Goal: Transaction & Acquisition: Purchase product/service

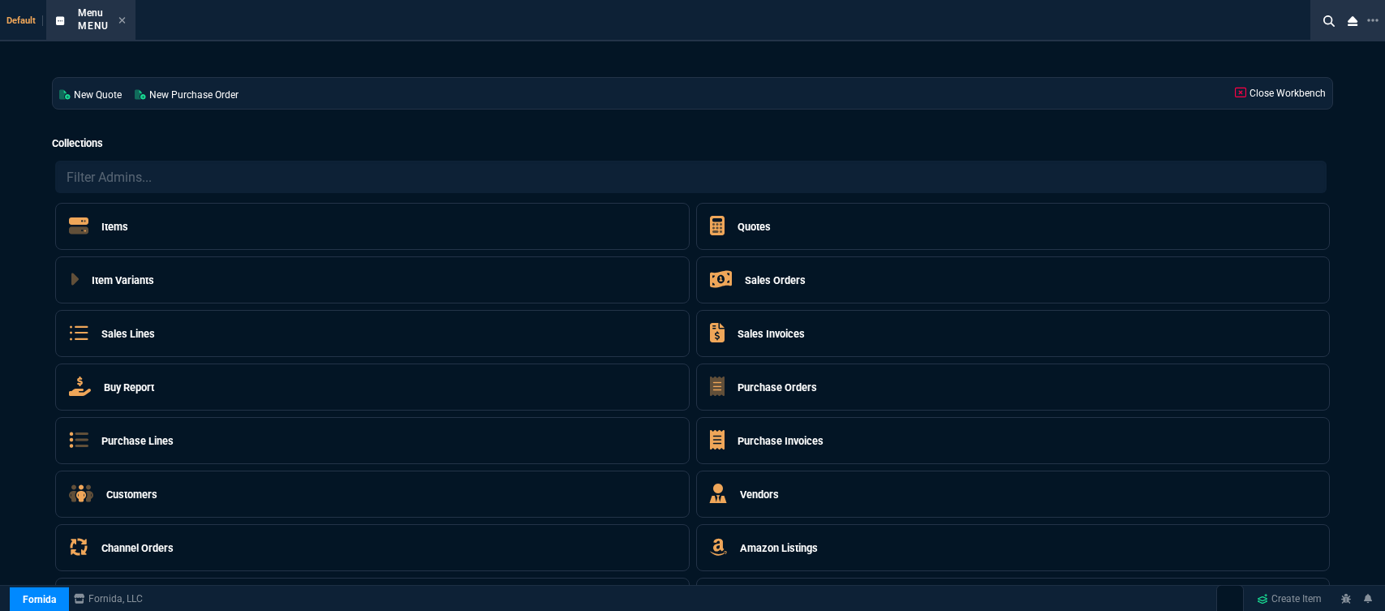
select select "12: [PERSON_NAME]"
click at [122, 23] on icon at bounding box center [122, 20] width 7 height 10
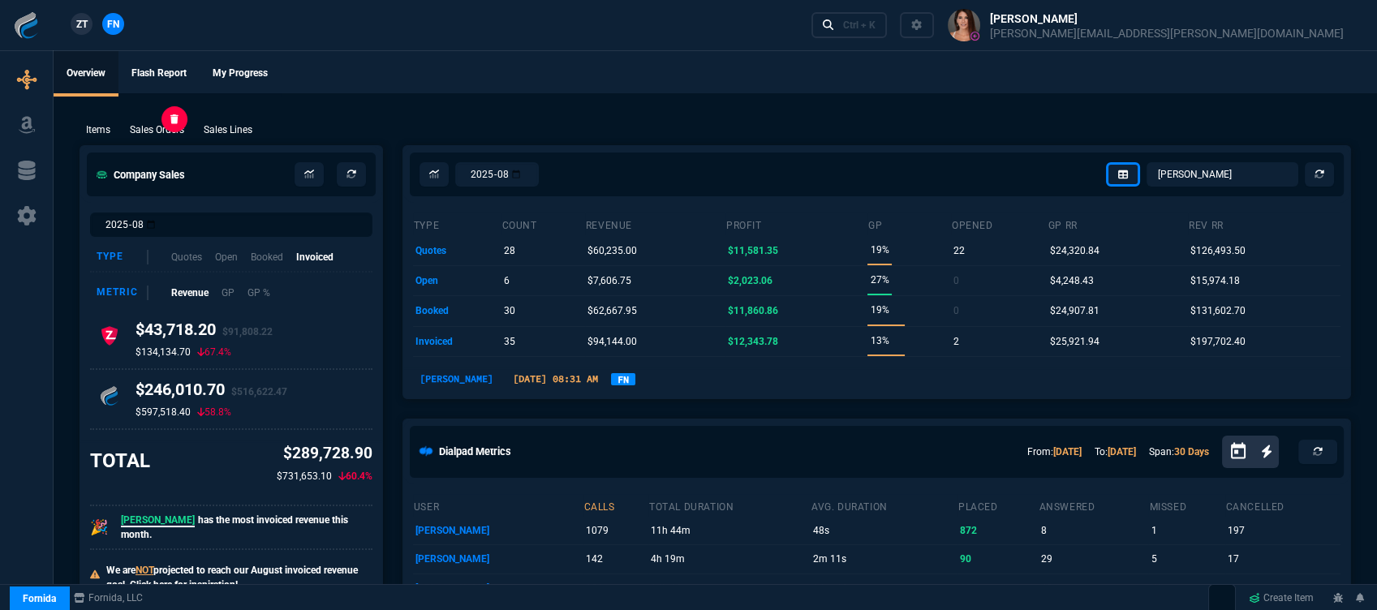
click at [153, 131] on p "Sales Orders" at bounding box center [157, 130] width 54 height 15
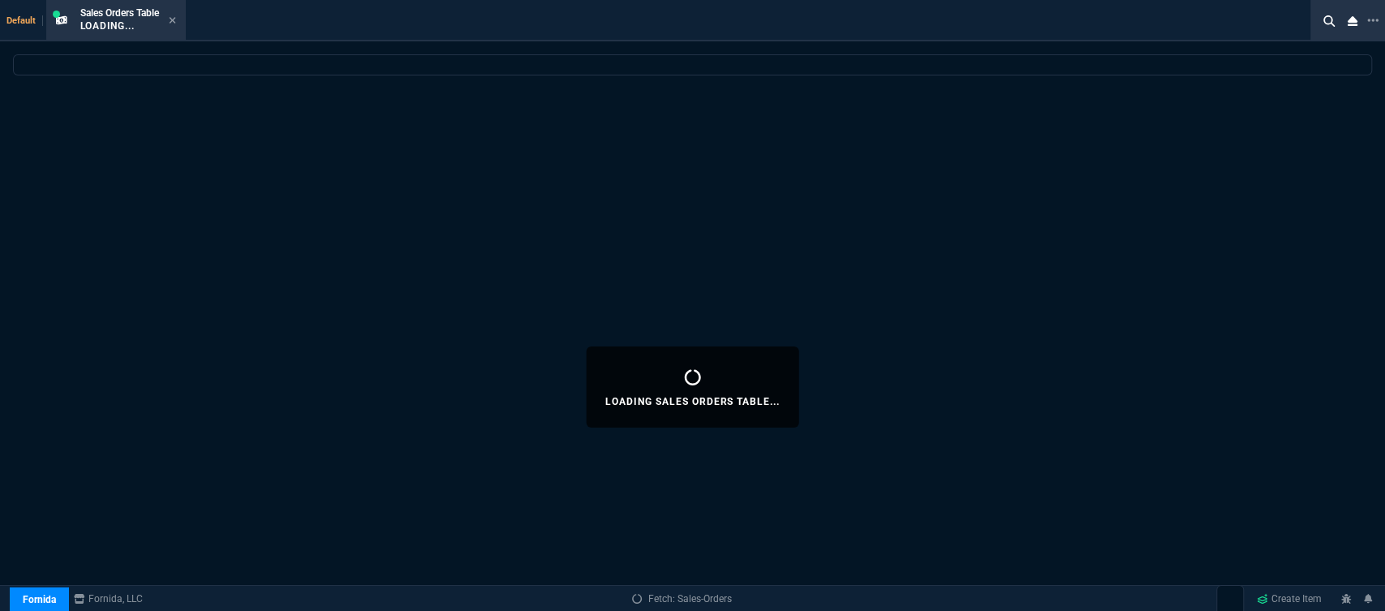
select select
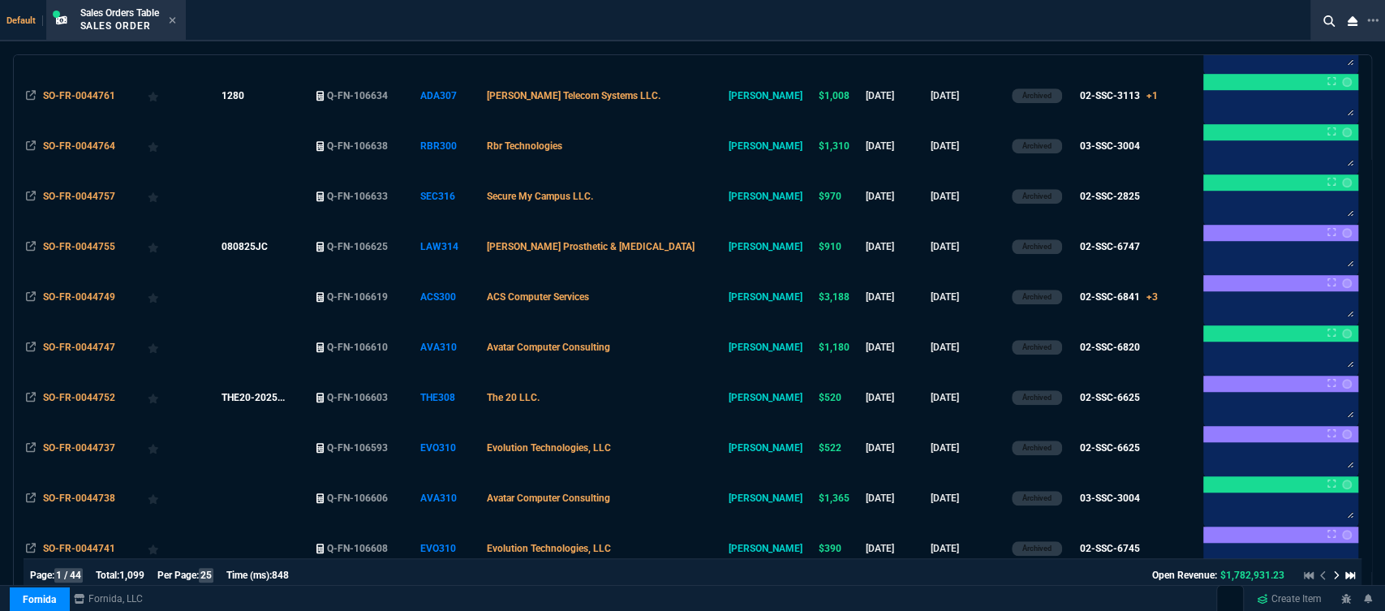
scroll to position [947, 0]
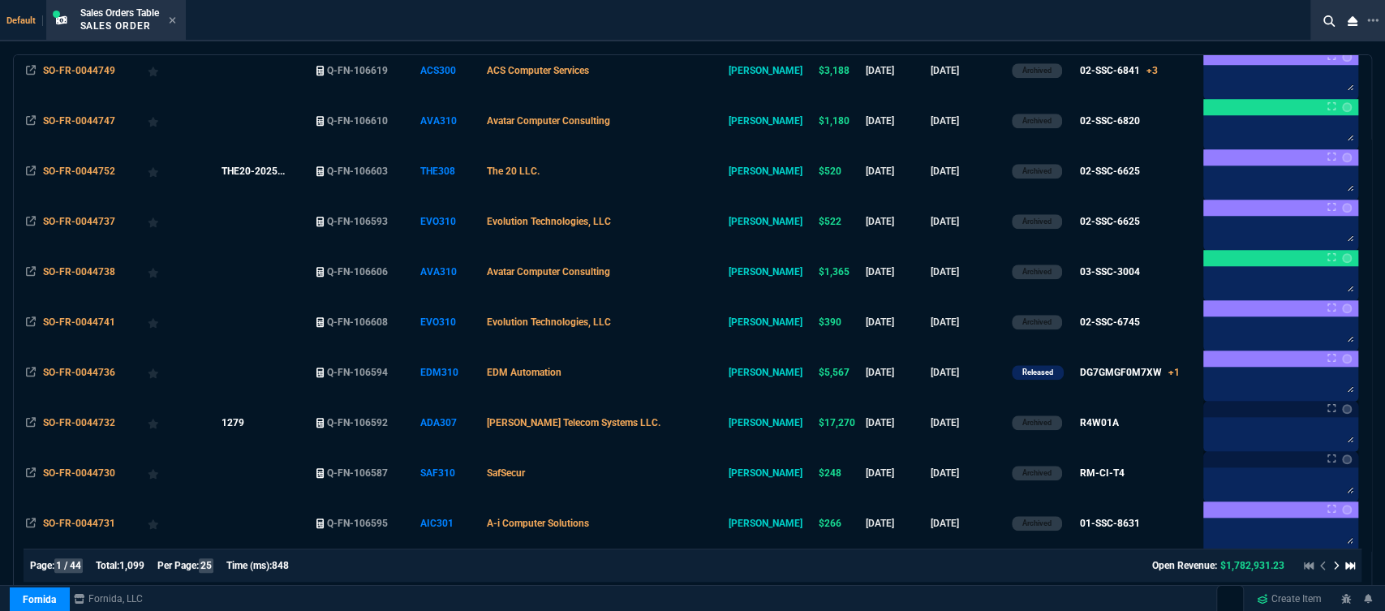
click at [1334, 562] on icon at bounding box center [1337, 566] width 6 height 10
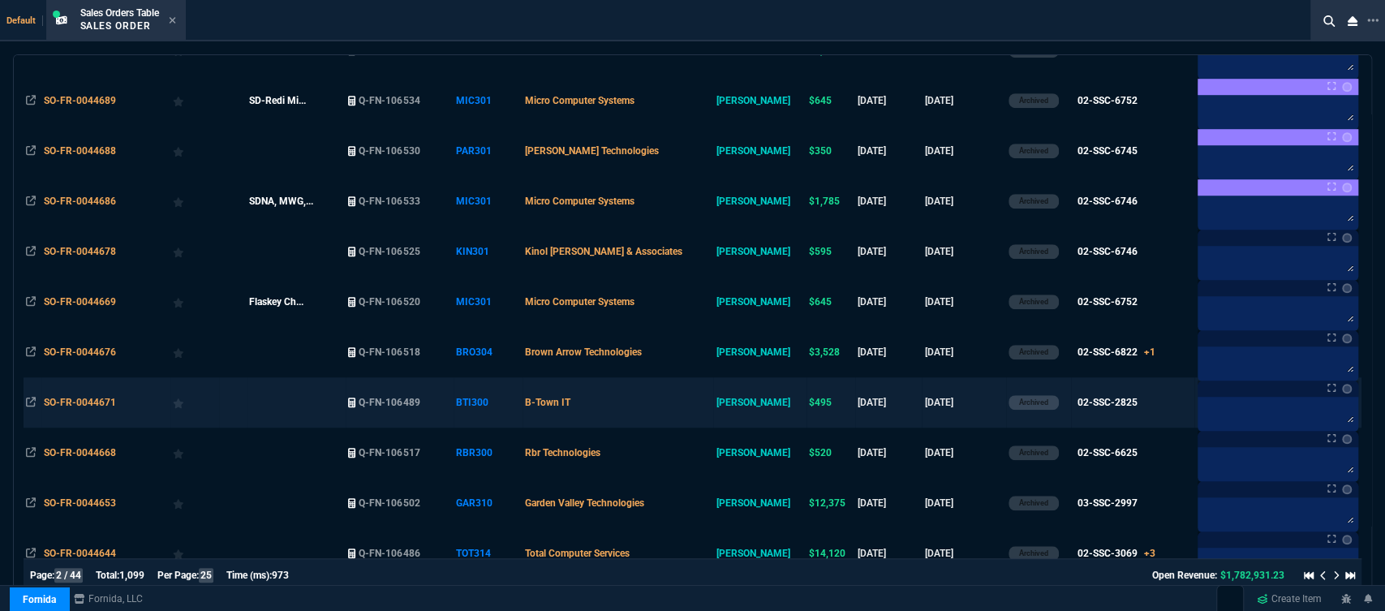
scroll to position [406, 0]
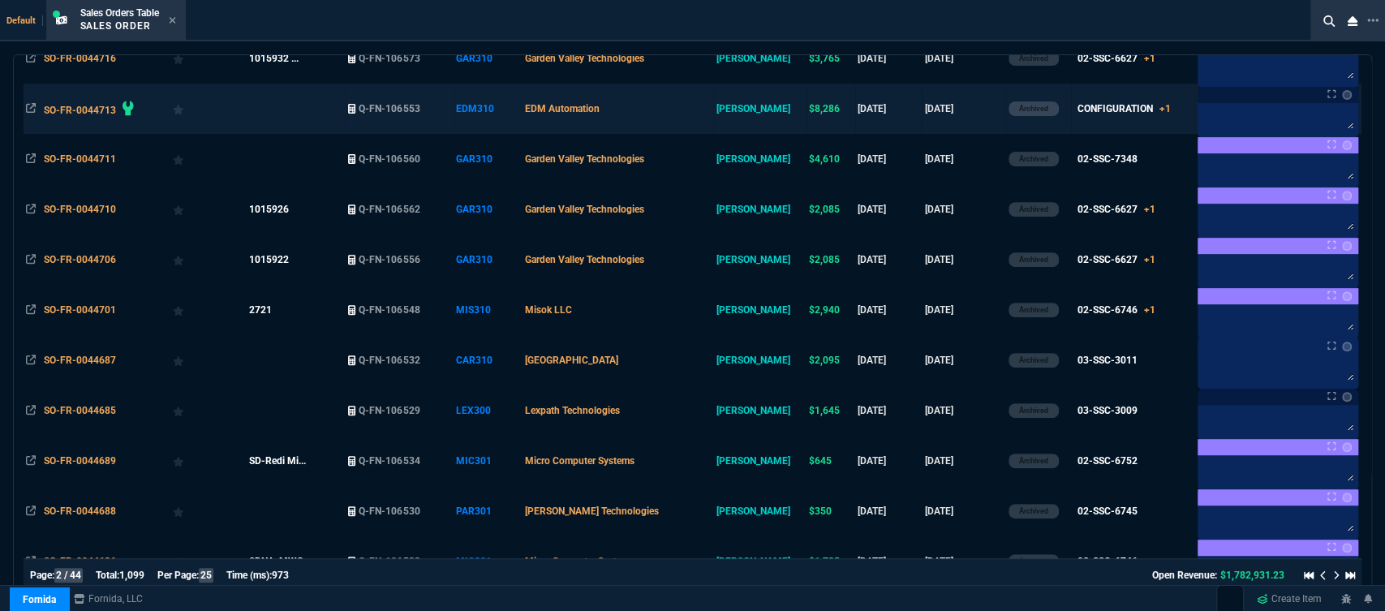
click at [678, 114] on td "EDM Automation" at bounding box center [618, 109] width 191 height 50
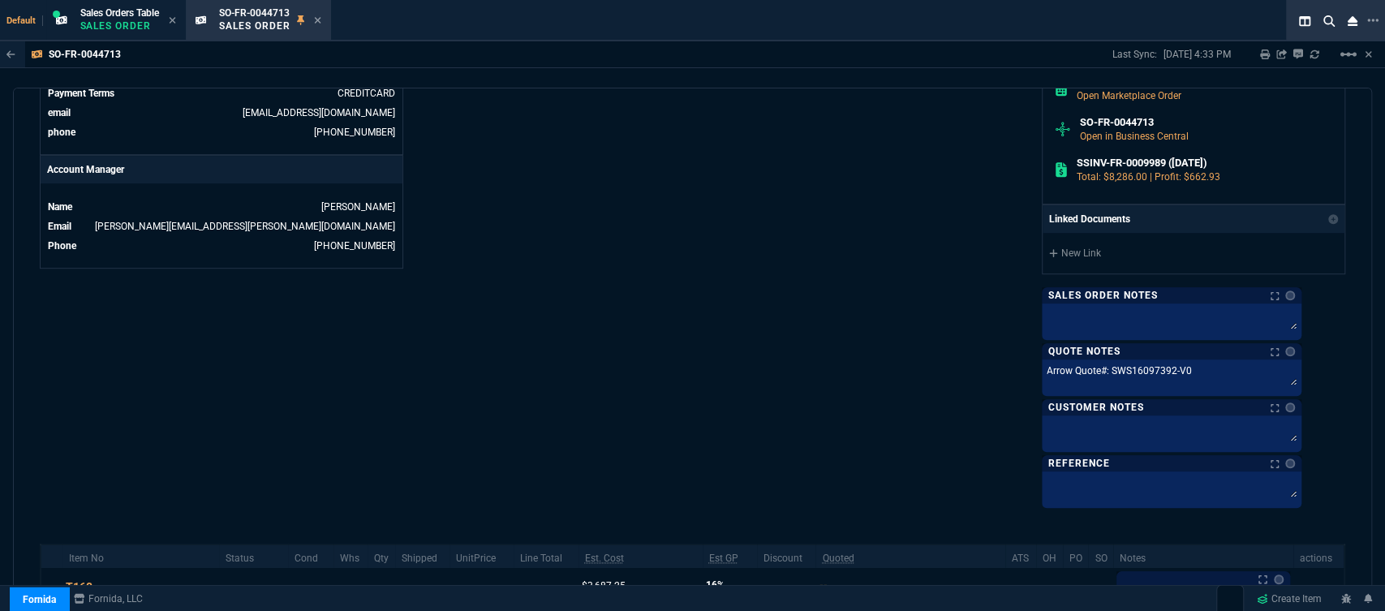
scroll to position [835, 0]
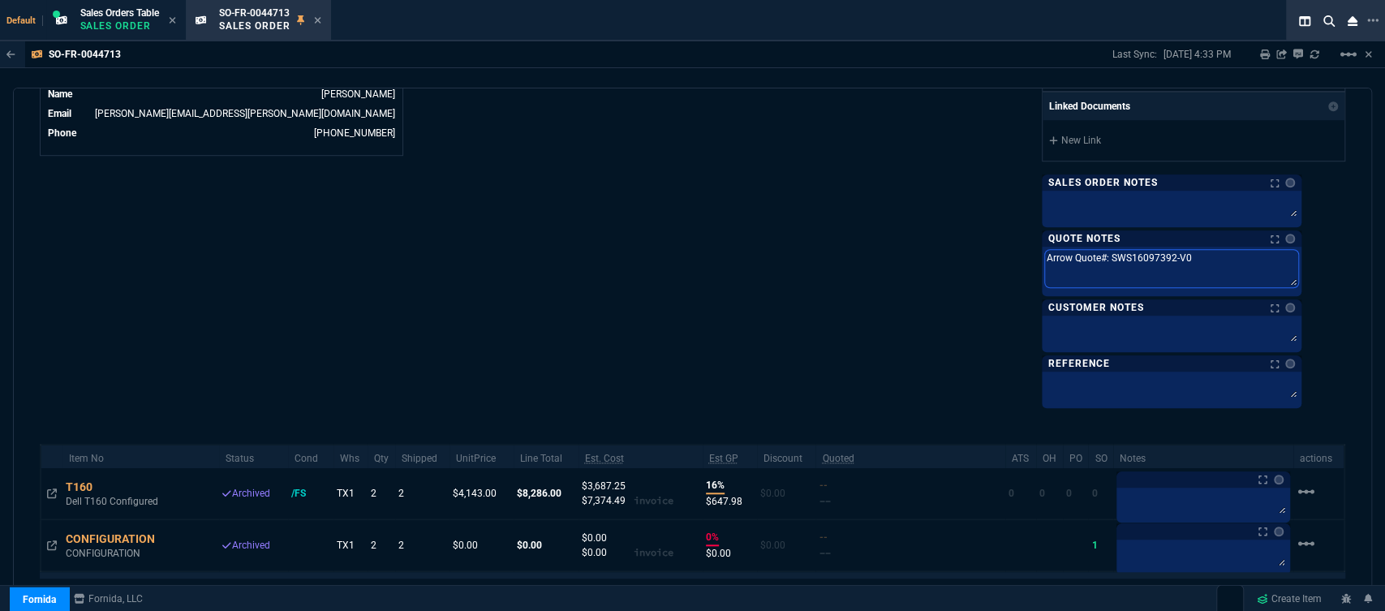
drag, startPoint x: 1238, startPoint y: 261, endPoint x: 1149, endPoint y: 256, distance: 88.6
click at [1149, 256] on textarea "Arrow Quote#: SWS16097392-V0" at bounding box center [1171, 268] width 253 height 37
drag, startPoint x: 1233, startPoint y: 255, endPoint x: 1149, endPoint y: 255, distance: 83.6
click at [1149, 255] on textarea "Arrow Quote#: SWS16097392-V0" at bounding box center [1171, 268] width 253 height 37
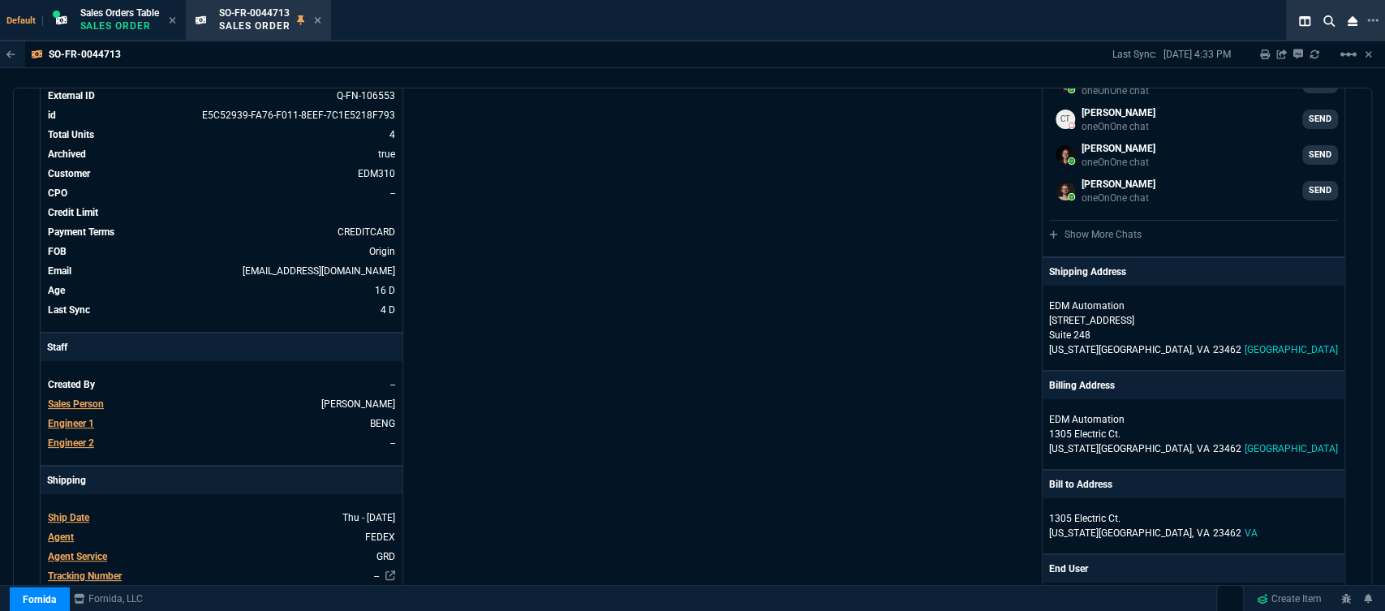
scroll to position [0, 0]
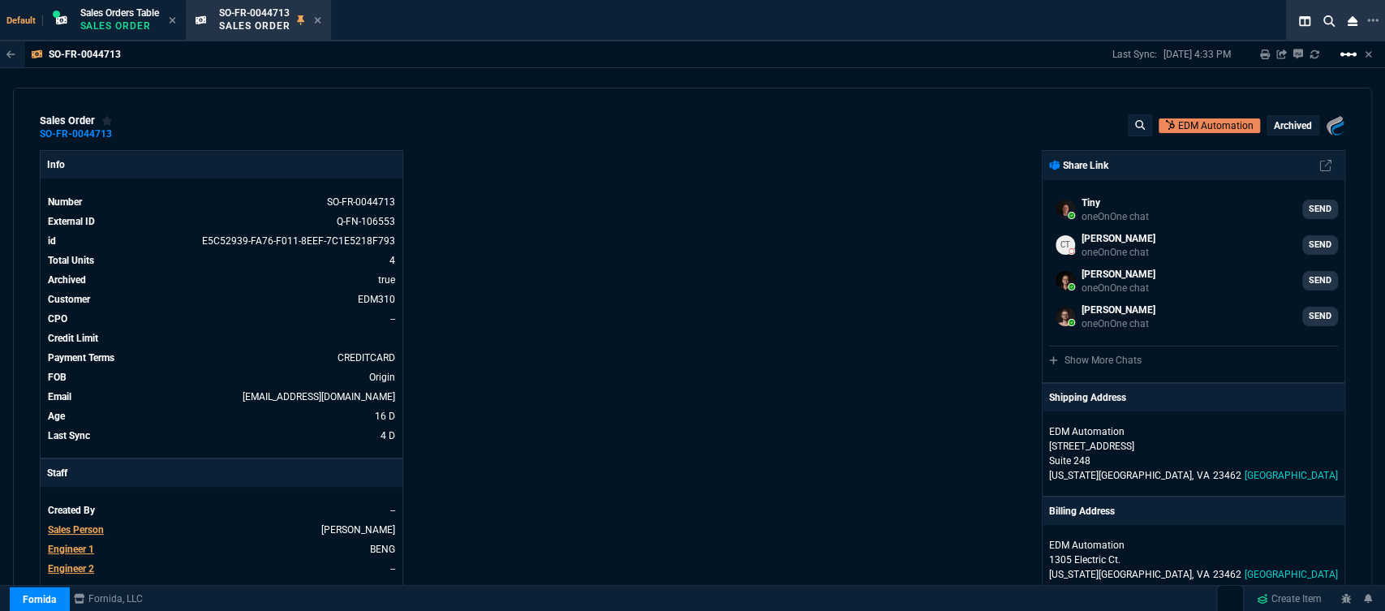
click at [1352, 52] on mat-icon "linear_scale" at bounding box center [1348, 54] width 19 height 19
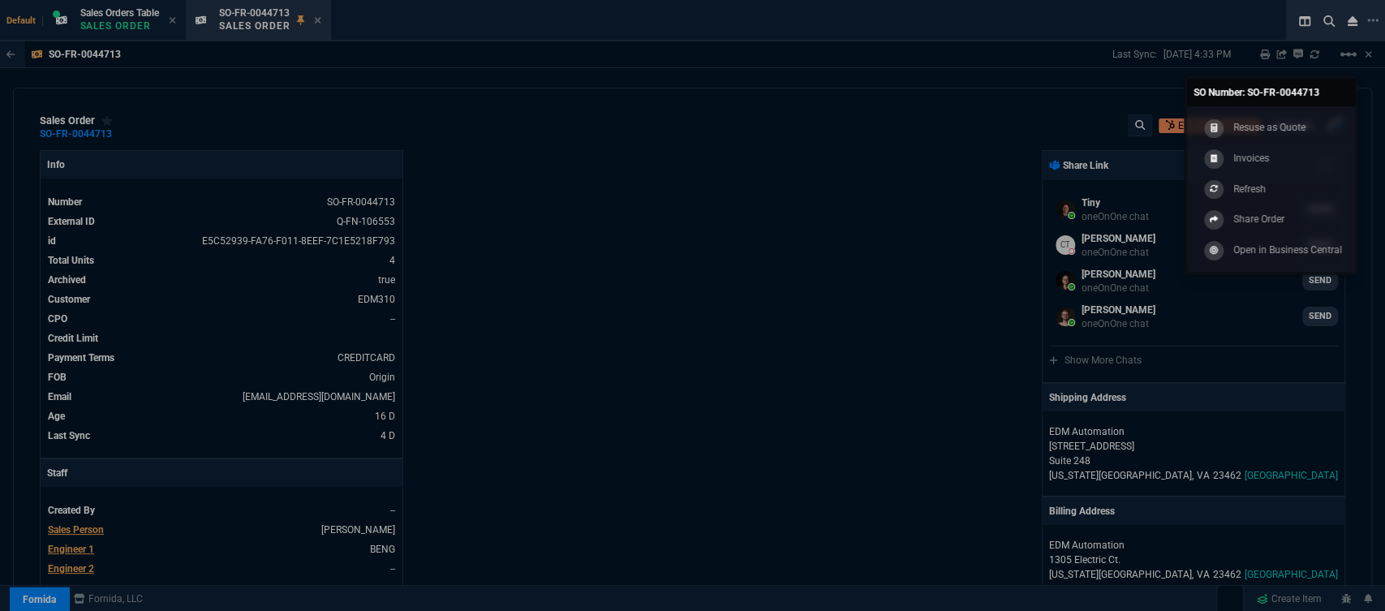
click at [738, 243] on div at bounding box center [692, 305] width 1385 height 611
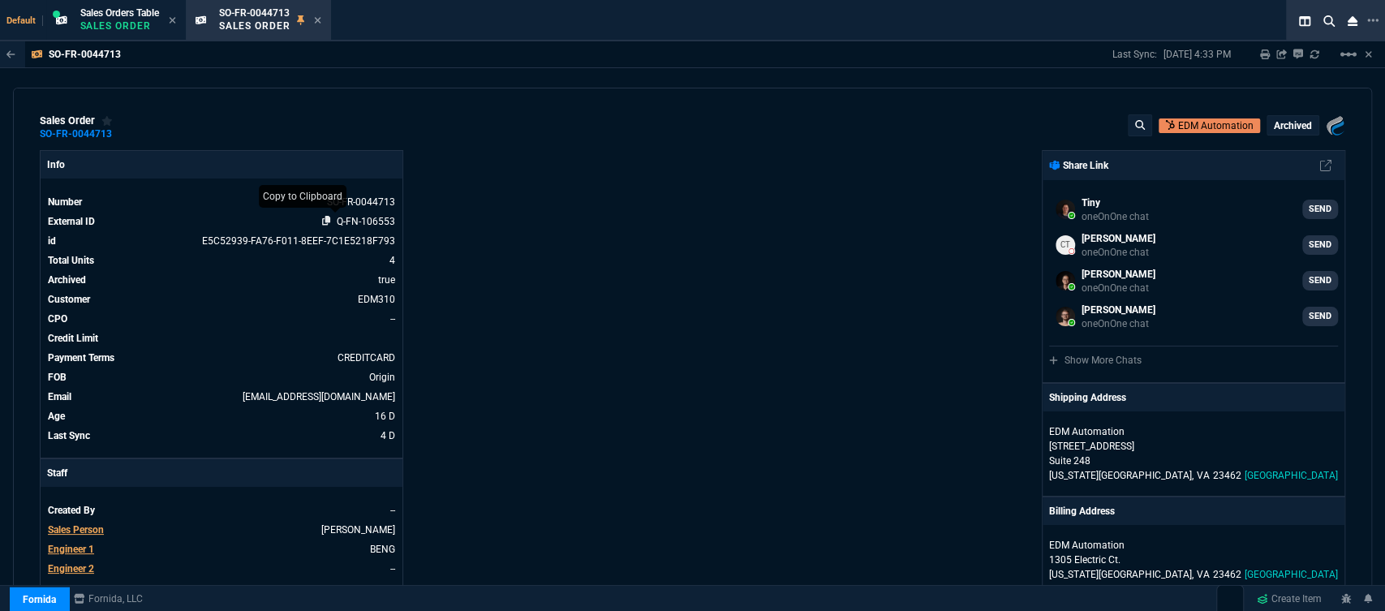
click at [326, 223] on icon at bounding box center [326, 221] width 9 height 10
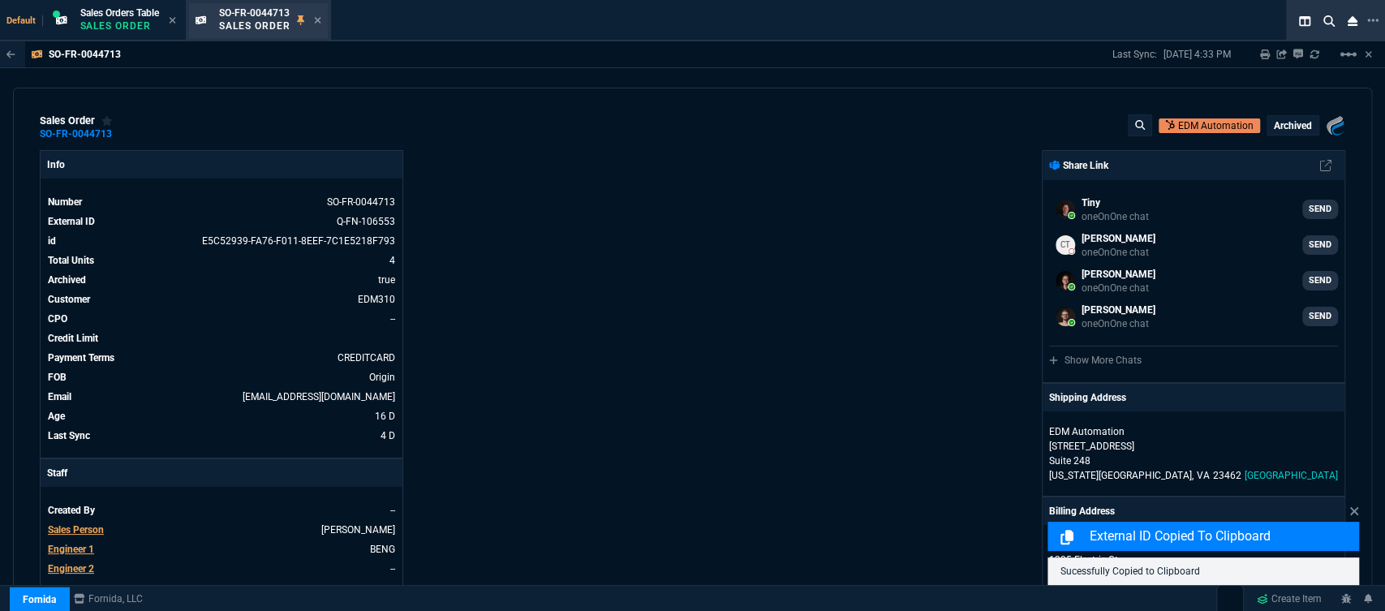
click at [316, 24] on div "SO-FR-0044713 Sales Order" at bounding box center [270, 20] width 102 height 28
click at [317, 23] on icon at bounding box center [317, 20] width 7 height 10
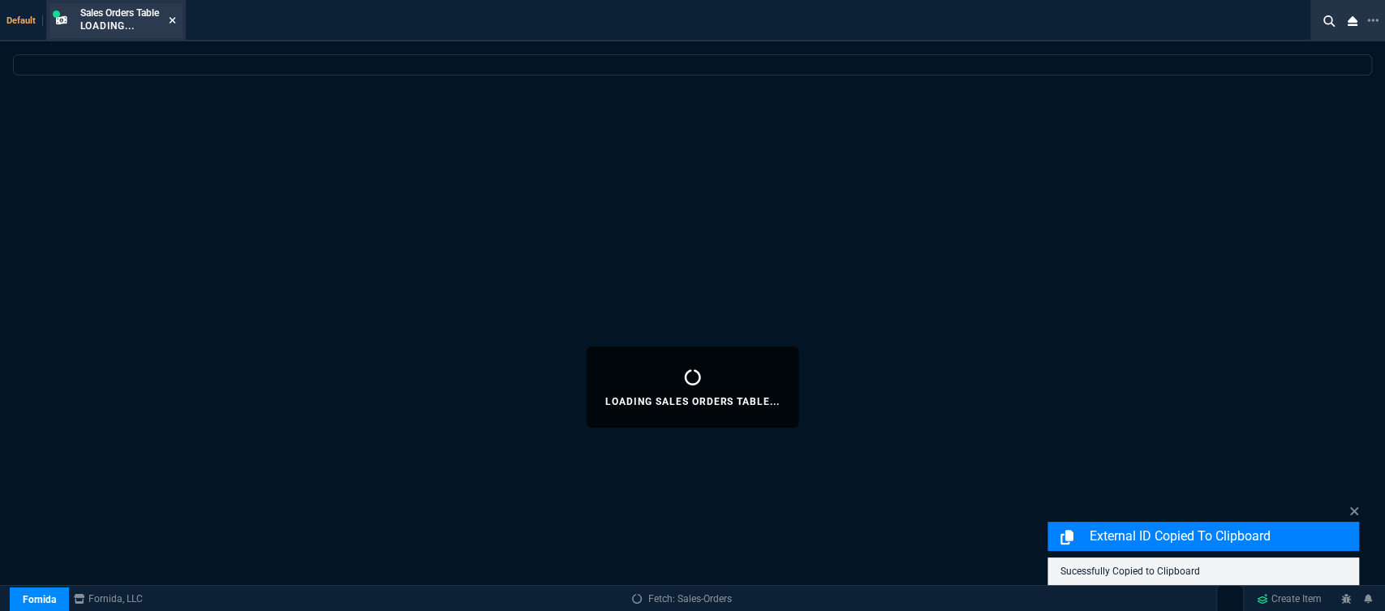
click at [175, 18] on icon at bounding box center [172, 20] width 6 height 6
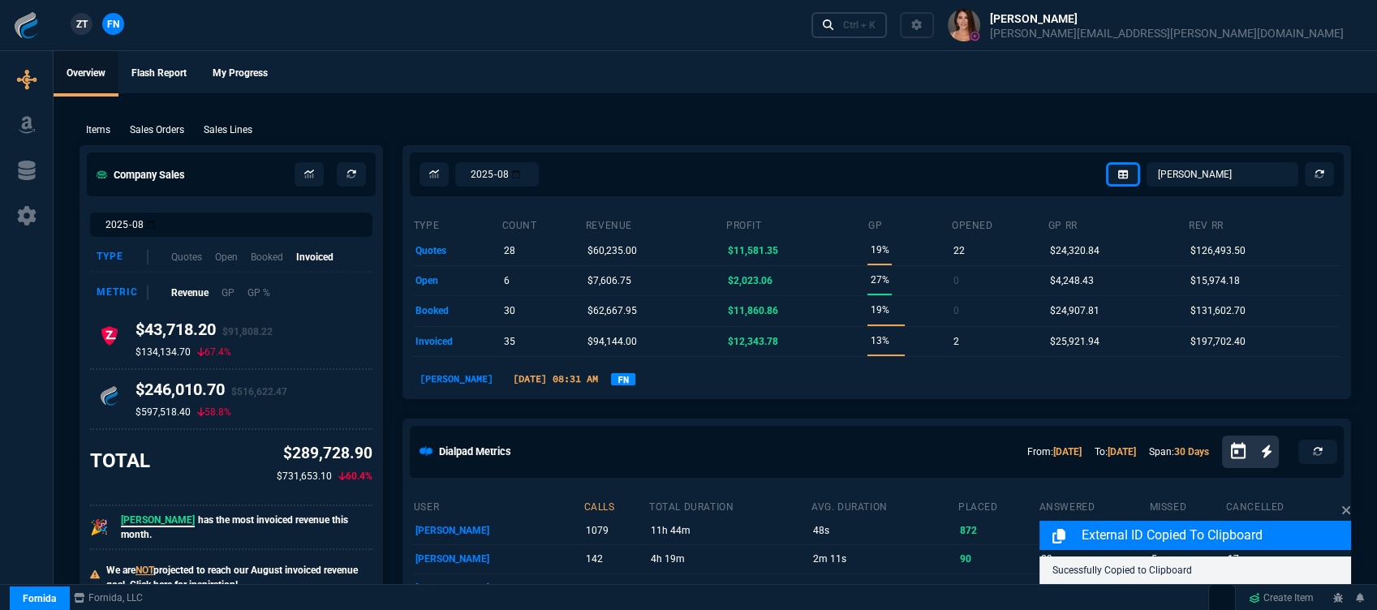
click at [876, 28] on div "Ctrl + K" at bounding box center [859, 25] width 32 height 13
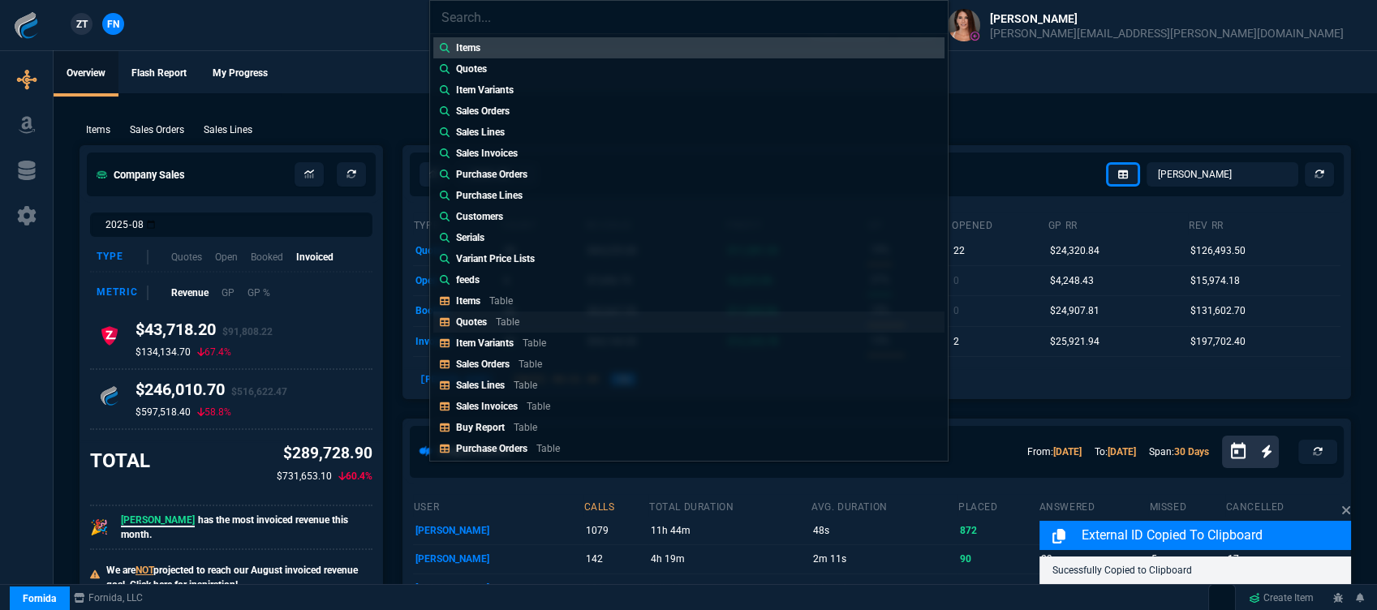
click at [562, 318] on link "Quotes Table" at bounding box center [688, 322] width 511 height 21
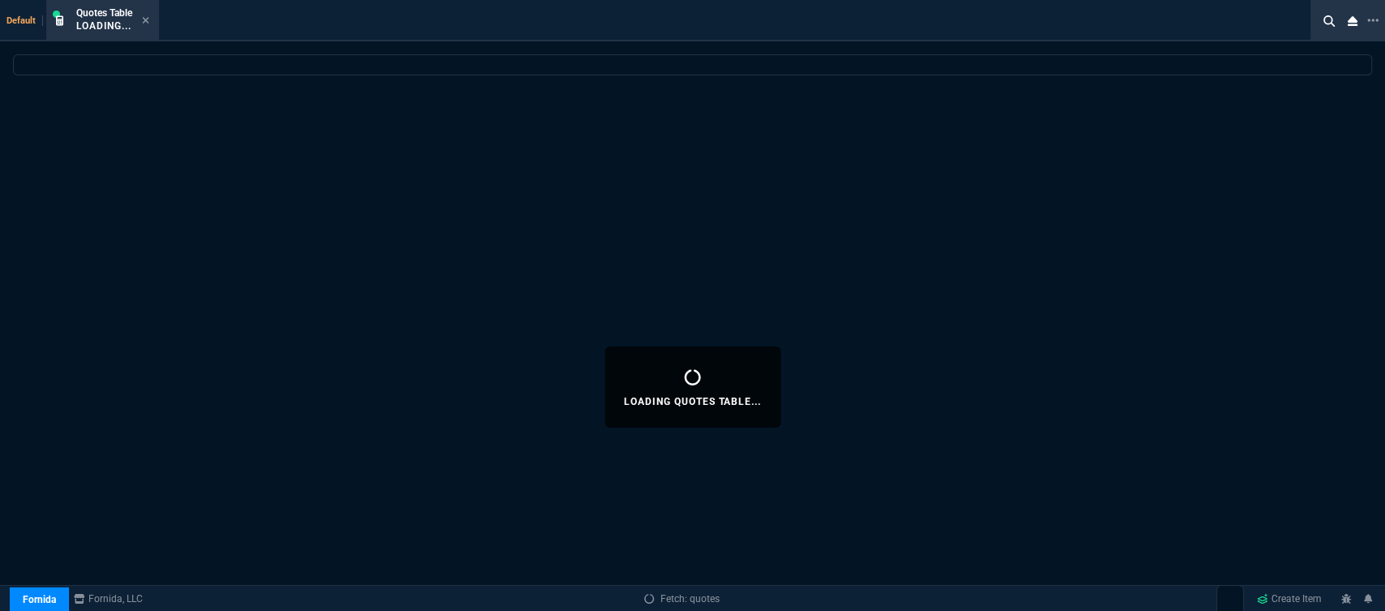
select select
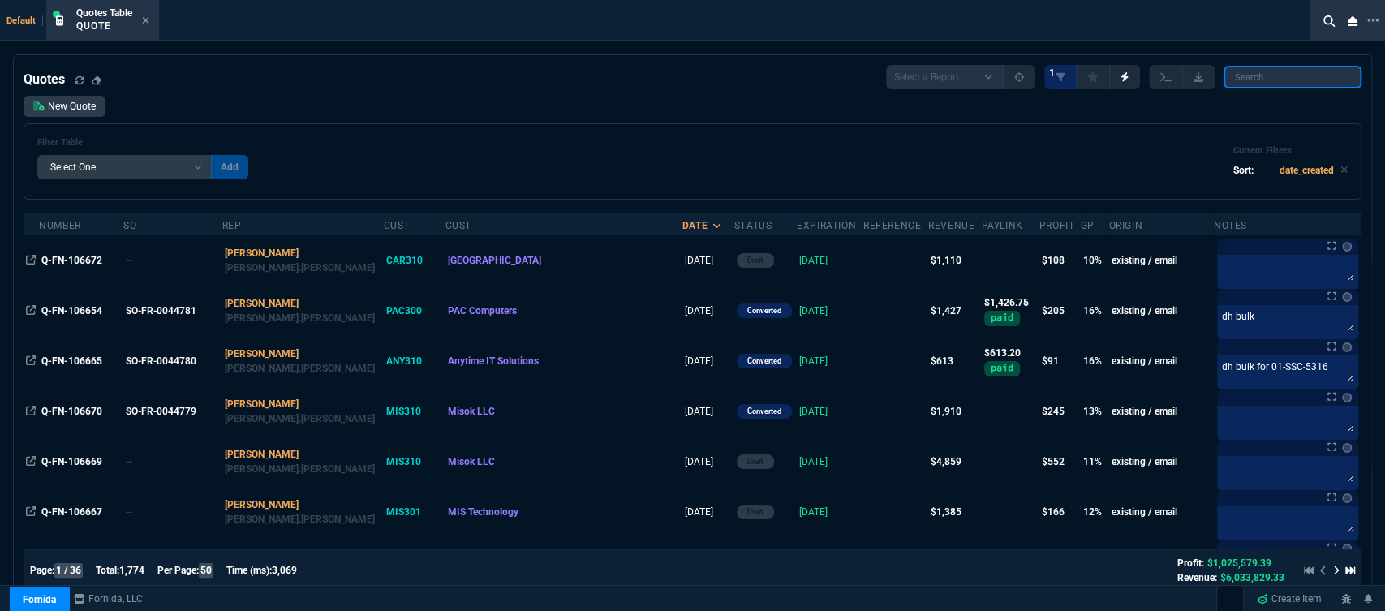
click at [1301, 80] on input "search" at bounding box center [1293, 77] width 138 height 23
paste input "Q-FN-106553"
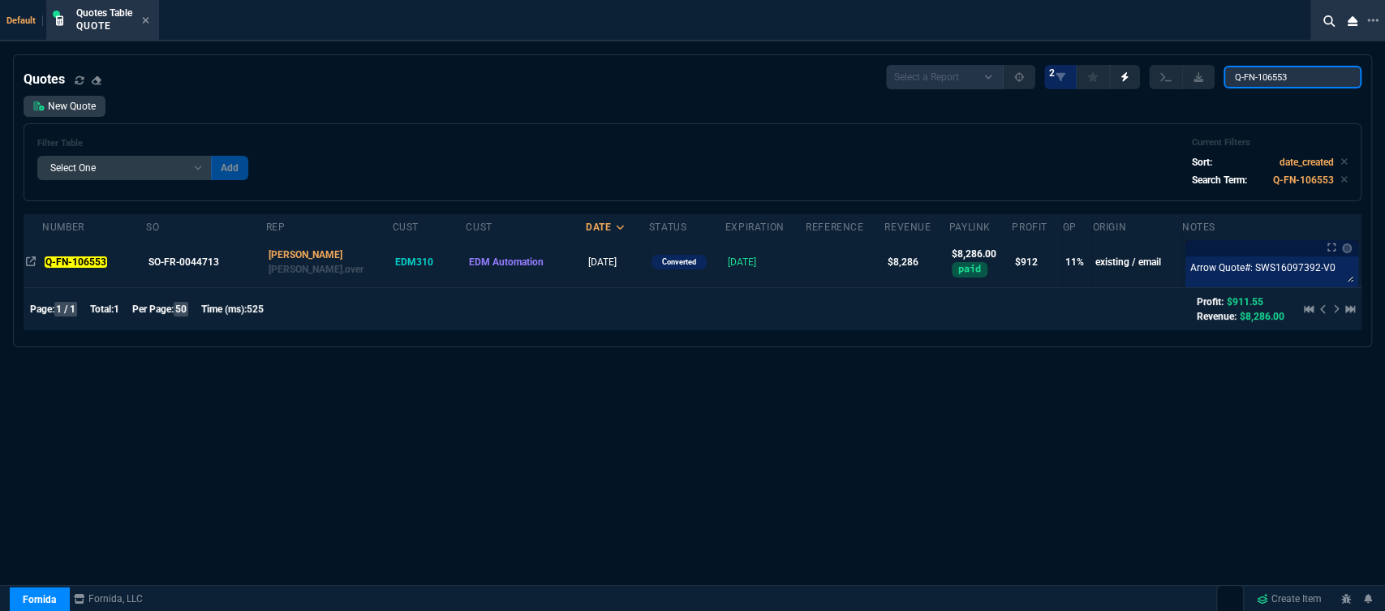
type input "Q-FN-106553"
click at [806, 274] on td at bounding box center [845, 262] width 79 height 50
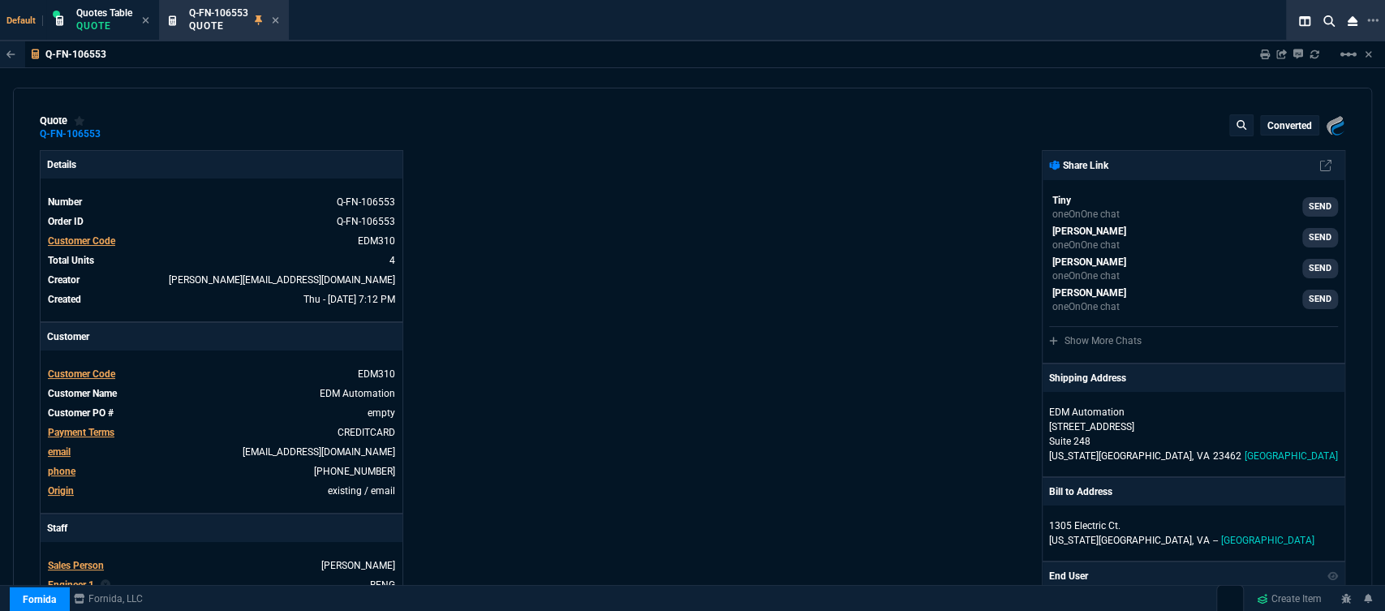
type input "16"
type input "648"
type input "0"
type input "63"
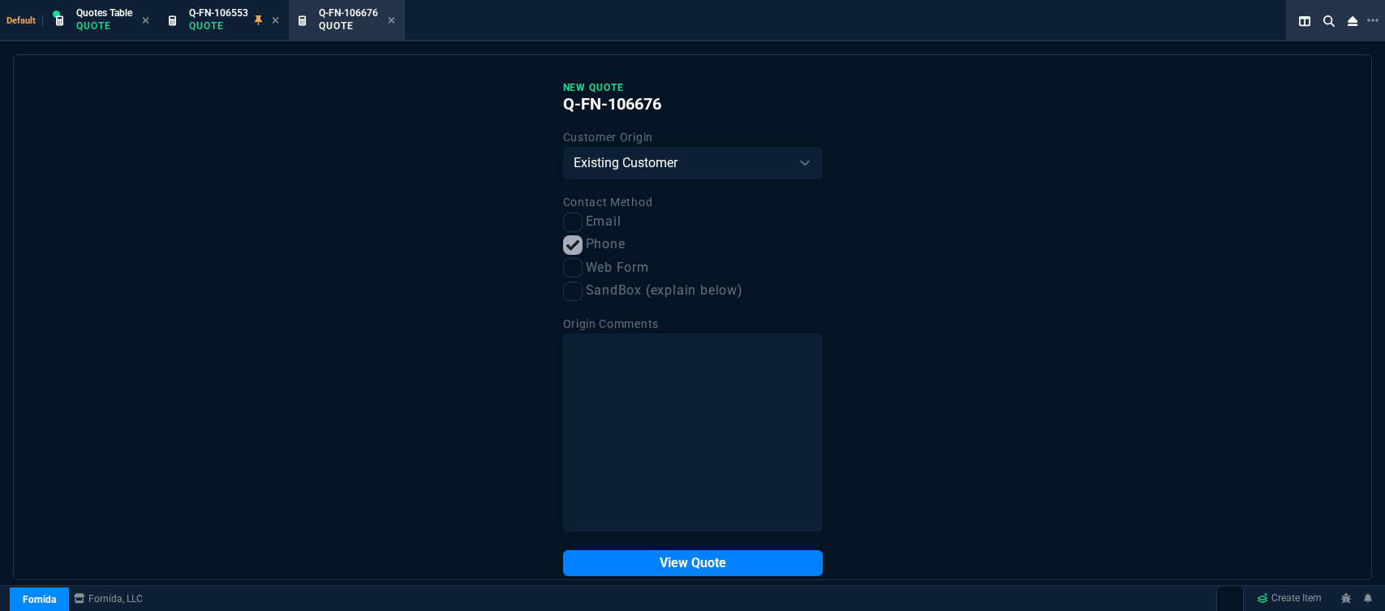
select select "12: [PERSON_NAME]"
click at [605, 573] on button "View Quote" at bounding box center [693, 563] width 260 height 26
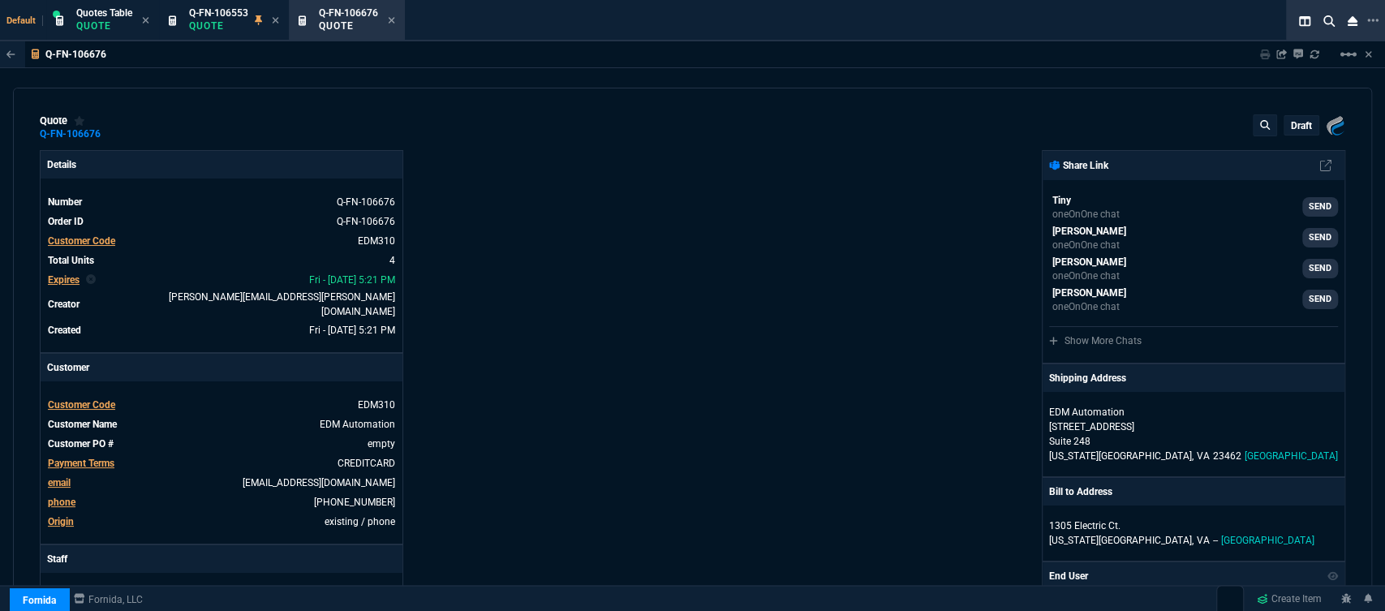
type input "16"
type input "648"
type input "0"
type input "63"
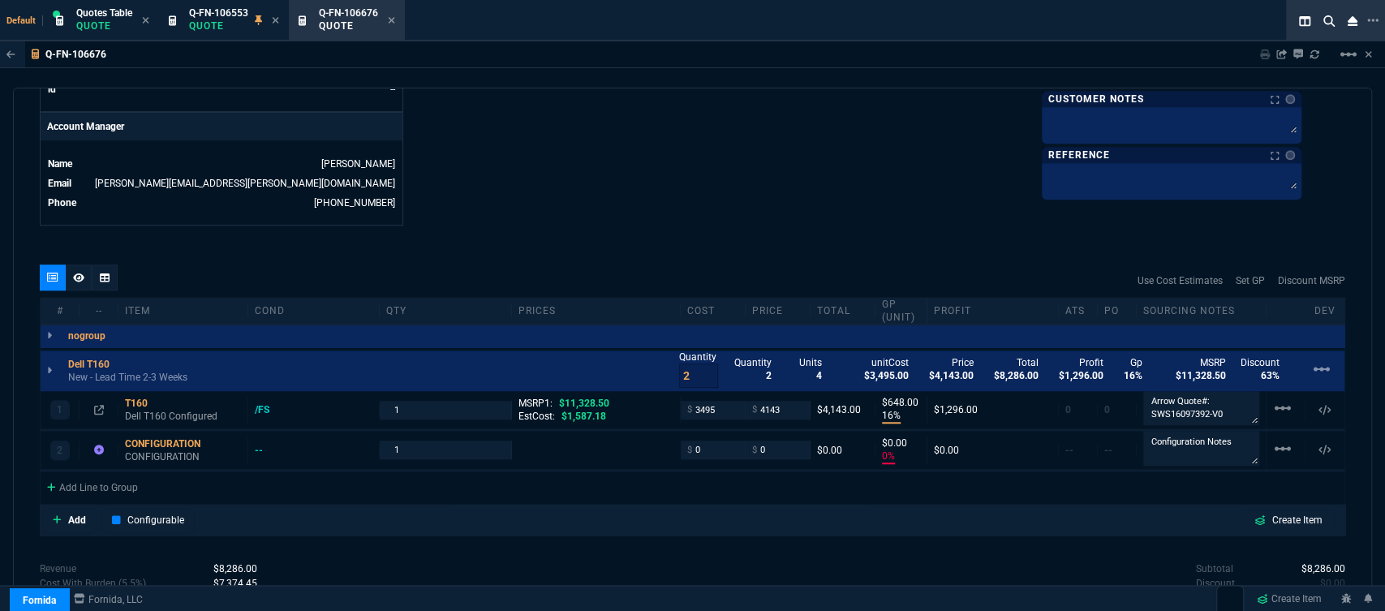
scroll to position [812, 0]
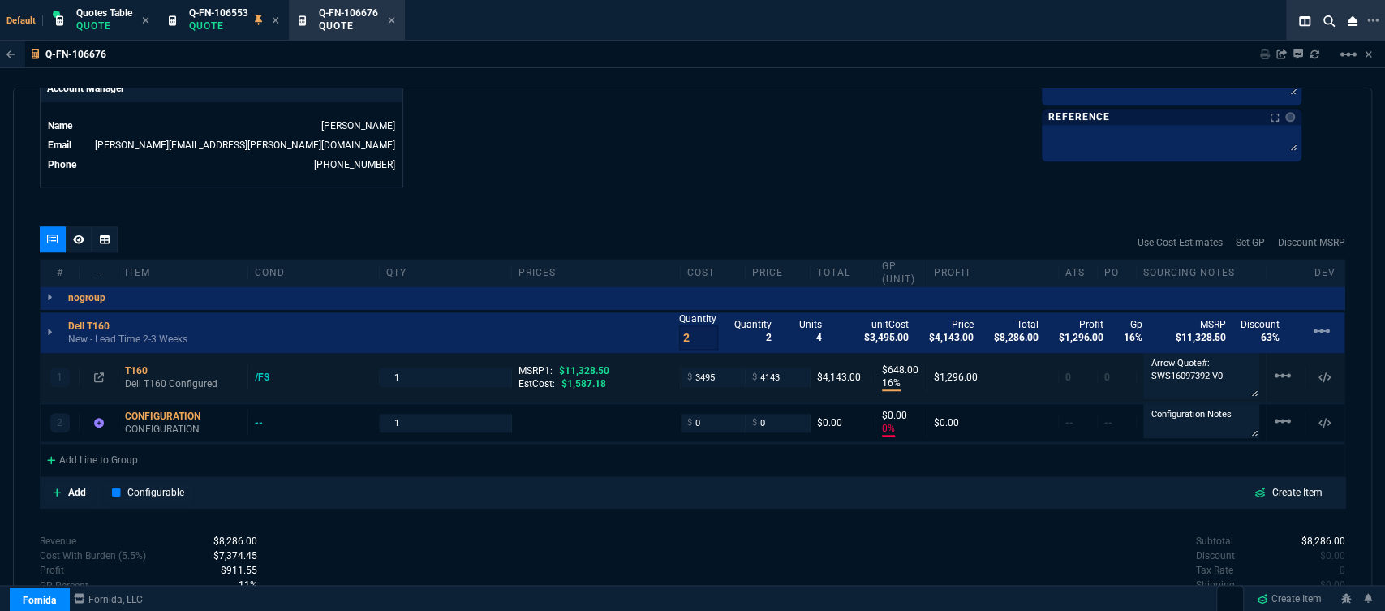
drag, startPoint x: 1247, startPoint y: 373, endPoint x: 1249, endPoint y: 385, distance: 12.4
click at [1249, 385] on textarea "Arrow Quote#: SWS16097392-V0" at bounding box center [1202, 375] width 116 height 45
drag, startPoint x: 1230, startPoint y: 366, endPoint x: 1133, endPoint y: 366, distance: 97.4
click at [1137, 366] on div "Arrow Quote#: SWS16097392-V0" at bounding box center [1202, 377] width 130 height 49
type textarea "Arrow Quote#:"
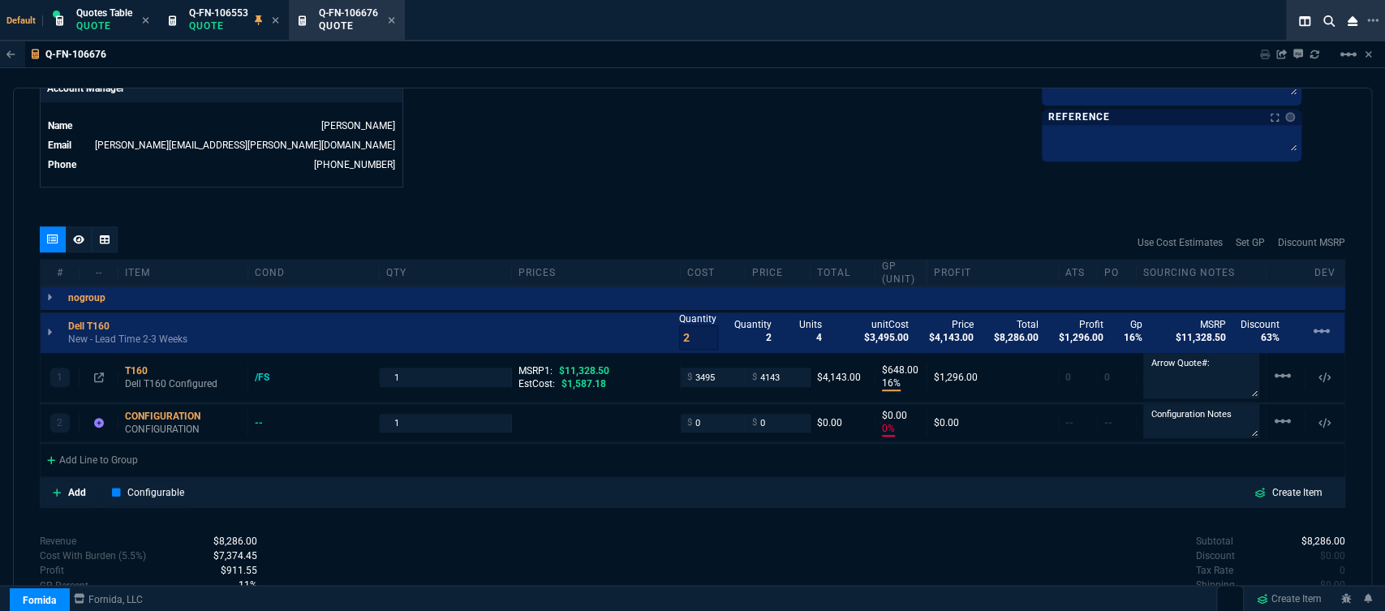
click at [842, 204] on div "quote Q-FN-106676 EDM Automation draft Fornida, LLC 2609 Technology Dr Suite 30…" at bounding box center [693, 347] width 1360 height 519
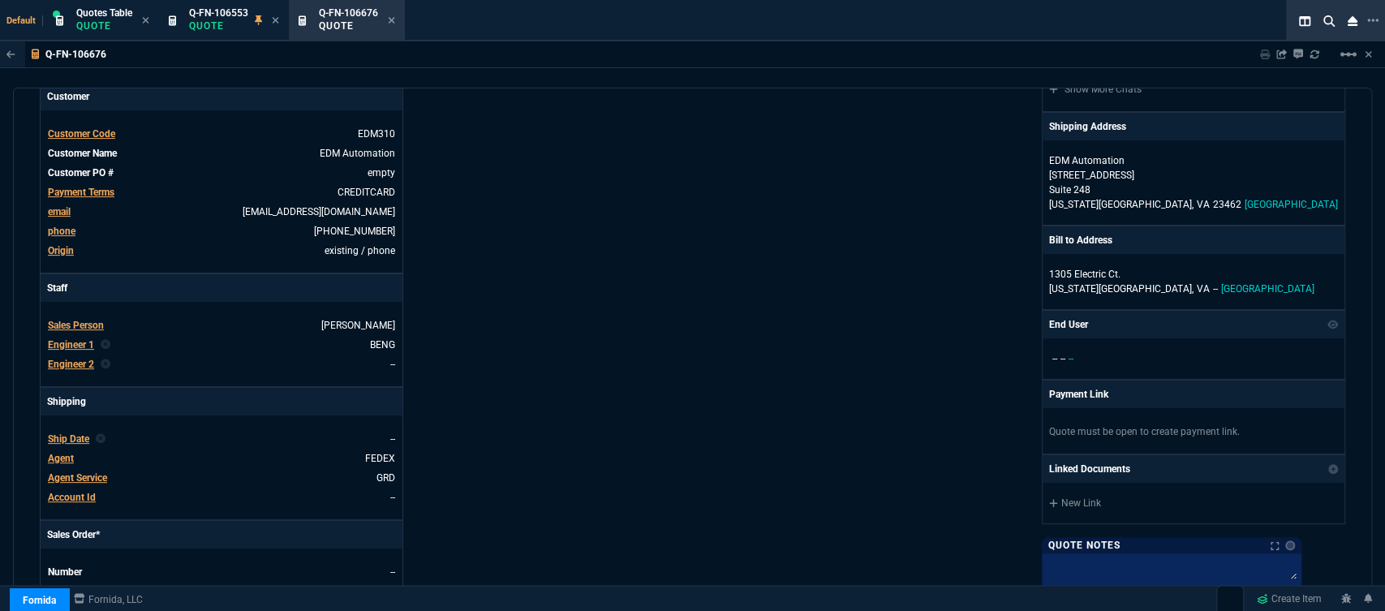
scroll to position [270, 0]
click at [79, 340] on span "Engineer 1" at bounding box center [71, 345] width 46 height 11
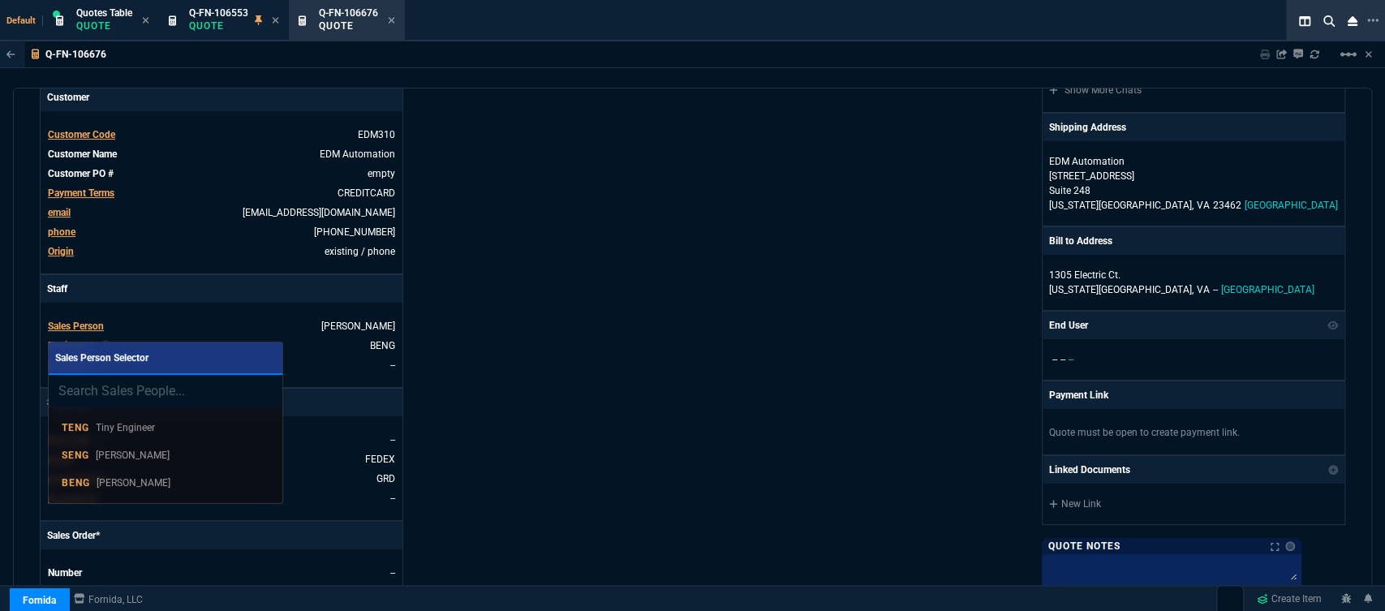
click at [162, 399] on input "search" at bounding box center [166, 391] width 234 height 32
click at [769, 351] on div at bounding box center [692, 305] width 1385 height 611
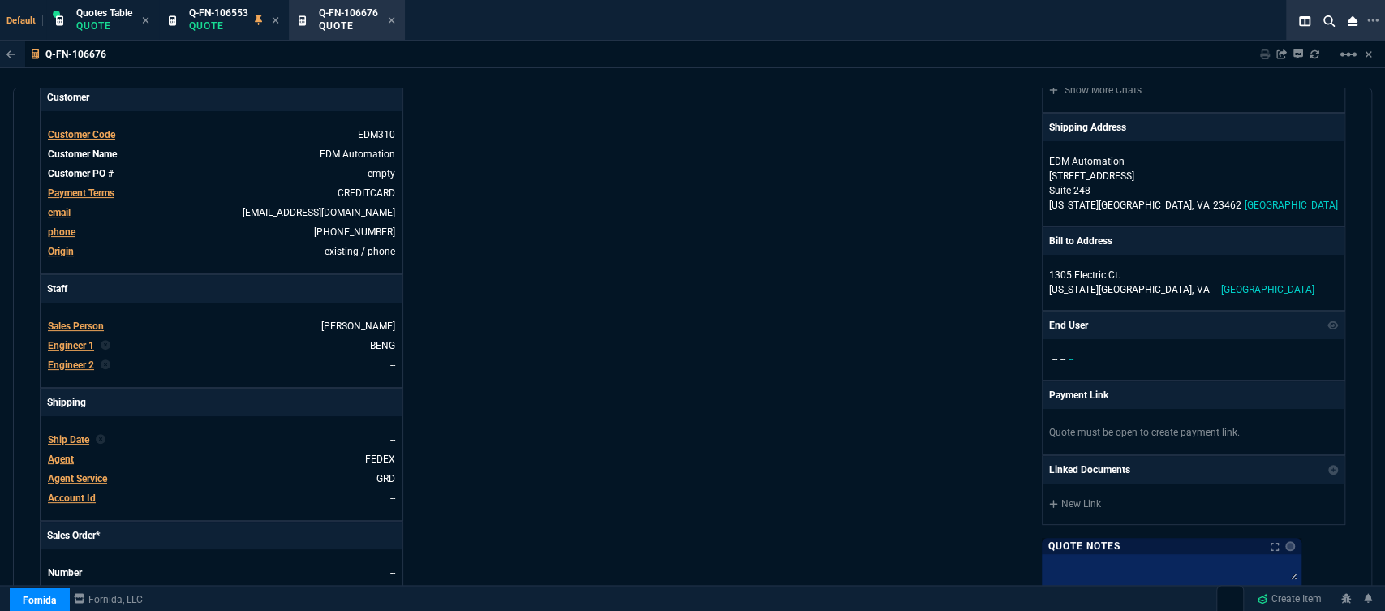
click at [61, 340] on span "Engineer 1" at bounding box center [71, 345] width 46 height 11
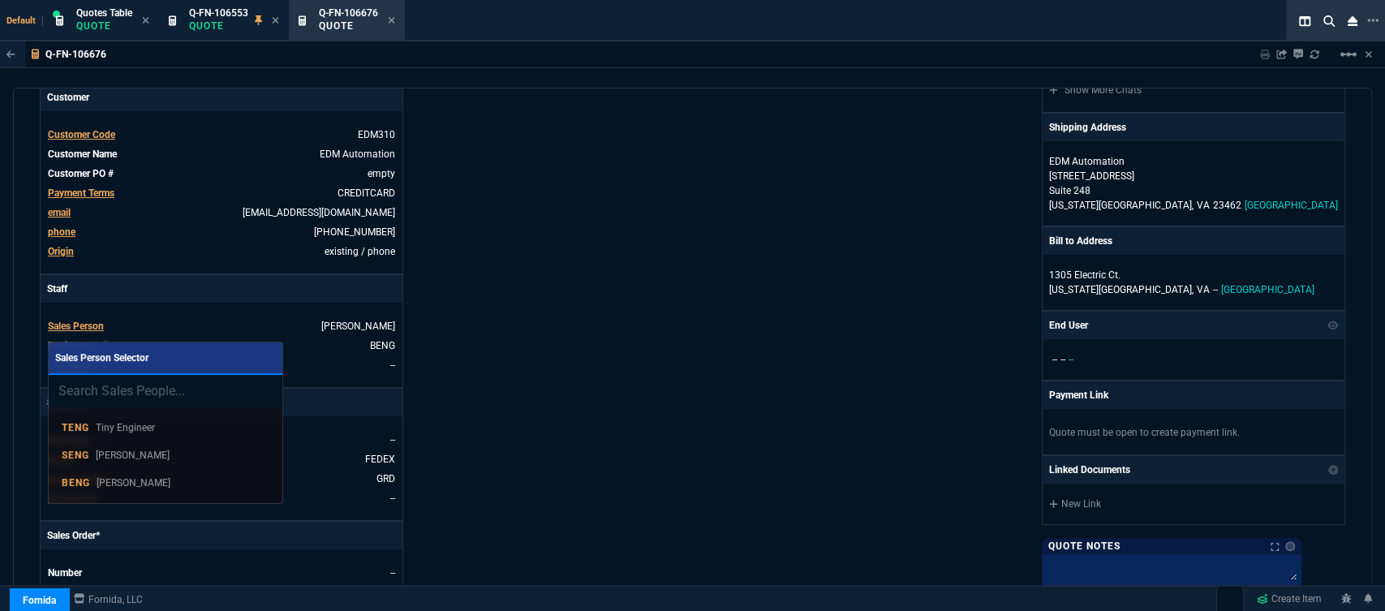
click at [104, 390] on input "search" at bounding box center [166, 391] width 234 height 32
type input "f"
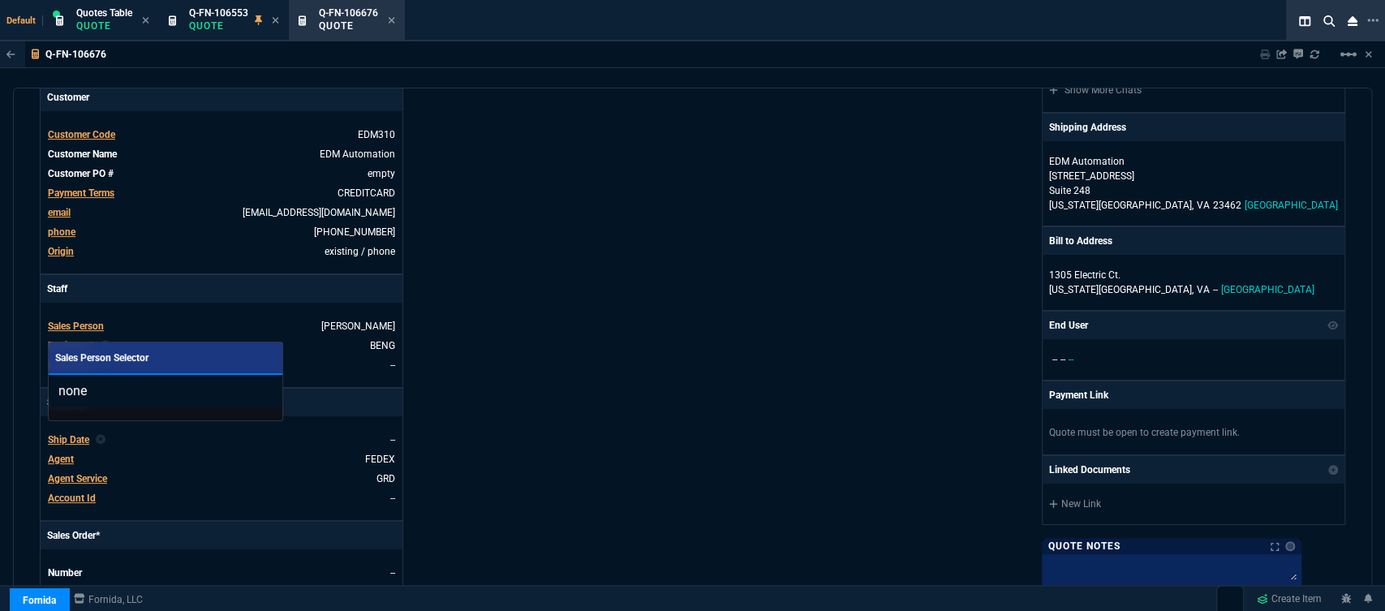
type input "none"
click at [762, 319] on div at bounding box center [692, 305] width 1385 height 611
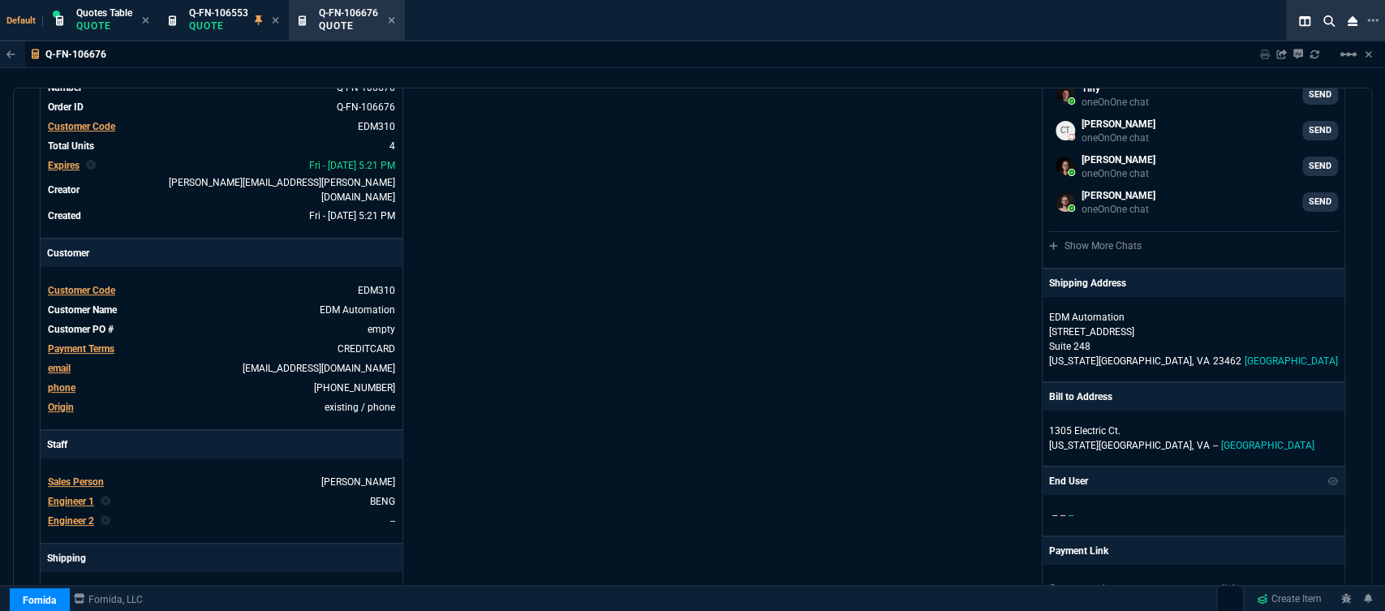
scroll to position [0, 0]
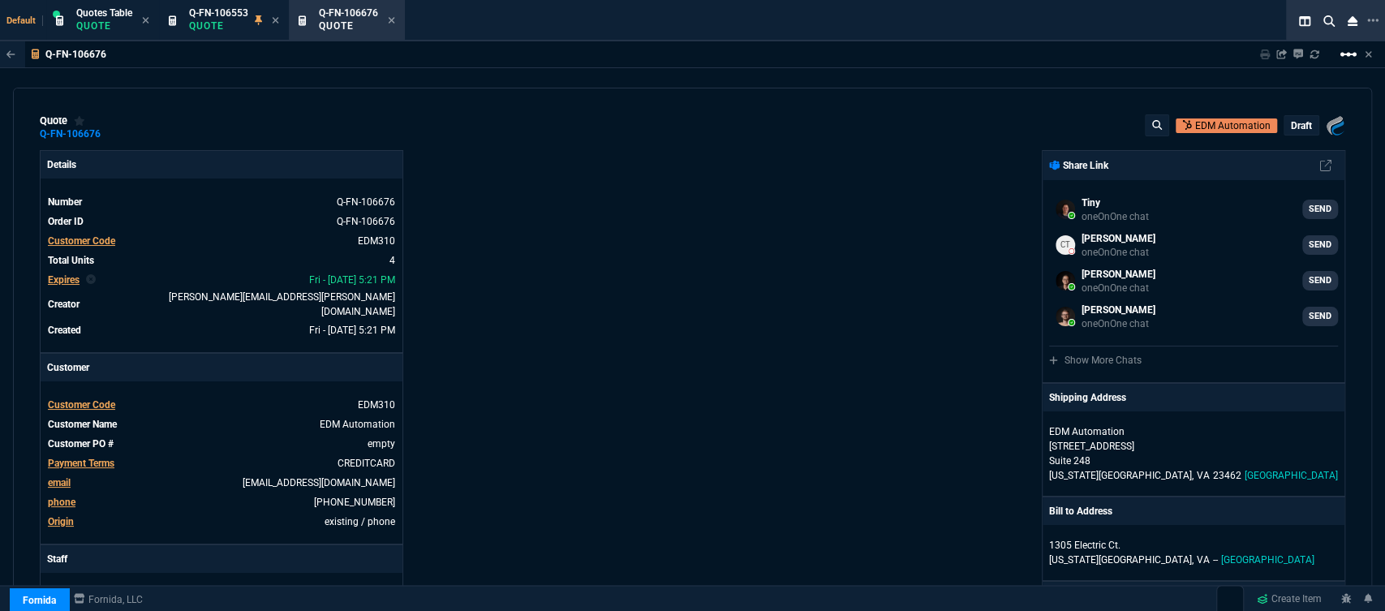
click at [1348, 61] on mat-icon "linear_scale" at bounding box center [1348, 54] width 19 height 19
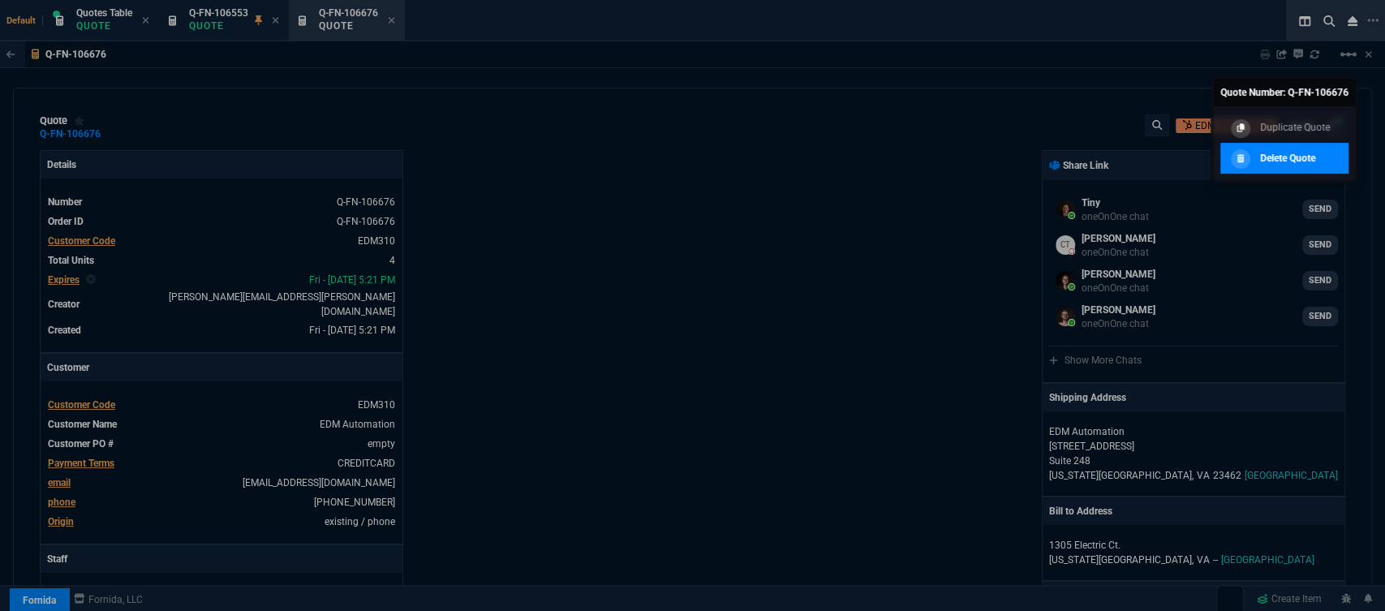
click at [1303, 152] on p "Delete Quote" at bounding box center [1287, 158] width 55 height 15
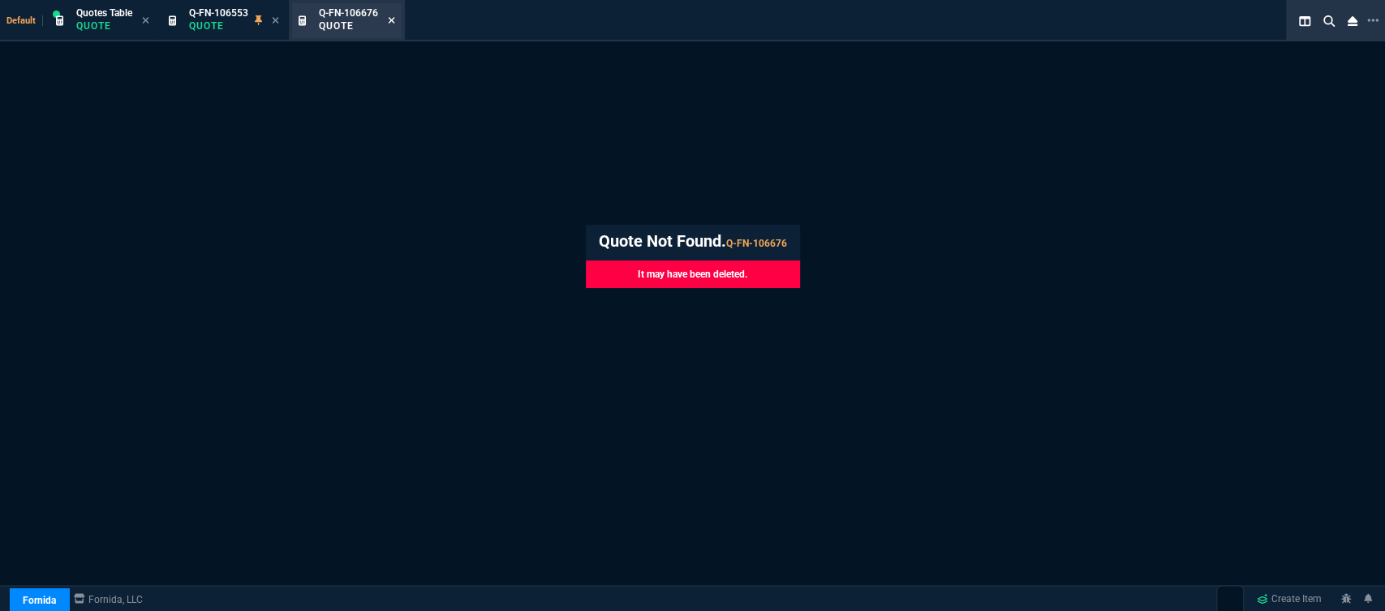
click at [394, 21] on icon at bounding box center [392, 20] width 6 height 6
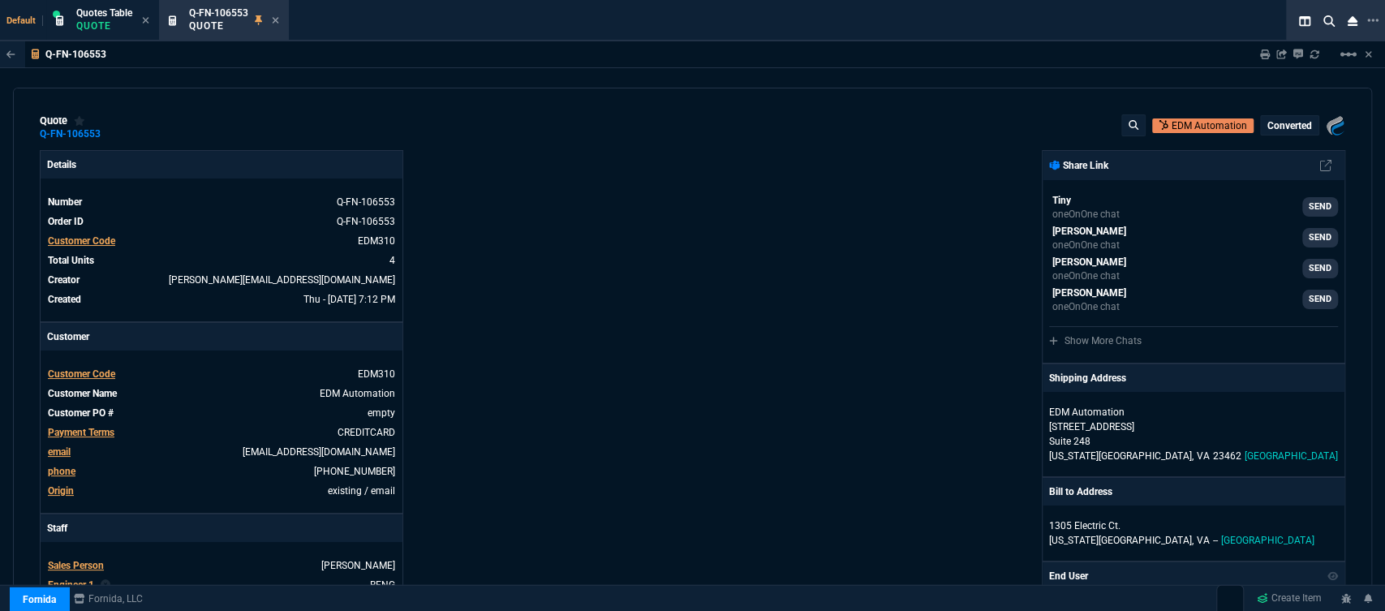
type input "16"
type input "648"
type input "0"
type input "63"
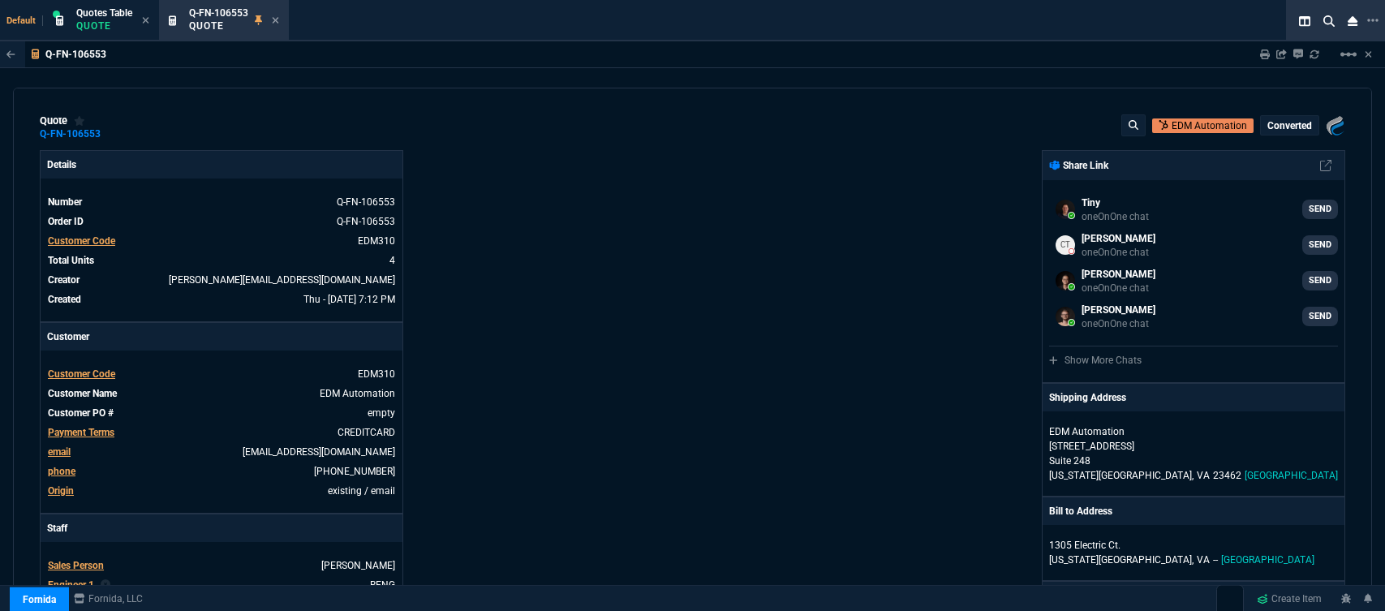
select select "12: [PERSON_NAME]"
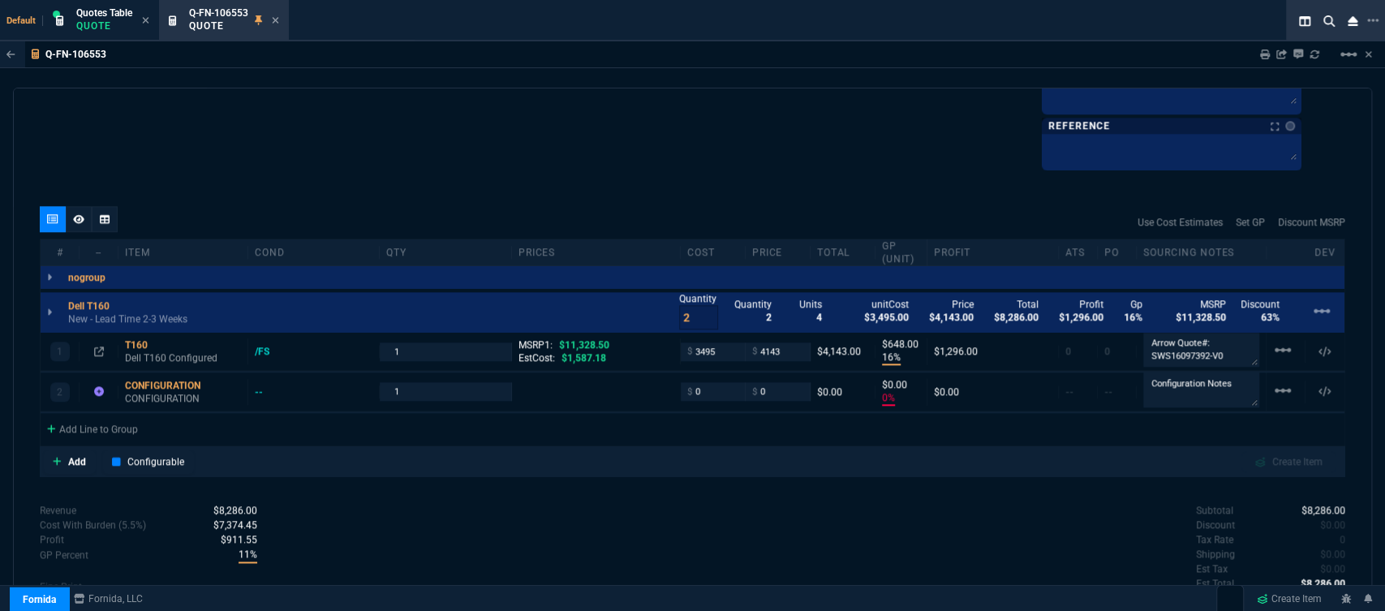
scroll to position [1154, 0]
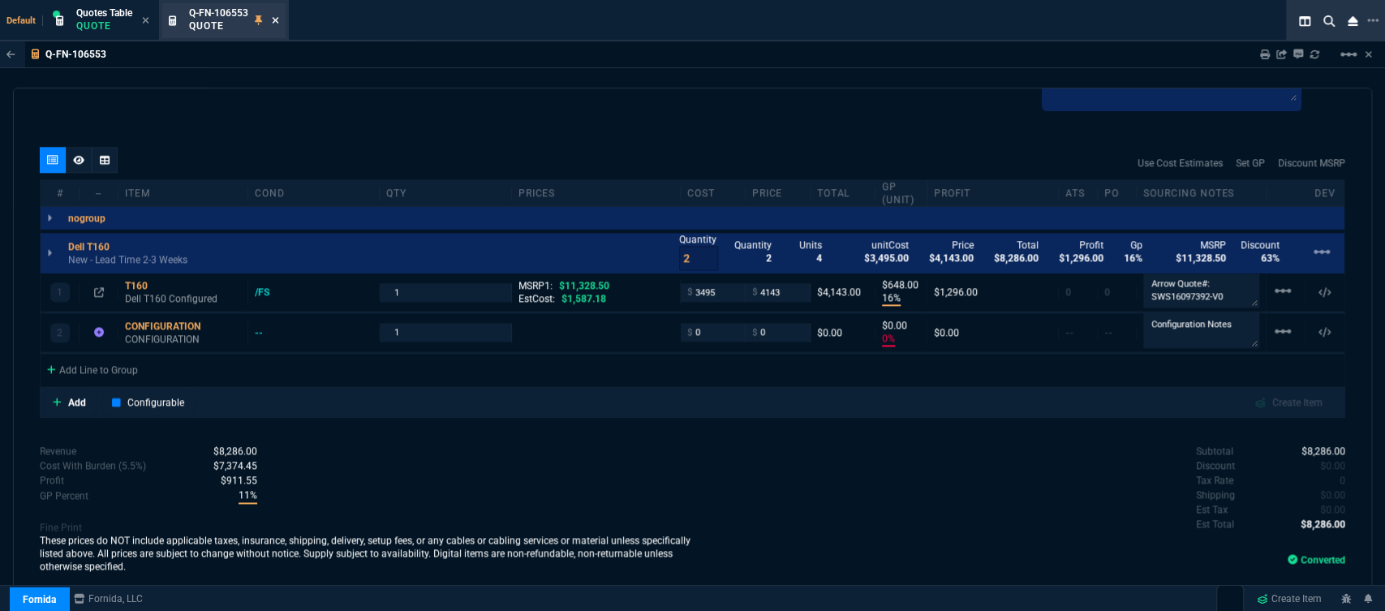
click at [276, 19] on icon at bounding box center [275, 20] width 7 height 10
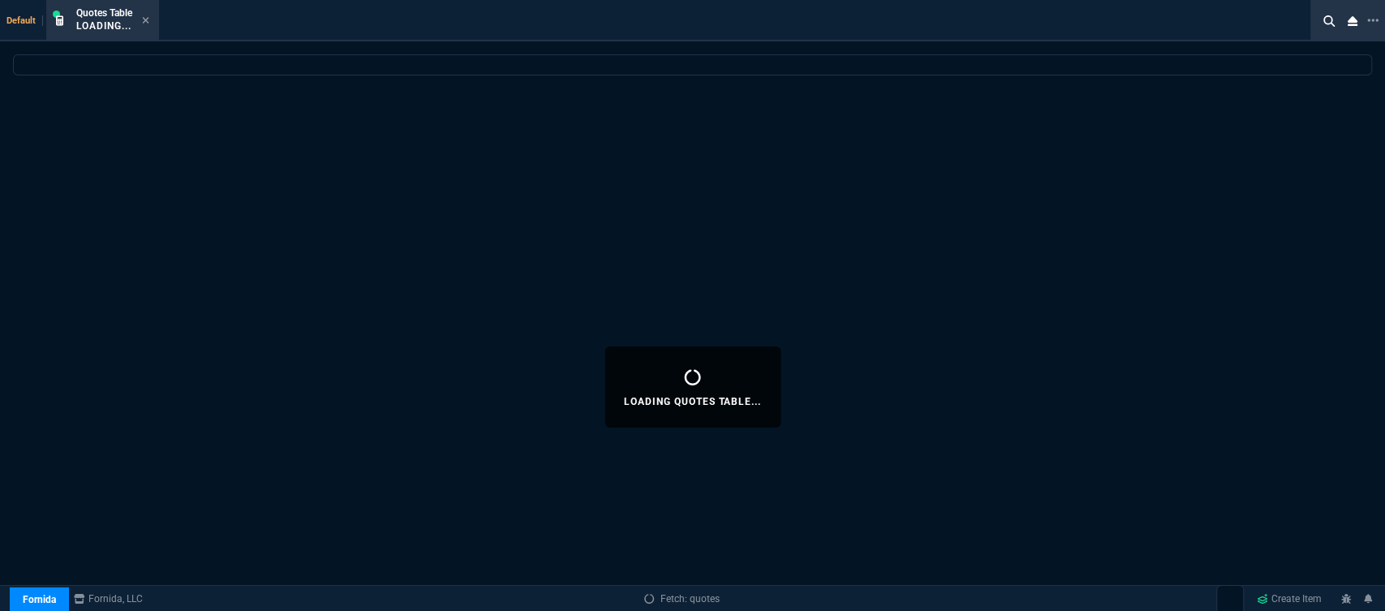
select select
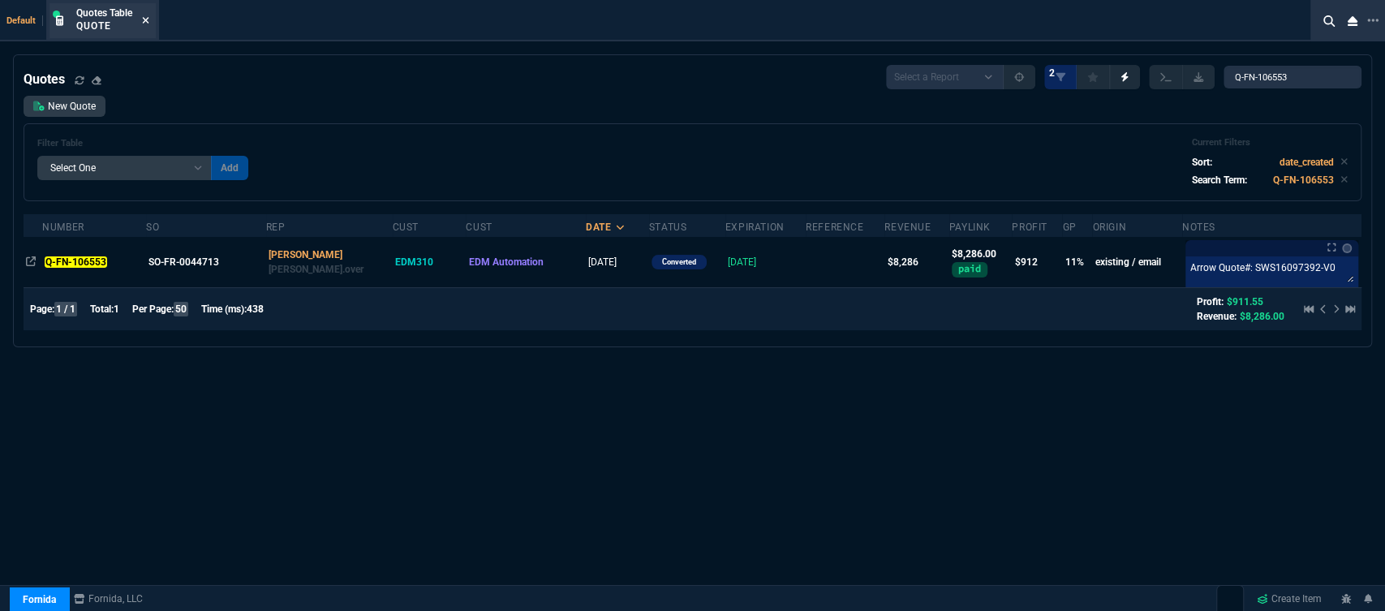
click at [144, 19] on icon at bounding box center [145, 20] width 7 height 10
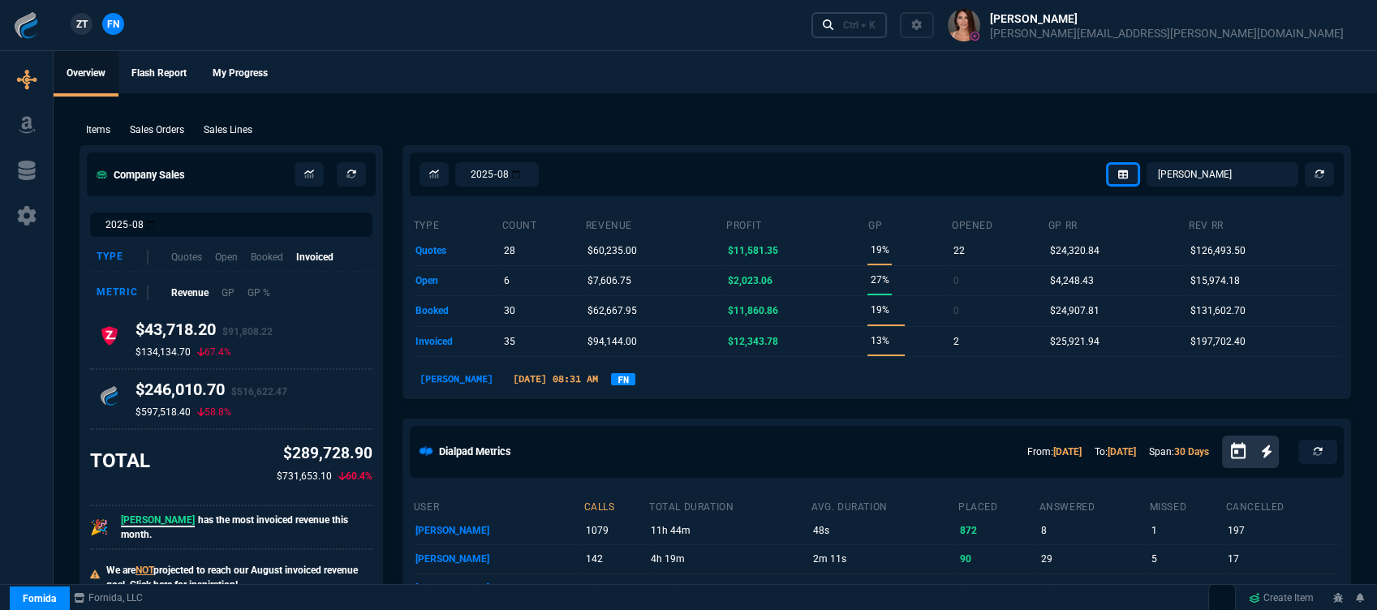
click at [876, 28] on div "Ctrl + K" at bounding box center [859, 25] width 32 height 13
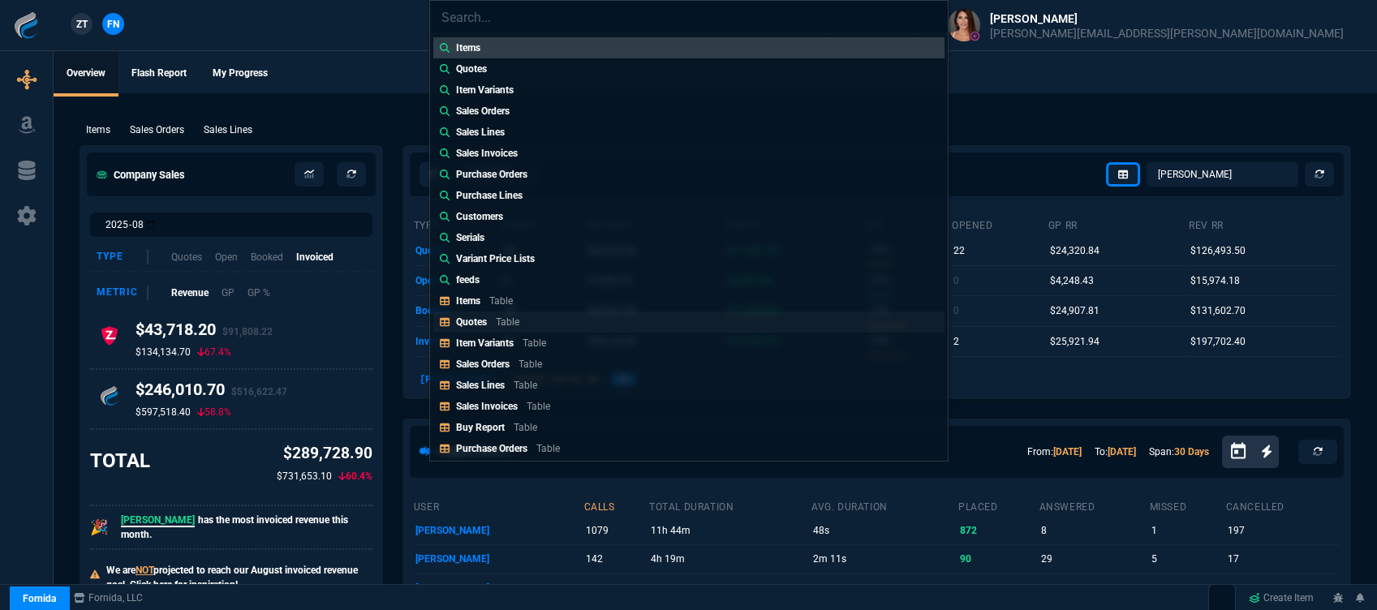
click at [517, 317] on p "Table" at bounding box center [508, 322] width 24 height 11
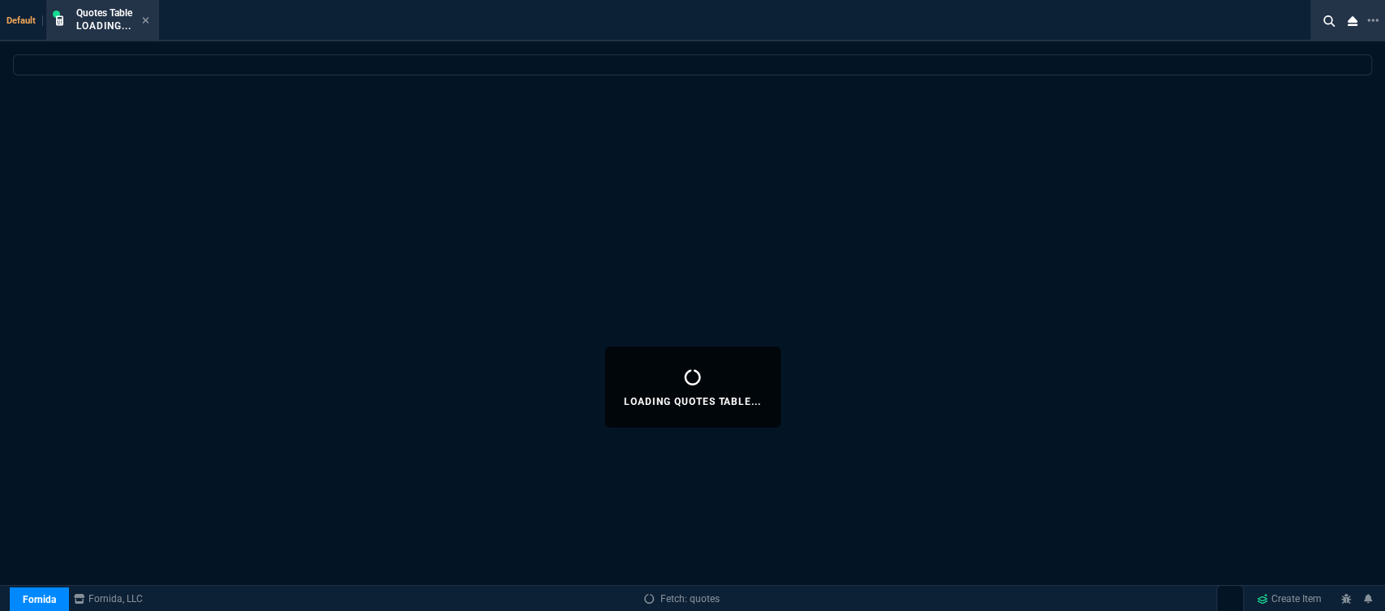
select select
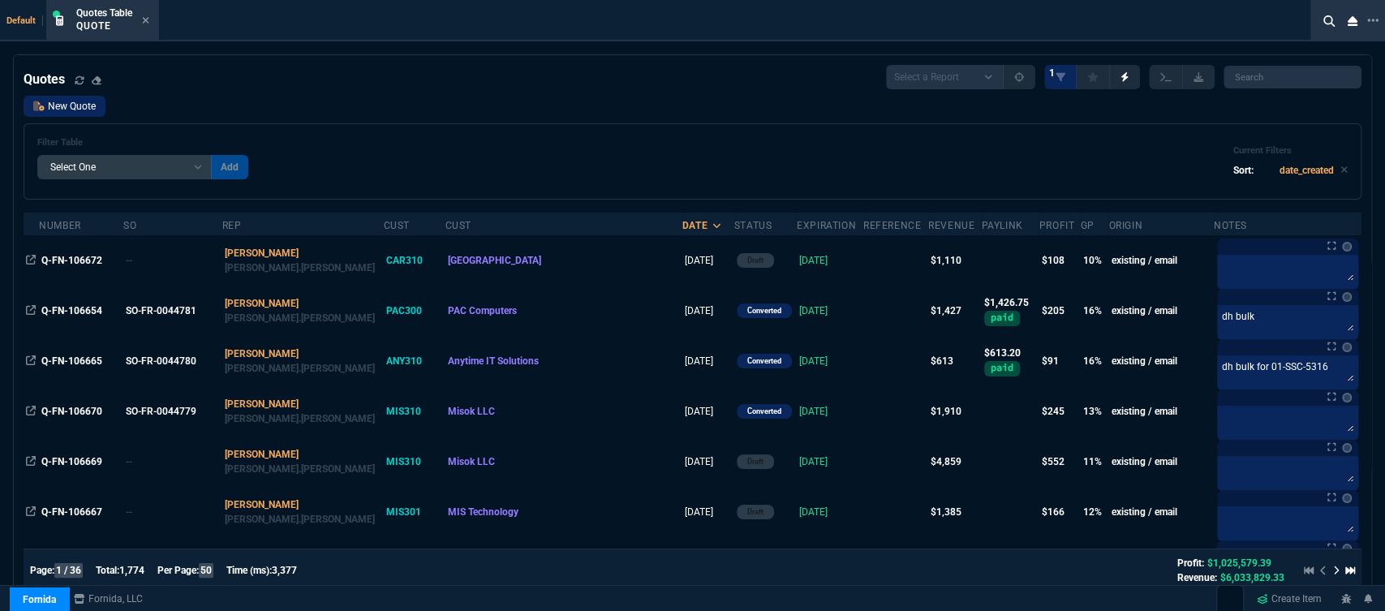
click at [84, 107] on link "New Quote" at bounding box center [65, 106] width 82 height 21
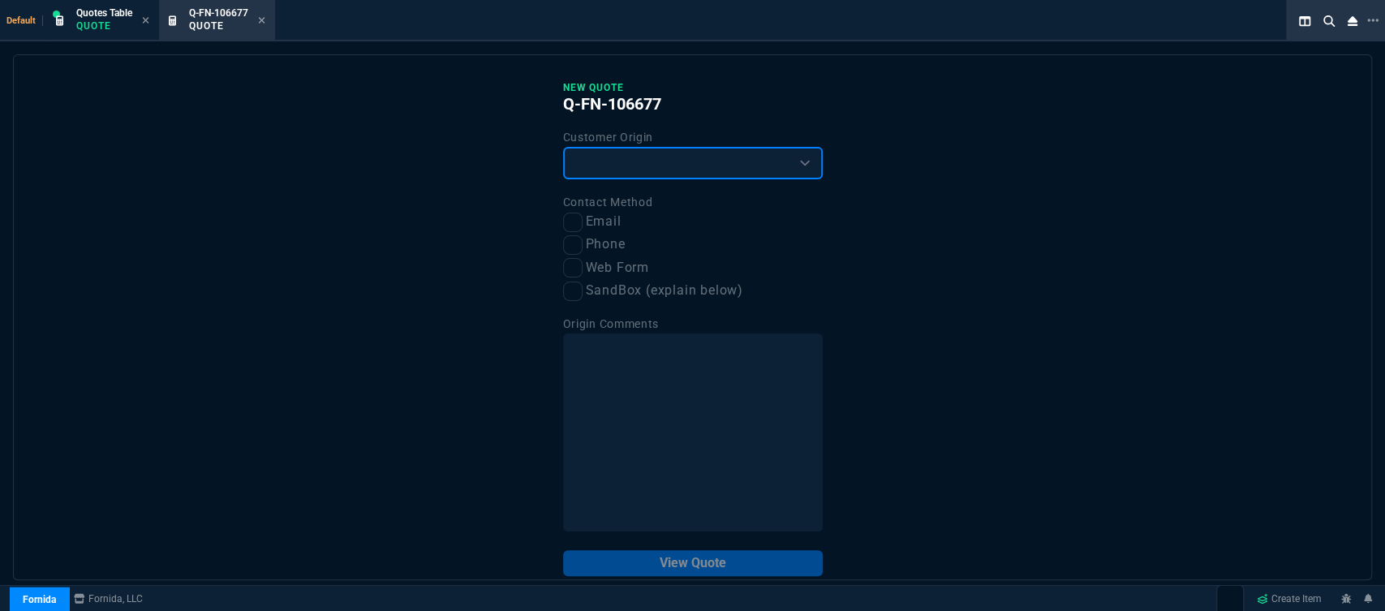
click at [614, 153] on select "Existing Customer Amazon Lead (first order) Website Lead (first order) Called (…" at bounding box center [693, 163] width 260 height 32
select select "existing"
click at [563, 148] on select "Existing Customer Amazon Lead (first order) Website Lead (first order) Called (…" at bounding box center [693, 163] width 260 height 32
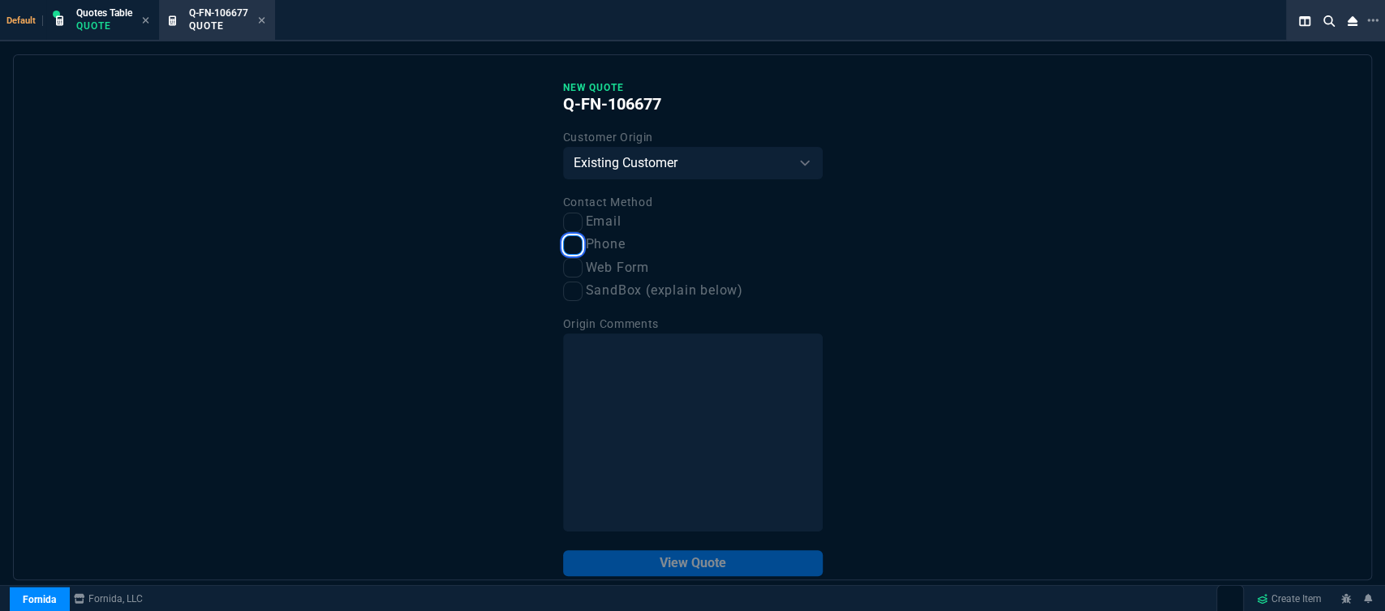
click at [569, 255] on input "Phone" at bounding box center [572, 244] width 19 height 19
checkbox input "true"
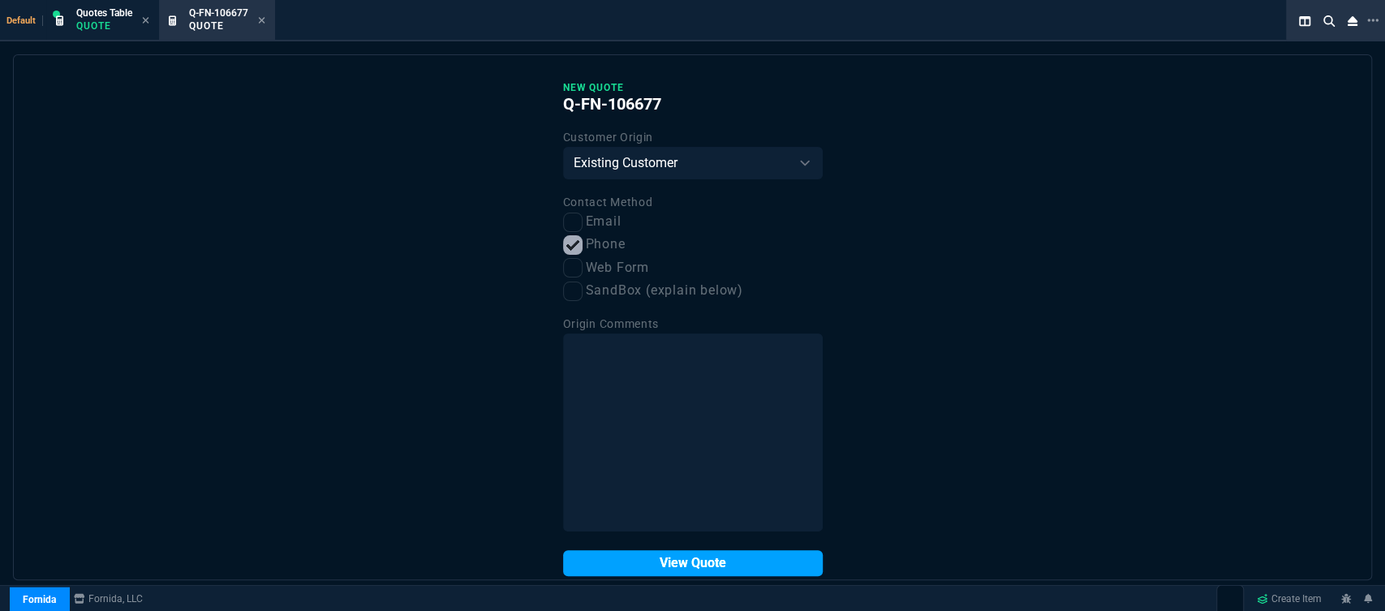
click at [655, 562] on button "View Quote" at bounding box center [693, 563] width 260 height 26
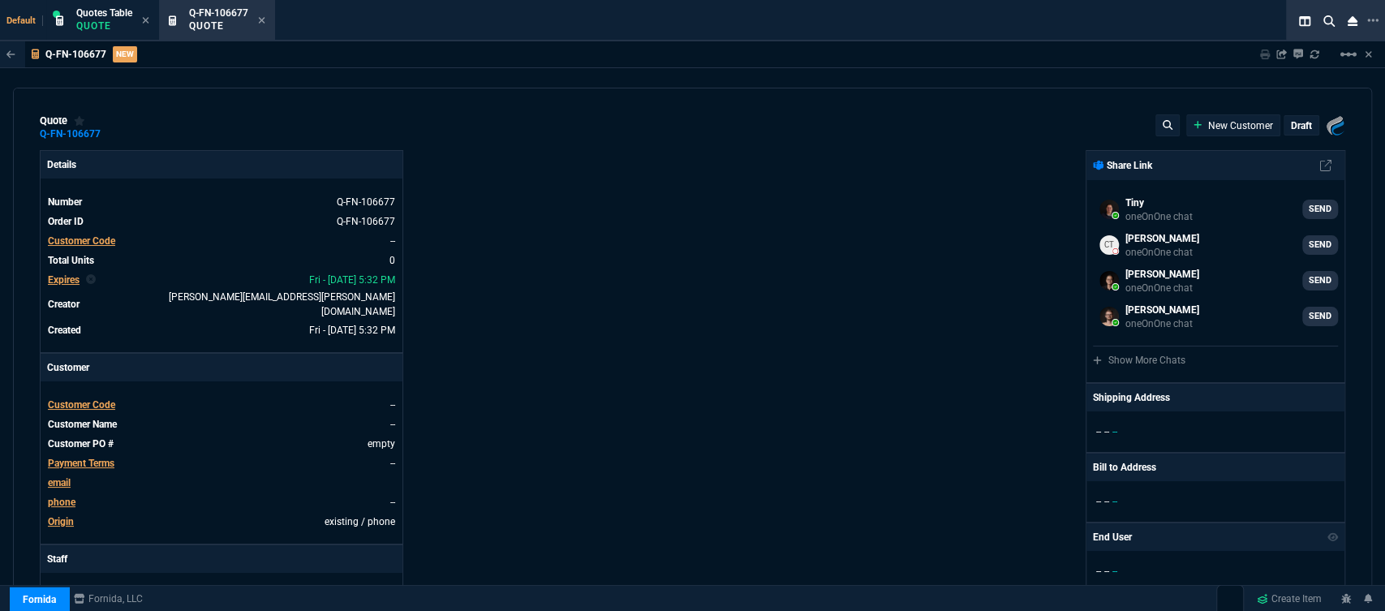
click at [106, 399] on span "Customer Code" at bounding box center [81, 404] width 67 height 11
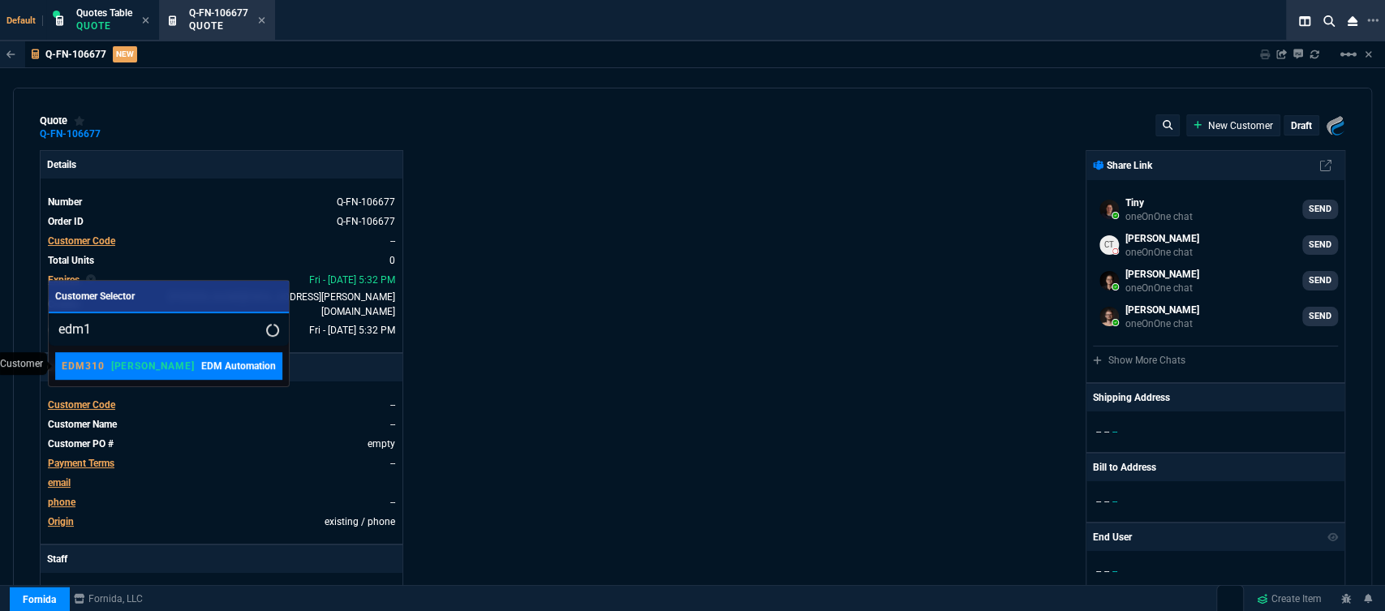
type input "edm1"
click at [201, 372] on p "EDM Automation" at bounding box center [238, 366] width 75 height 15
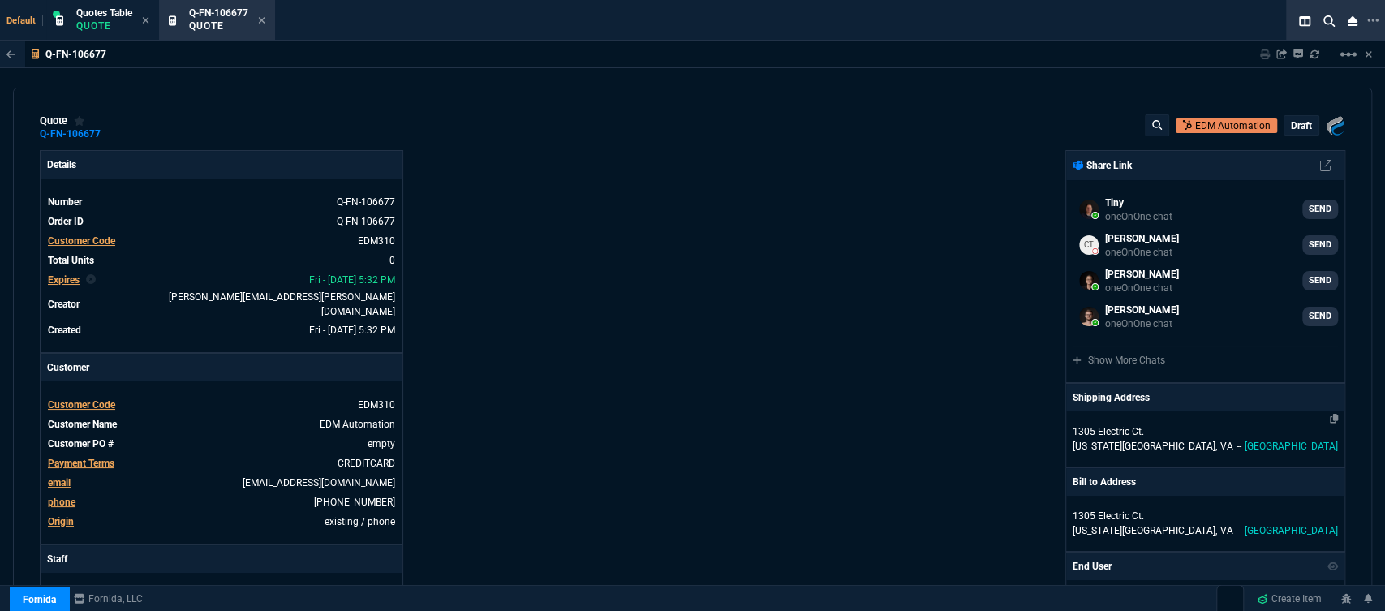
click at [1217, 446] on p "[US_STATE][GEOGRAPHIC_DATA], [GEOGRAPHIC_DATA] -- [GEOGRAPHIC_DATA]" at bounding box center [1205, 446] width 265 height 15
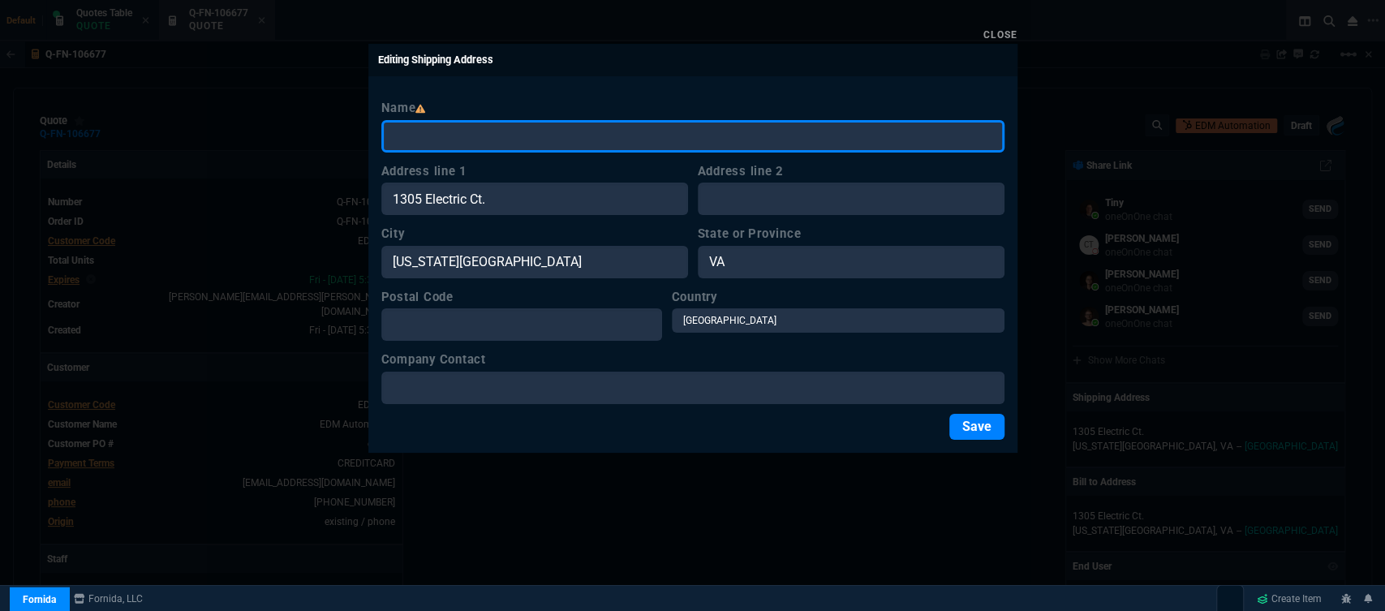
click at [545, 140] on input "Name" at bounding box center [692, 136] width 623 height 32
type input "[PERSON_NAME]"
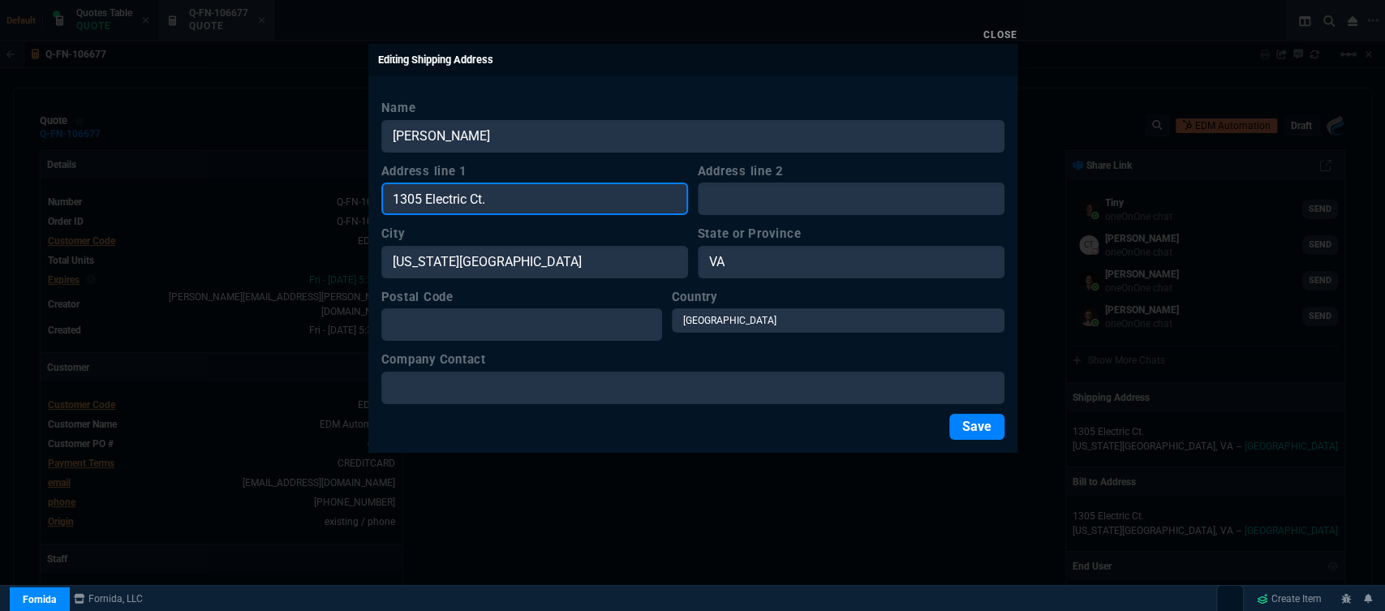
drag, startPoint x: 492, startPoint y: 205, endPoint x: 359, endPoint y: 205, distance: 133.1
click at [359, 205] on div "Close Editing Shipping Address Name [PERSON_NAME] Address line [STREET_ADDRESS]…" at bounding box center [692, 305] width 1385 height 611
paste input "[STREET_ADDRESS][US_STATE]"
type input "[STREET_ADDRESS][US_STATE]"
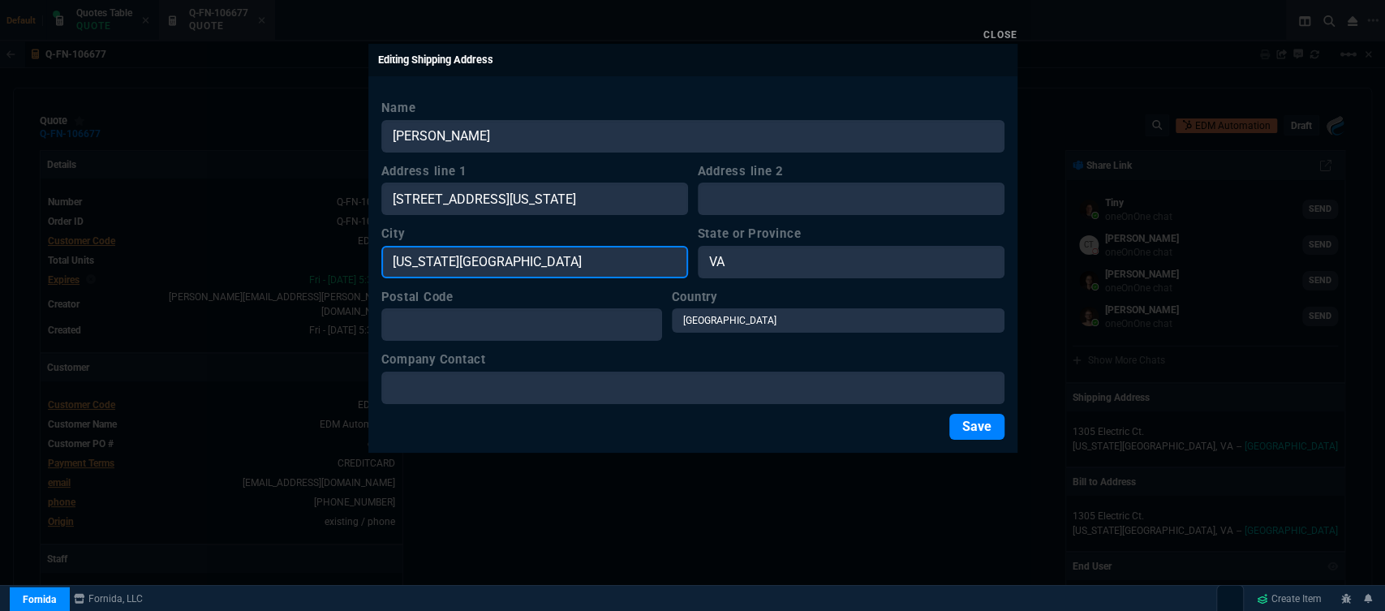
scroll to position [0, 0]
drag, startPoint x: 493, startPoint y: 262, endPoint x: 330, endPoint y: 261, distance: 163.1
click at [330, 261] on div "Close Editing Shipping Address Name [PERSON_NAME] Address line [STREET_ADDRESS]…" at bounding box center [692, 305] width 1385 height 611
paste input "[STREET_ADDRESS][US_STATE]"
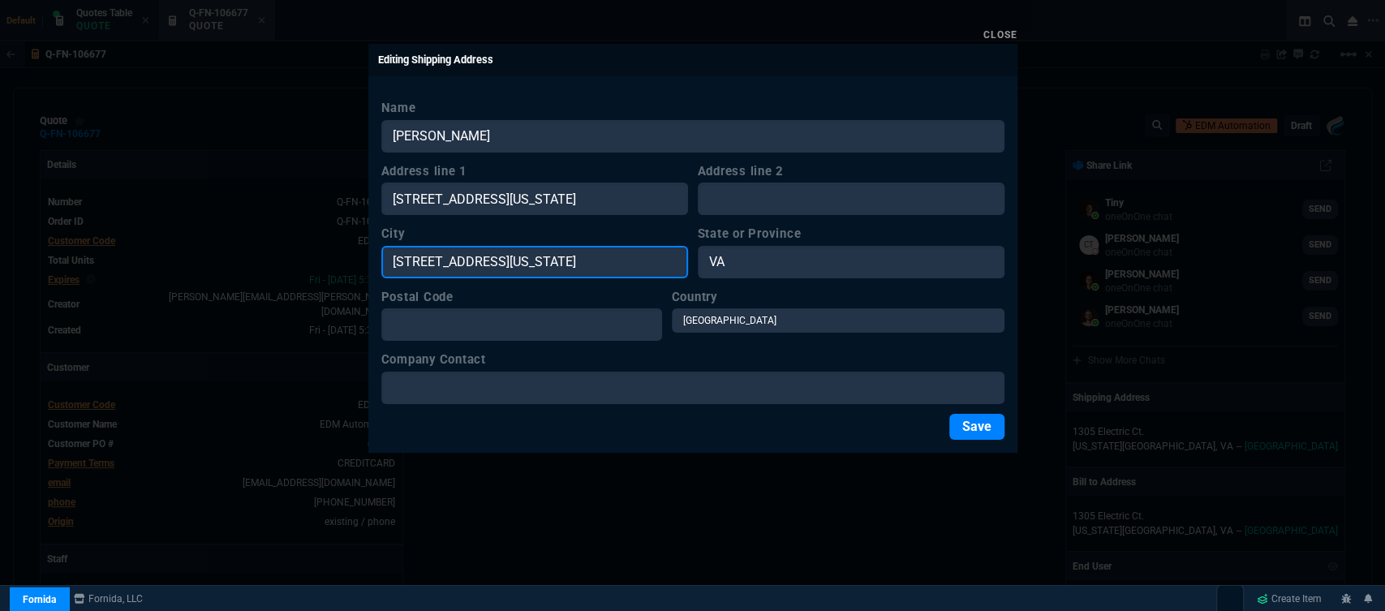
type input "[STREET_ADDRESS][US_STATE]"
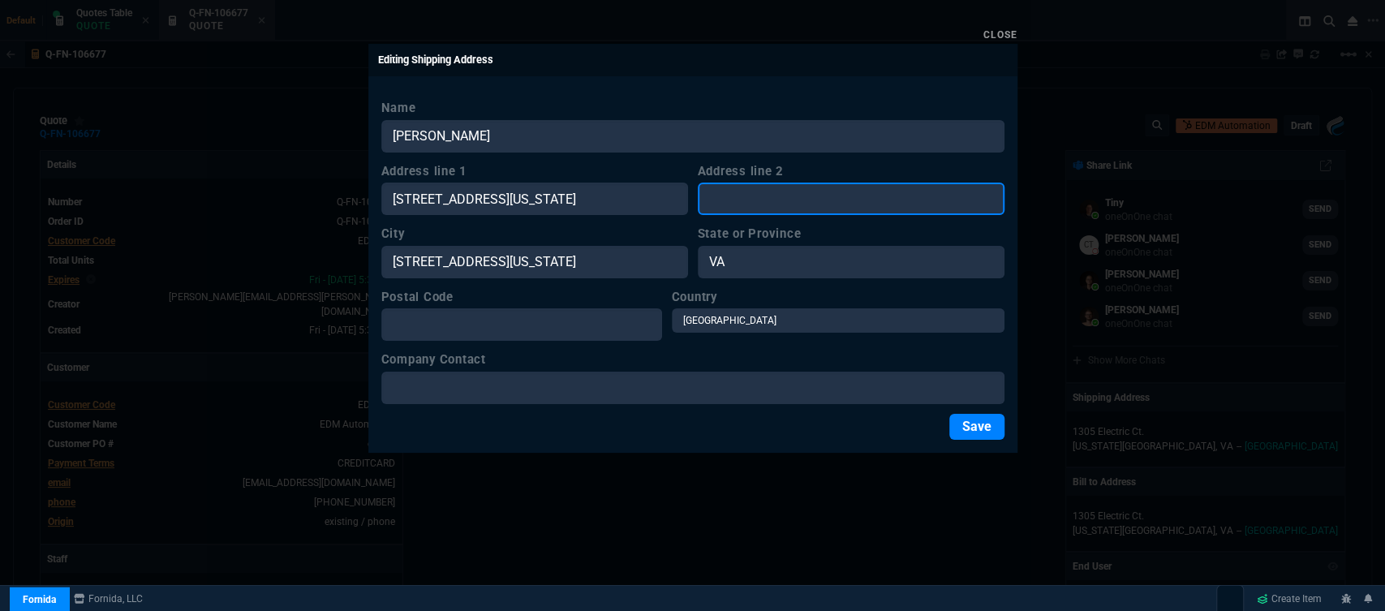
click at [894, 205] on input "Address line 2" at bounding box center [851, 199] width 307 height 32
paste input "[STREET_ADDRESS][US_STATE]"
type input "[STREET_ADDRESS][US_STATE]"
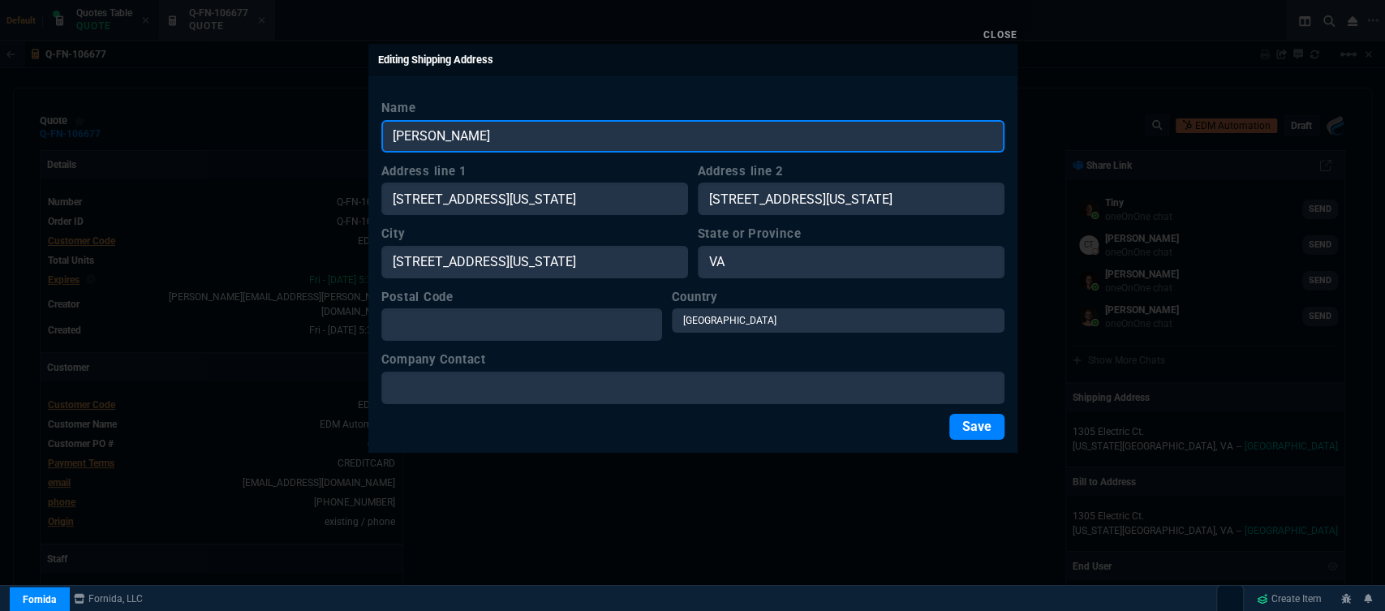
scroll to position [0, 0]
drag, startPoint x: 491, startPoint y: 138, endPoint x: 331, endPoint y: 116, distance: 161.4
click at [331, 116] on div "Close Editing Shipping Address Name [PERSON_NAME] Address line 1 [STREET_ADDRES…" at bounding box center [692, 305] width 1385 height 611
type input "EDM Automation"
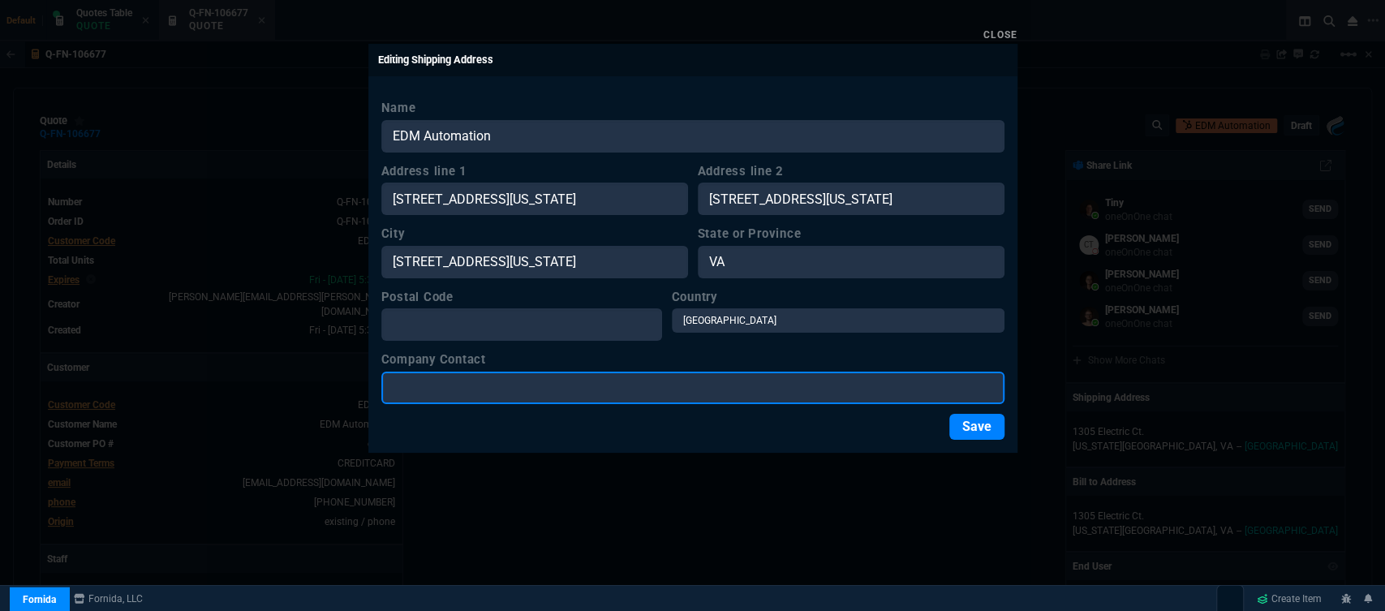
click at [471, 386] on input "Company Contact" at bounding box center [692, 388] width 623 height 32
type input "l"
type input "[PERSON_NAME]"
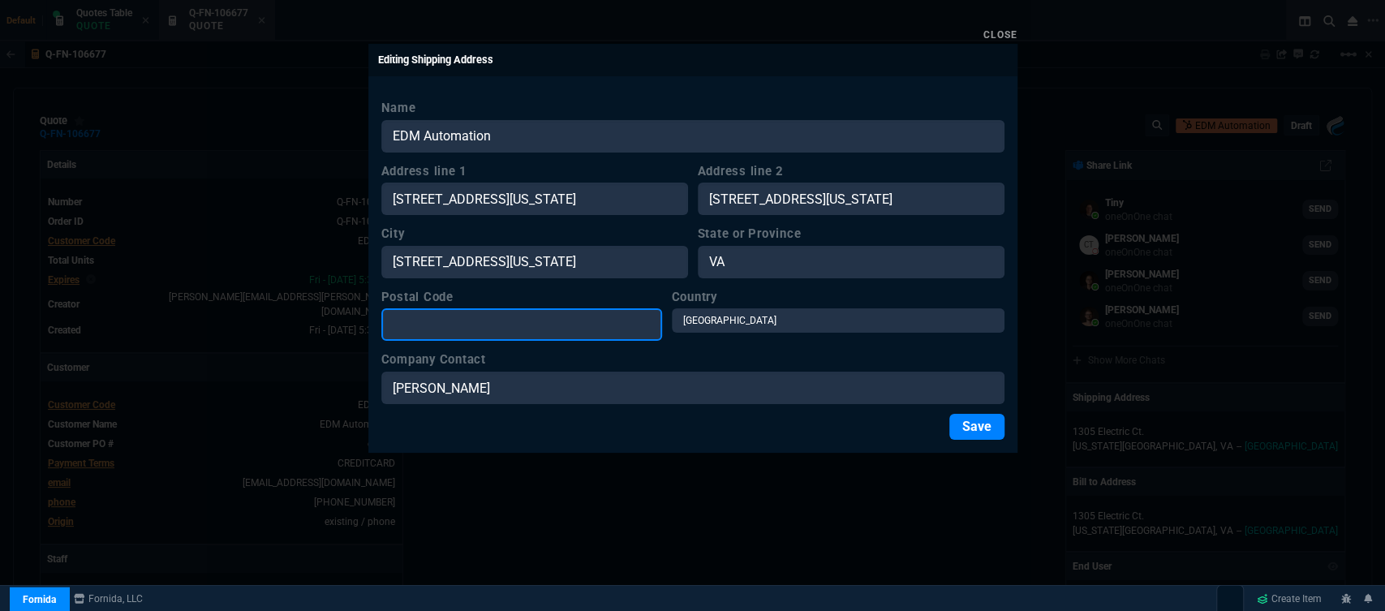
click at [466, 326] on input "Postal Code" at bounding box center [521, 324] width 281 height 32
paste input "[STREET_ADDRESS][US_STATE]"
click at [643, 322] on input "[STREET_ADDRESS][US_STATE]" at bounding box center [521, 324] width 281 height 32
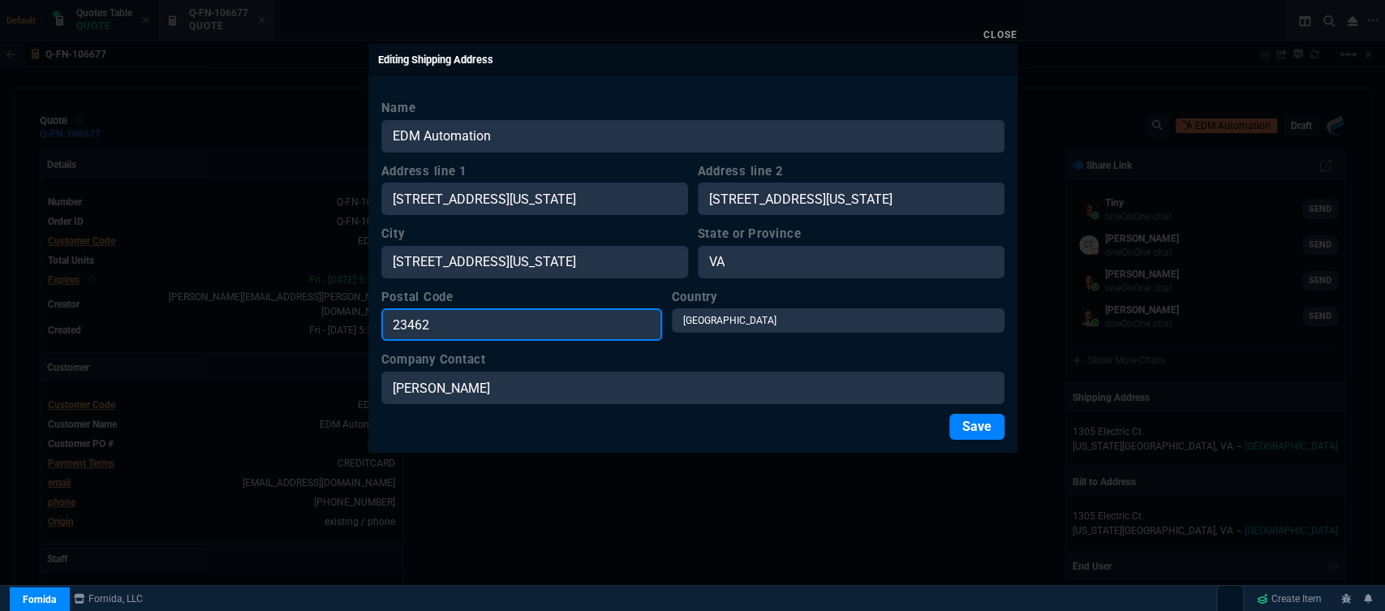
type input "23462"
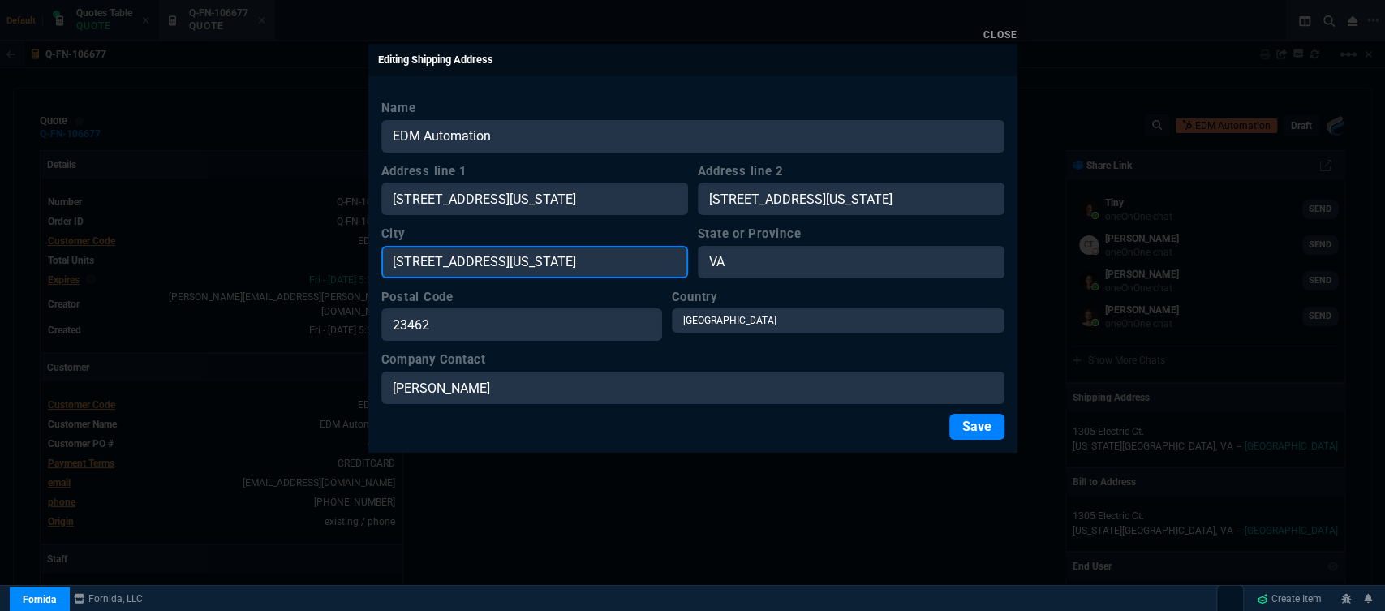
click at [572, 258] on input "[STREET_ADDRESS][US_STATE]" at bounding box center [534, 262] width 307 height 32
click at [572, 258] on input "[US_STATE][GEOGRAPHIC_DATA]" at bounding box center [534, 262] width 307 height 32
type input "[US_STATE][GEOGRAPHIC_DATA]"
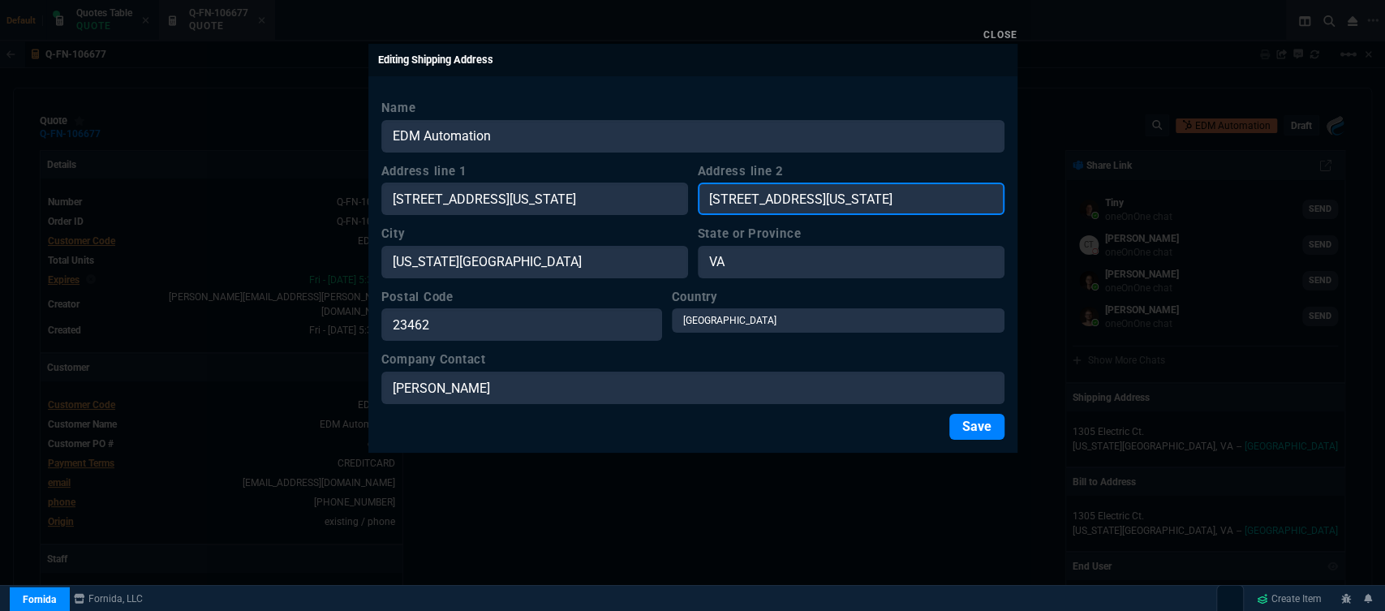
click at [829, 196] on input "[STREET_ADDRESS][US_STATE]" at bounding box center [851, 199] width 307 height 32
click at [922, 196] on input "[GEOGRAPHIC_DATA][STREET_ADDRESS][US_STATE]" at bounding box center [851, 199] width 307 height 32
type input "Suite 248"
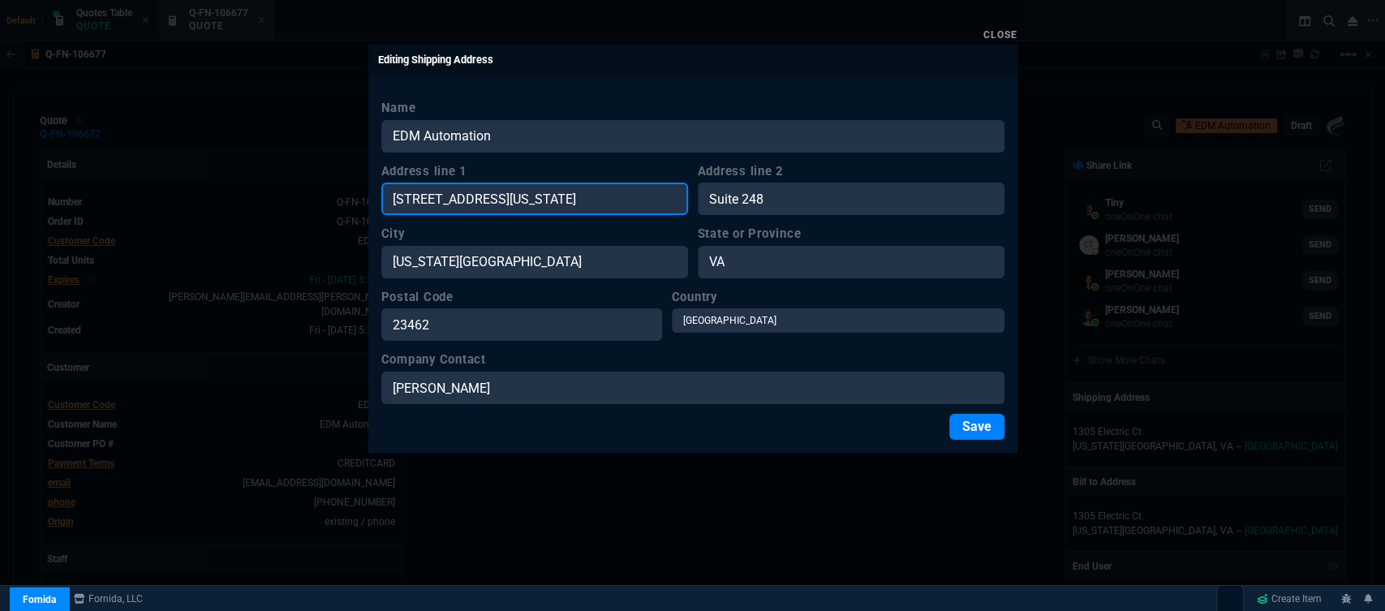
drag, startPoint x: 529, startPoint y: 201, endPoint x: 641, endPoint y: 200, distance: 112.0
click at [641, 200] on input "[STREET_ADDRESS][US_STATE]" at bounding box center [534, 199] width 307 height 32
drag, startPoint x: 641, startPoint y: 200, endPoint x: 522, endPoint y: 194, distance: 119.4
click at [522, 194] on input "[STREET_ADDRESS]" at bounding box center [534, 199] width 307 height 32
type input "[STREET_ADDRESS]"
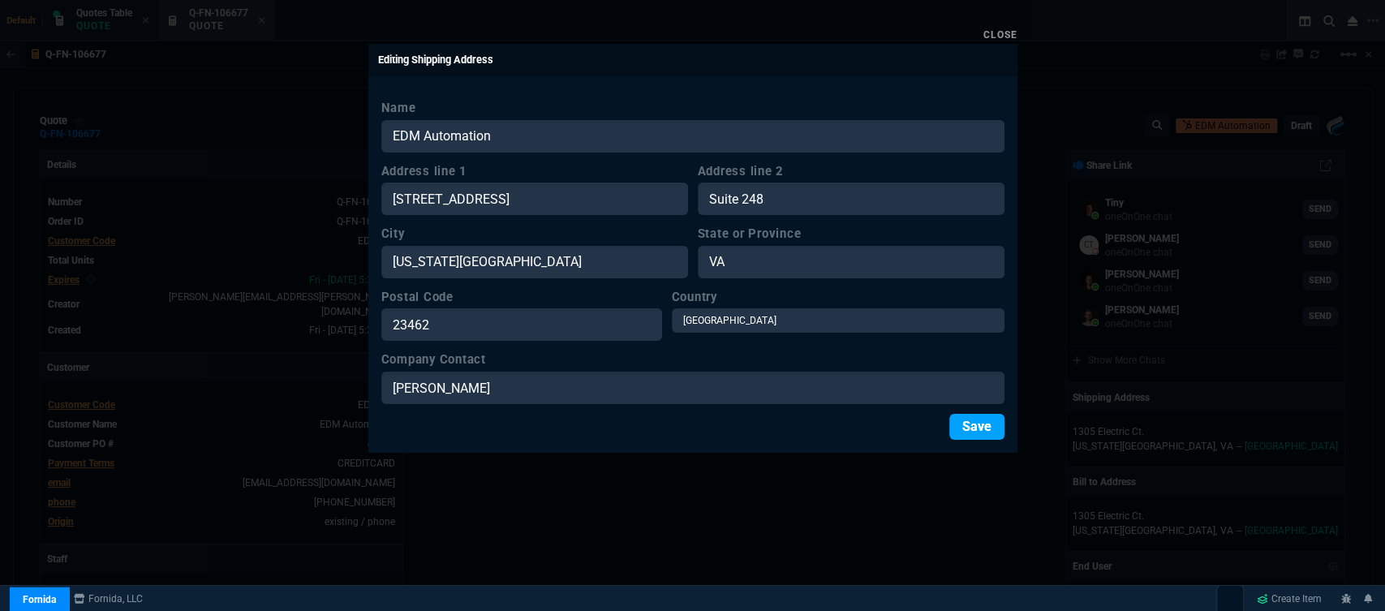
click at [955, 424] on button "Save" at bounding box center [977, 427] width 55 height 26
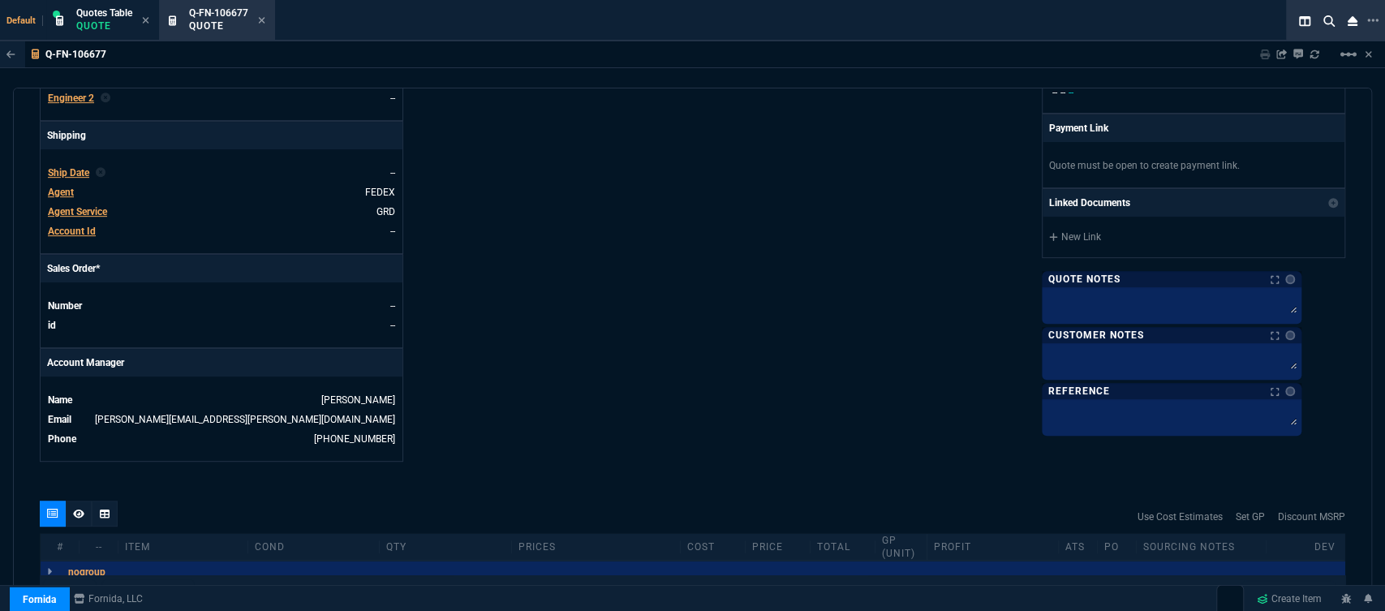
scroll to position [631, 0]
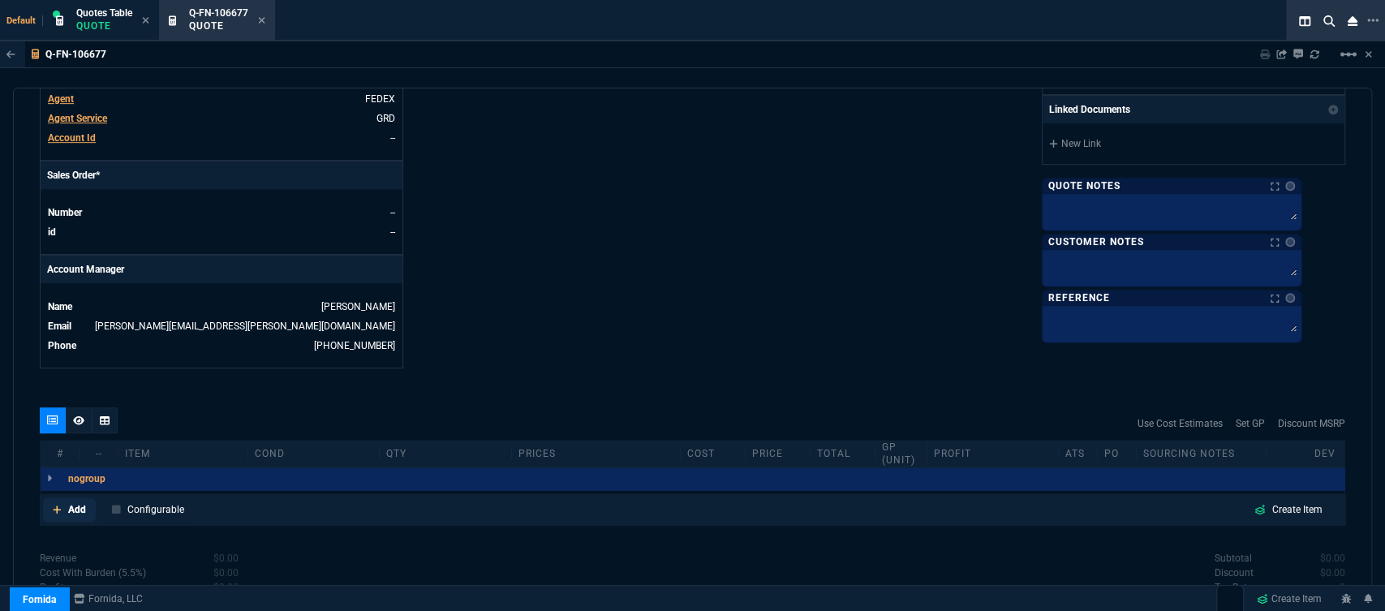
click at [56, 505] on icon at bounding box center [57, 510] width 9 height 10
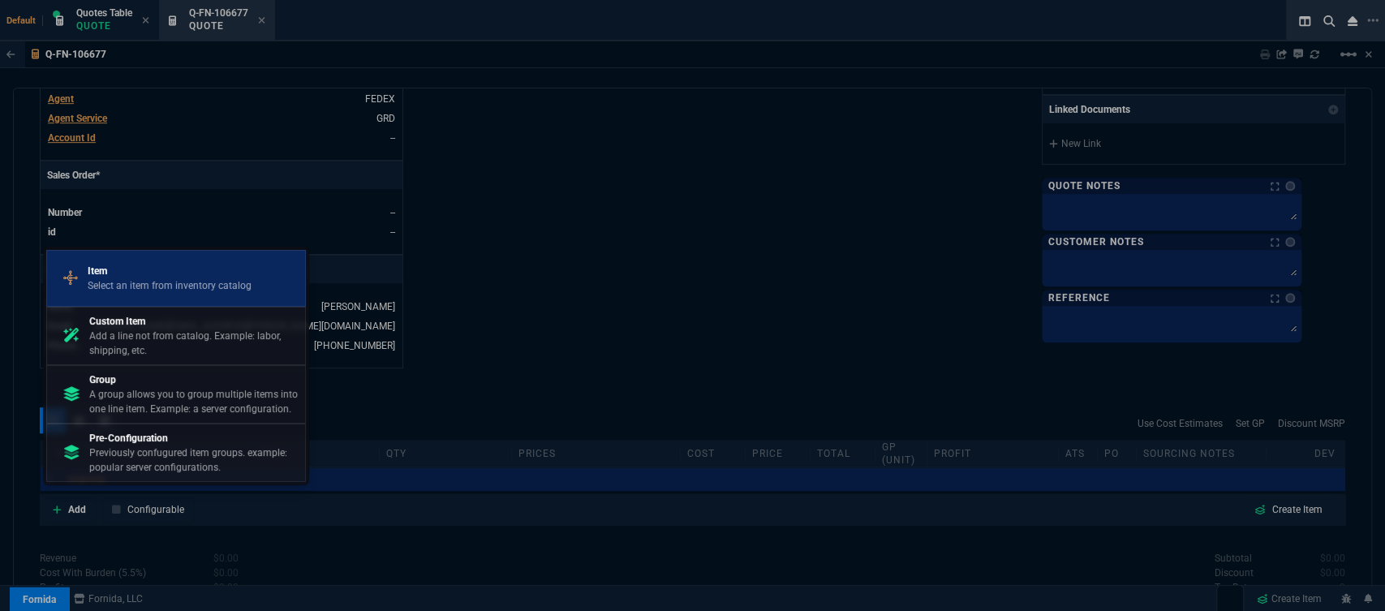
click at [138, 281] on p "Select an item from inventory catalog" at bounding box center [170, 285] width 164 height 15
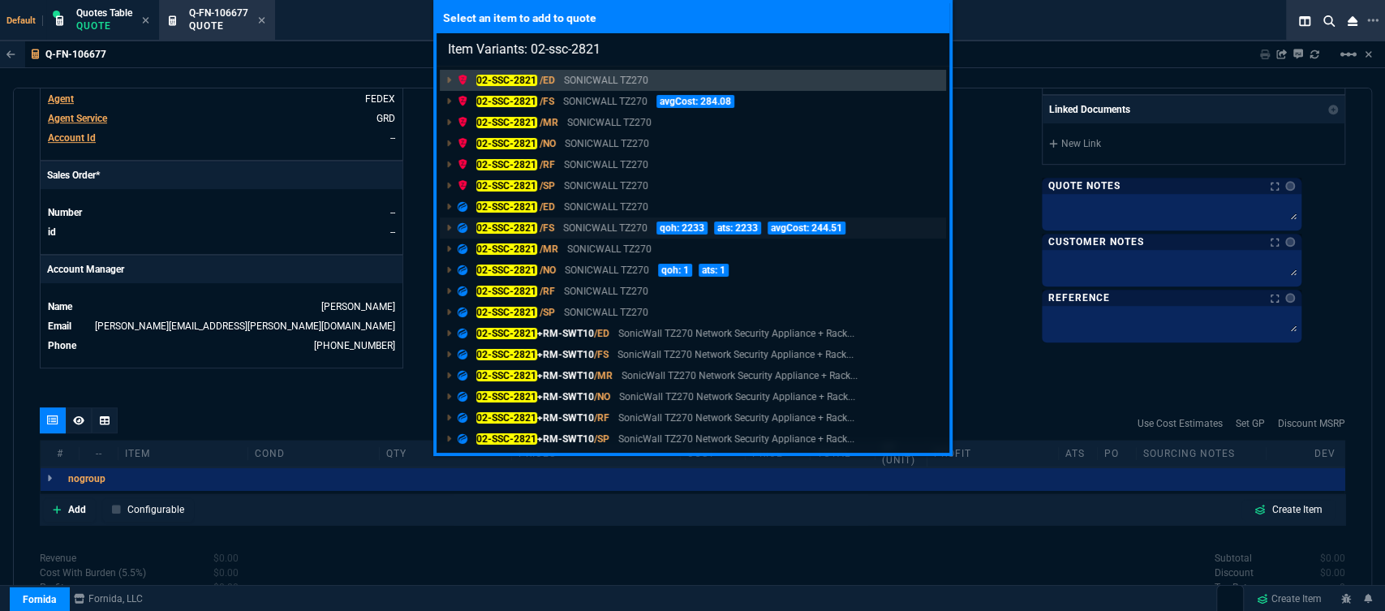
type input "Item Variants: 02-ssc-2821"
click at [565, 222] on p "SONICWALL TZ270" at bounding box center [605, 228] width 84 height 15
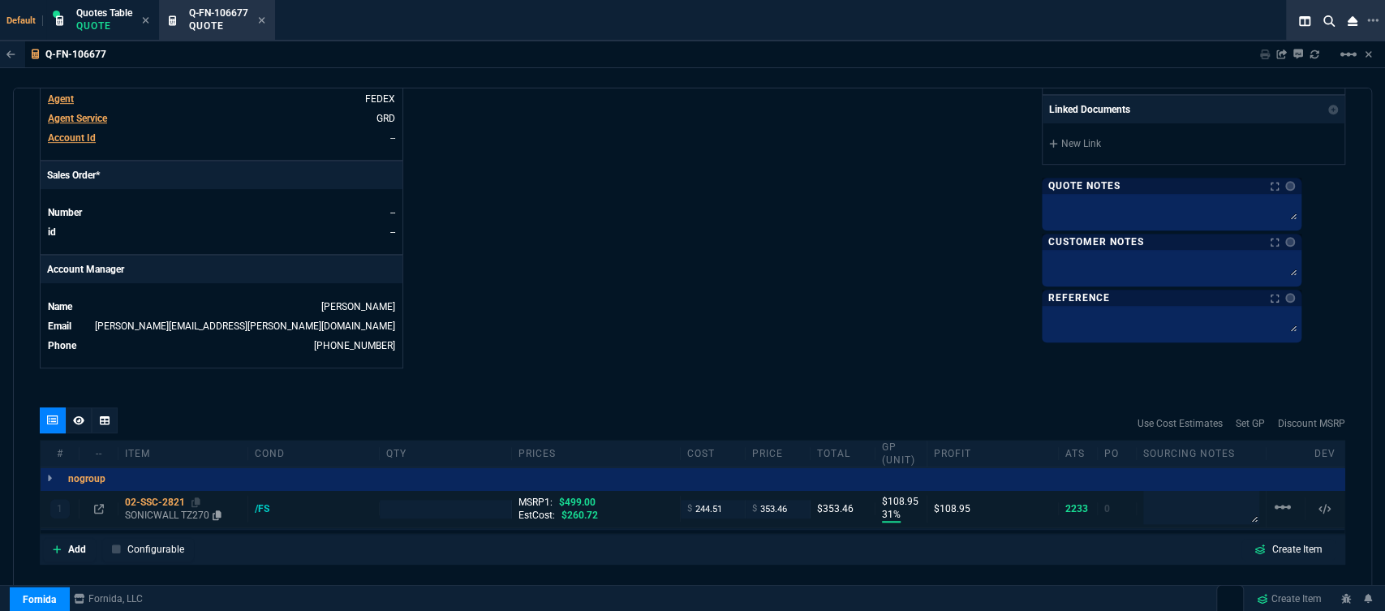
type input "31"
type input "109"
type input "29"
click at [165, 509] on p "SONICWALL TZ270" at bounding box center [183, 515] width 116 height 13
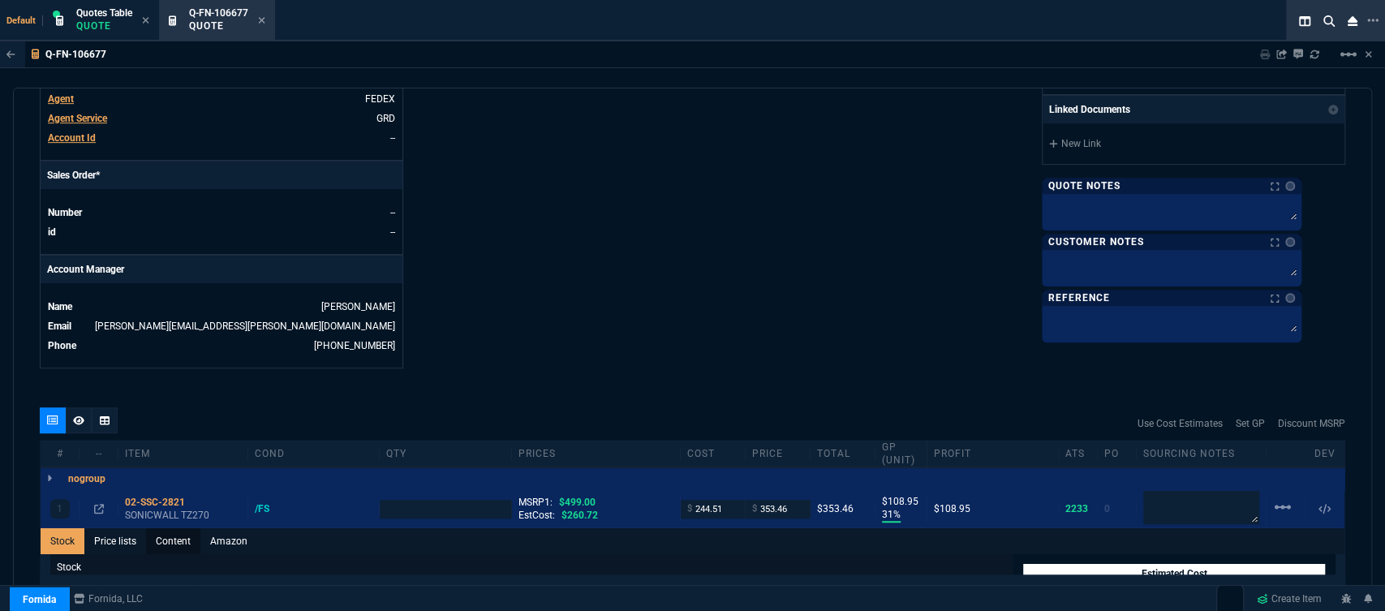
click at [188, 532] on link "Content" at bounding box center [173, 541] width 54 height 26
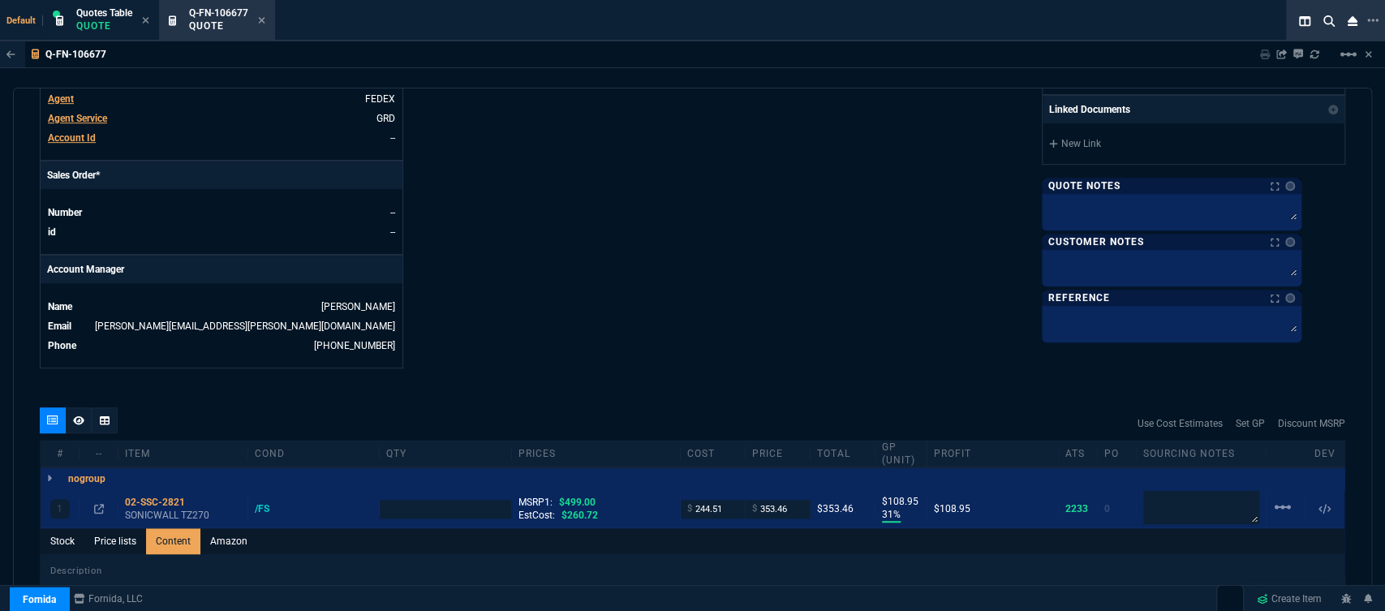
scroll to position [812, 0]
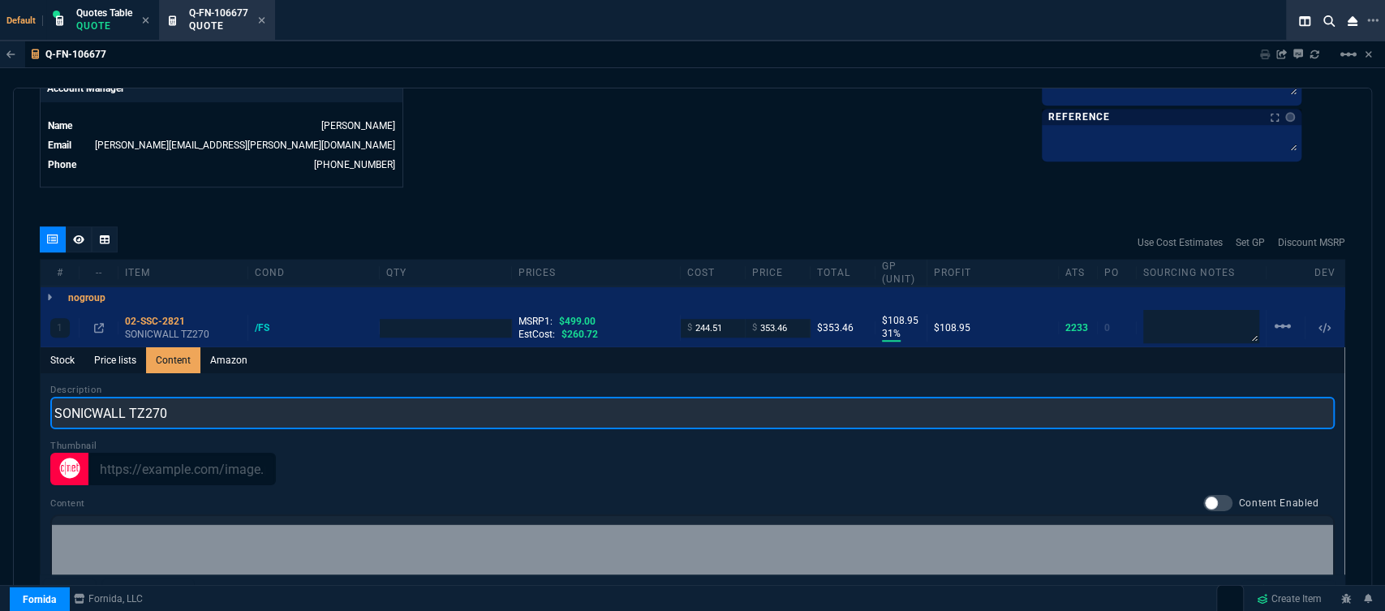
click at [204, 404] on input "SONICWALL TZ270" at bounding box center [692, 413] width 1285 height 32
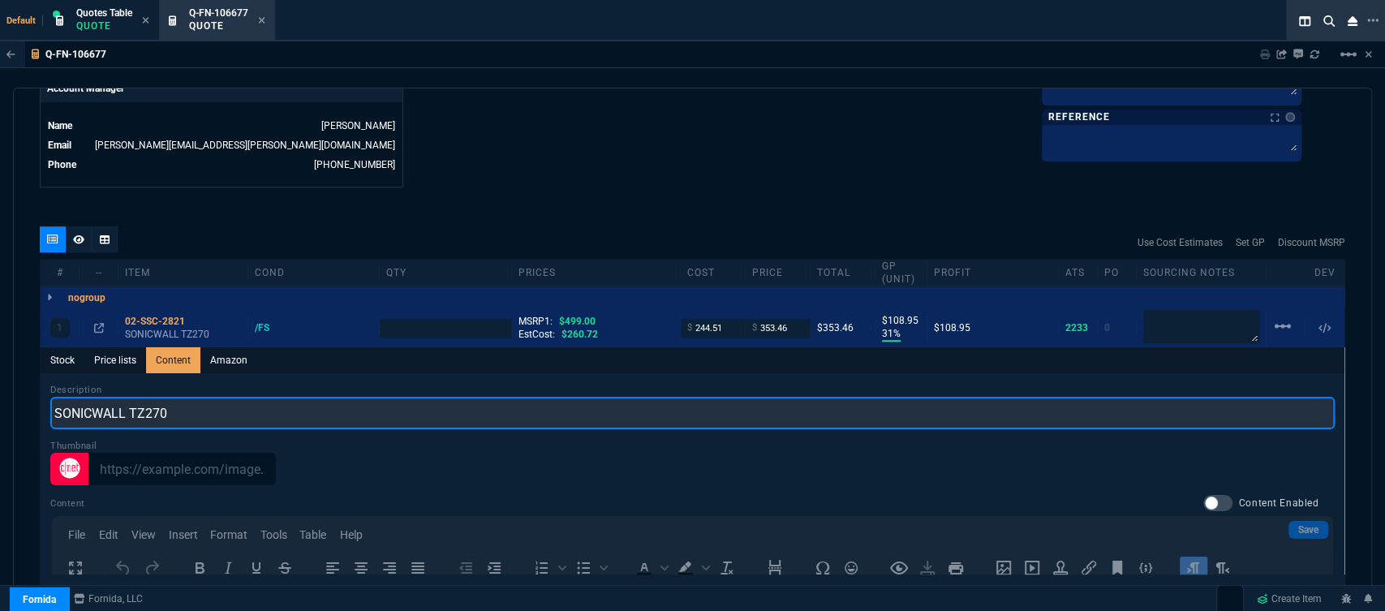
scroll to position [0, 0]
type input "SONICWALL TZ270 NETWORK SECURITY APPLIANCE"
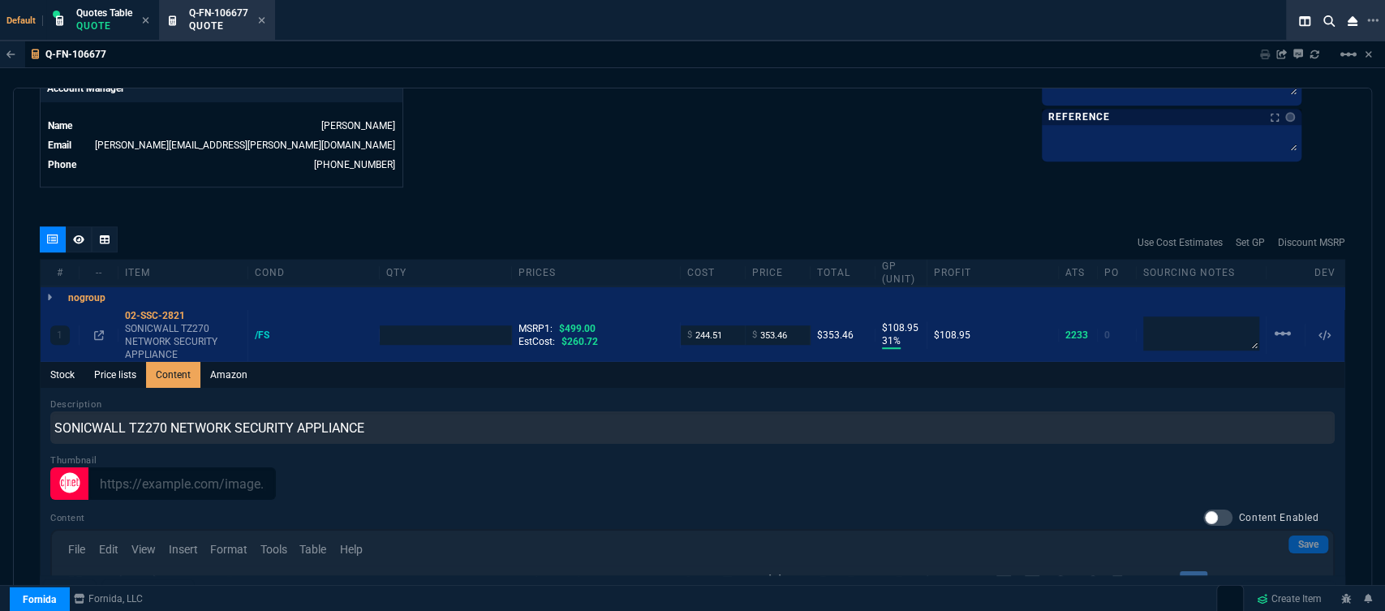
type input "1"
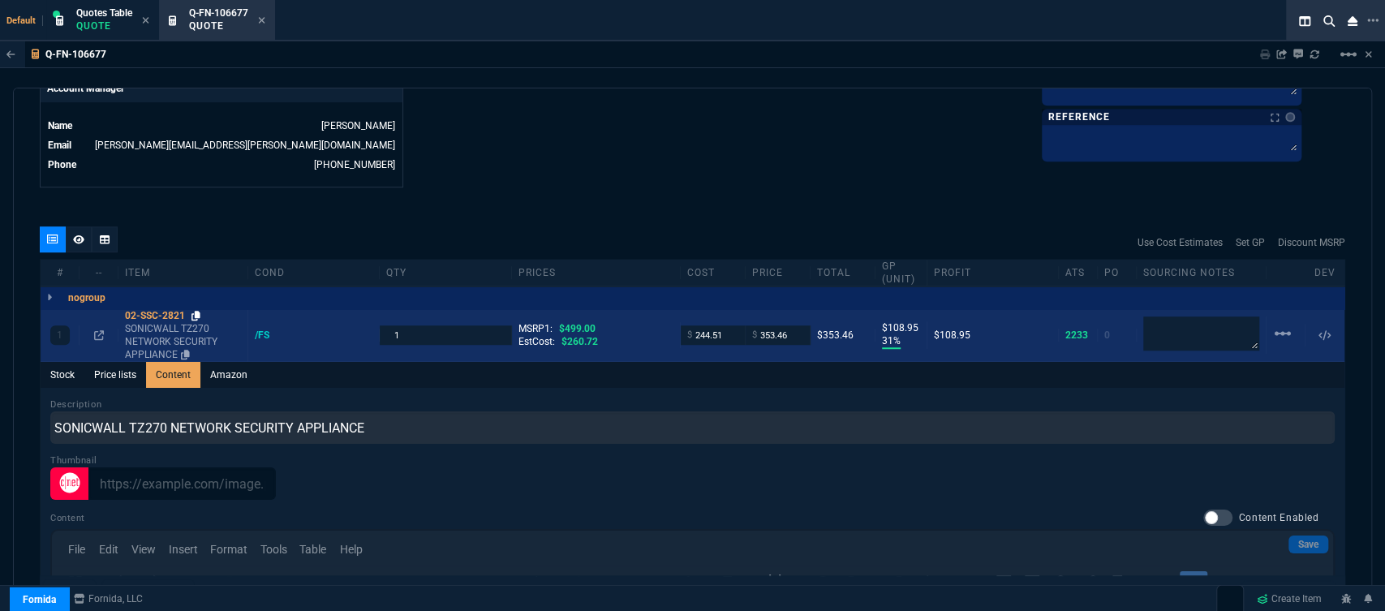
click at [199, 311] on icon at bounding box center [196, 316] width 9 height 10
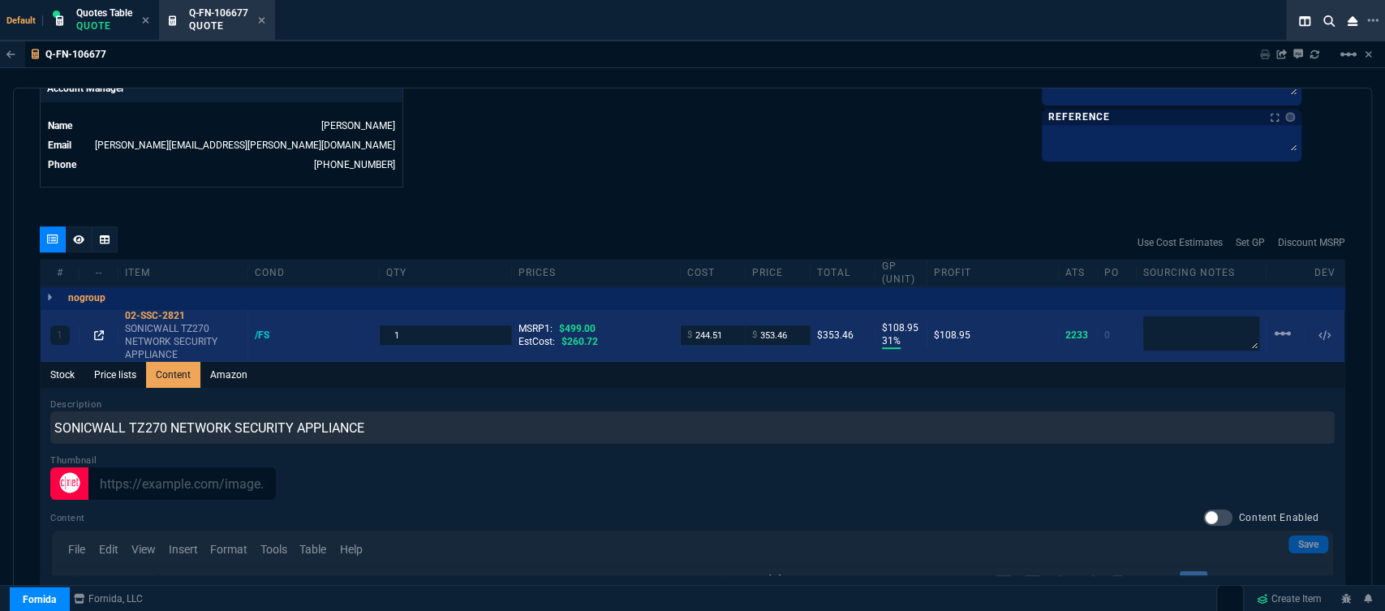
click at [98, 330] on icon at bounding box center [99, 335] width 10 height 10
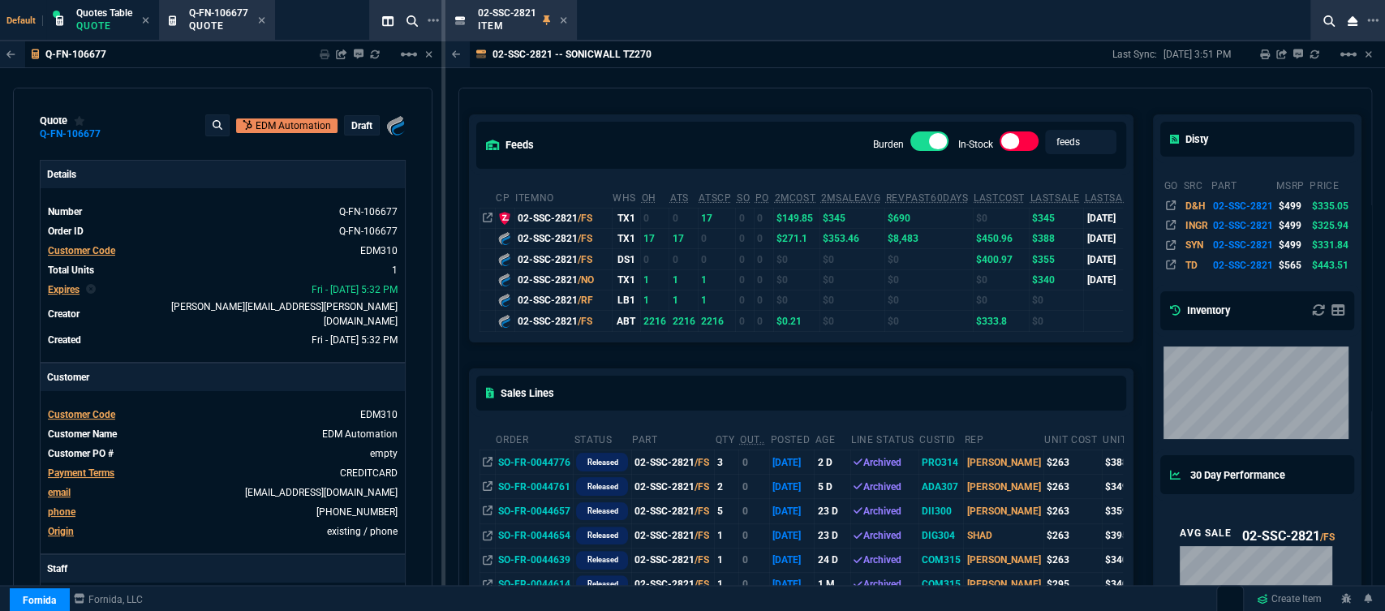
scroll to position [180, 0]
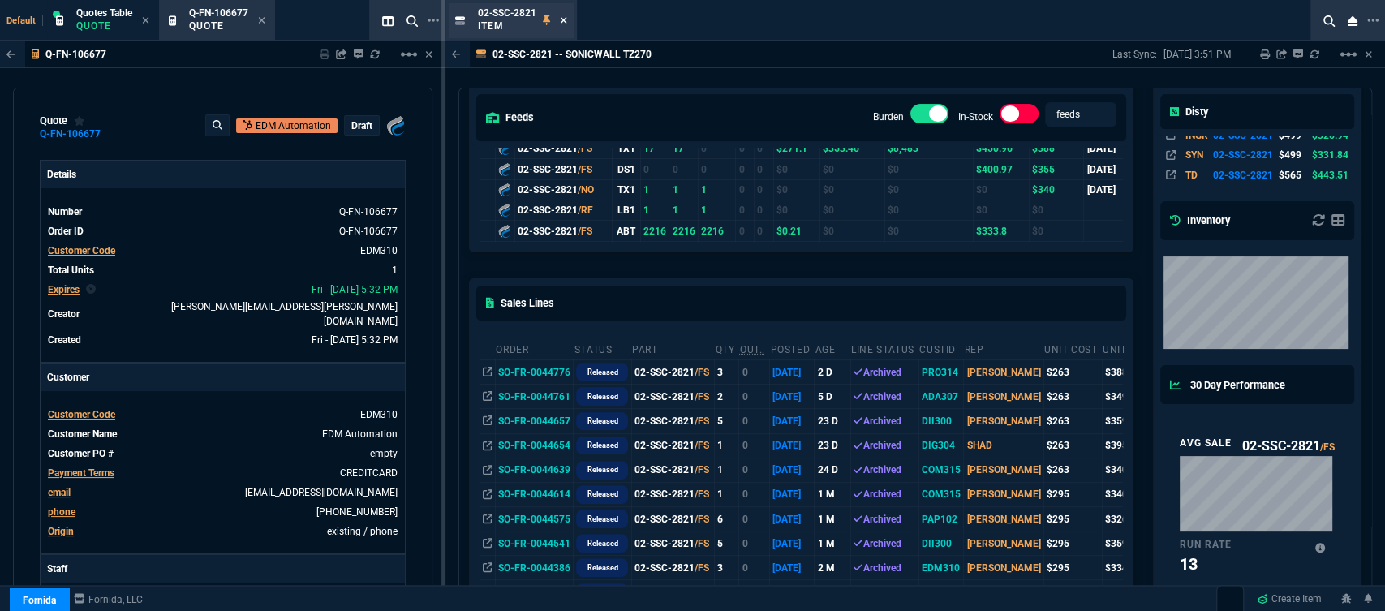
click at [564, 20] on icon at bounding box center [563, 20] width 6 height 6
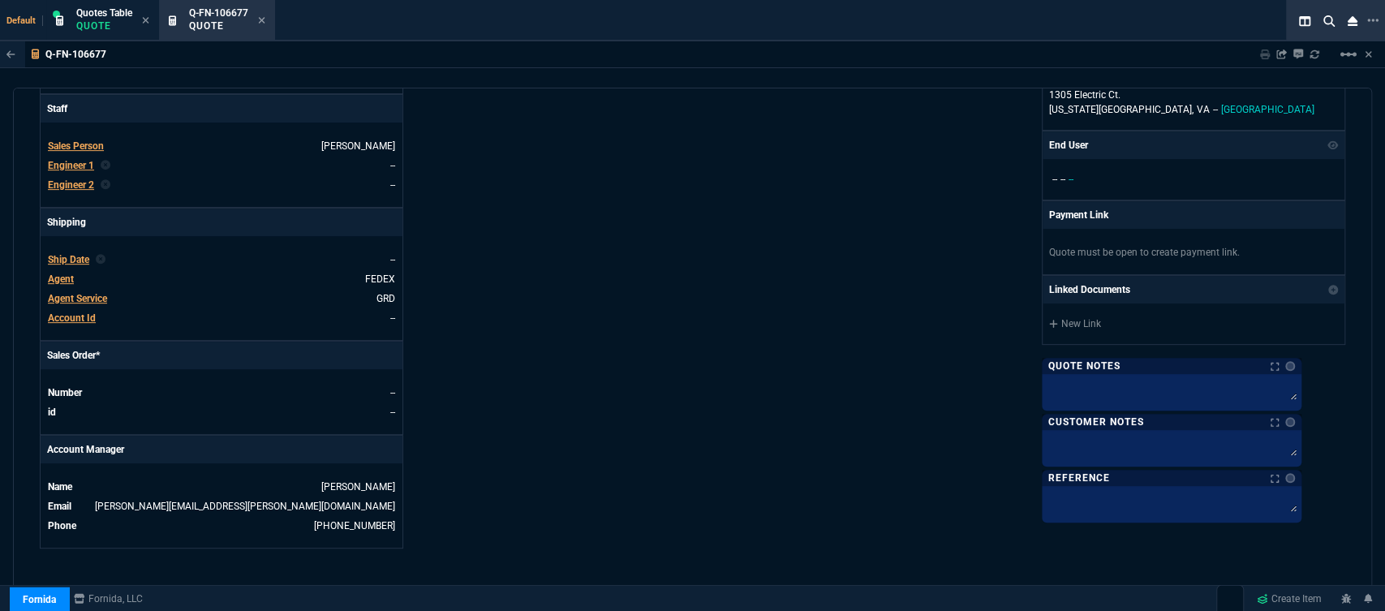
scroll to position [902, 0]
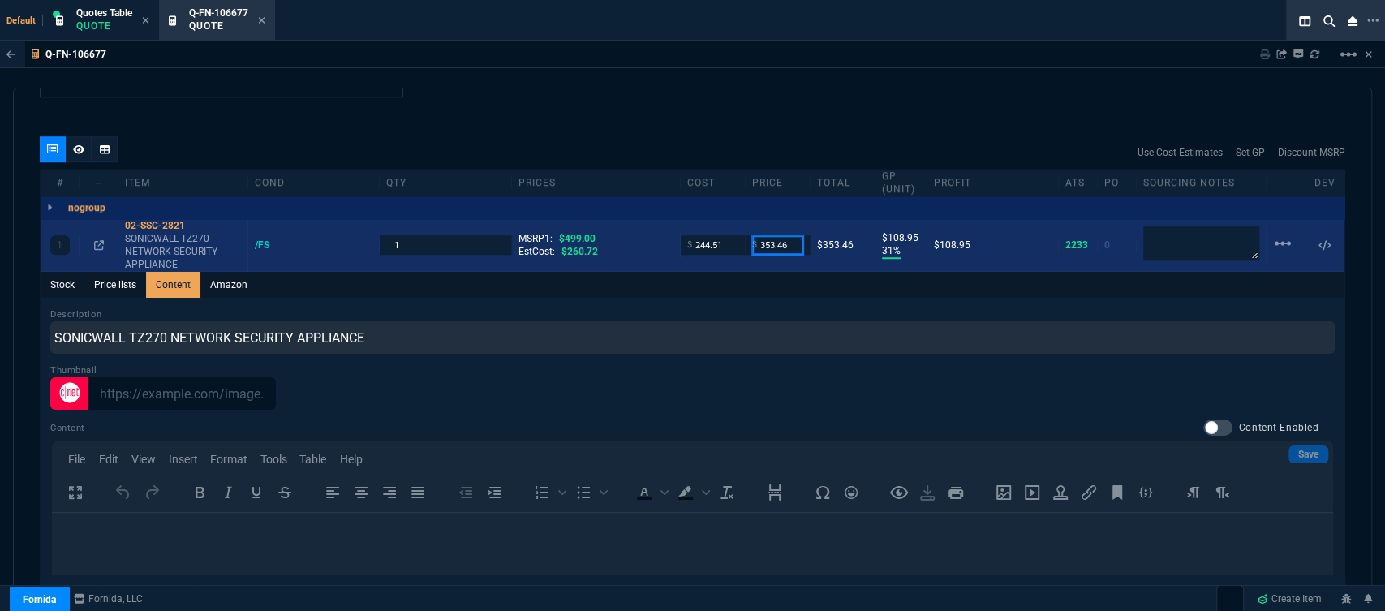
click at [791, 235] on input "353.46" at bounding box center [777, 244] width 51 height 19
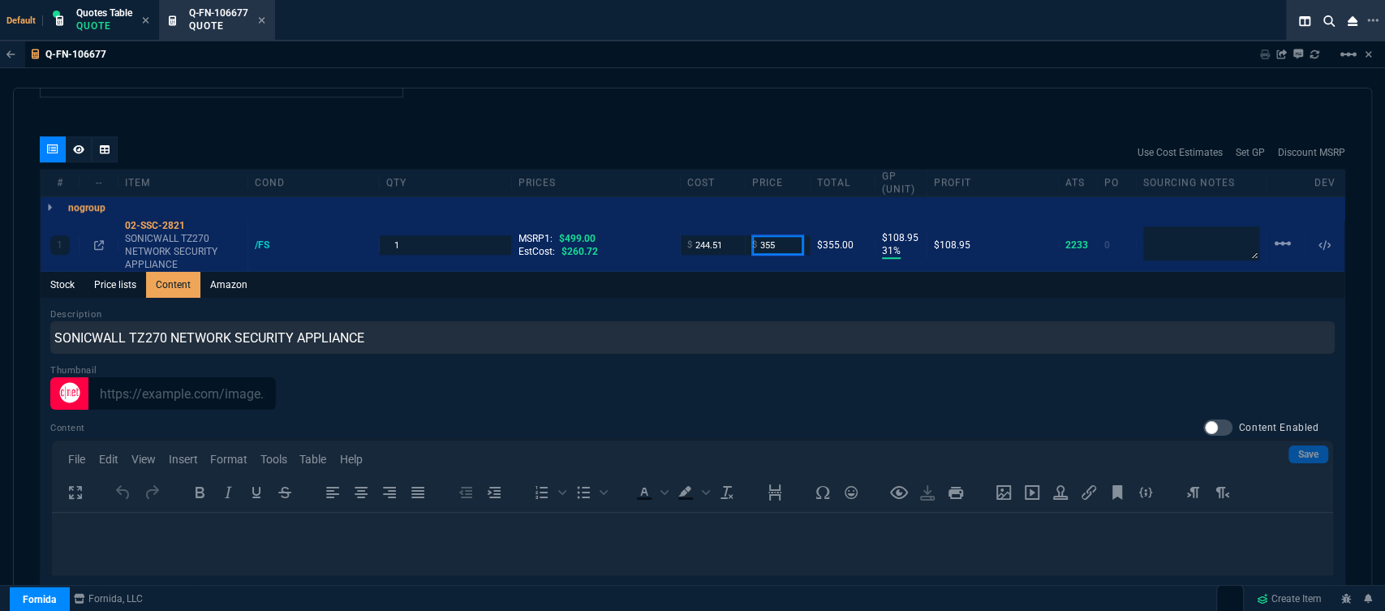
type input "355"
click at [773, 282] on div "Stock Price lists Content Amazon" at bounding box center [693, 285] width 1304 height 26
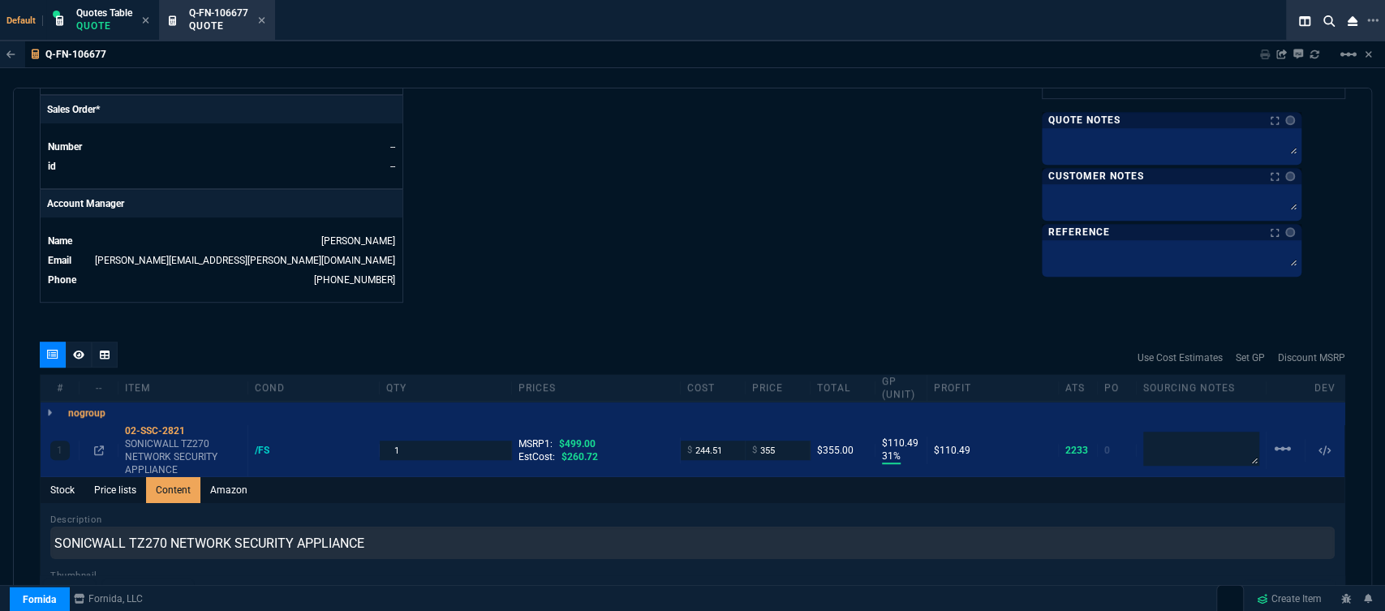
scroll to position [812, 0]
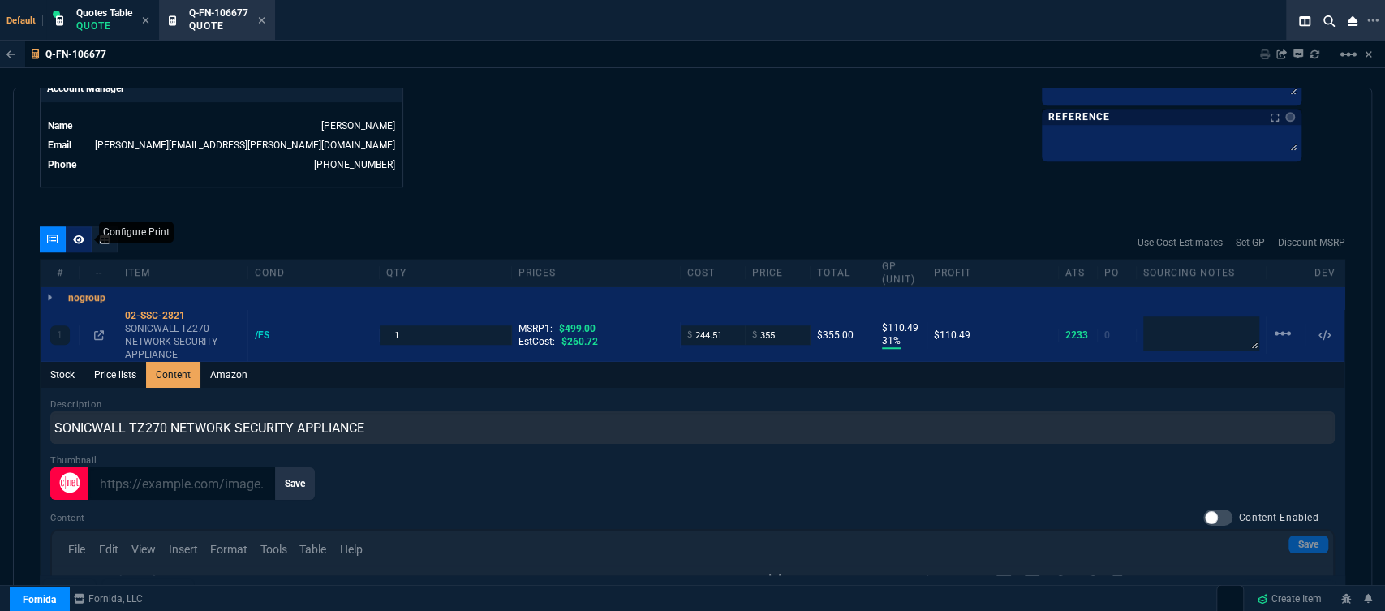
click at [76, 235] on icon at bounding box center [78, 240] width 11 height 10
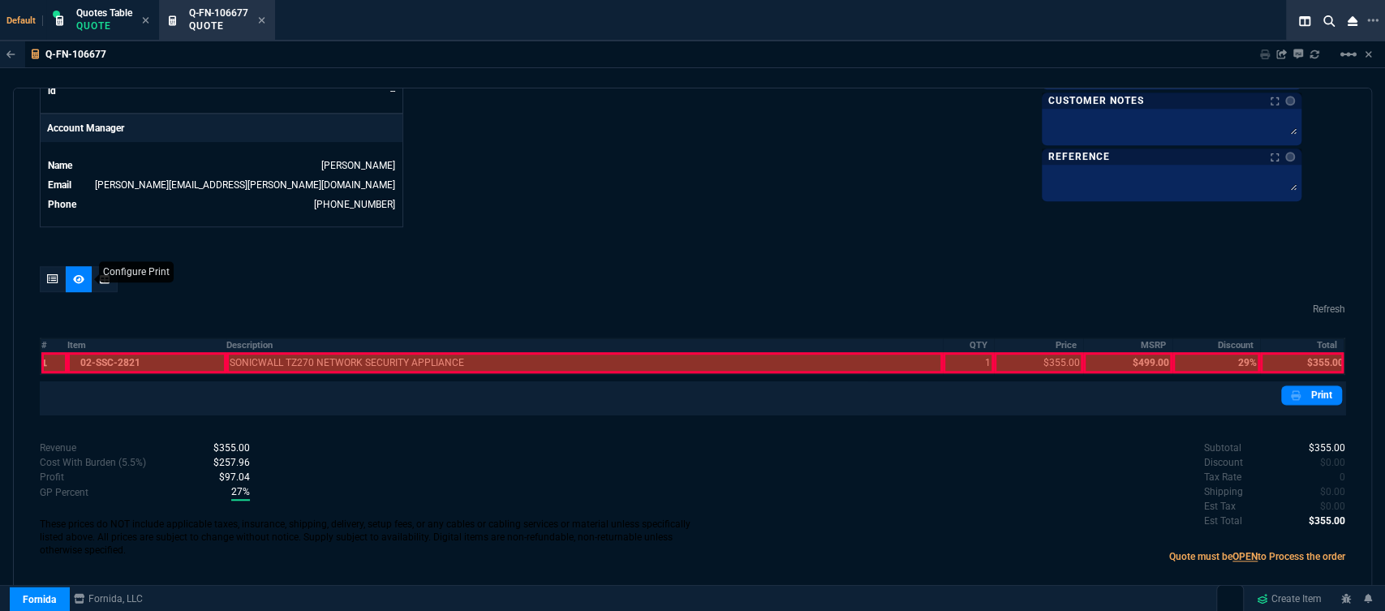
scroll to position [759, 0]
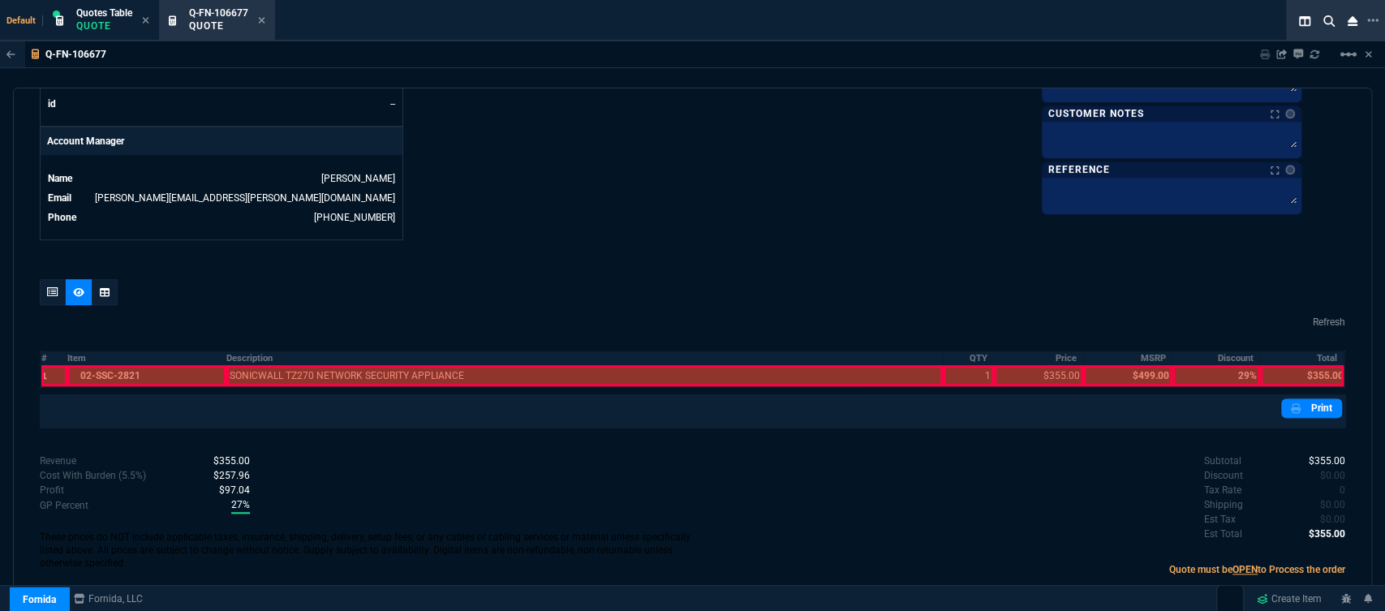
click at [159, 365] on div at bounding box center [146, 375] width 158 height 21
click at [376, 372] on div at bounding box center [584, 375] width 717 height 21
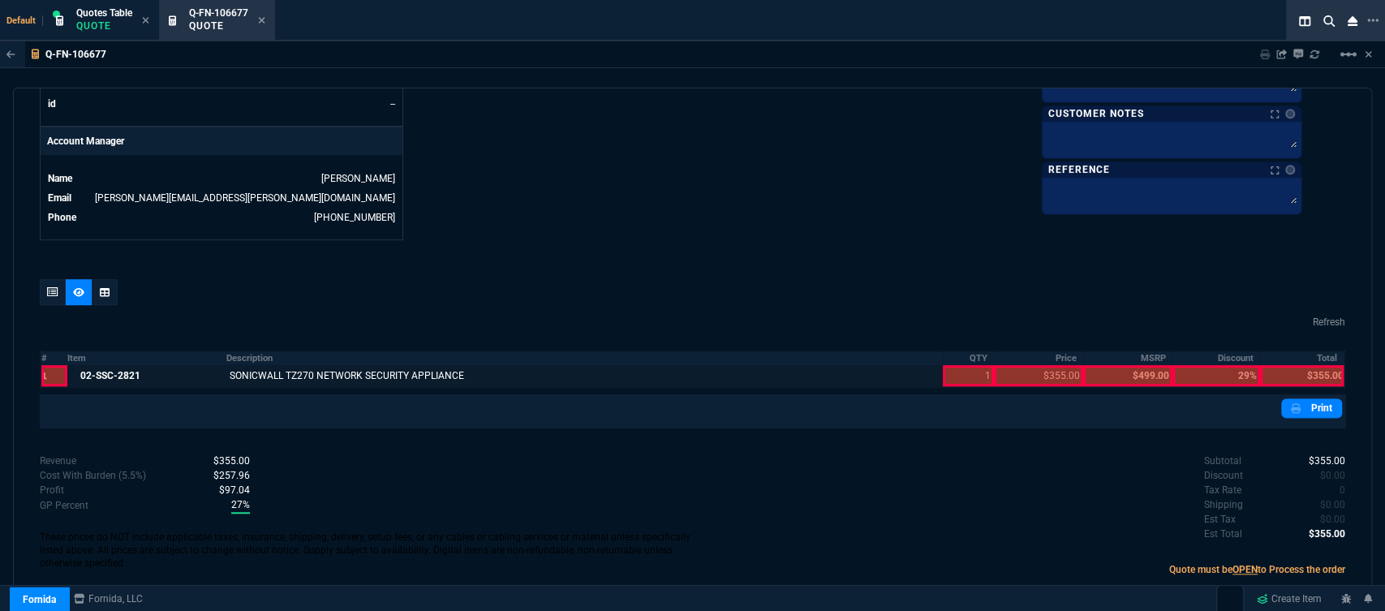
click at [960, 368] on div at bounding box center [968, 375] width 50 height 21
click at [1051, 365] on div at bounding box center [1038, 375] width 89 height 21
click at [1318, 365] on div at bounding box center [1302, 375] width 84 height 21
click at [1331, 399] on link "Print" at bounding box center [1312, 408] width 61 height 19
click at [262, 21] on icon at bounding box center [262, 20] width 6 height 6
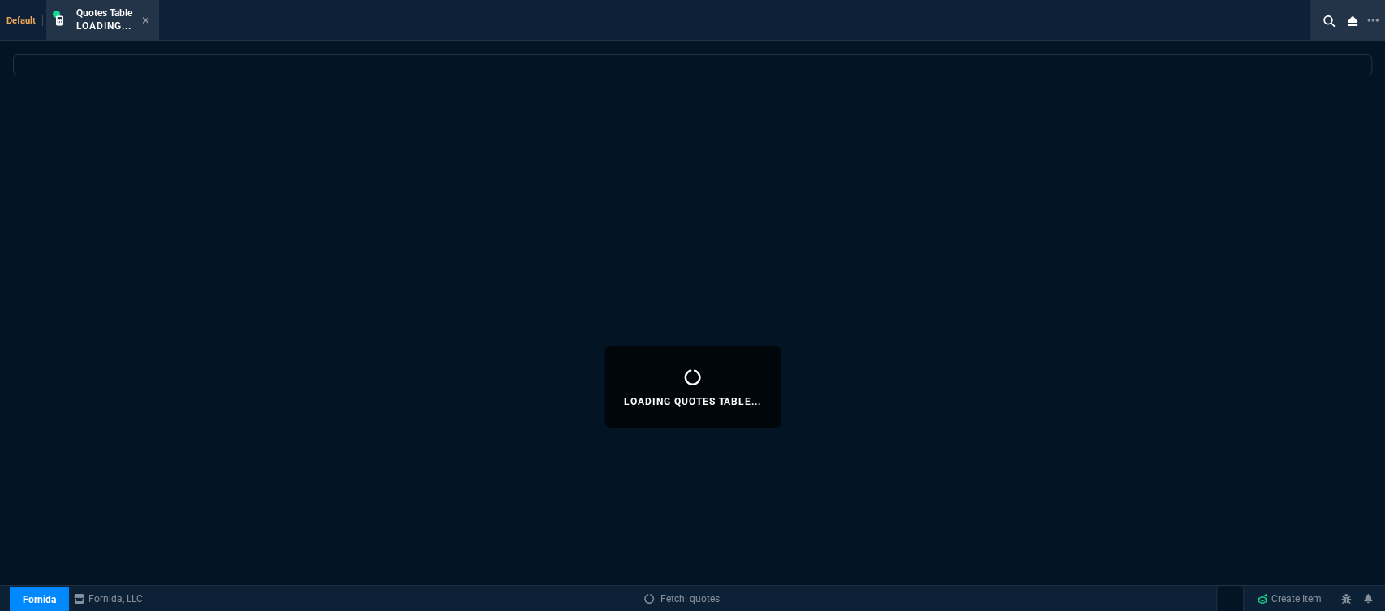
select select
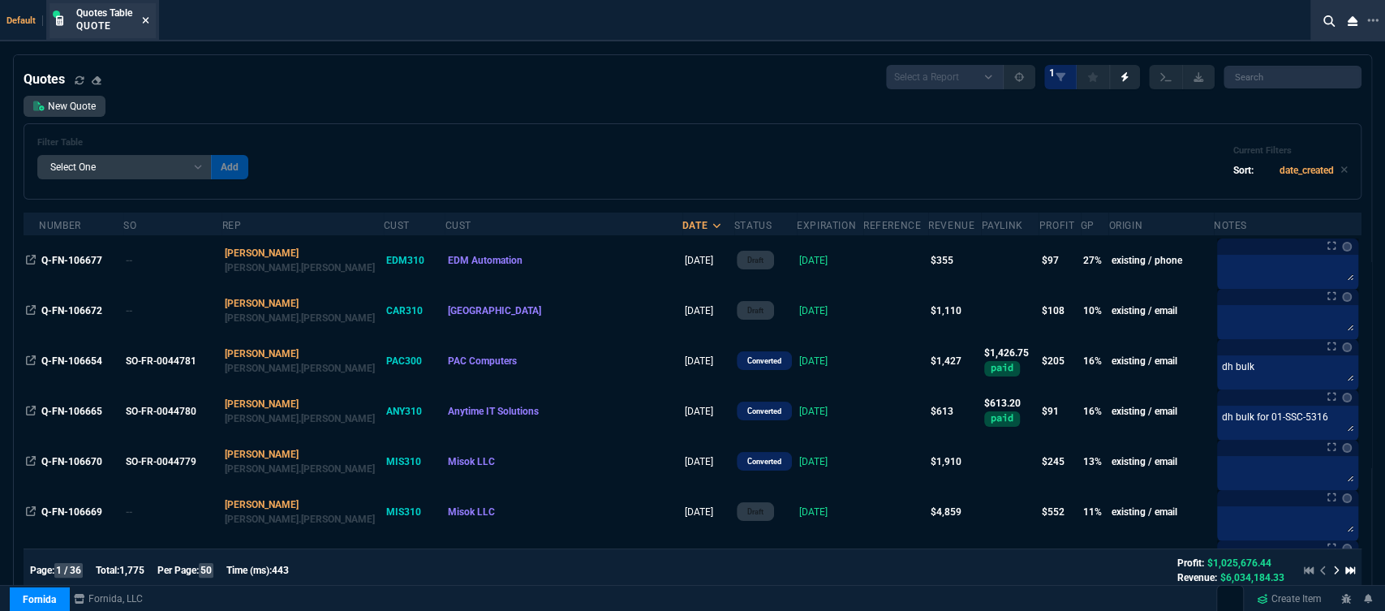
click at [149, 21] on icon at bounding box center [145, 20] width 7 height 10
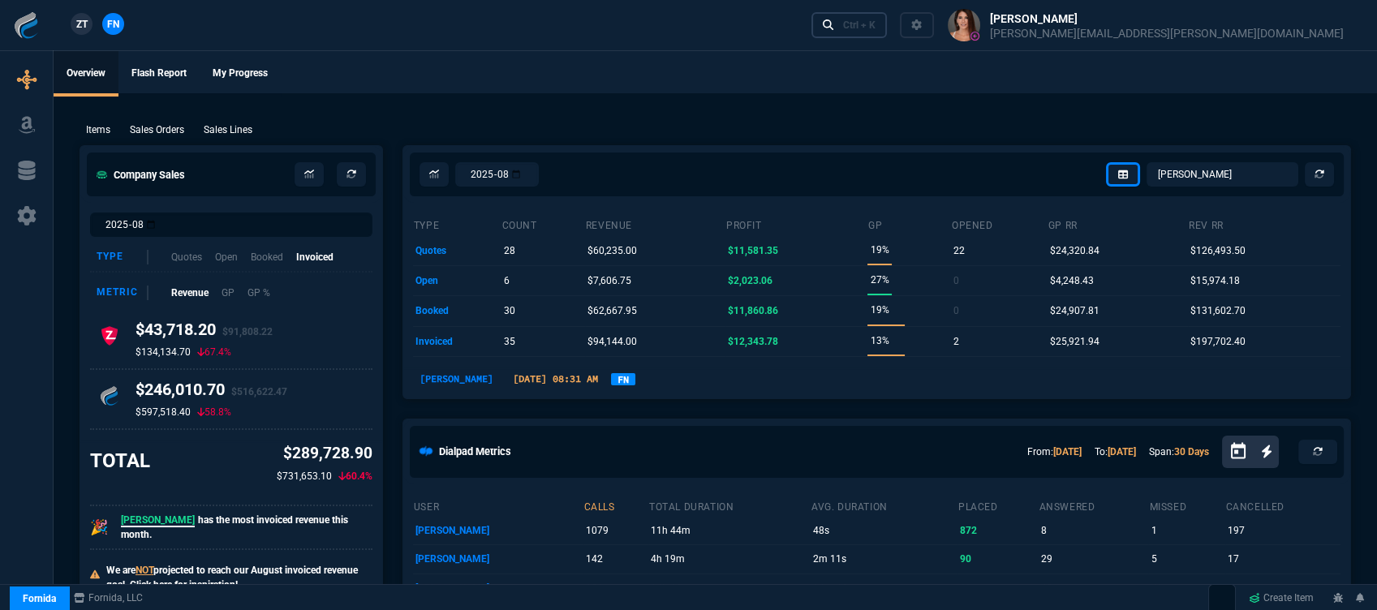
click at [876, 21] on div "Ctrl + K" at bounding box center [859, 25] width 32 height 13
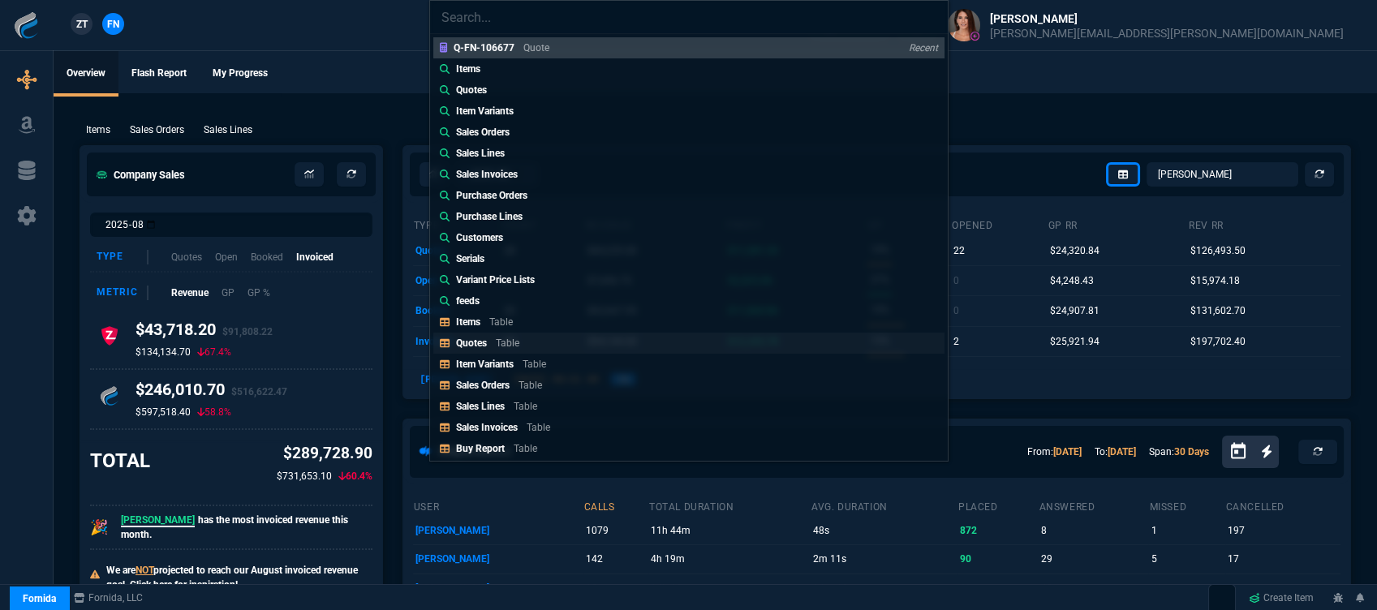
click at [502, 345] on p "Table" at bounding box center [508, 343] width 24 height 11
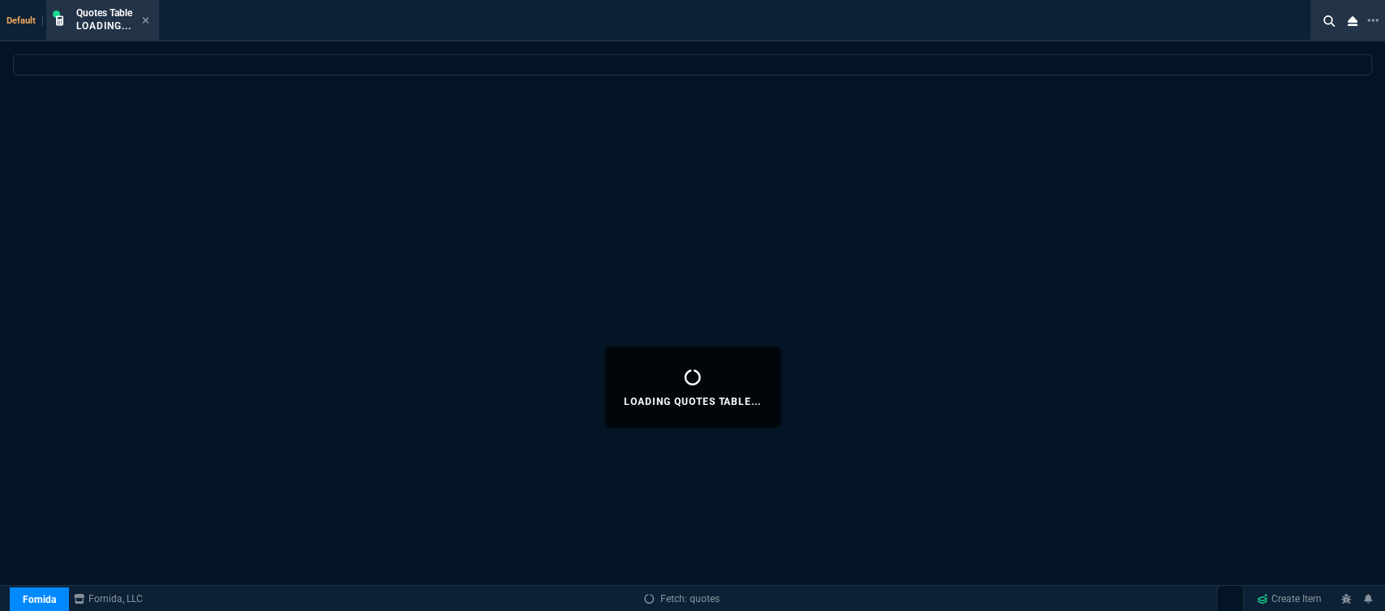
select select
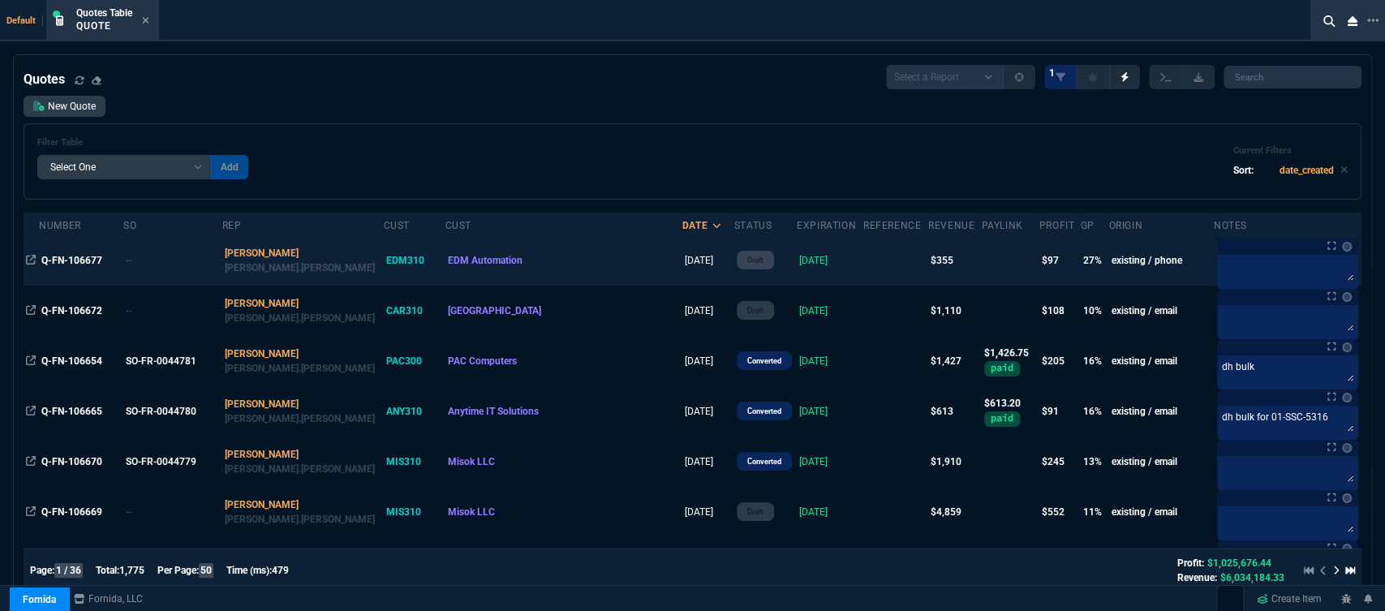
click at [864, 264] on td at bounding box center [896, 260] width 65 height 50
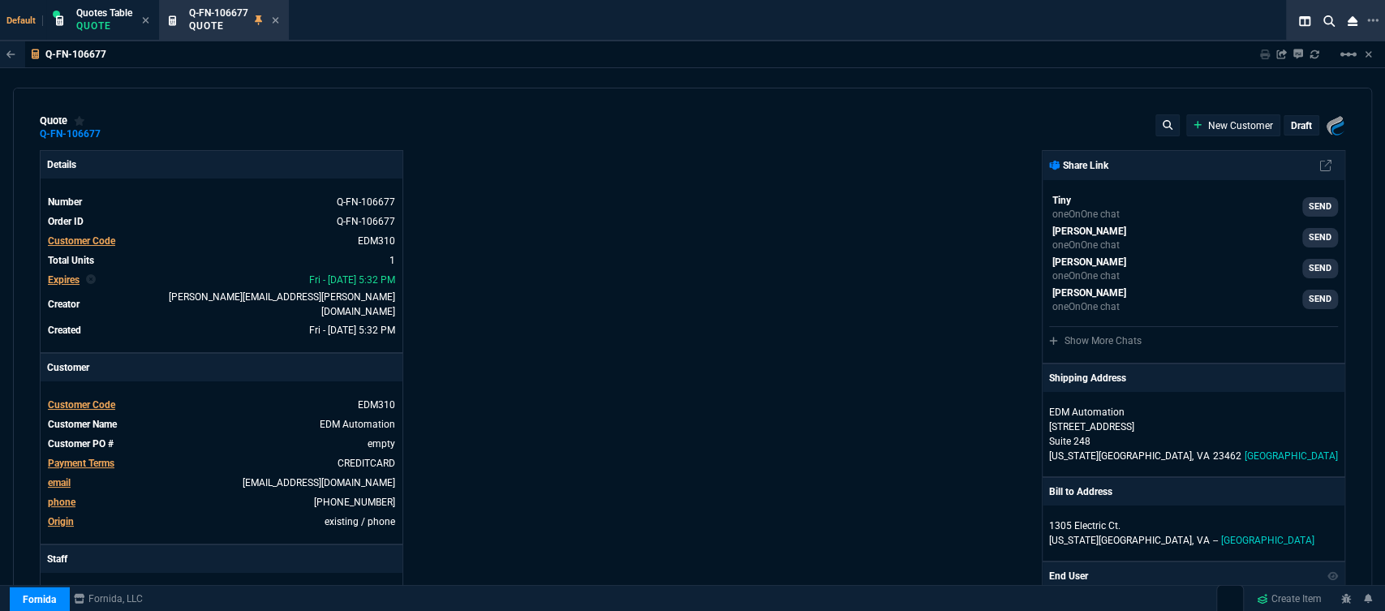
type input "31"
type input "110"
type input "499"
type input "29"
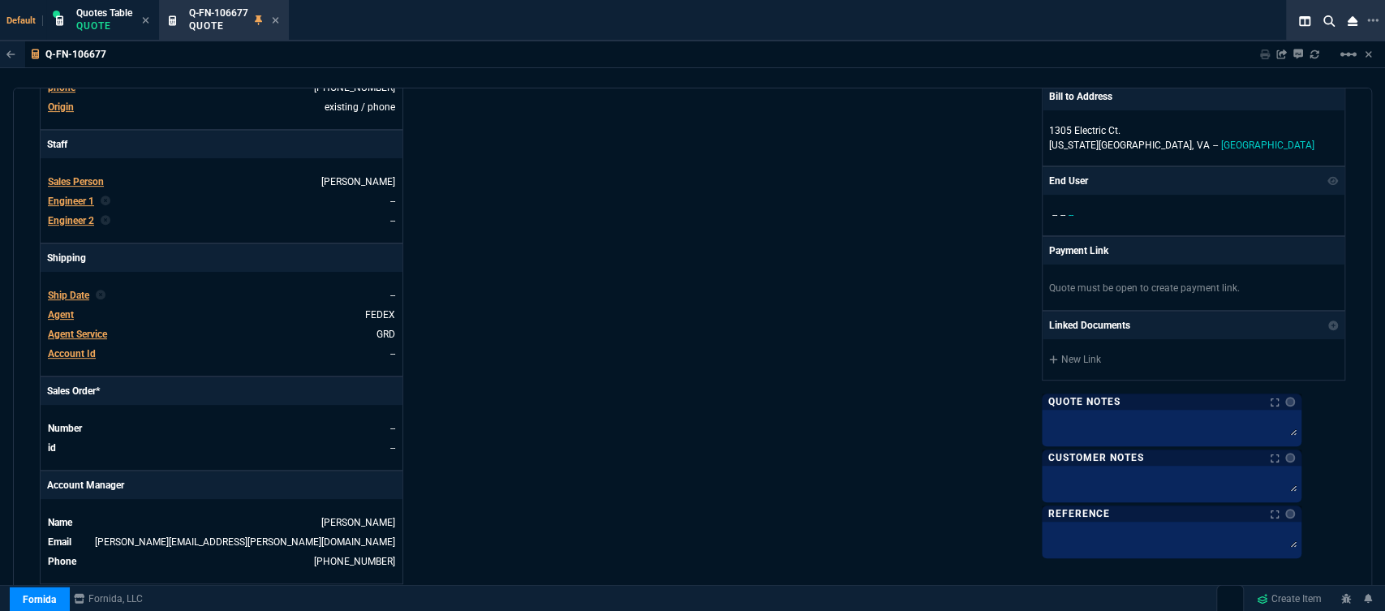
scroll to position [631, 0]
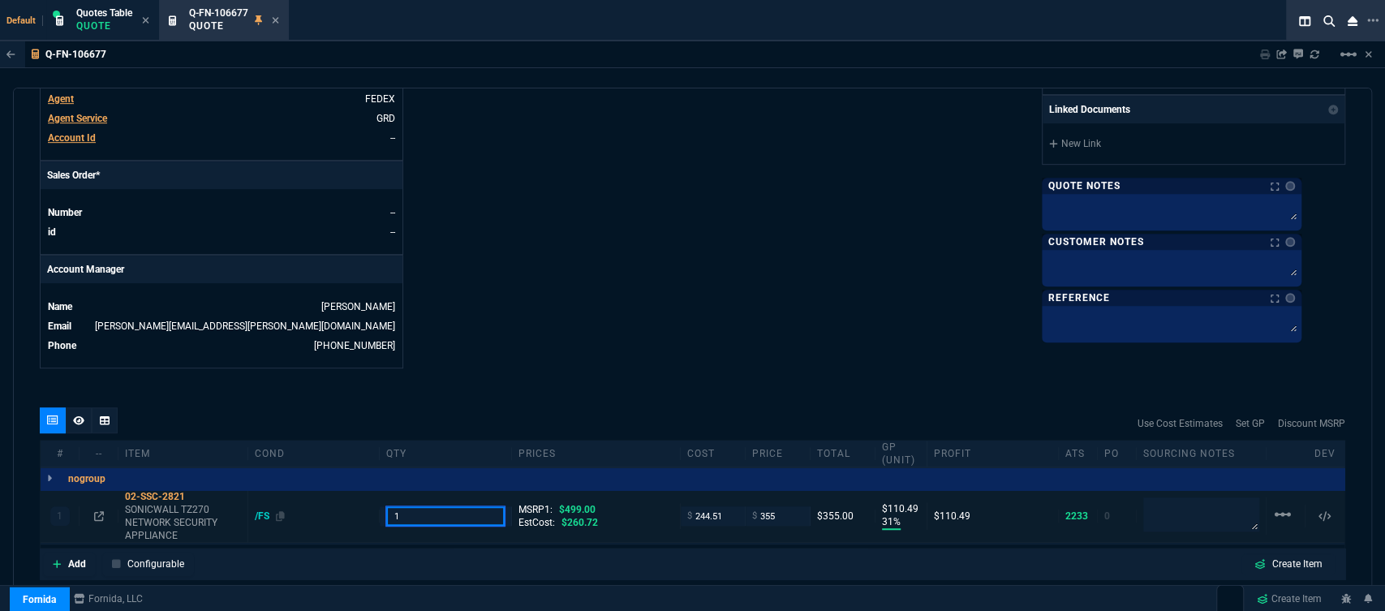
drag, startPoint x: 413, startPoint y: 504, endPoint x: 362, endPoint y: 508, distance: 51.3
click at [362, 508] on div "1 02-SSC-2821 SONICWALL TZ270 NETWORK SECURITY APPLIANCE /FS 1 MSRP1: $499.00 E…" at bounding box center [693, 516] width 1304 height 53
type input "2"
click at [196, 492] on icon at bounding box center [196, 497] width 9 height 10
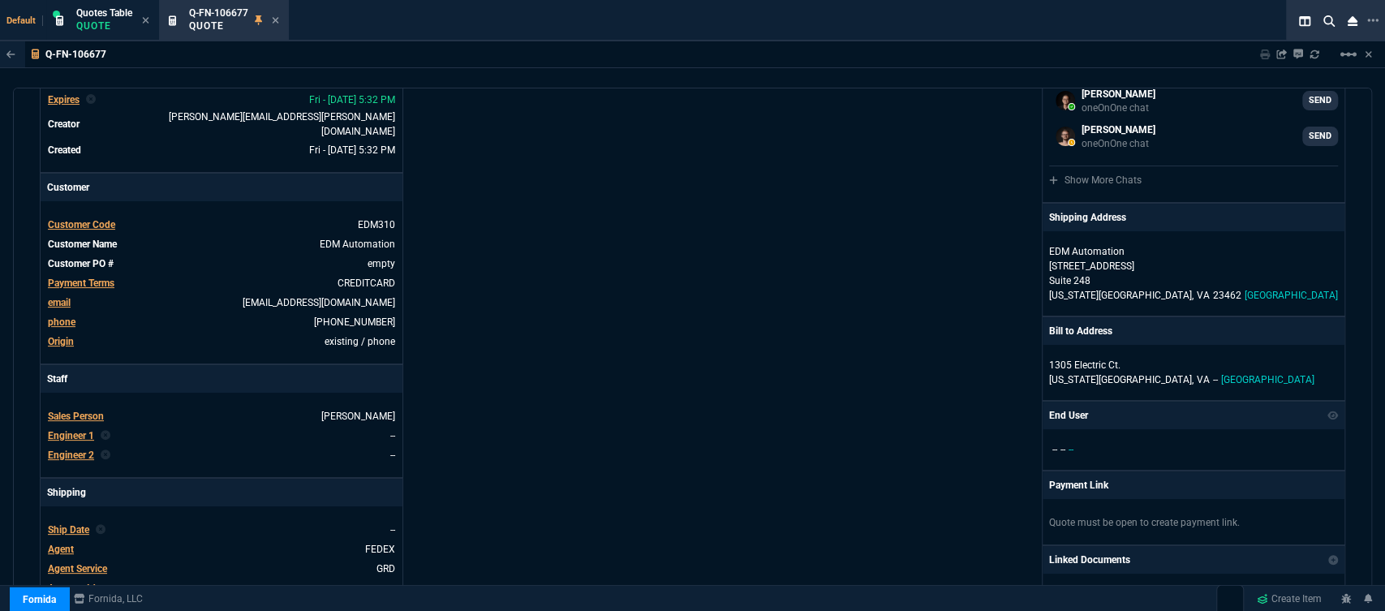
scroll to position [0, 0]
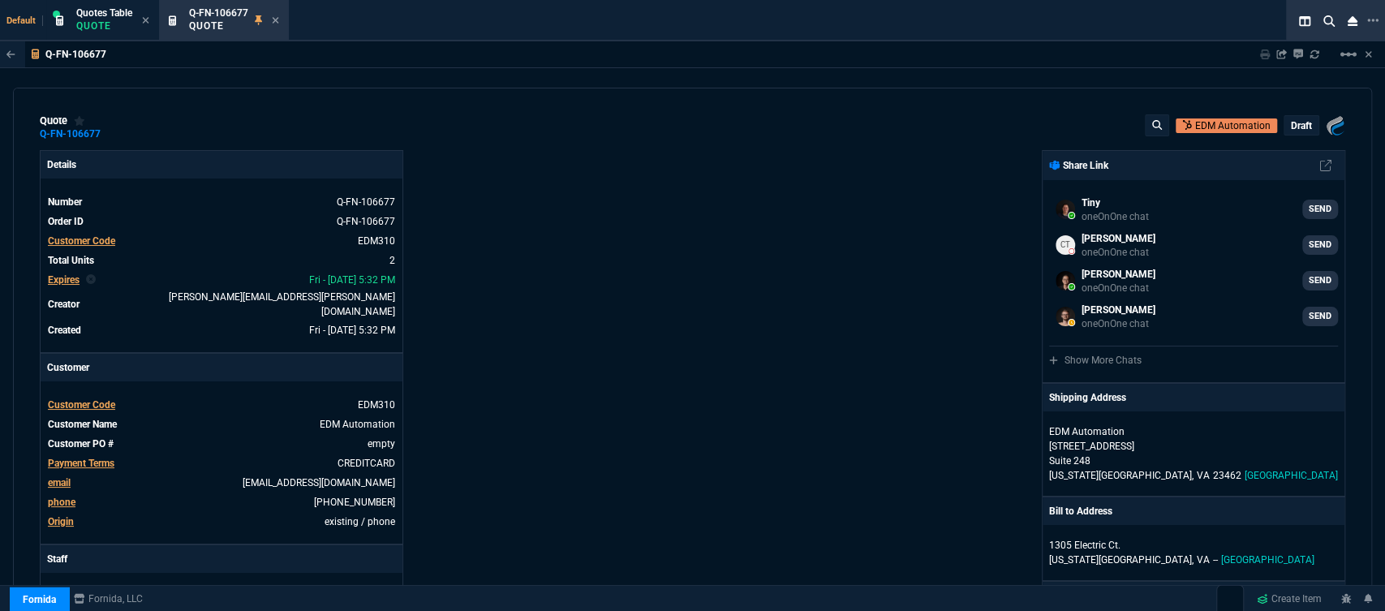
click at [1291, 131] on p "draft" at bounding box center [1301, 125] width 21 height 13
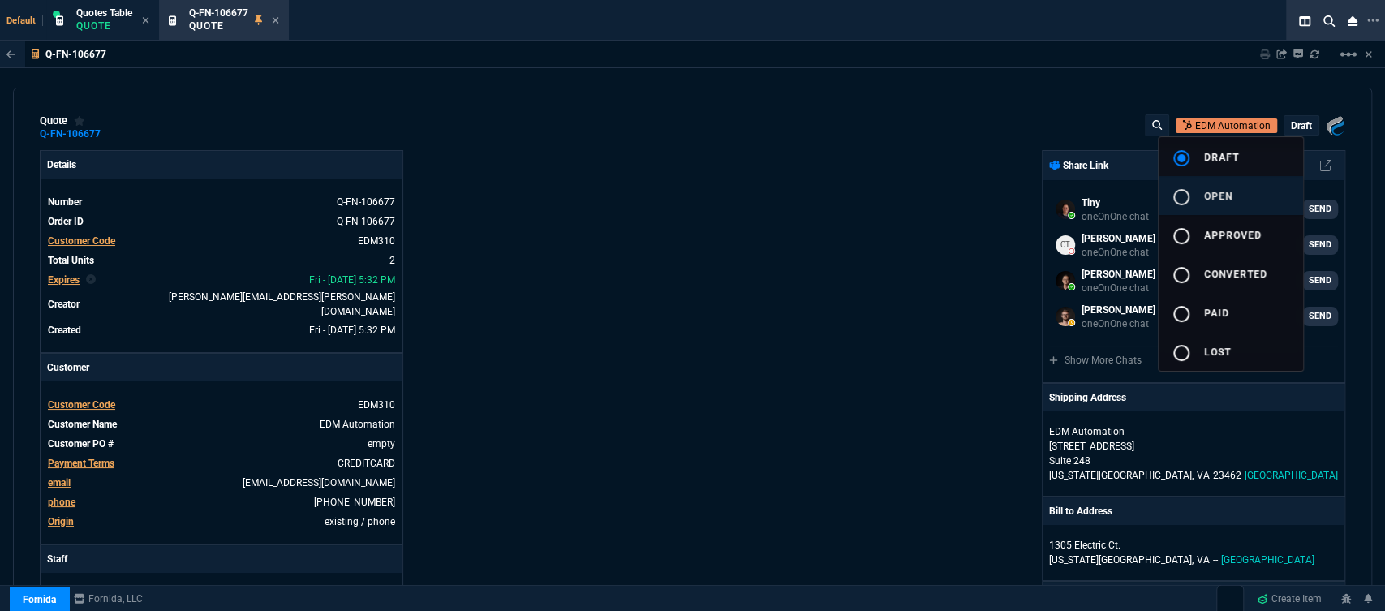
click at [1208, 200] on span "open" at bounding box center [1218, 196] width 28 height 11
click at [829, 200] on div at bounding box center [692, 305] width 1385 height 611
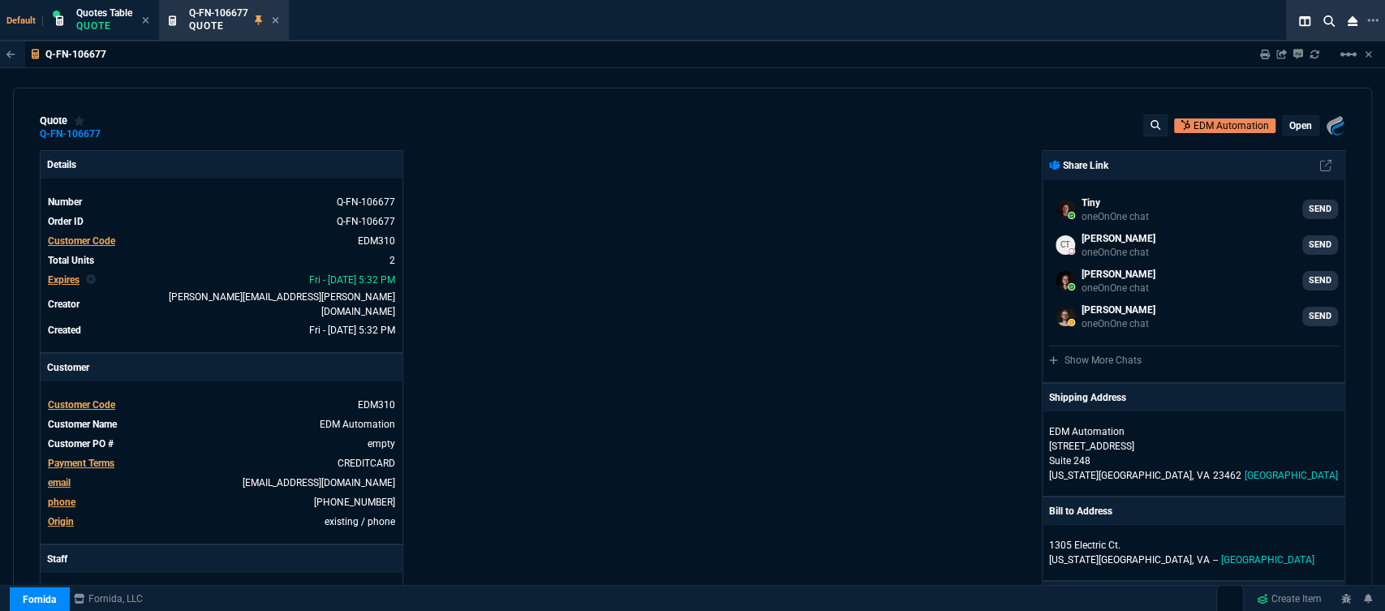
type input "31"
type input "110"
type input "499"
type input "29"
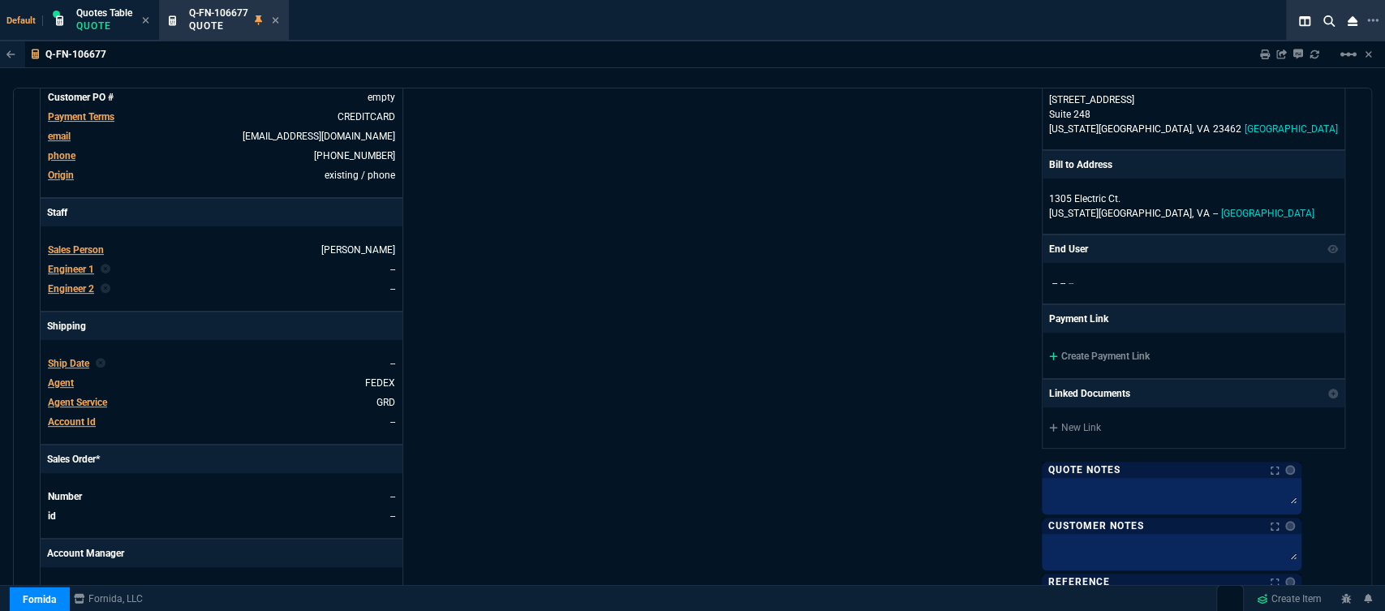
scroll to position [432, 0]
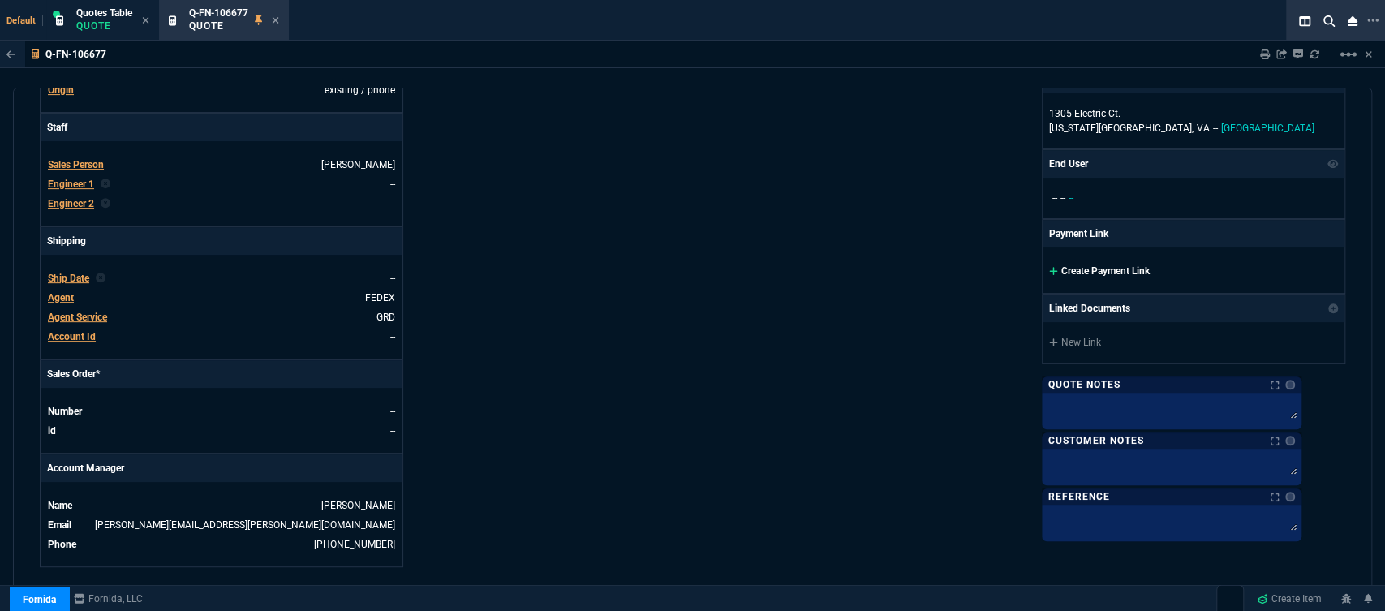
click at [1058, 266] on icon at bounding box center [1053, 271] width 9 height 10
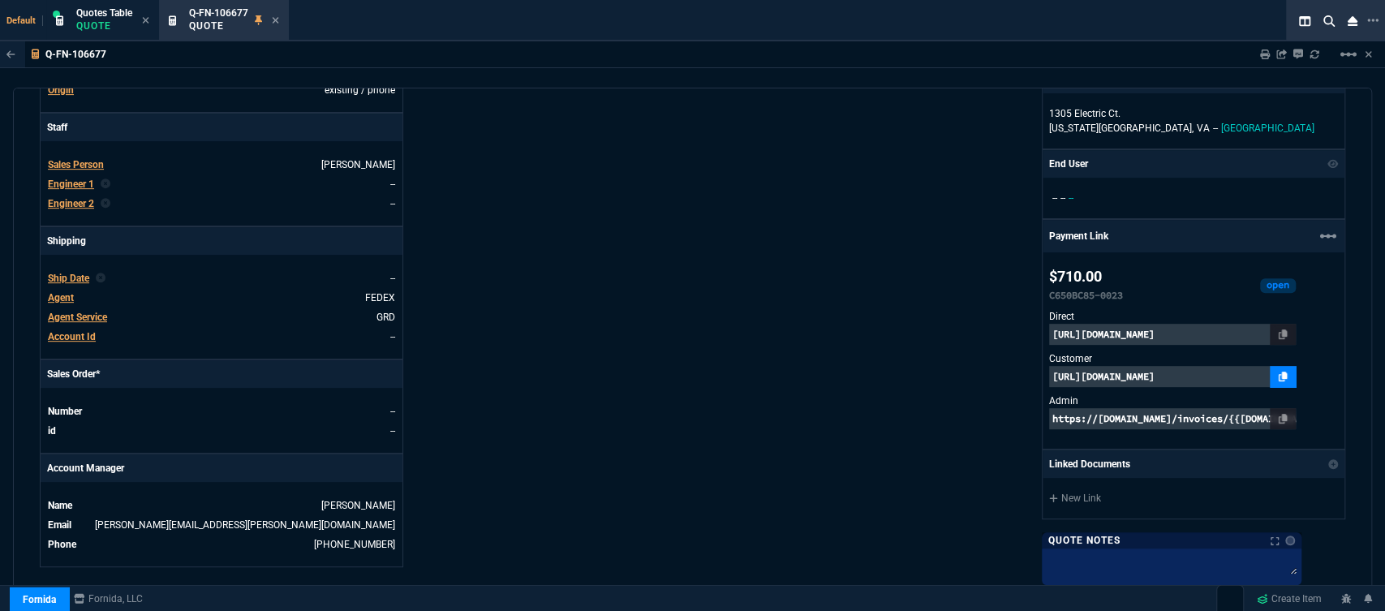
click at [1288, 376] on icon at bounding box center [1283, 377] width 9 height 10
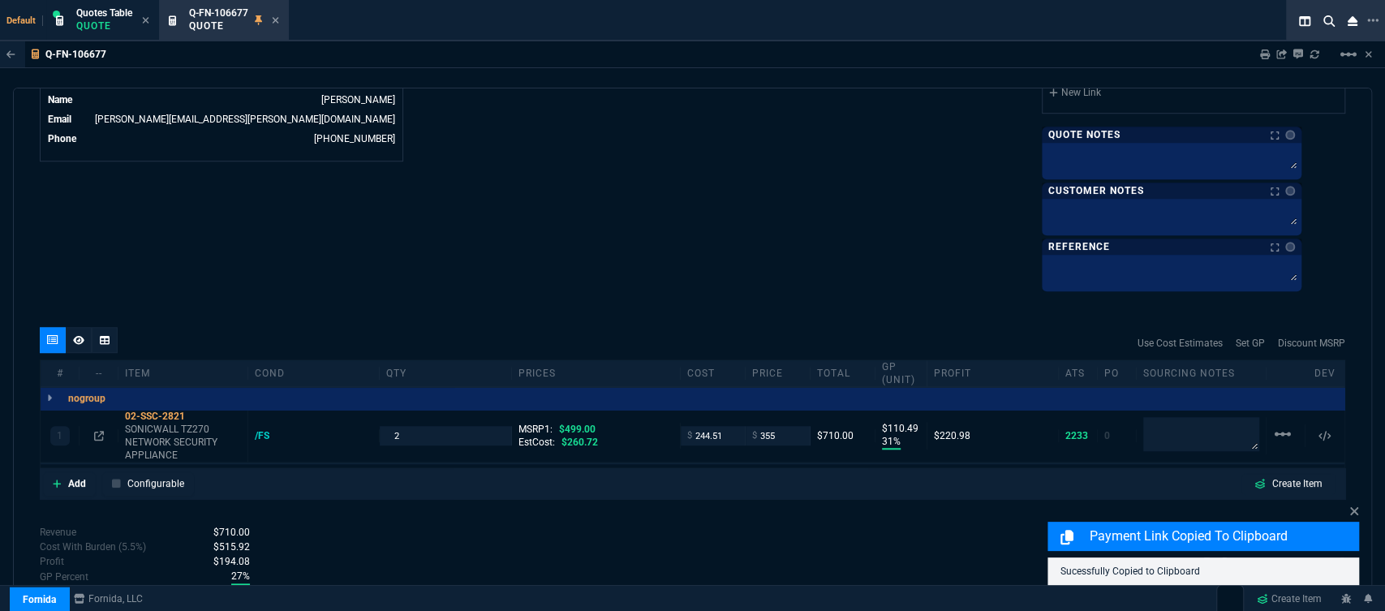
scroll to position [917, 0]
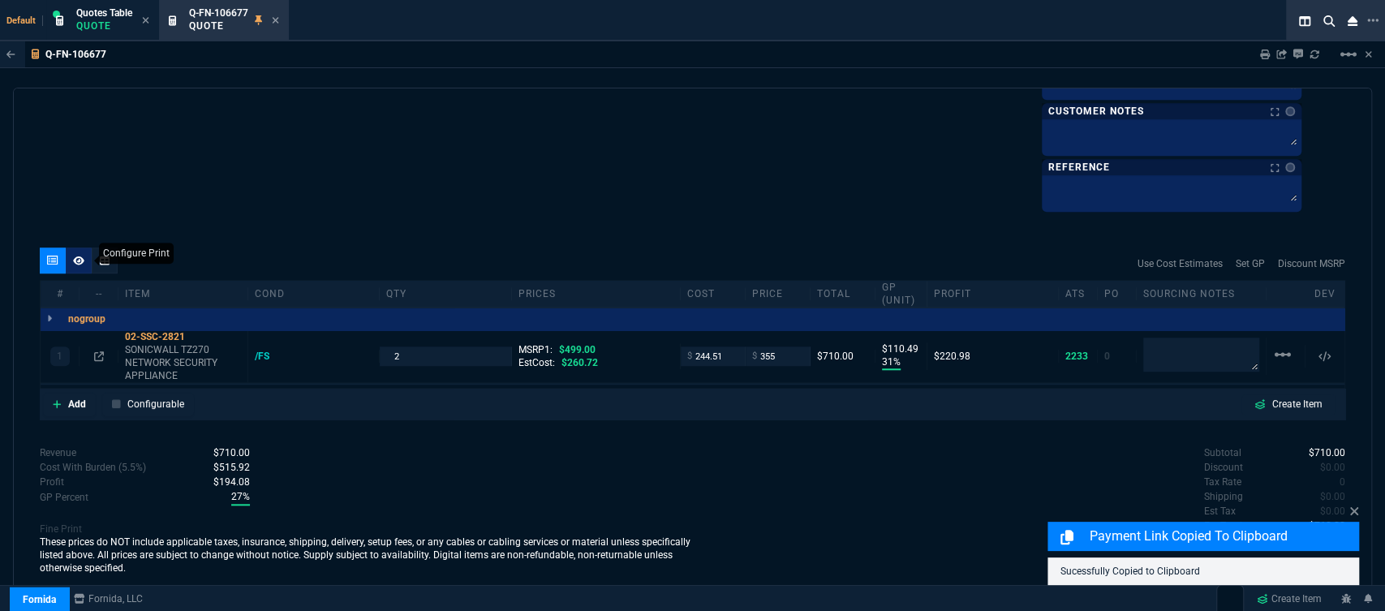
click at [78, 261] on icon at bounding box center [78, 260] width 11 height 9
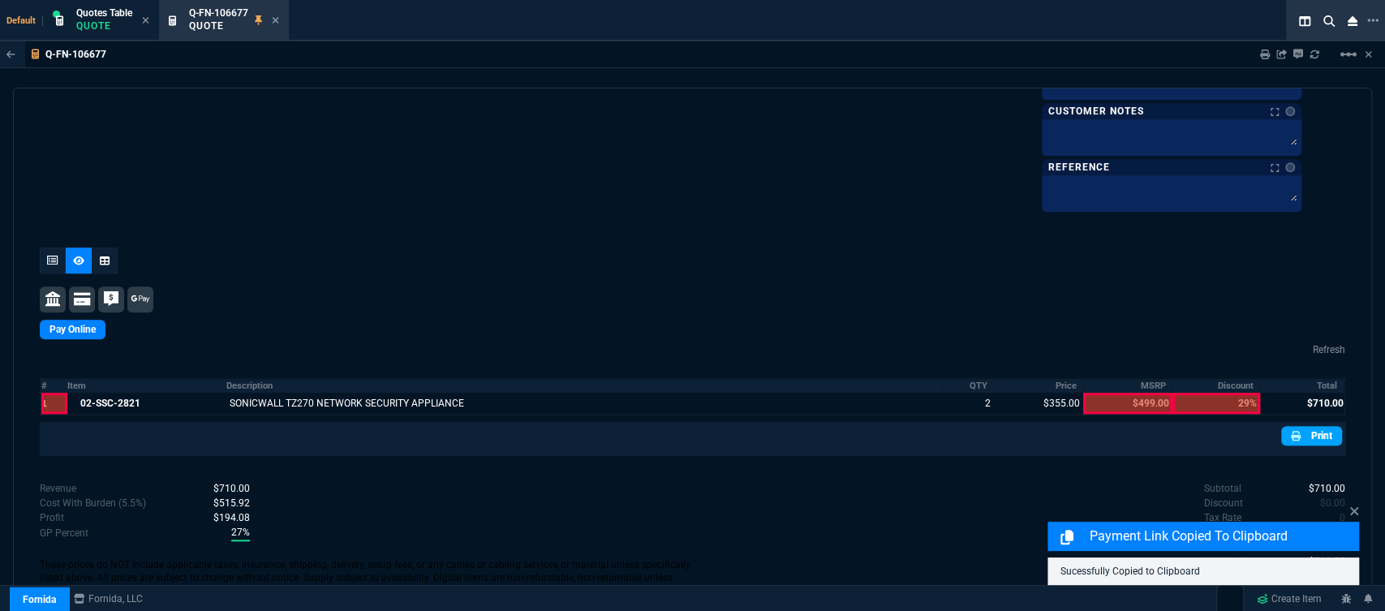
click at [1299, 433] on link "Print" at bounding box center [1312, 435] width 61 height 19
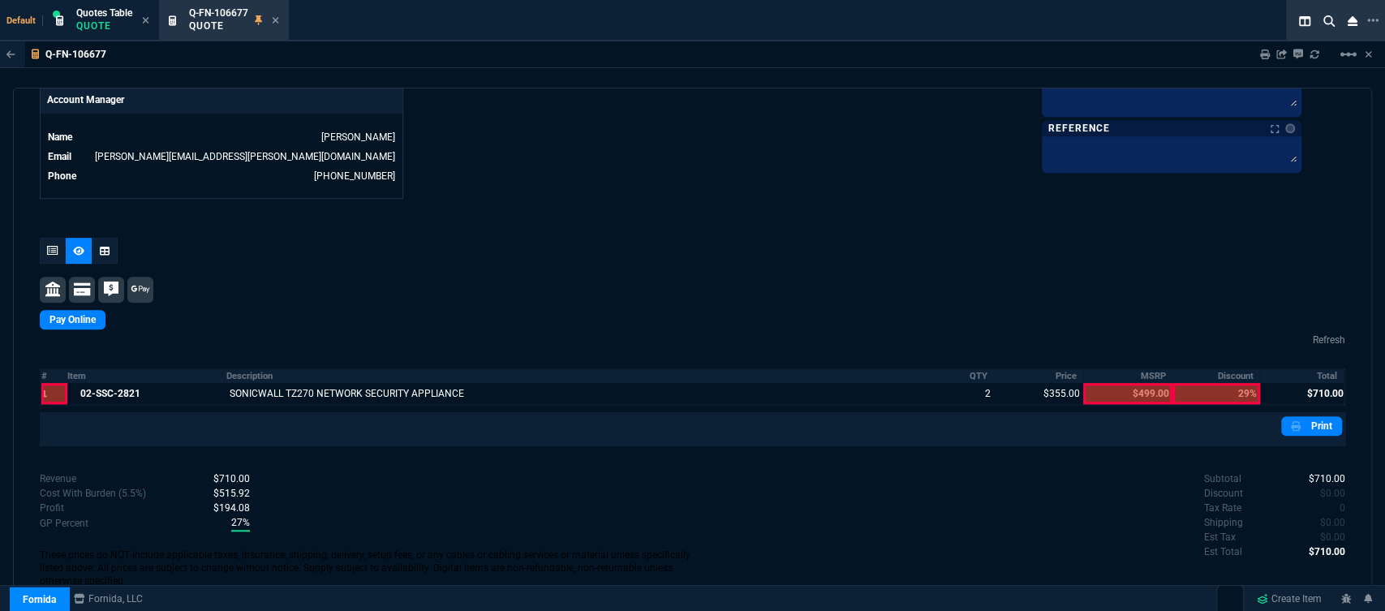
scroll to position [939, 0]
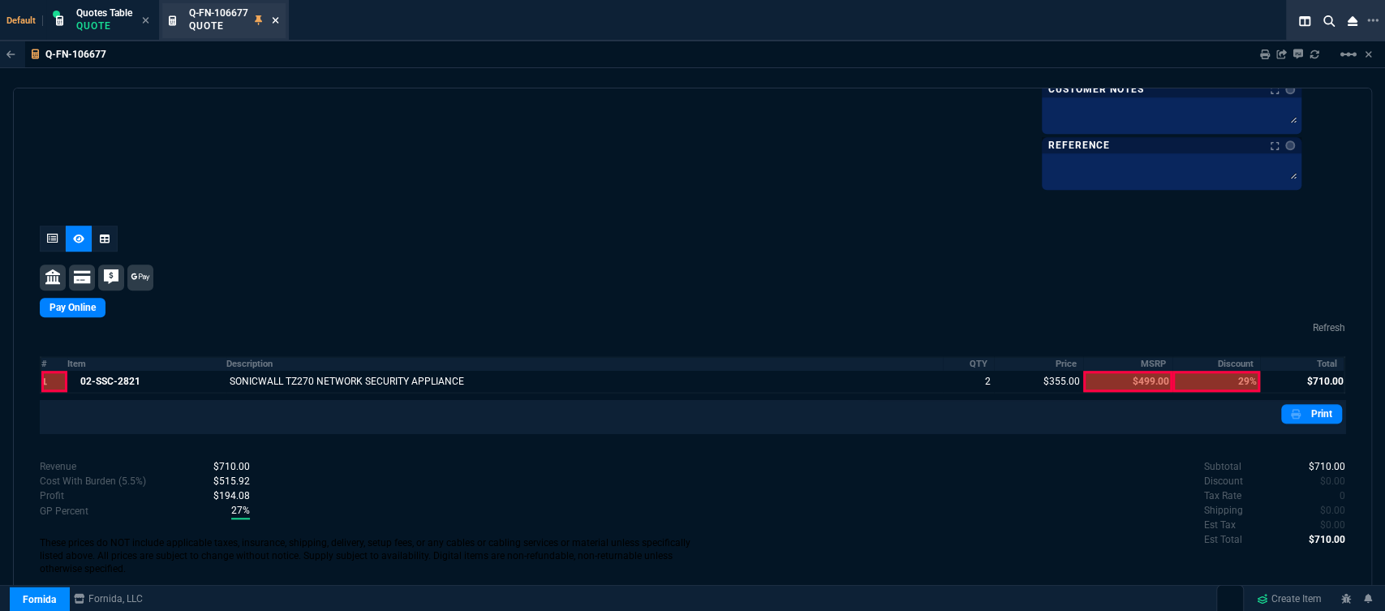
click at [276, 15] on fa-icon at bounding box center [275, 20] width 7 height 11
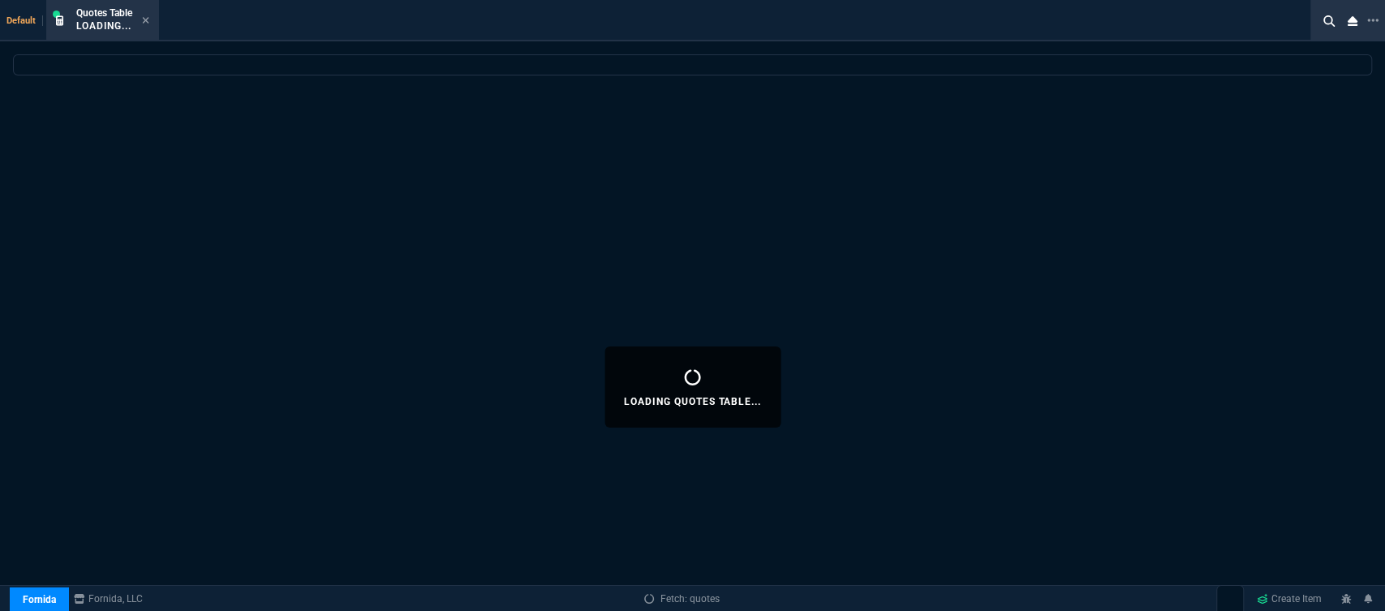
select select
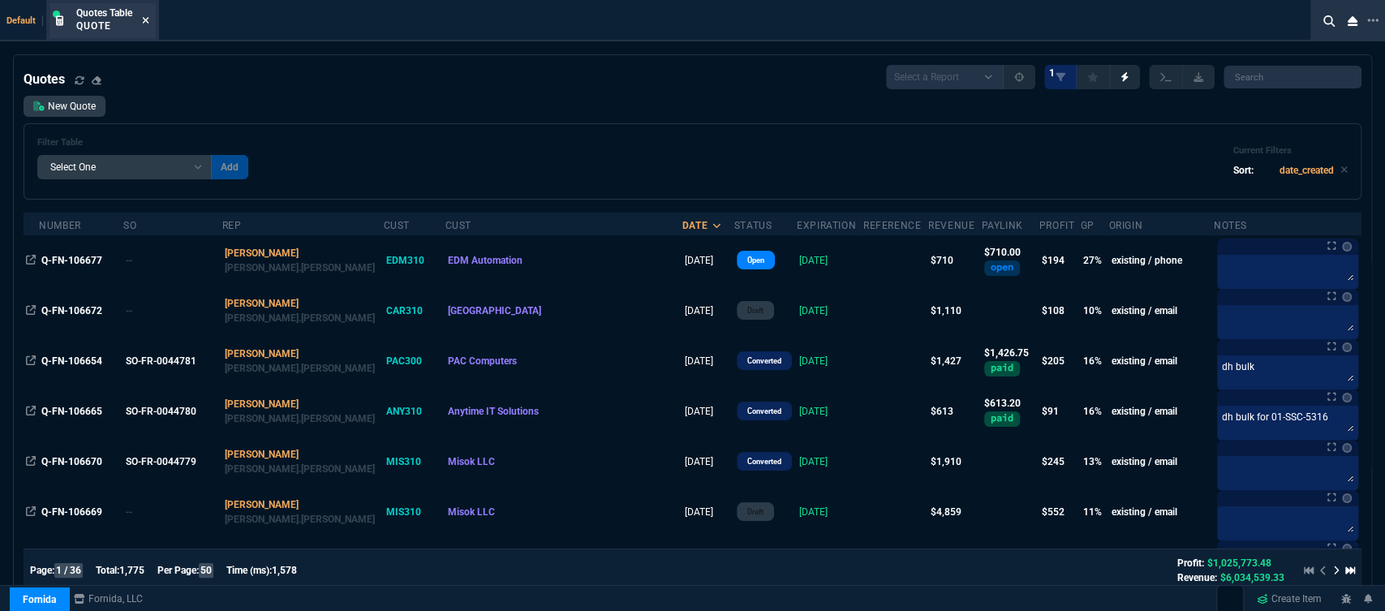
click at [147, 19] on icon at bounding box center [145, 20] width 7 height 10
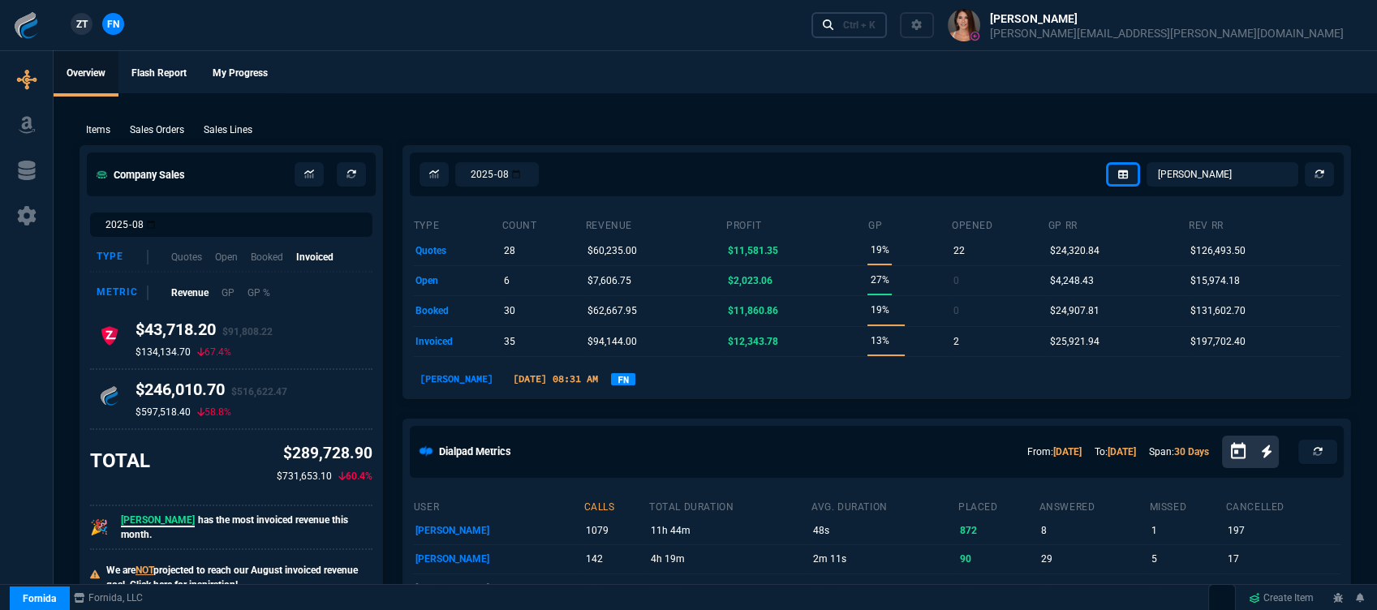
click at [876, 28] on div "Ctrl + K" at bounding box center [859, 25] width 32 height 13
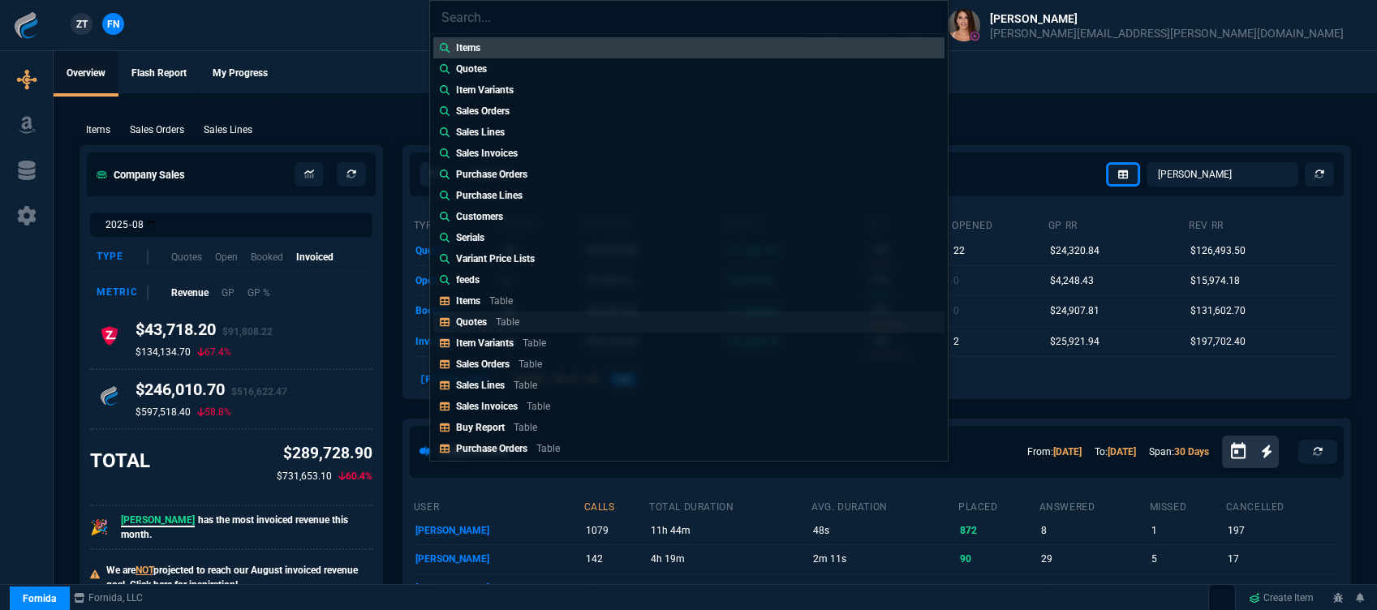
click at [532, 324] on link "Quotes Table" at bounding box center [688, 322] width 511 height 21
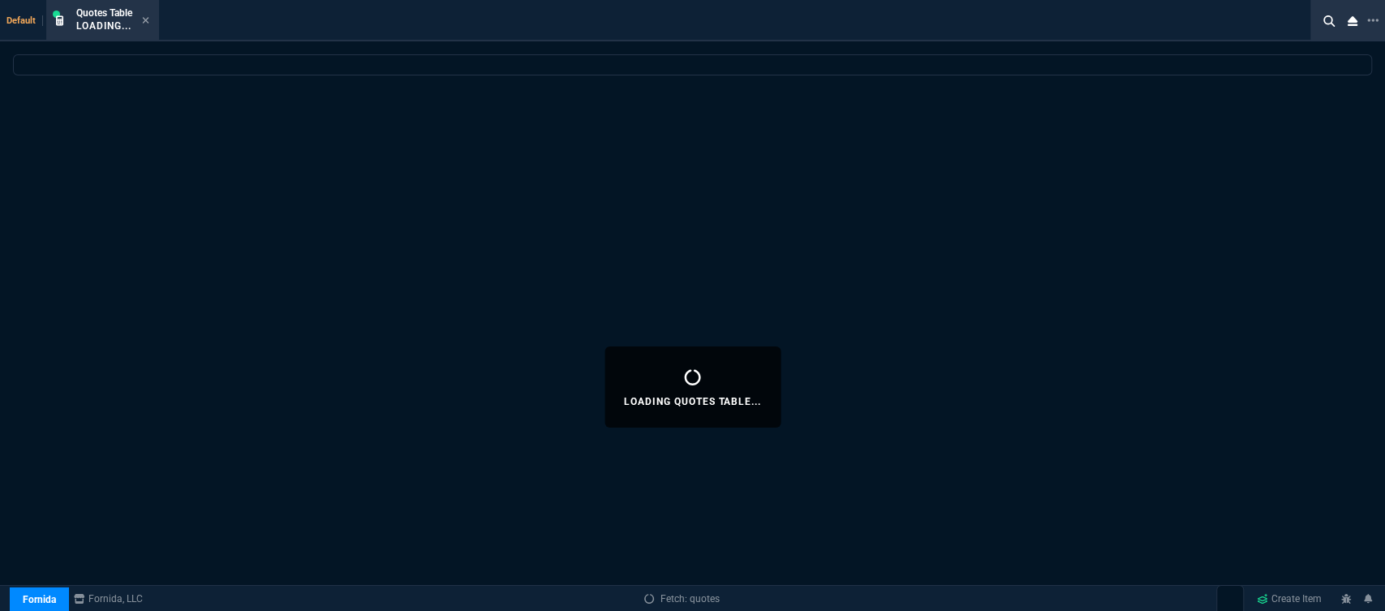
select select
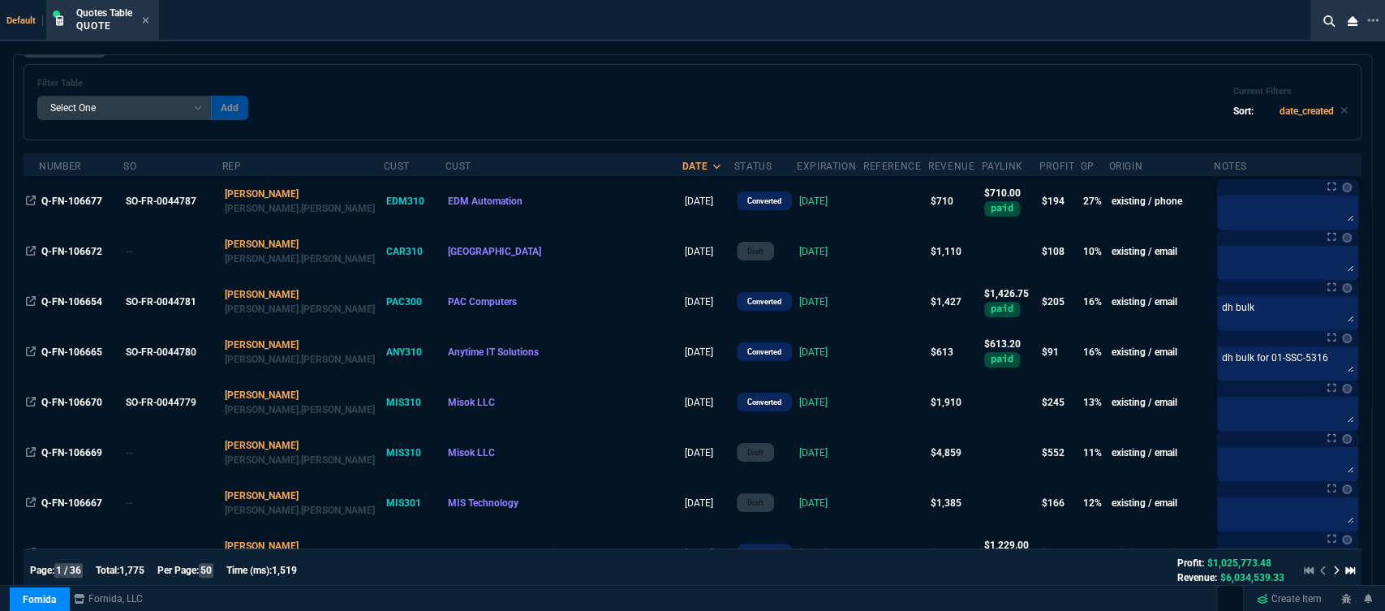
scroll to position [90, 0]
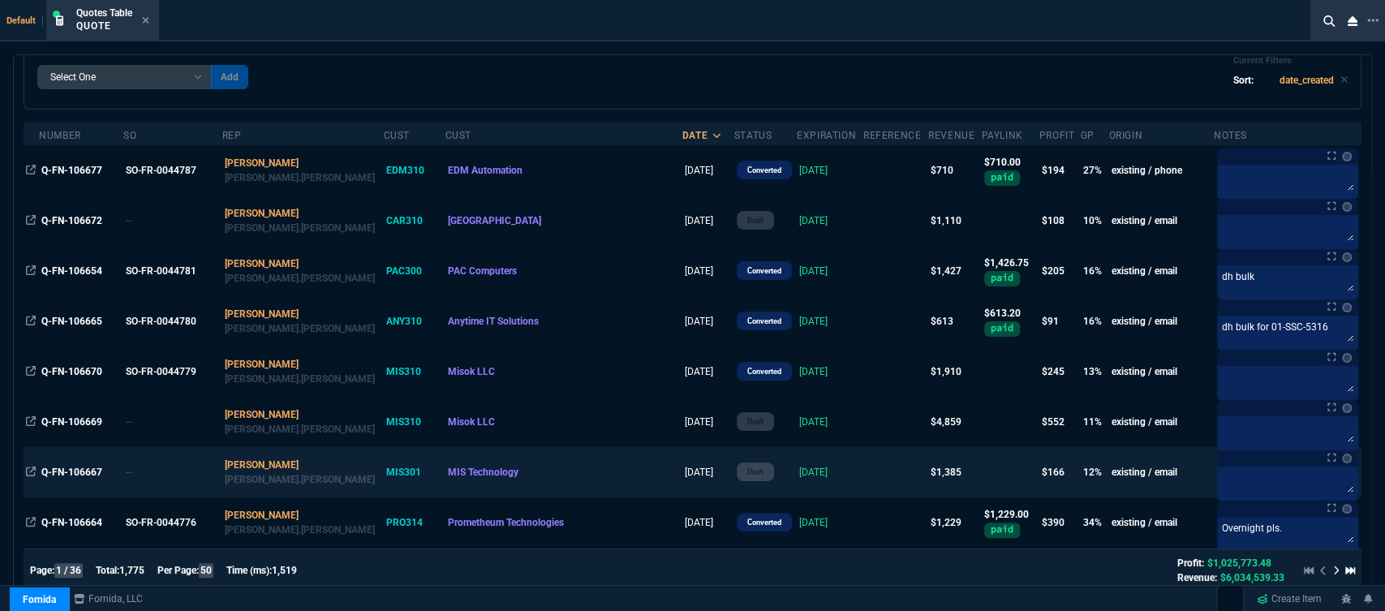
click at [864, 477] on td at bounding box center [896, 472] width 65 height 50
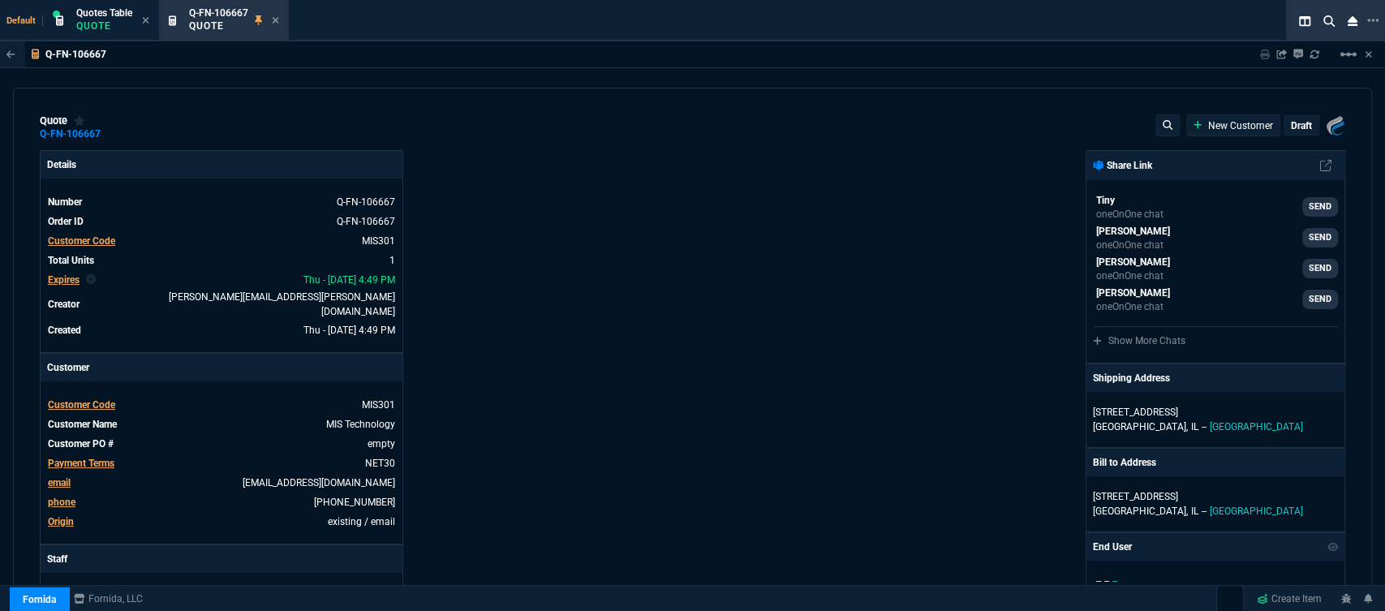
type input "17"
type input "230"
type input "1965"
type input "30"
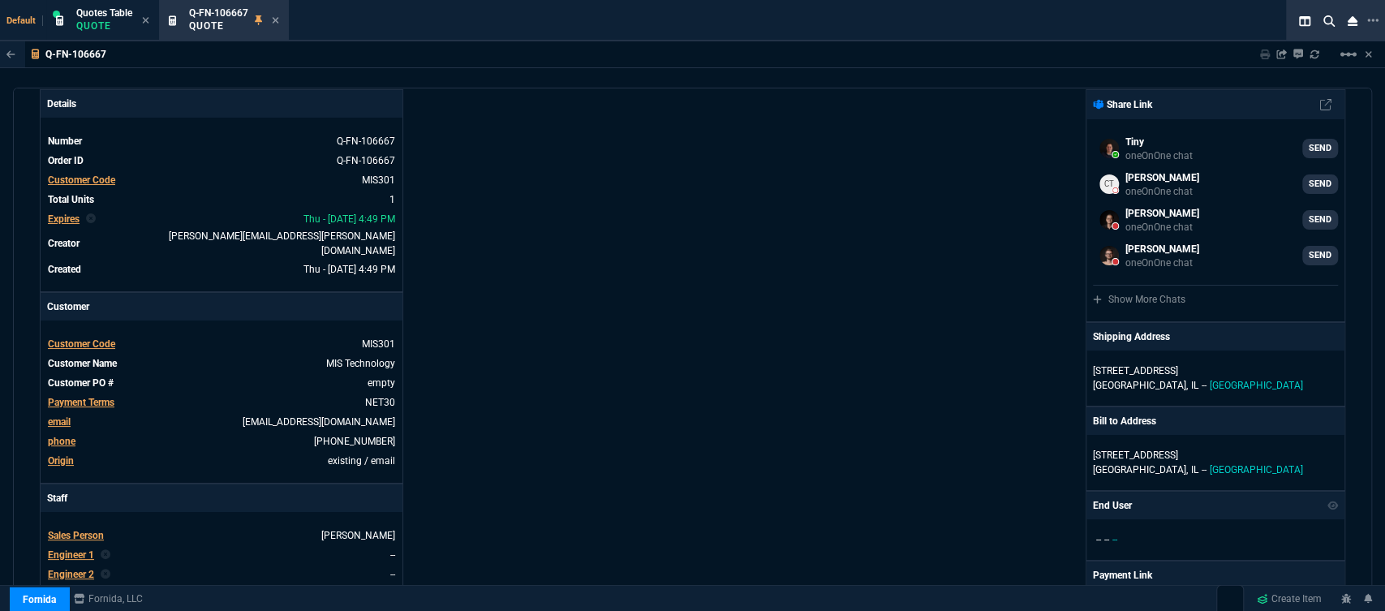
scroll to position [0, 0]
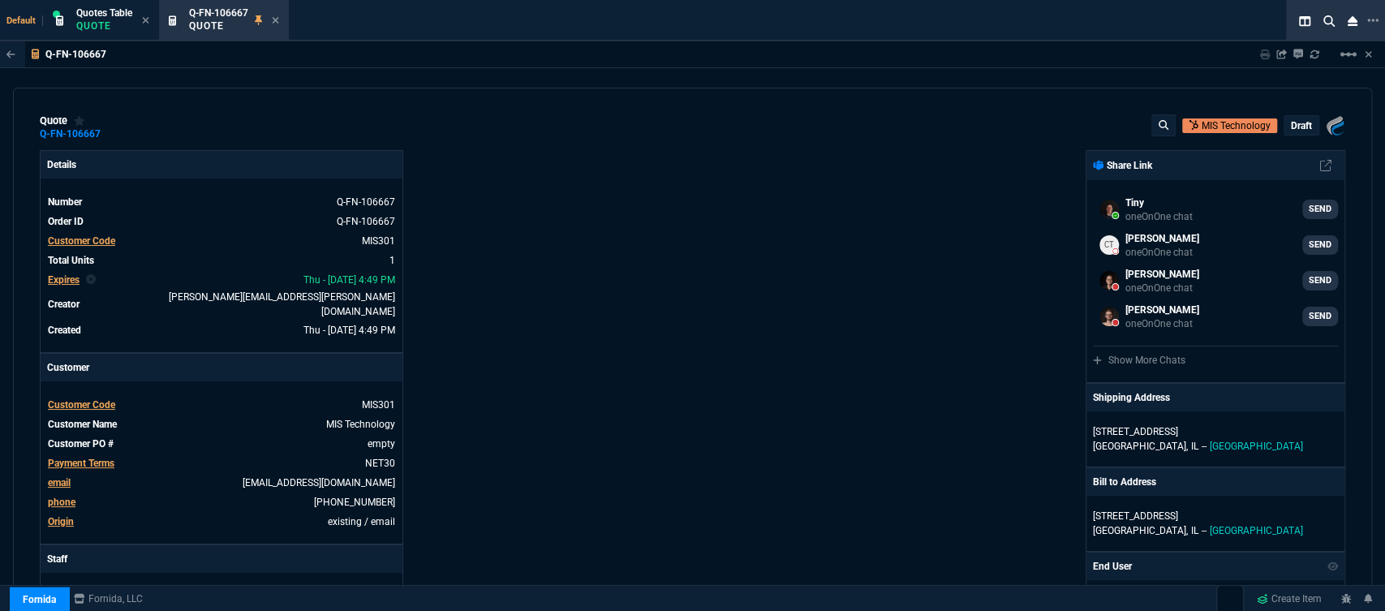
click at [1292, 135] on div "draft" at bounding box center [1302, 125] width 34 height 19
click at [1292, 116] on nx-fornida-order-status-tag "draft" at bounding box center [1302, 125] width 36 height 20
click at [1294, 124] on p "draft" at bounding box center [1301, 125] width 21 height 13
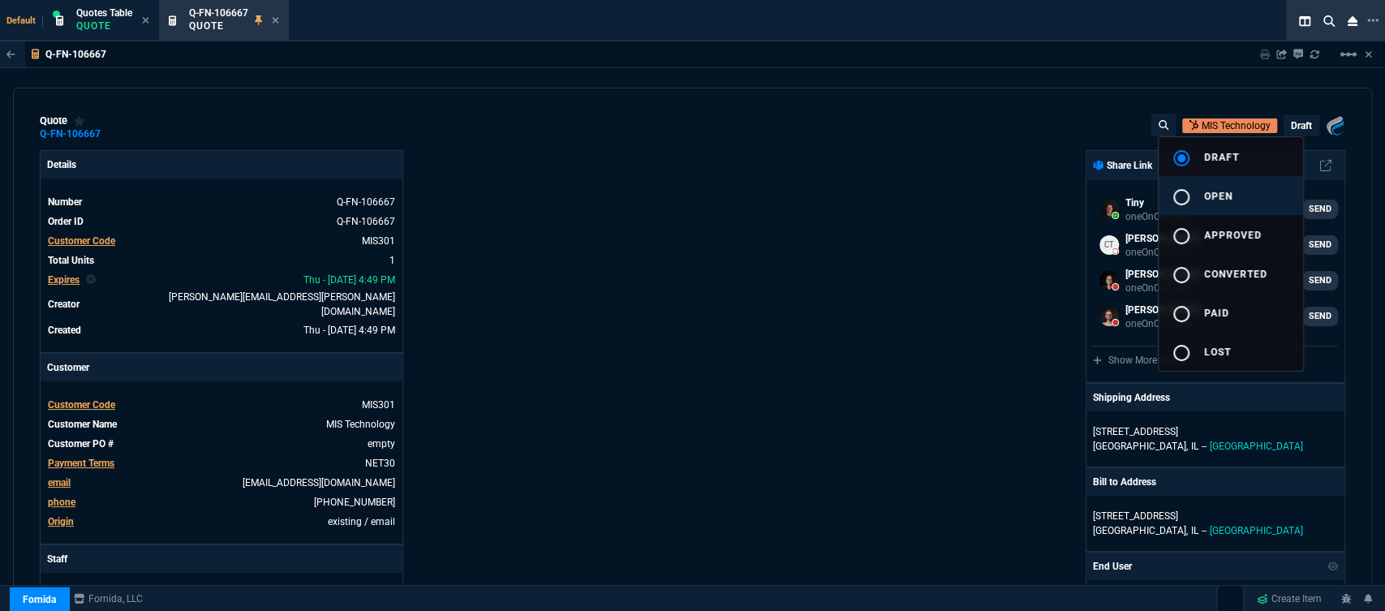
click at [1236, 194] on button "radio_button_unchecked open" at bounding box center [1231, 195] width 144 height 39
click at [867, 236] on div at bounding box center [692, 305] width 1385 height 611
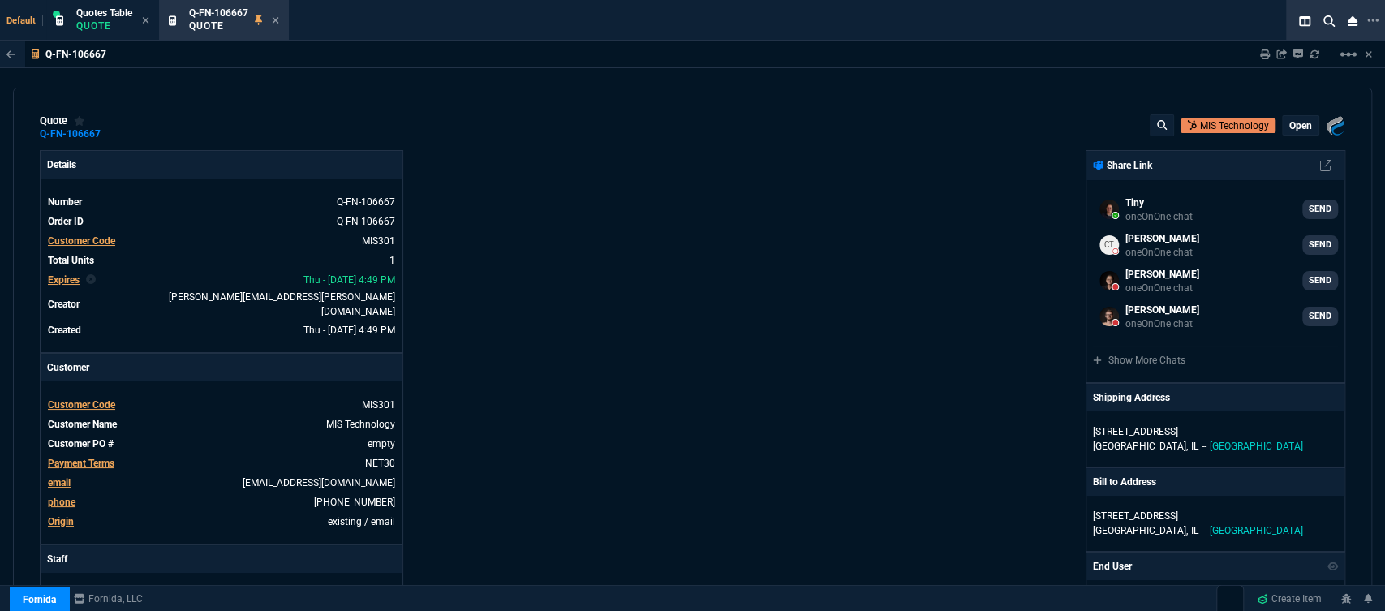
type input "17"
type input "230"
type input "1965"
type input "30"
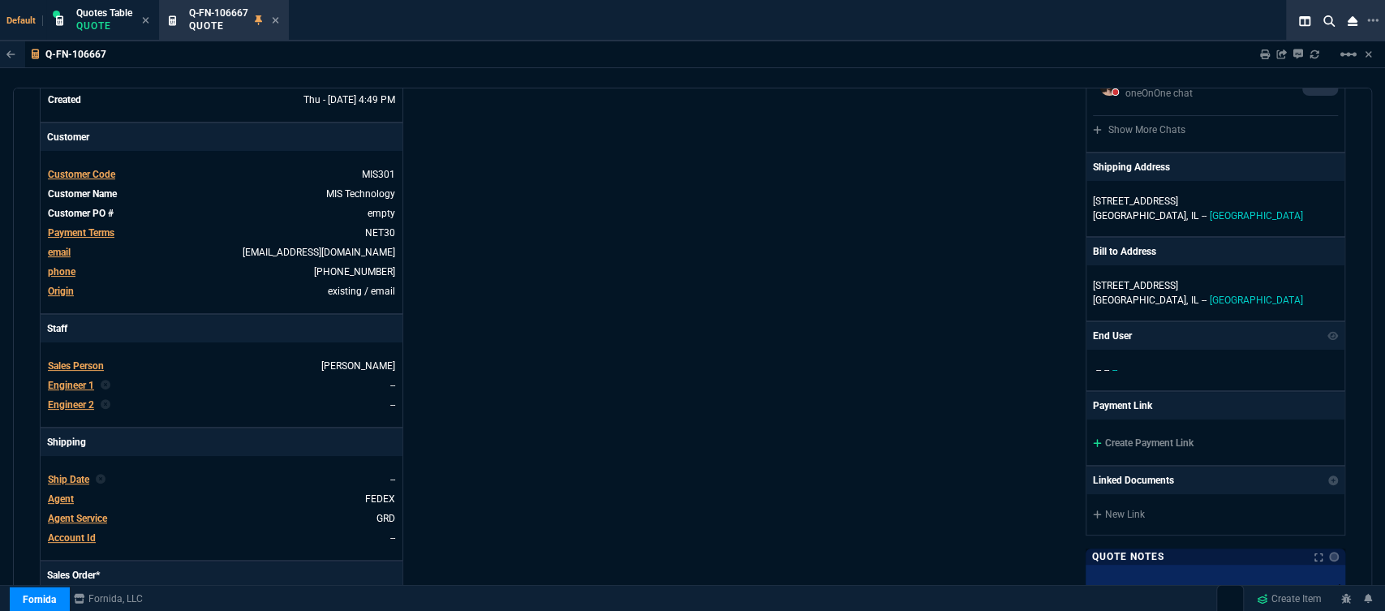
scroll to position [234, 0]
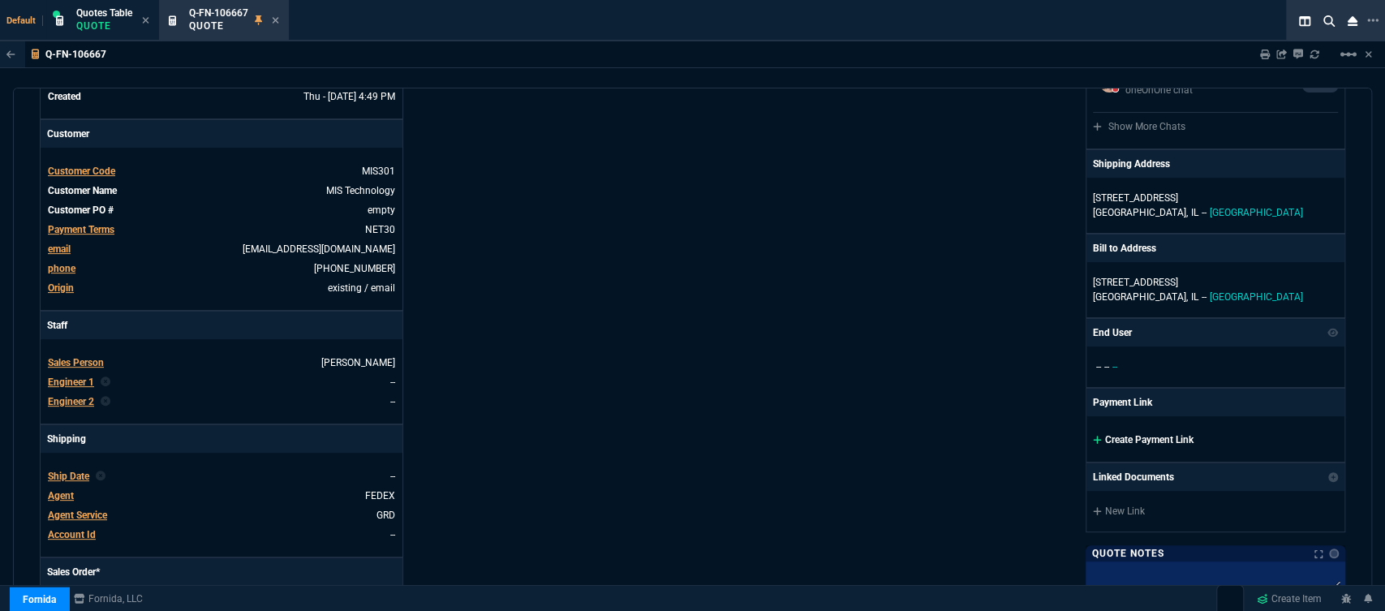
click at [1093, 437] on icon at bounding box center [1097, 440] width 8 height 8
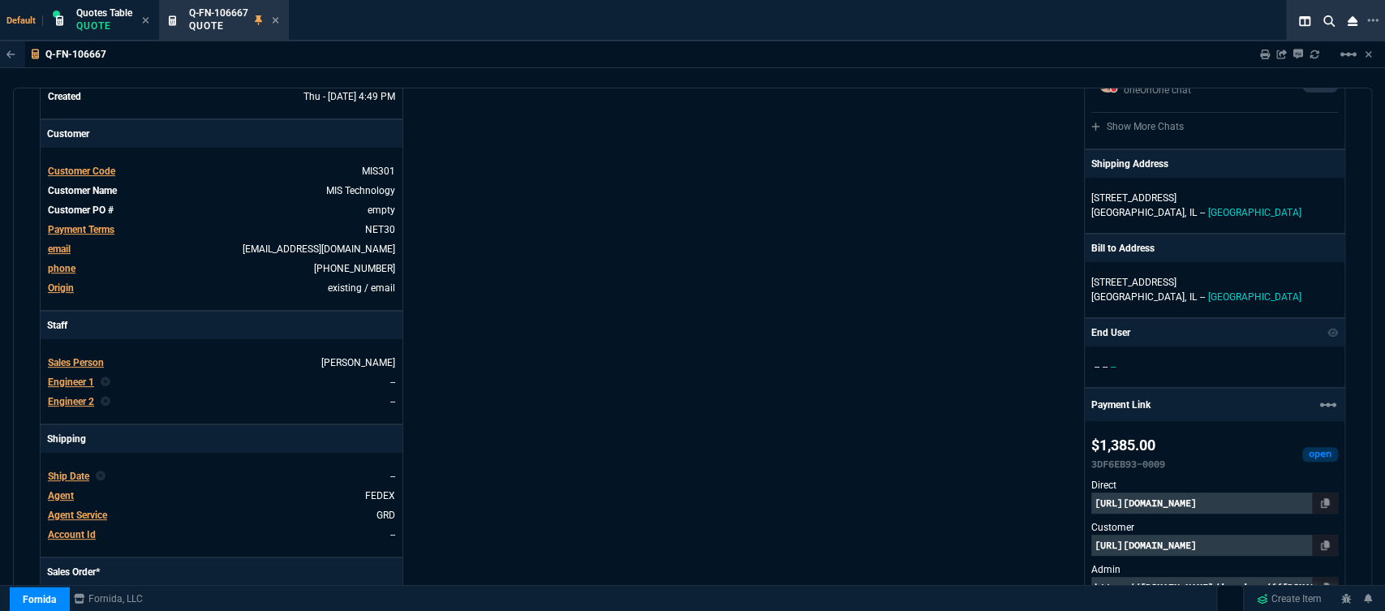
drag, startPoint x: 1371, startPoint y: 326, endPoint x: 1360, endPoint y: 404, distance: 78.7
click at [1360, 404] on div "quote Q-FN-106667 MIS Technology open Fornida, LLC [STREET_ADDRESS] Details Num…" at bounding box center [693, 347] width 1360 height 519
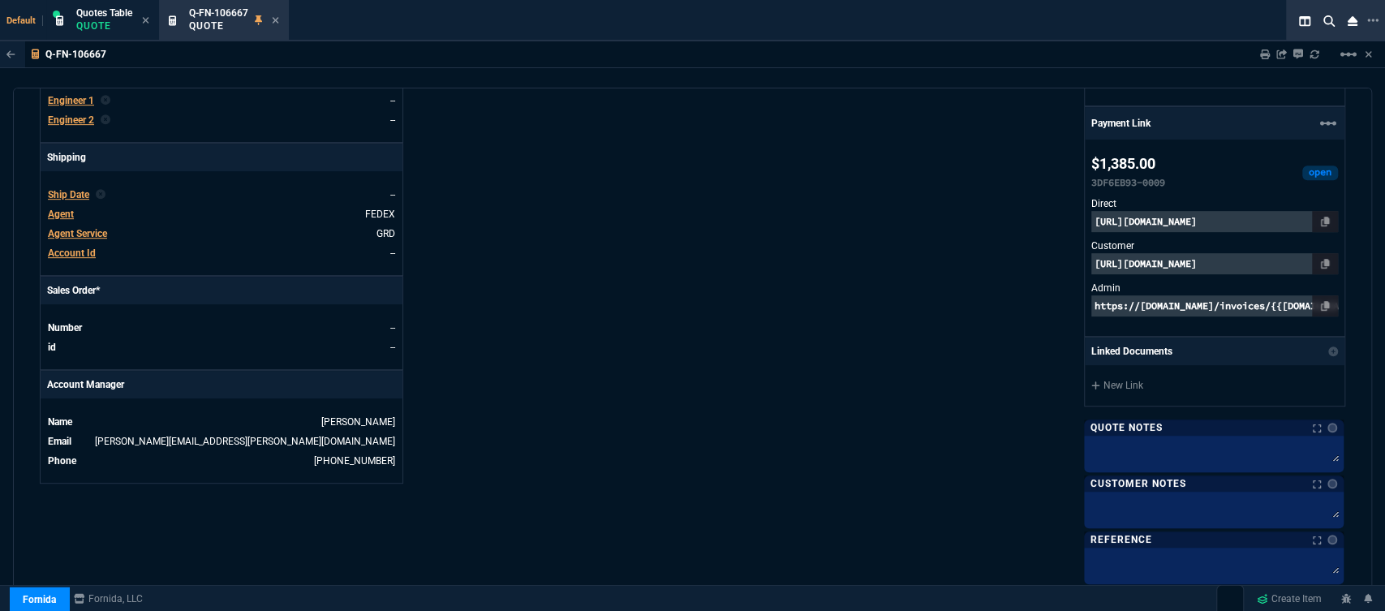
scroll to position [526, 0]
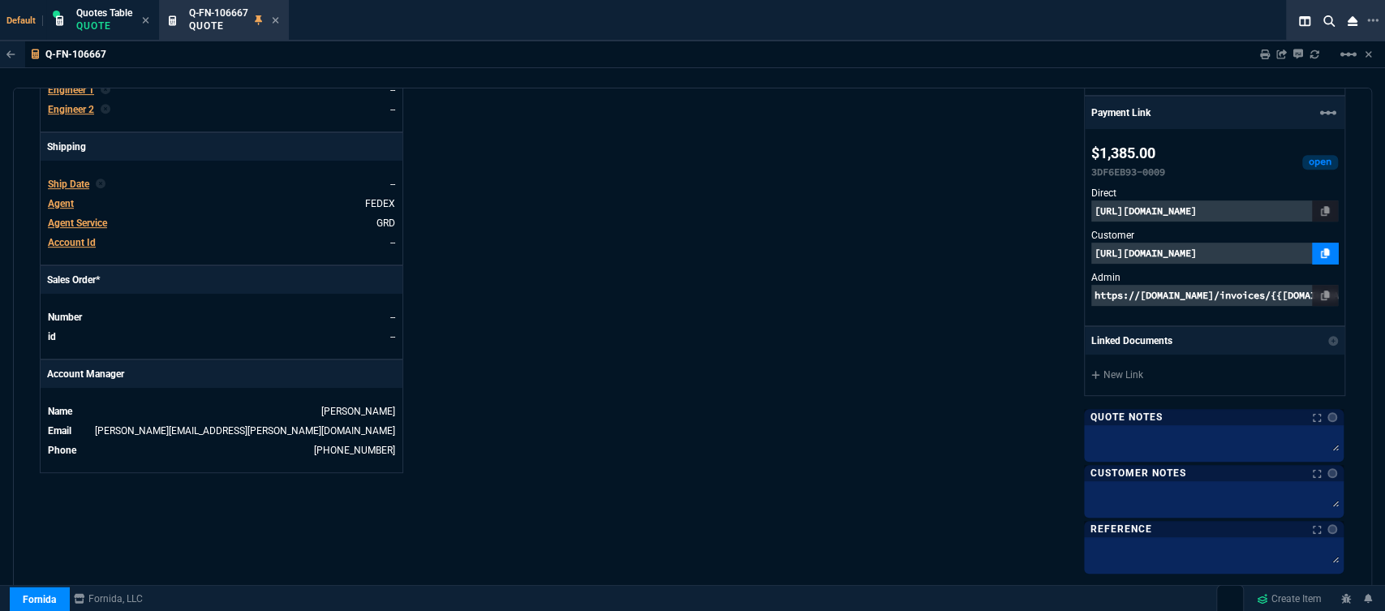
click at [1325, 256] on link at bounding box center [1325, 253] width 26 height 21
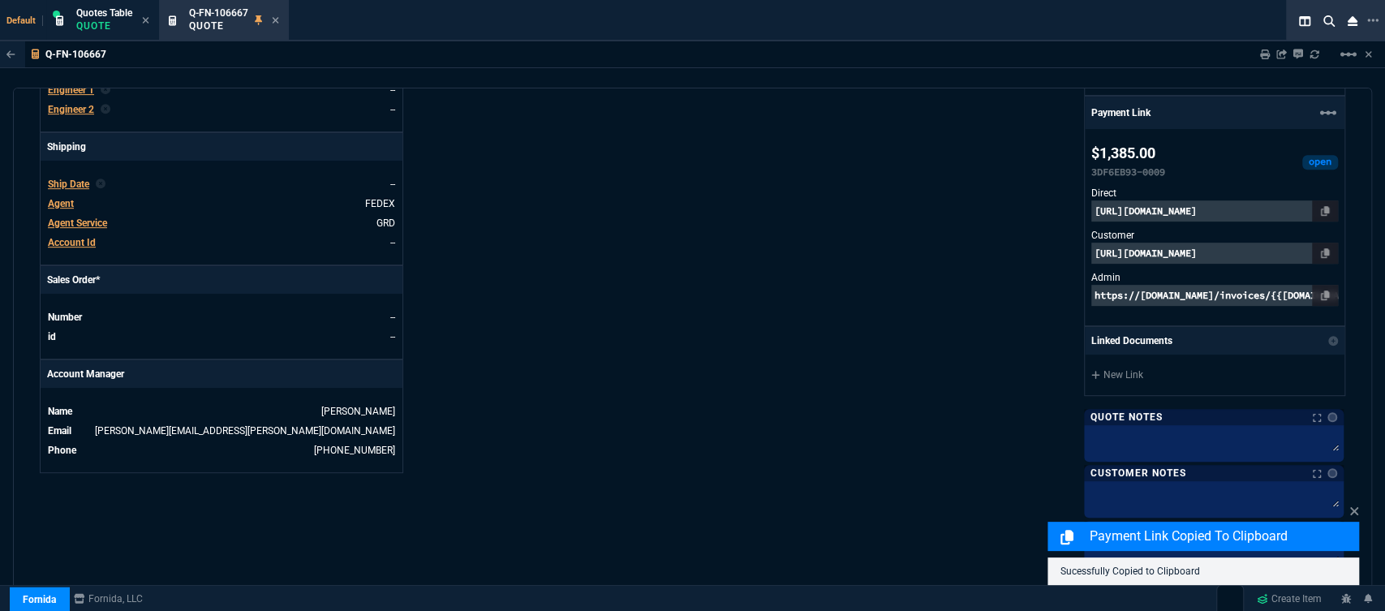
scroll to position [888, 0]
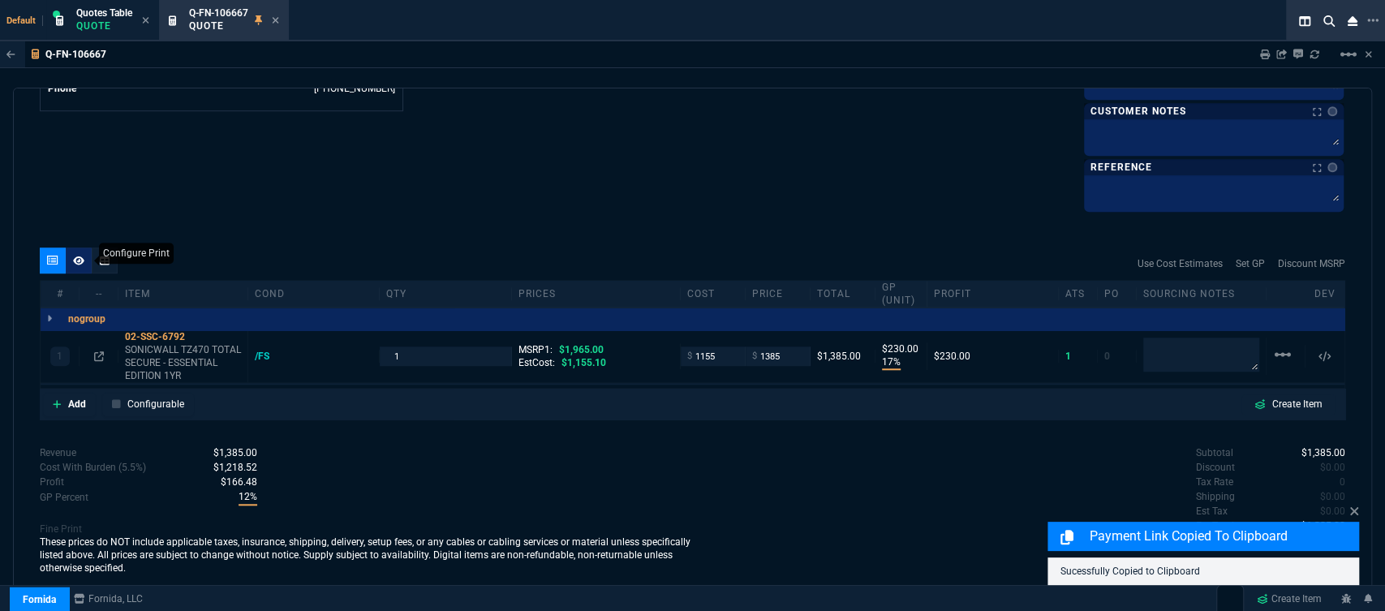
click at [80, 253] on div at bounding box center [79, 261] width 26 height 26
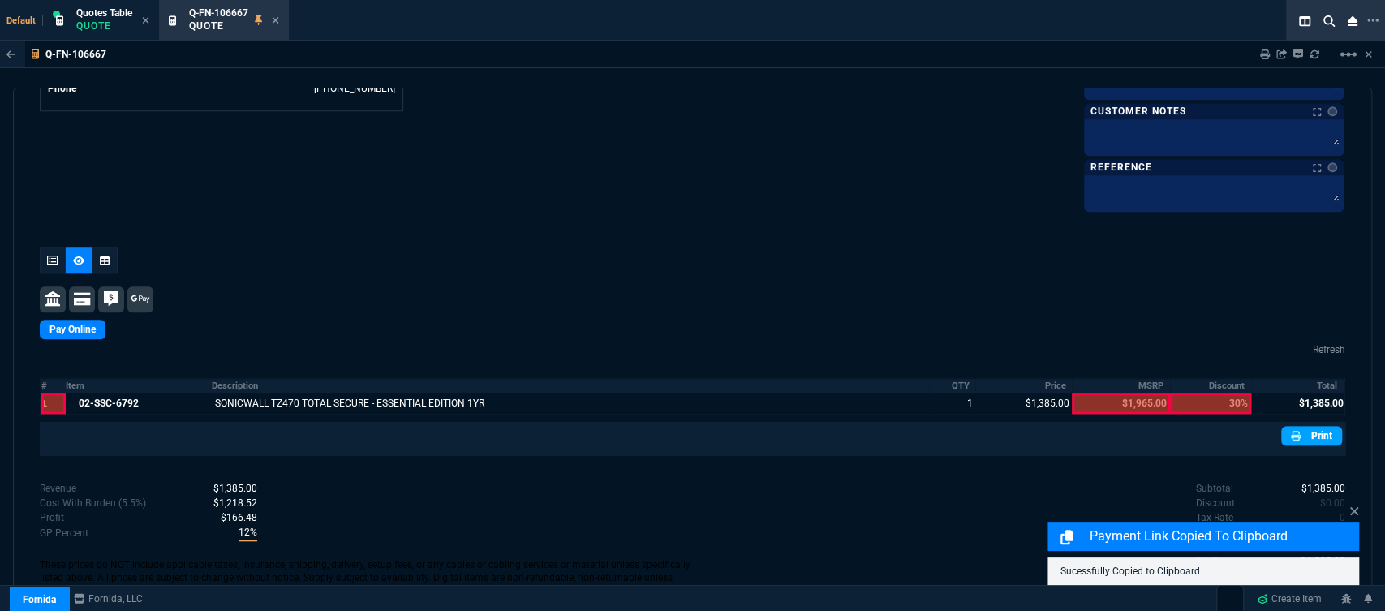
click at [1298, 432] on link "Print" at bounding box center [1312, 435] width 61 height 19
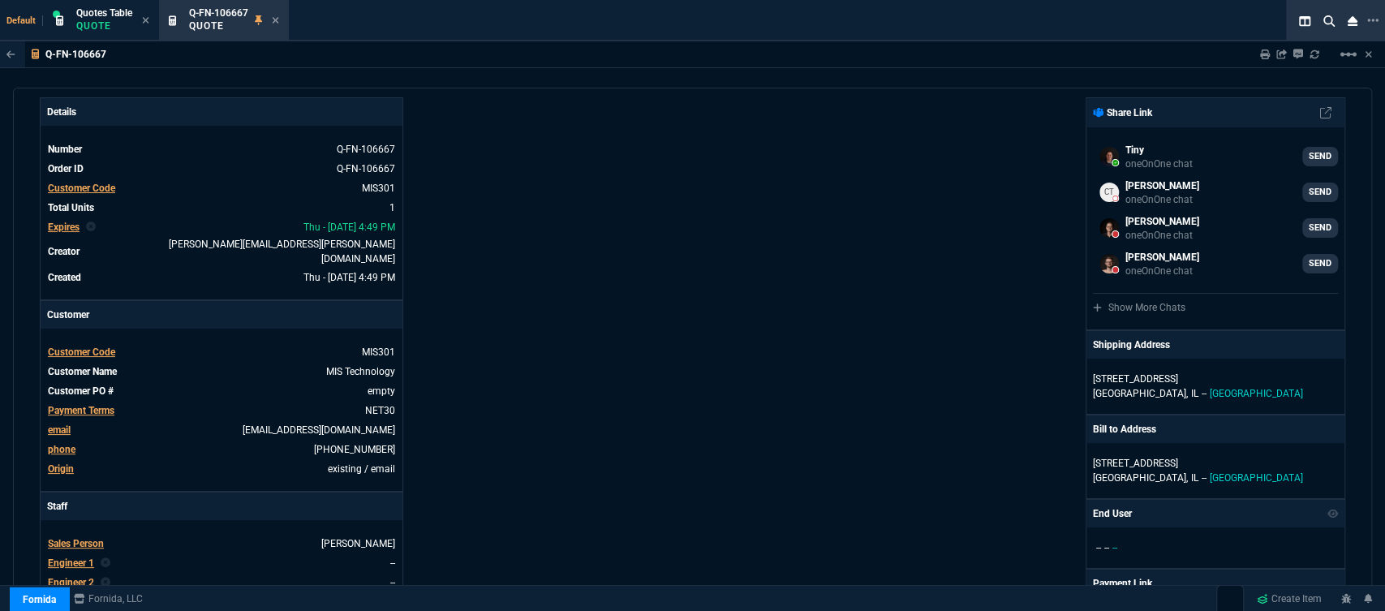
scroll to position [0, 0]
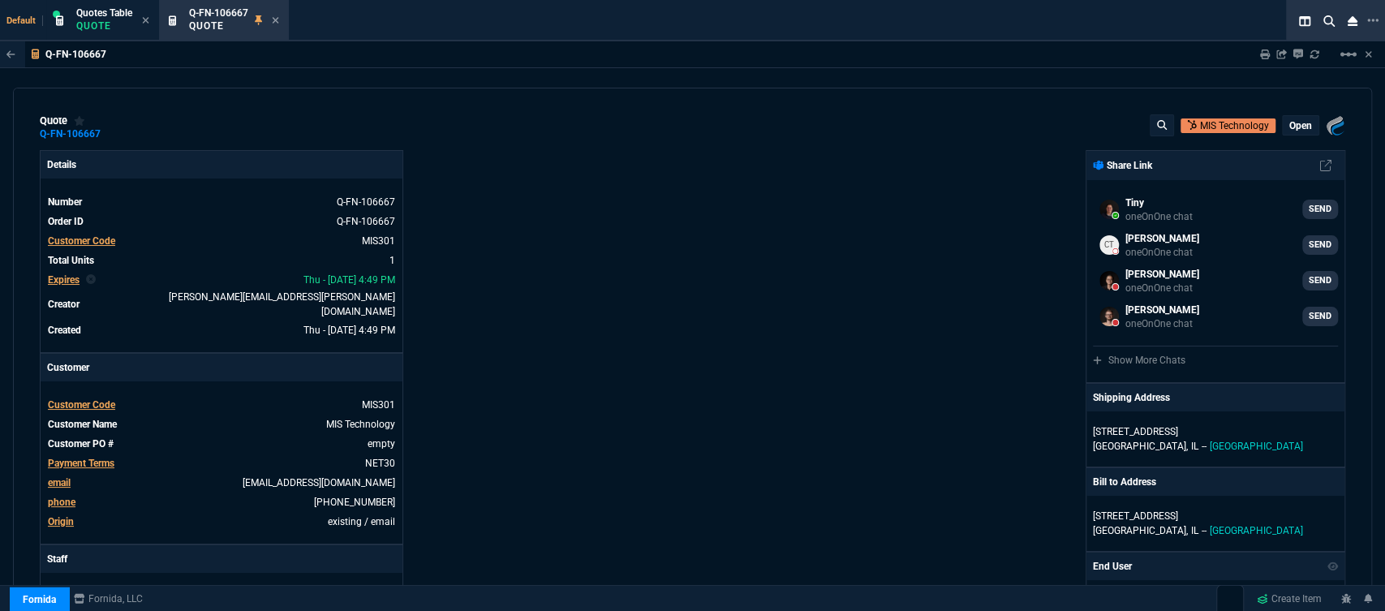
click at [1293, 118] on div "open" at bounding box center [1301, 125] width 36 height 19
click at [1294, 122] on p "open" at bounding box center [1301, 125] width 23 height 13
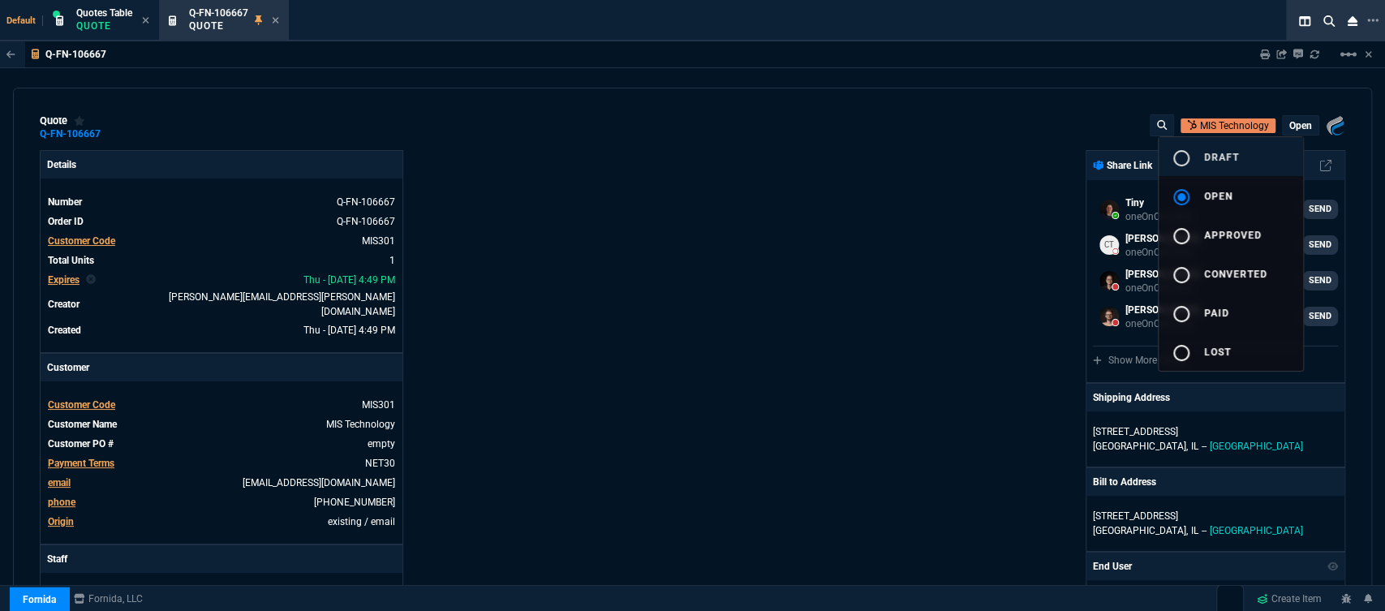
click at [1229, 153] on span "draft" at bounding box center [1221, 157] width 35 height 11
click at [900, 210] on div at bounding box center [692, 305] width 1385 height 611
type input "17"
type input "230"
type input "30"
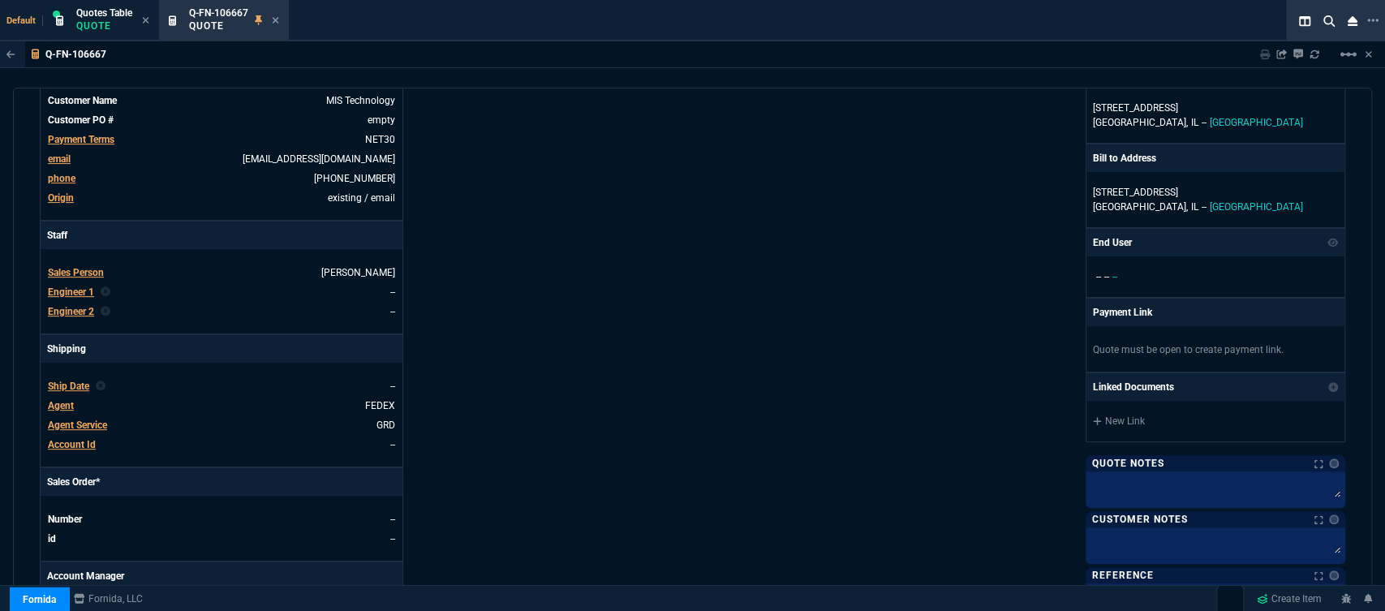
scroll to position [360, 0]
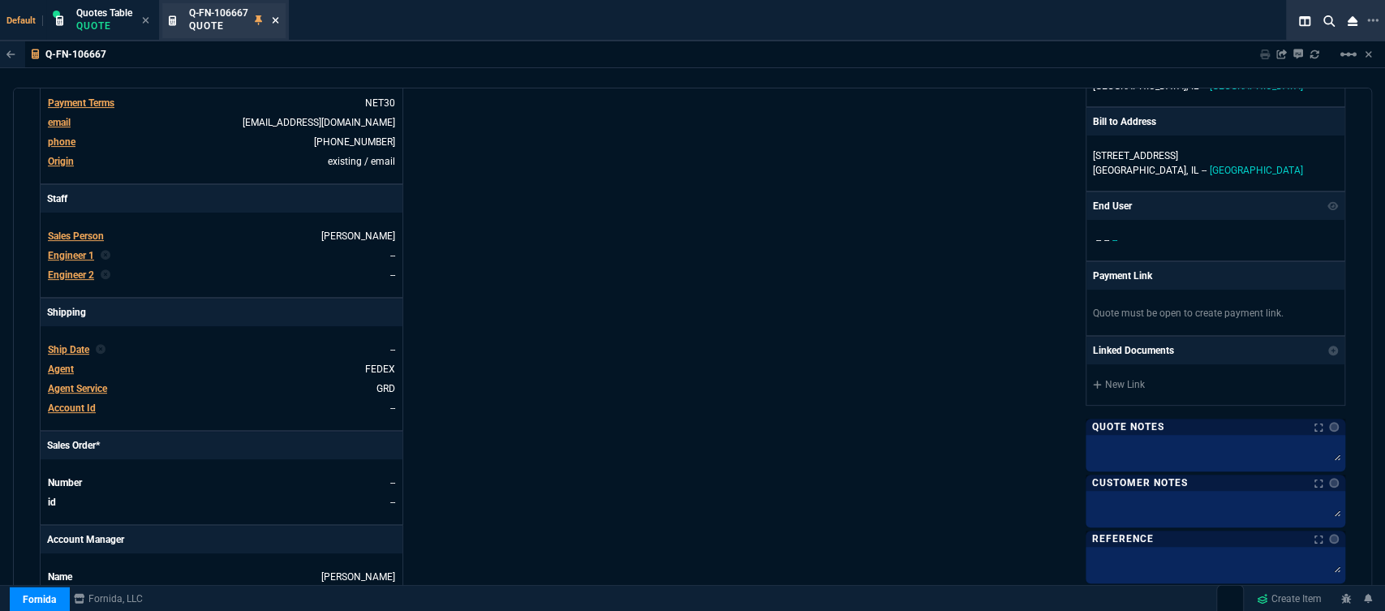
click at [274, 16] on icon at bounding box center [275, 20] width 7 height 10
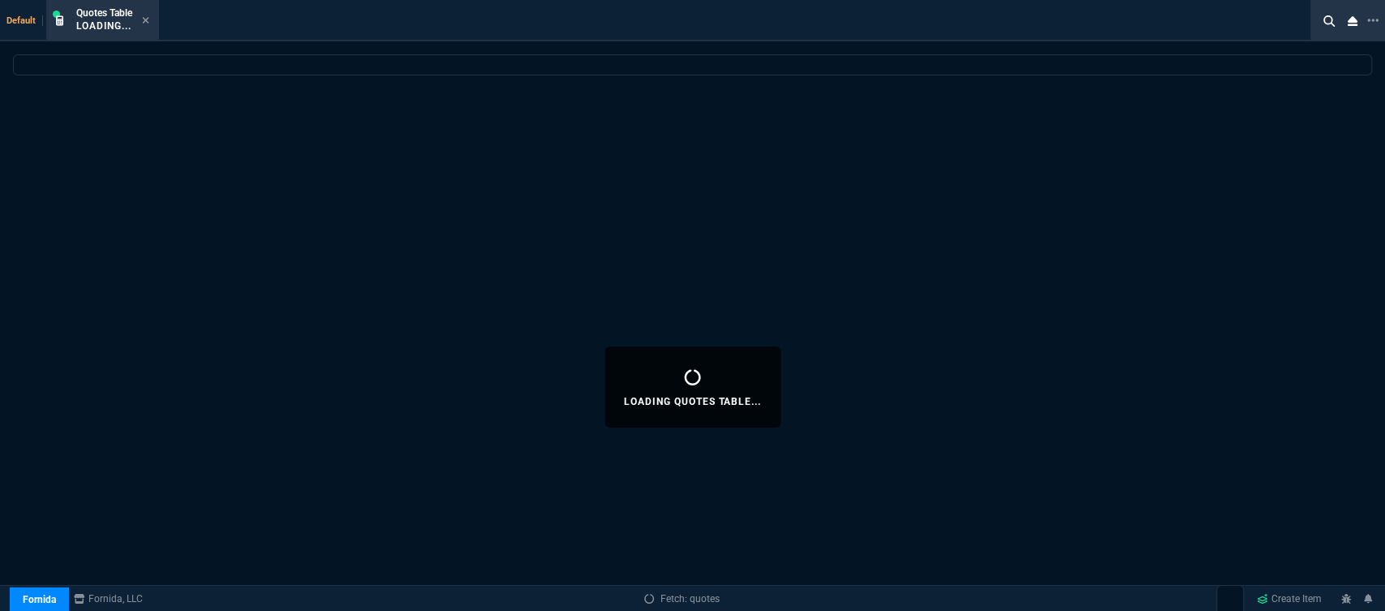
select select
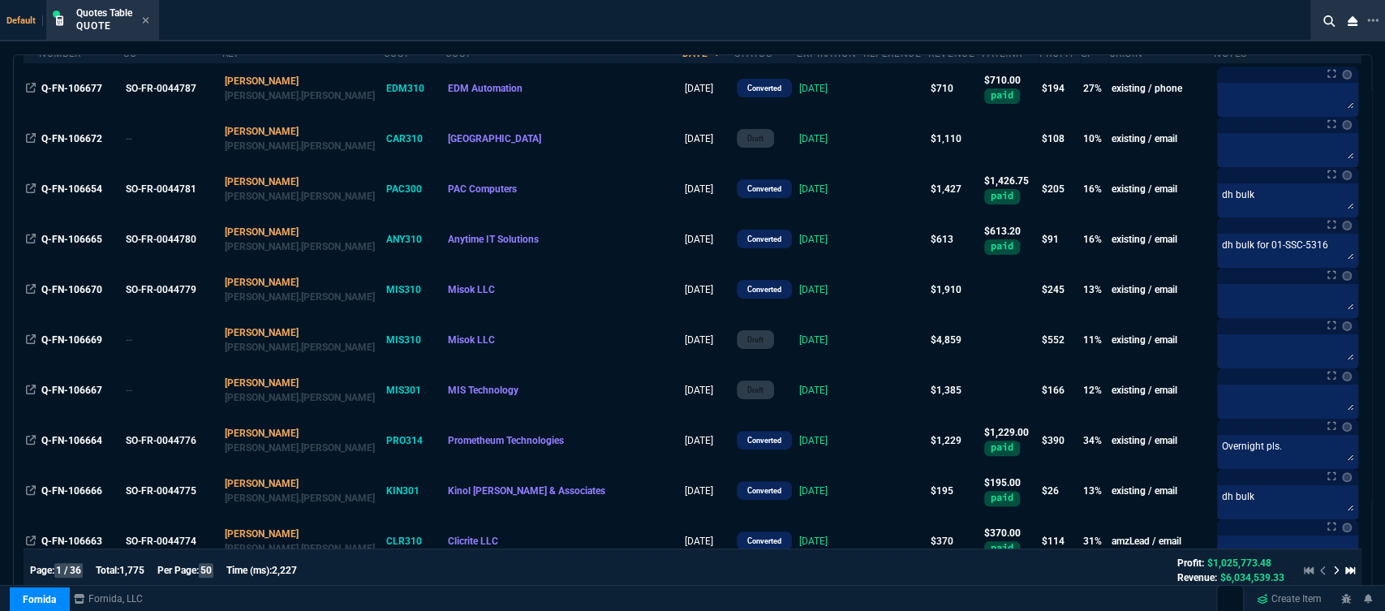
scroll to position [180, 0]
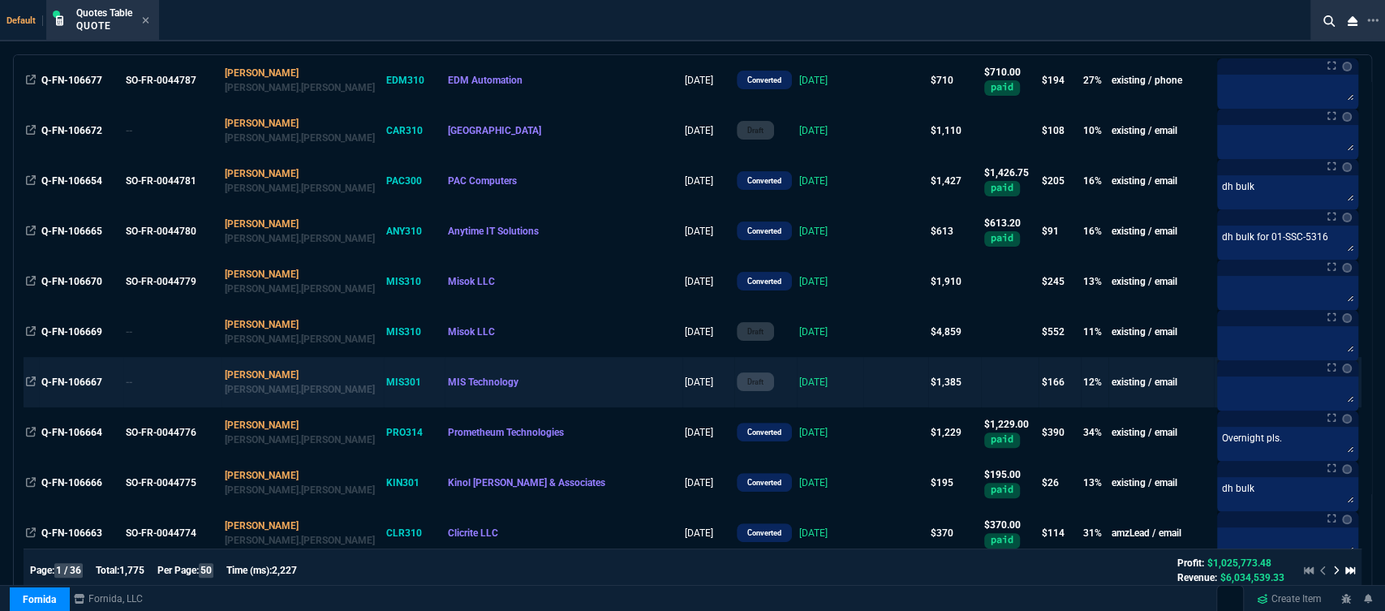
click at [864, 376] on td at bounding box center [896, 382] width 65 height 50
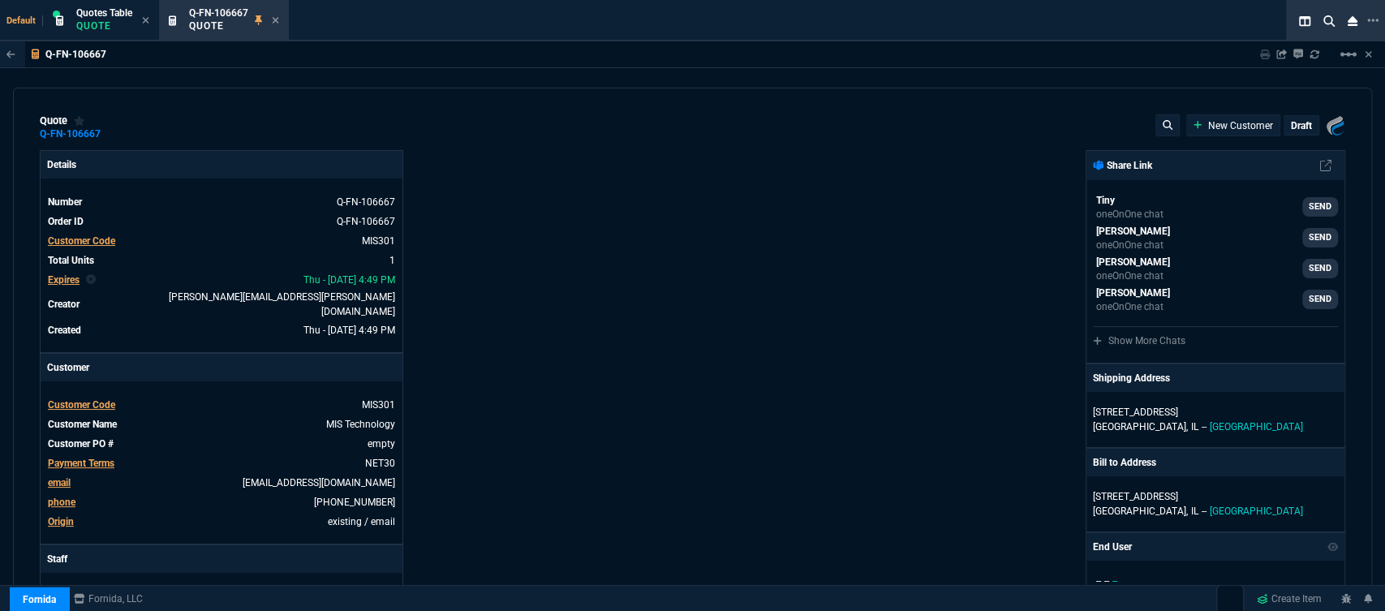
type input "17"
type input "230"
type input "1965"
type input "30"
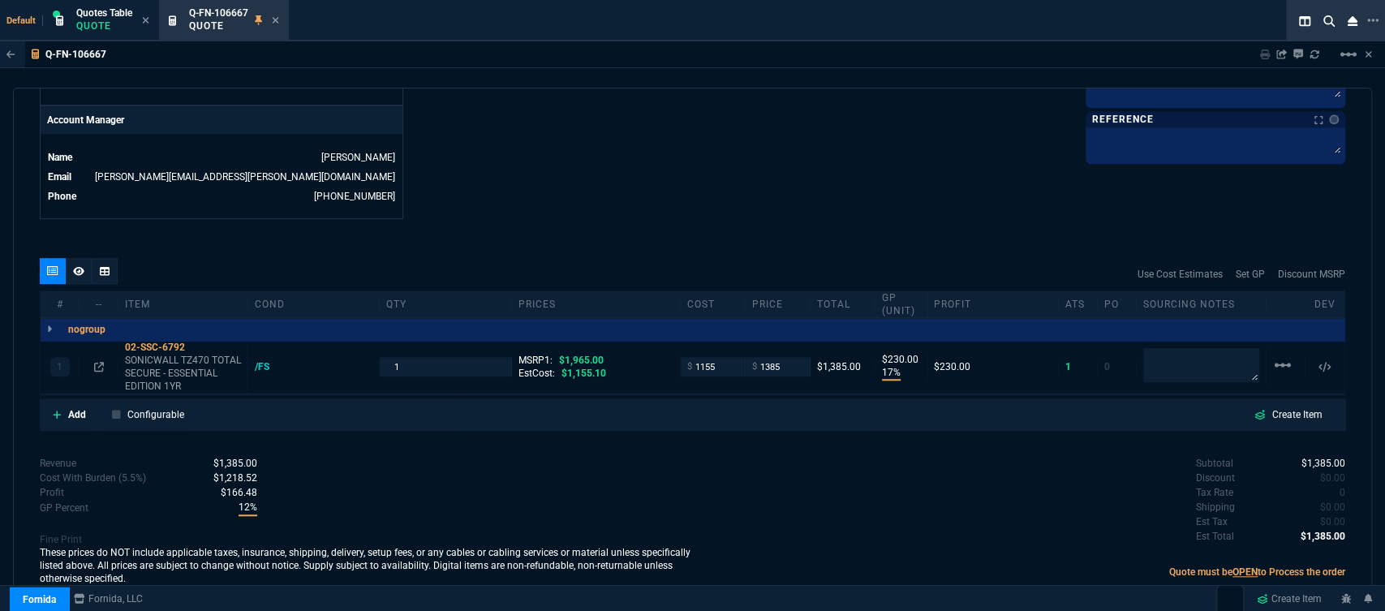
scroll to position [782, 0]
click at [57, 407] on icon at bounding box center [57, 412] width 9 height 10
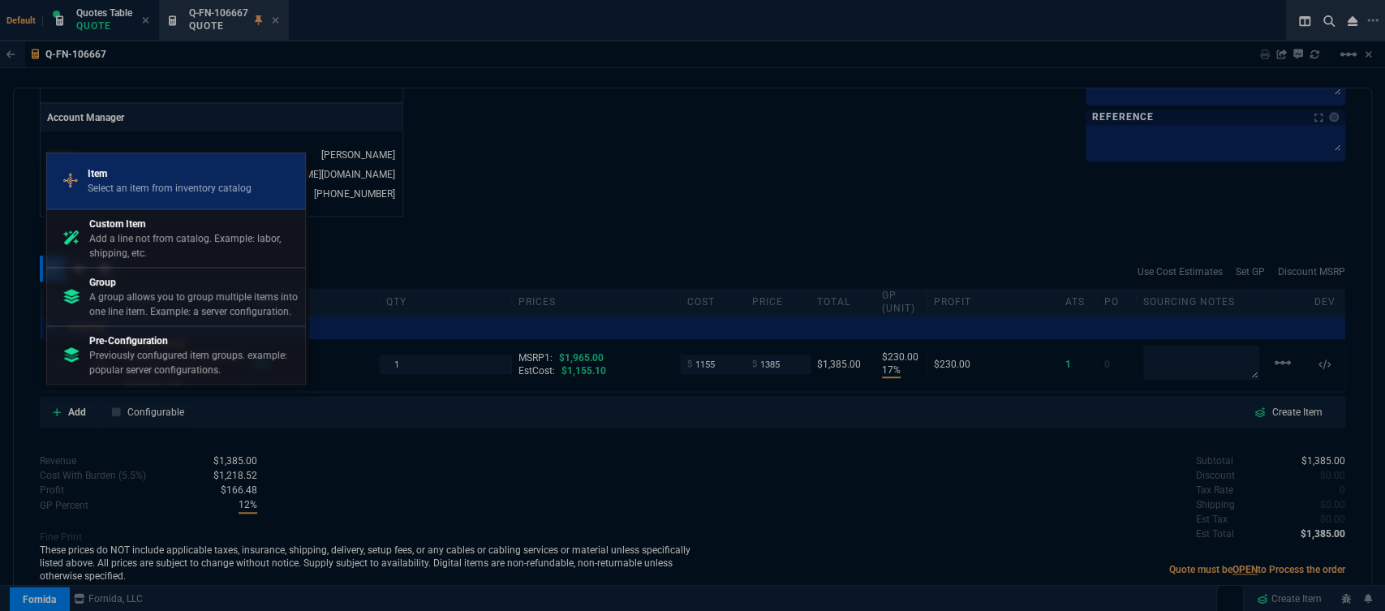
click at [143, 181] on p "Item" at bounding box center [170, 173] width 164 height 15
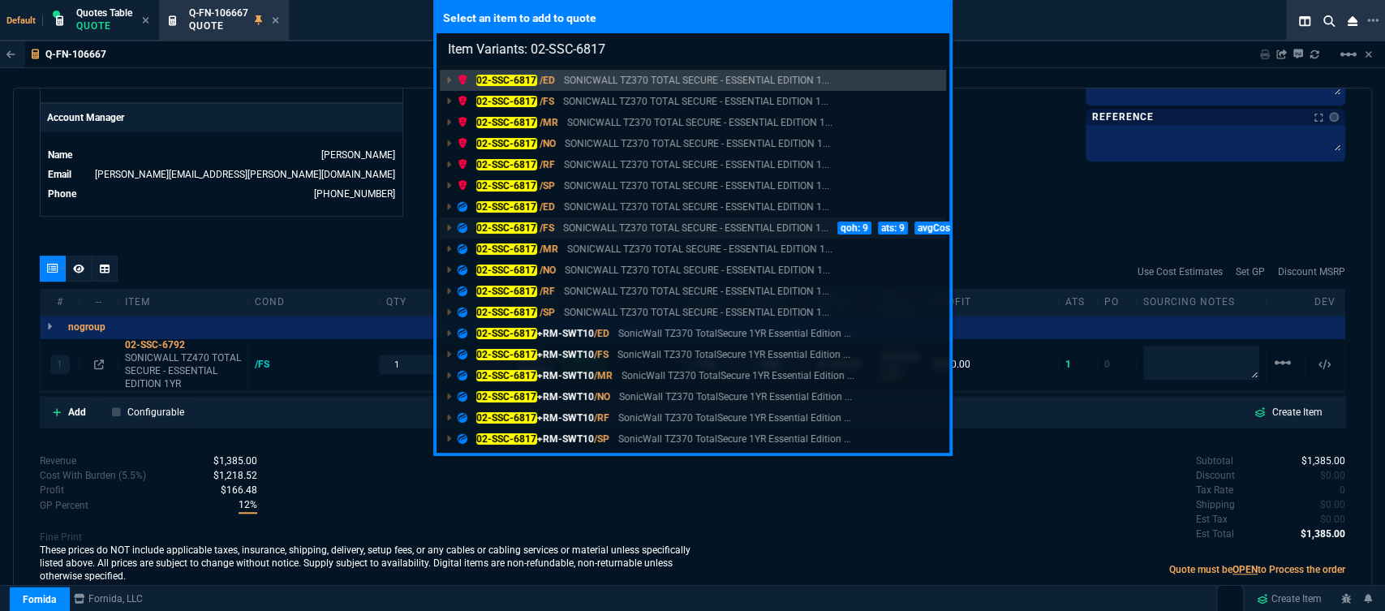
type input "Item Variants: 02-SSC-6817"
click at [680, 230] on p "SONICWALL TZ370 TOTAL SECURE - ESSENTIAL EDITION 1..." at bounding box center [695, 228] width 265 height 15
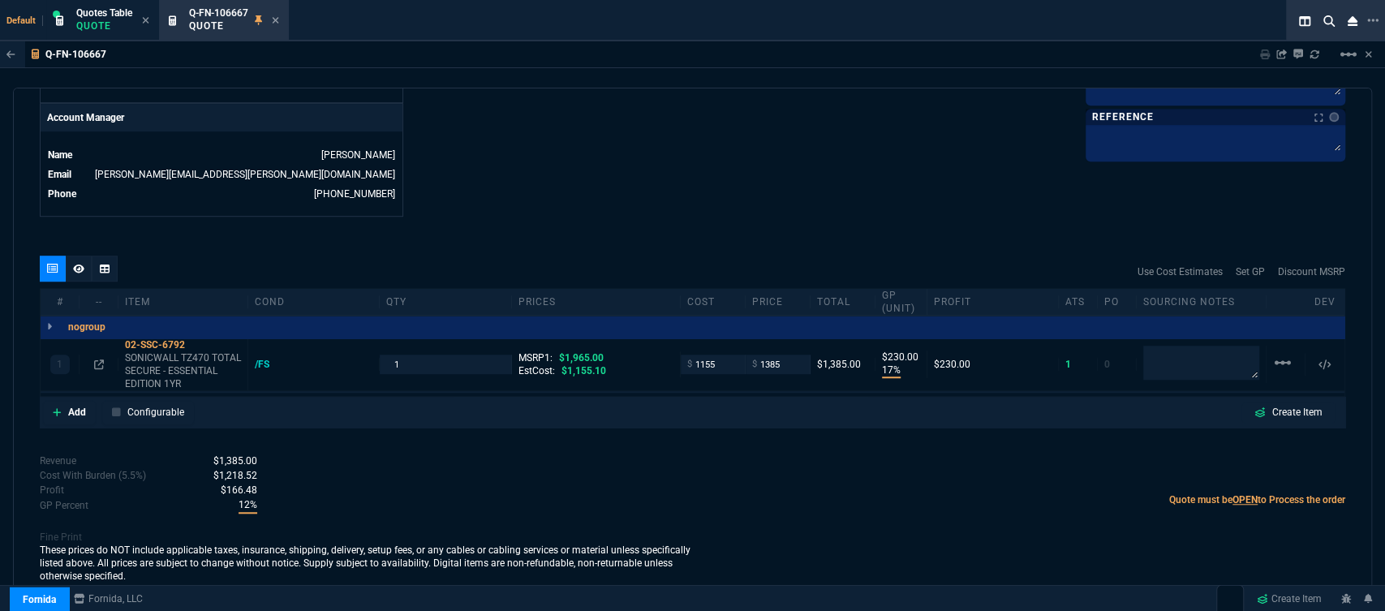
scroll to position [779, 0]
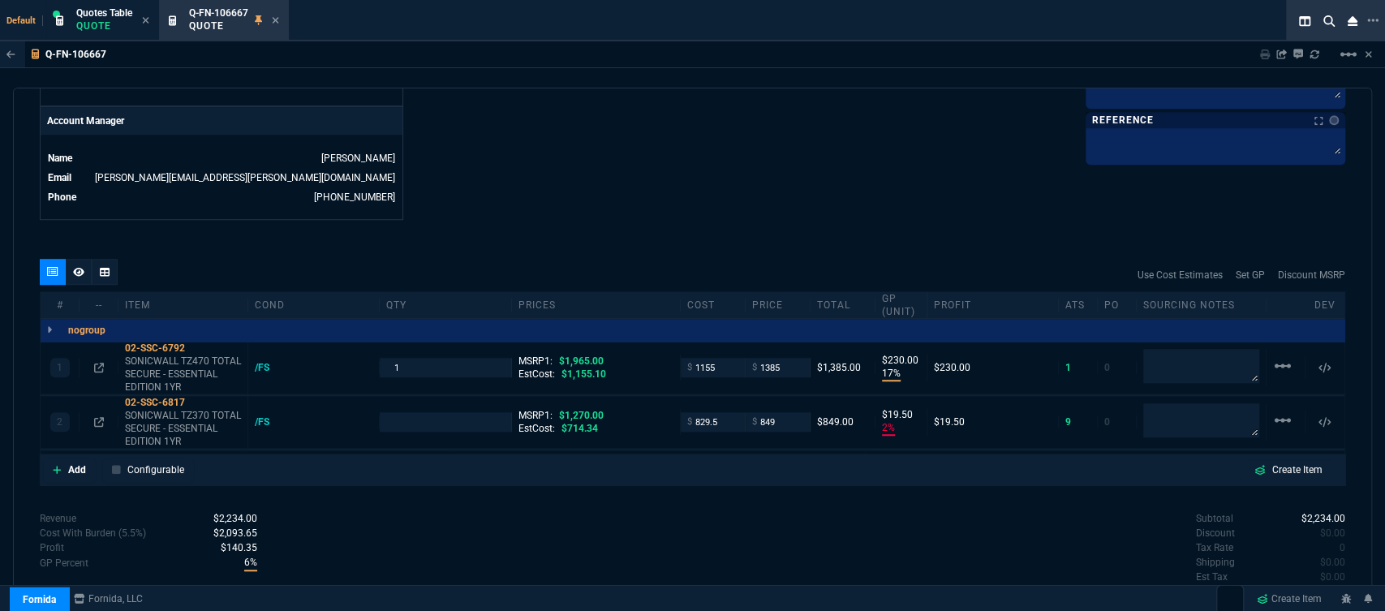
type input "17"
type input "230"
type input "2"
type input "20"
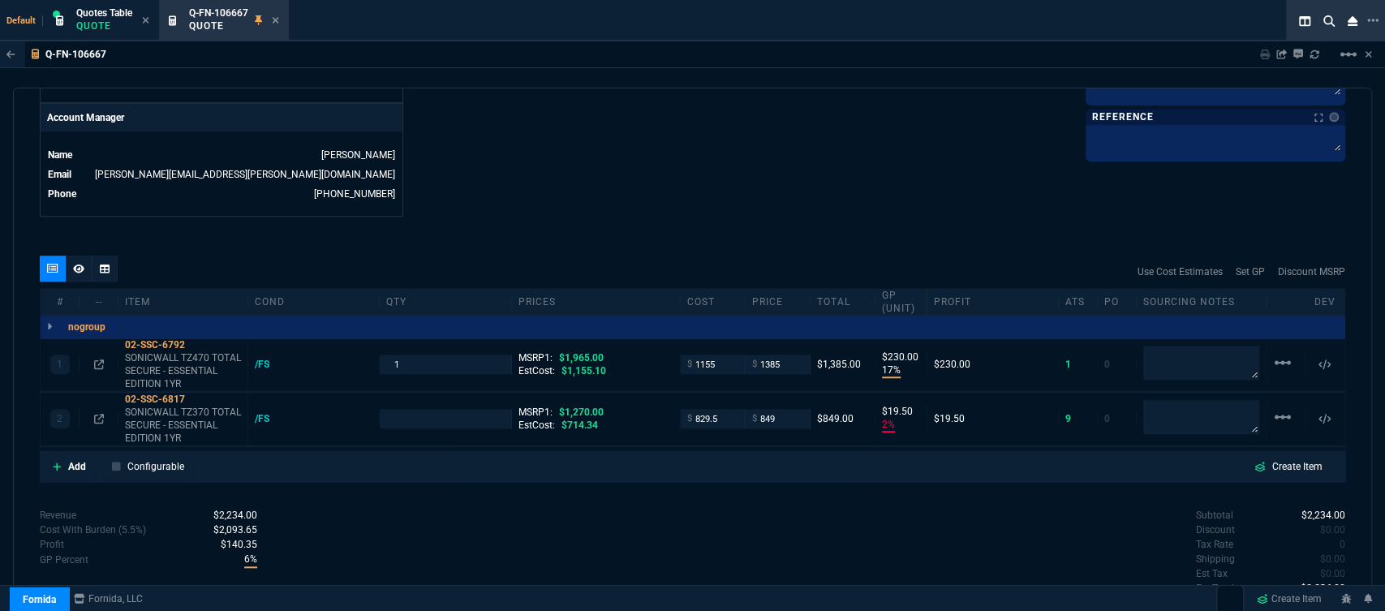
type input "30"
type input "33"
drag, startPoint x: 721, startPoint y: 411, endPoint x: 655, endPoint y: 418, distance: 66.1
click at [655, 418] on div "2 02-SSC-6817 SONICWALL TZ370 TOTAL SECURE - ESSENTIAL EDITION 1YR /FS MSRP1: $…" at bounding box center [693, 419] width 1304 height 53
type input "715"
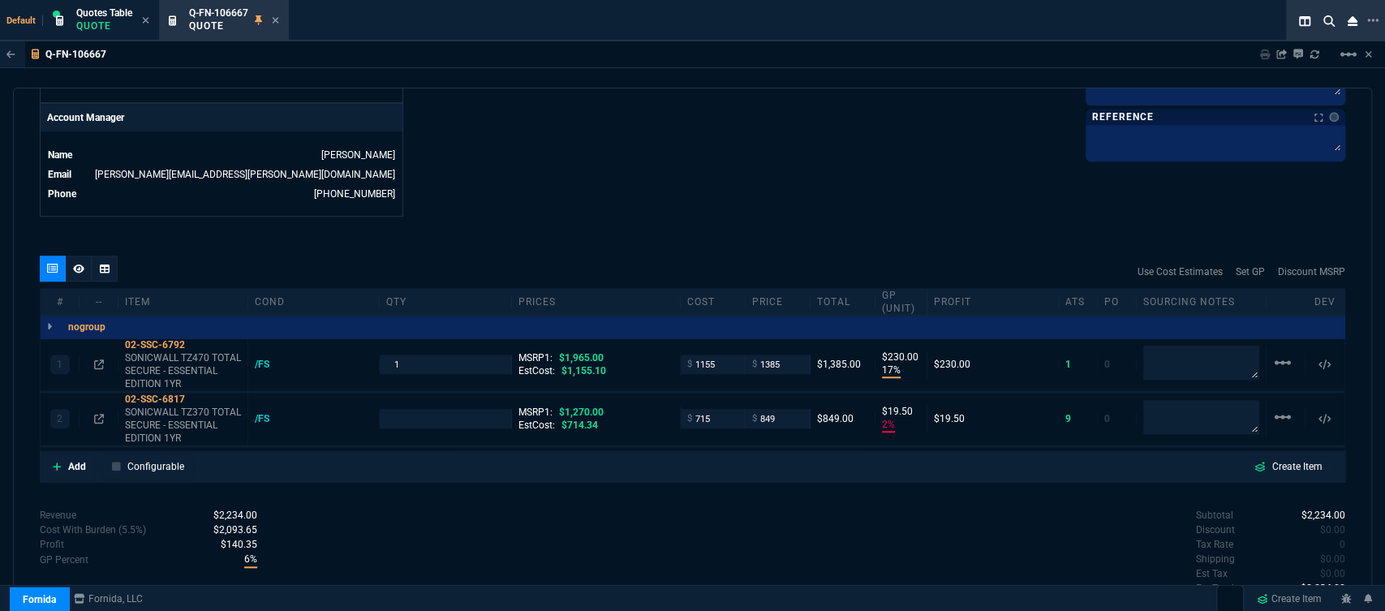
click at [681, 508] on div "Revenue $2,234.00 Cost $1,984.50 Cost With Burden (5.5%) $2,093.65 Profit $140.…" at bounding box center [366, 574] width 653 height 133
type input "1"
type input "715"
type input "16"
type input "134"
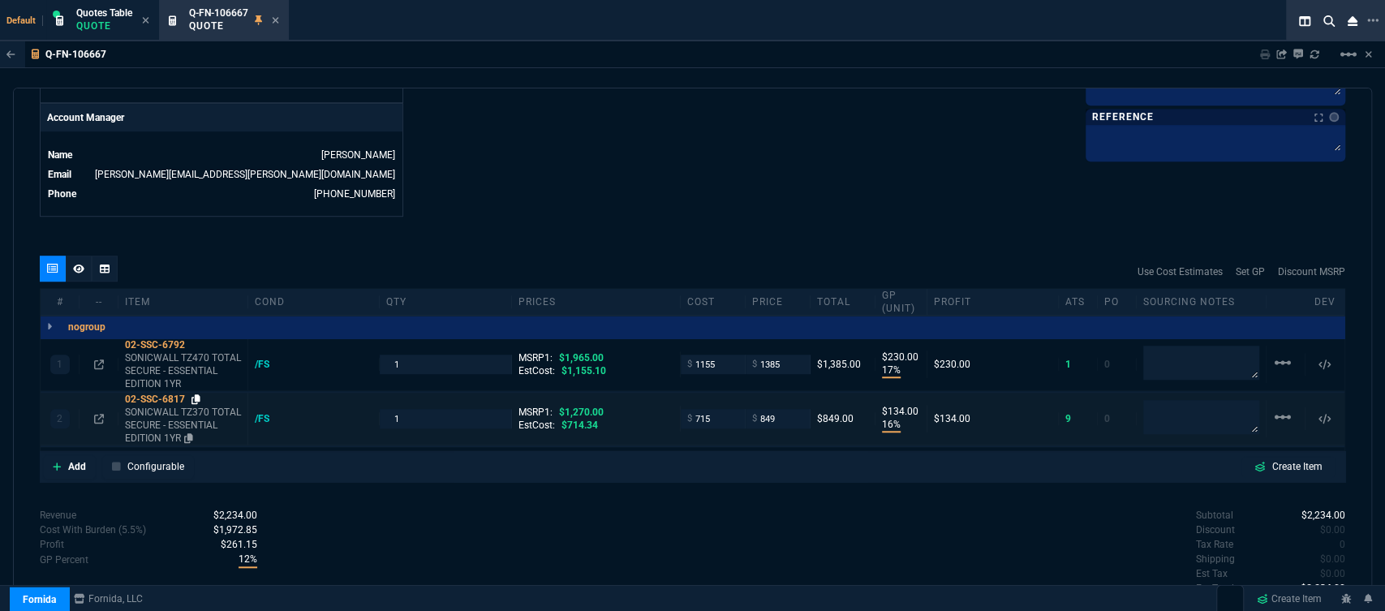
click at [196, 394] on icon at bounding box center [196, 399] width 9 height 10
click at [787, 409] on input "849" at bounding box center [777, 418] width 51 height 19
type input "869"
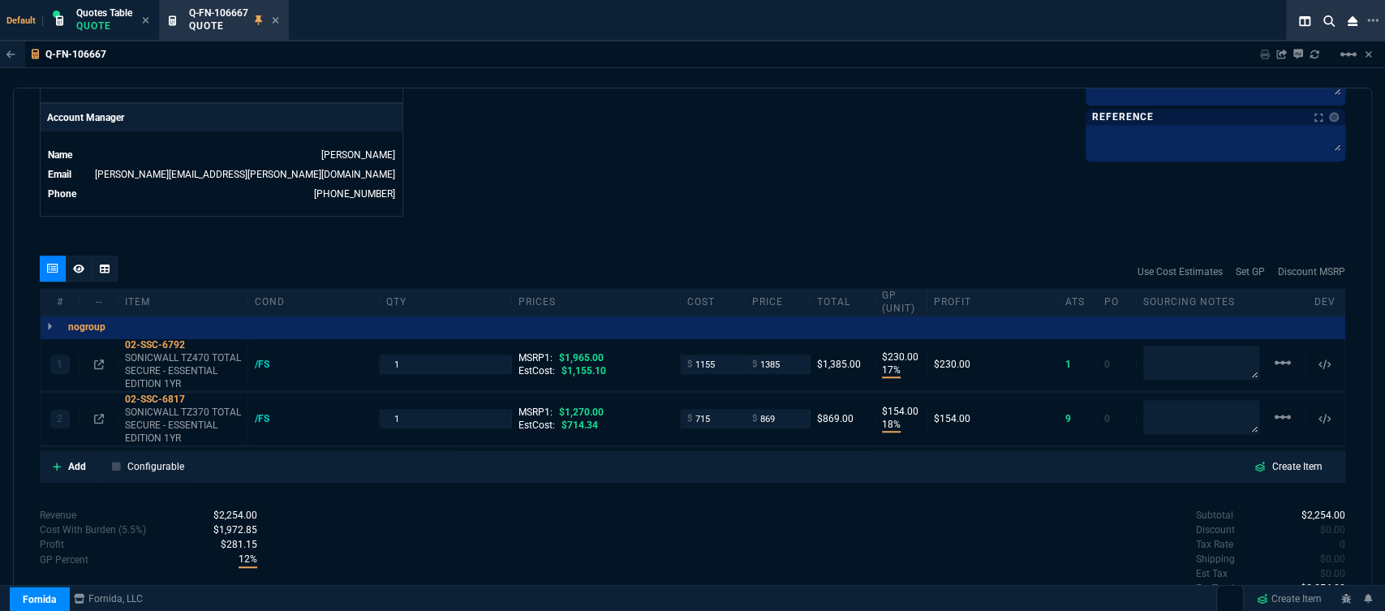
type input "18"
type input "154"
type input "32"
click at [784, 409] on input "869" at bounding box center [777, 418] width 51 height 19
type input "879"
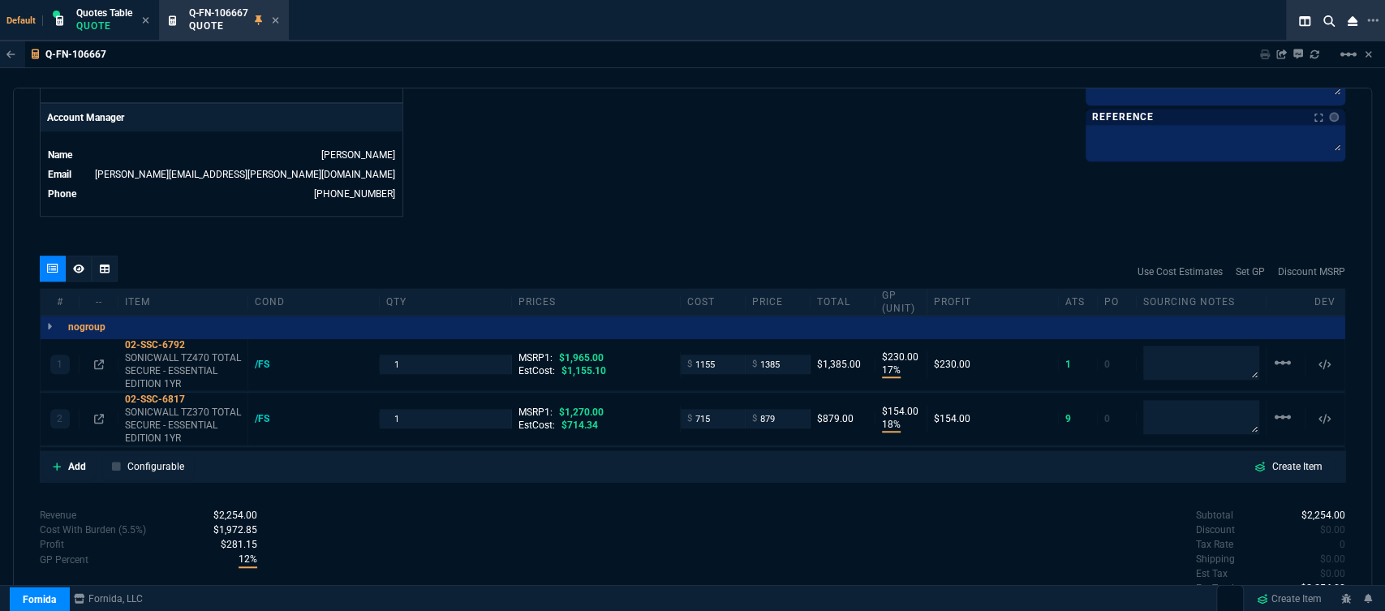
click at [705, 205] on div "quote Q-FN-106667 MIS Technology draft Fornida, LLC [STREET_ADDRESS] Details Nu…" at bounding box center [693, 347] width 1360 height 519
type input "879"
type input "19"
type input "164"
type input "31"
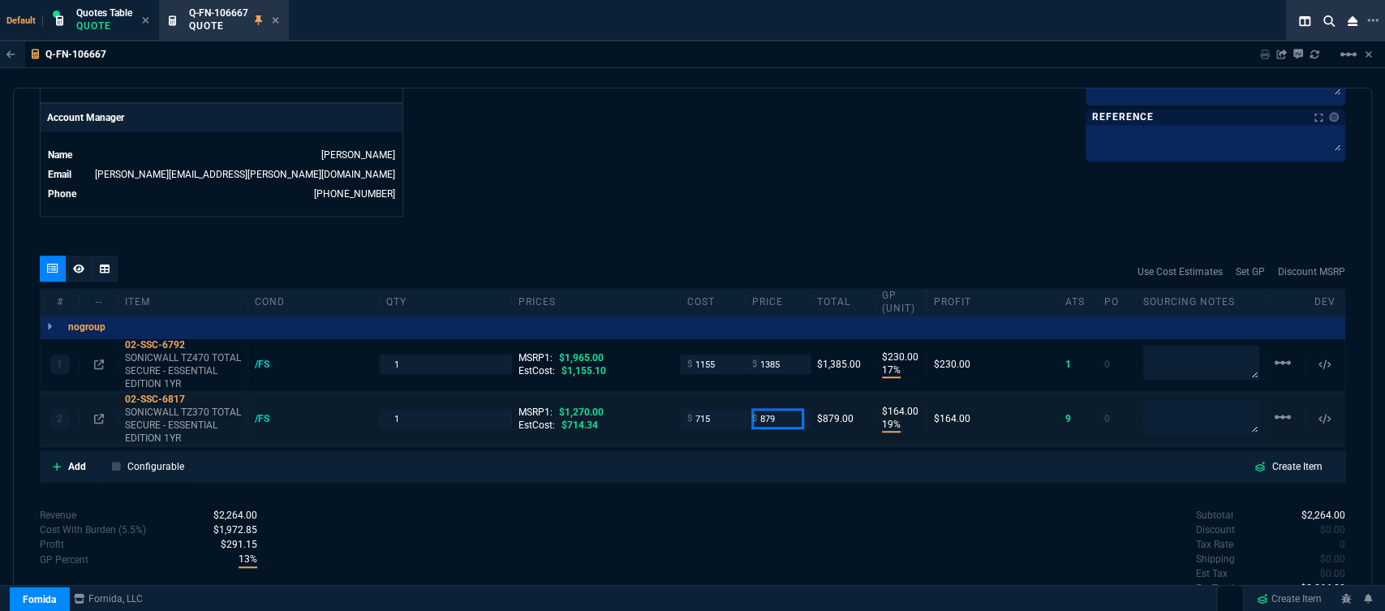
click at [777, 409] on input "879" at bounding box center [777, 418] width 51 height 19
type input "889"
type input "20"
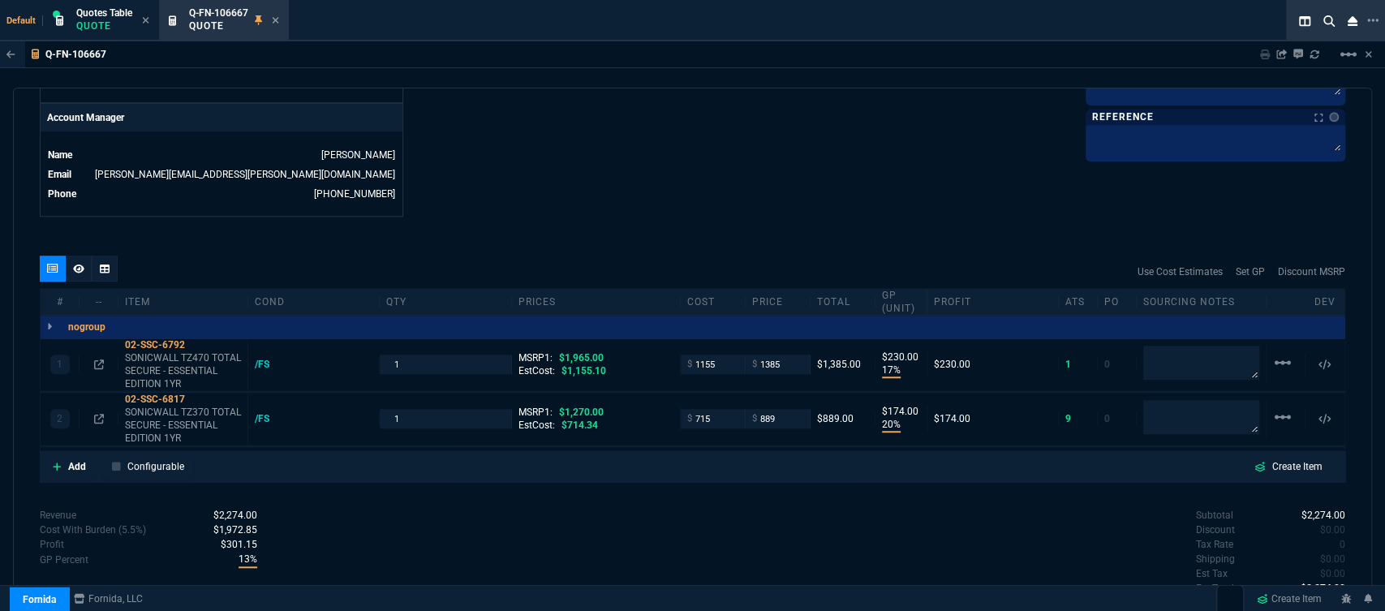
type input "174"
type input "30"
click at [80, 264] on icon at bounding box center [78, 269] width 11 height 10
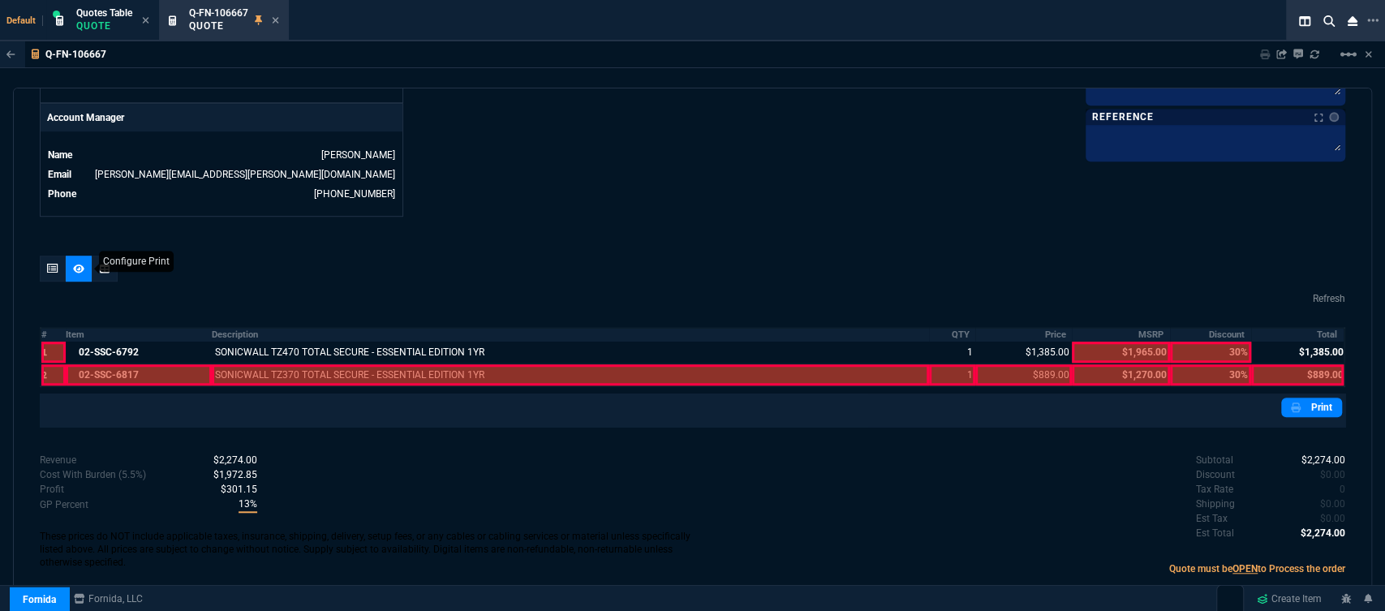
scroll to position [781, 0]
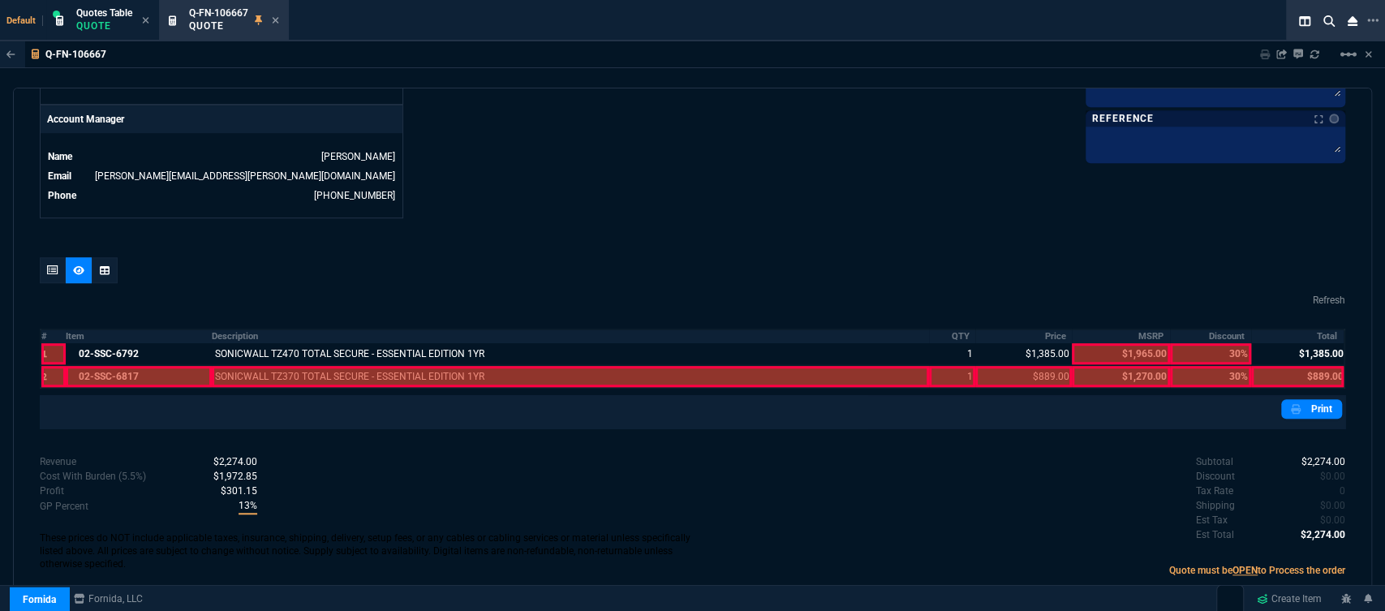
click at [144, 366] on div at bounding box center [139, 376] width 146 height 21
click at [305, 378] on div "Refresh # Item Description QTY Price MSRP Discount Total 1 02-SSC-6792 SONICWAL…" at bounding box center [693, 342] width 1306 height 171
click at [304, 366] on div at bounding box center [570, 376] width 717 height 21
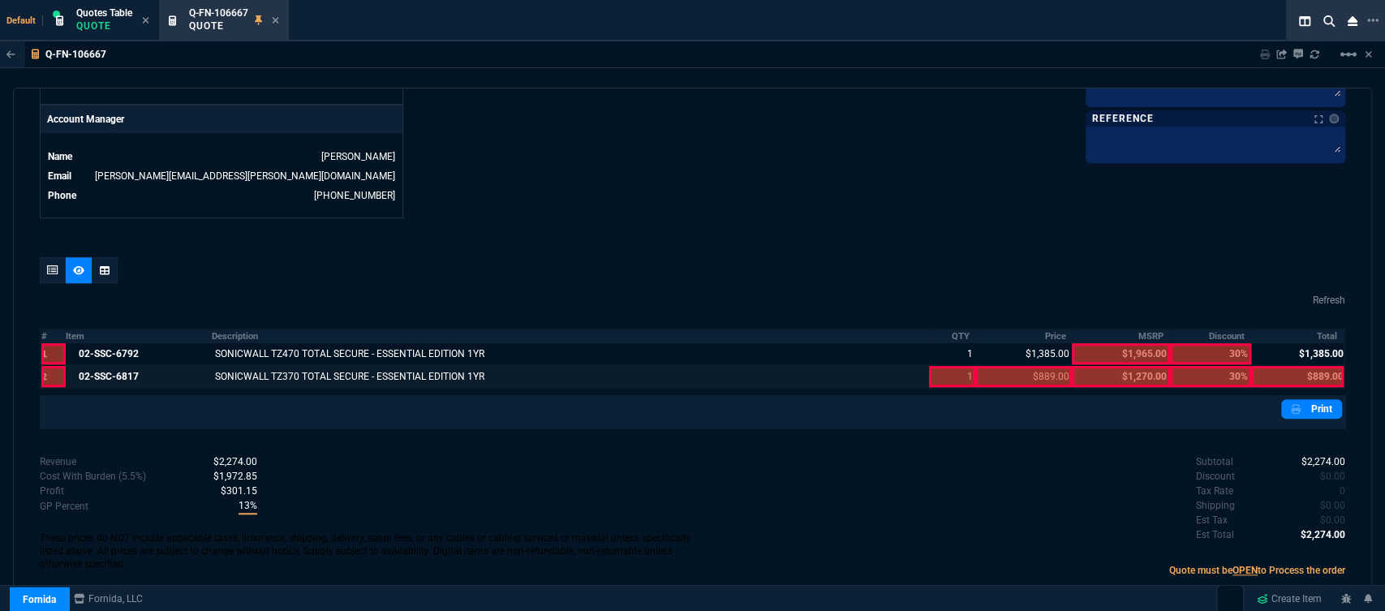
click at [929, 368] on div at bounding box center [952, 376] width 47 height 21
click at [1032, 366] on div at bounding box center [1024, 376] width 97 height 21
click at [1305, 368] on div at bounding box center [1298, 376] width 93 height 21
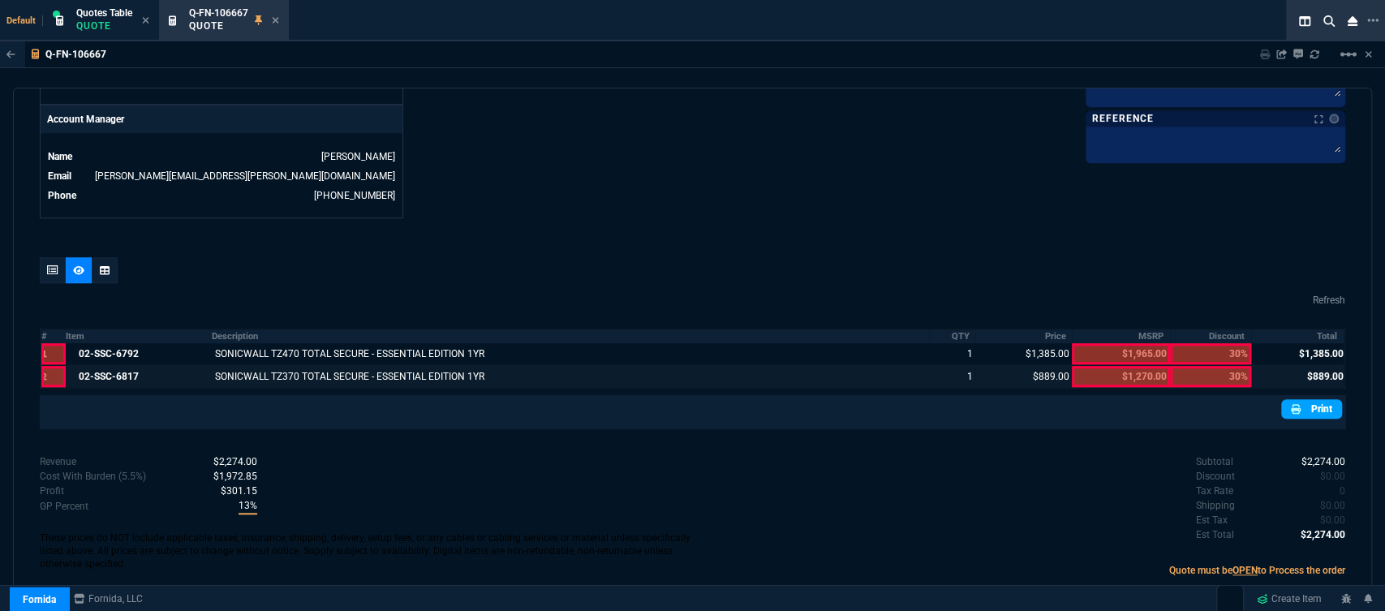
click at [1305, 399] on link "Print" at bounding box center [1312, 408] width 61 height 19
click at [45, 257] on div at bounding box center [53, 270] width 26 height 26
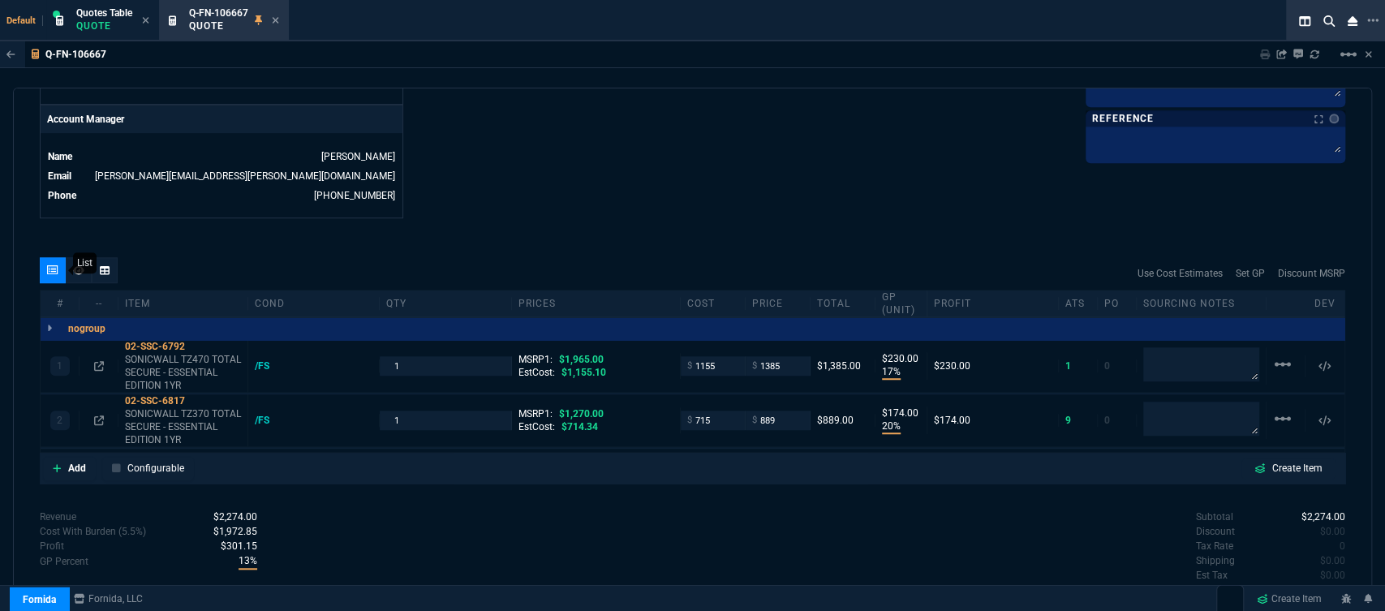
type input "17"
type input "230"
type input "20"
type input "174"
type input "30"
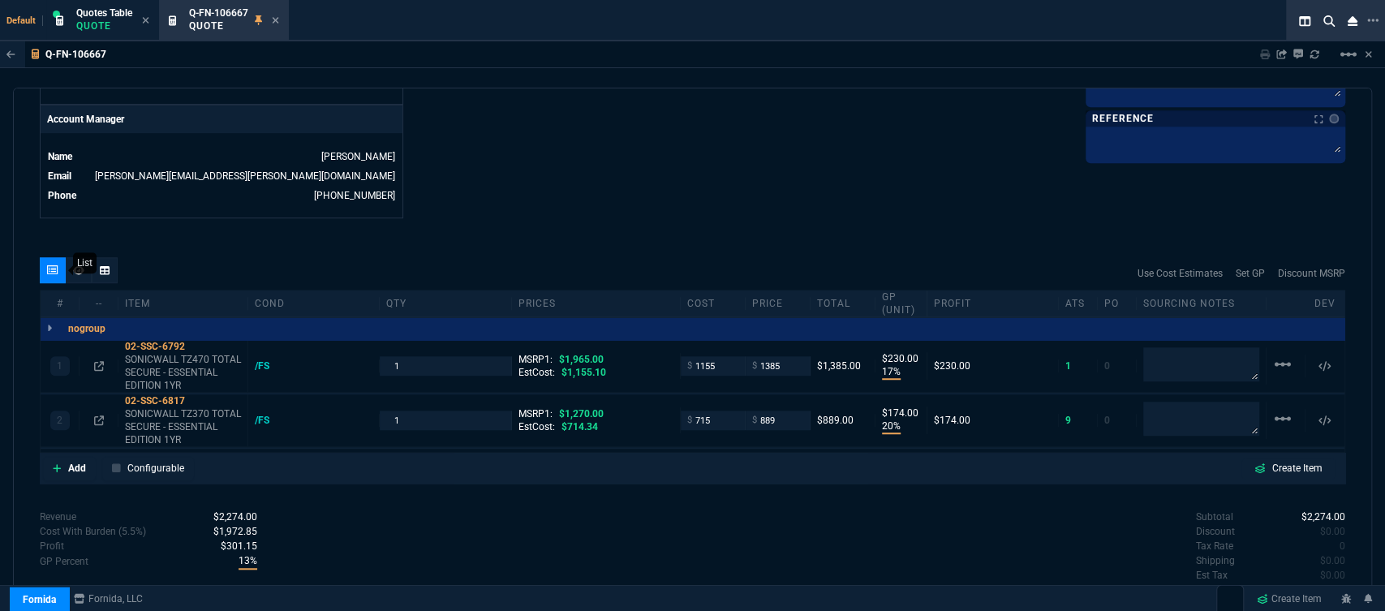
type input "30"
click at [277, 19] on icon at bounding box center [275, 20] width 7 height 10
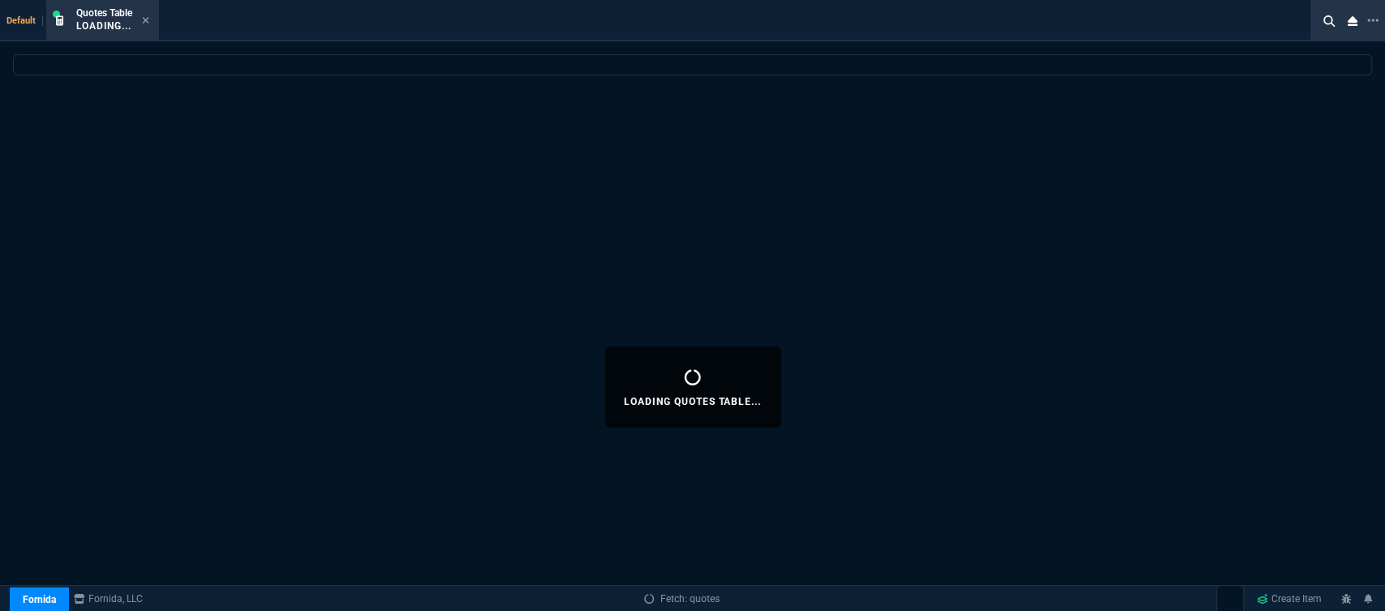
select select
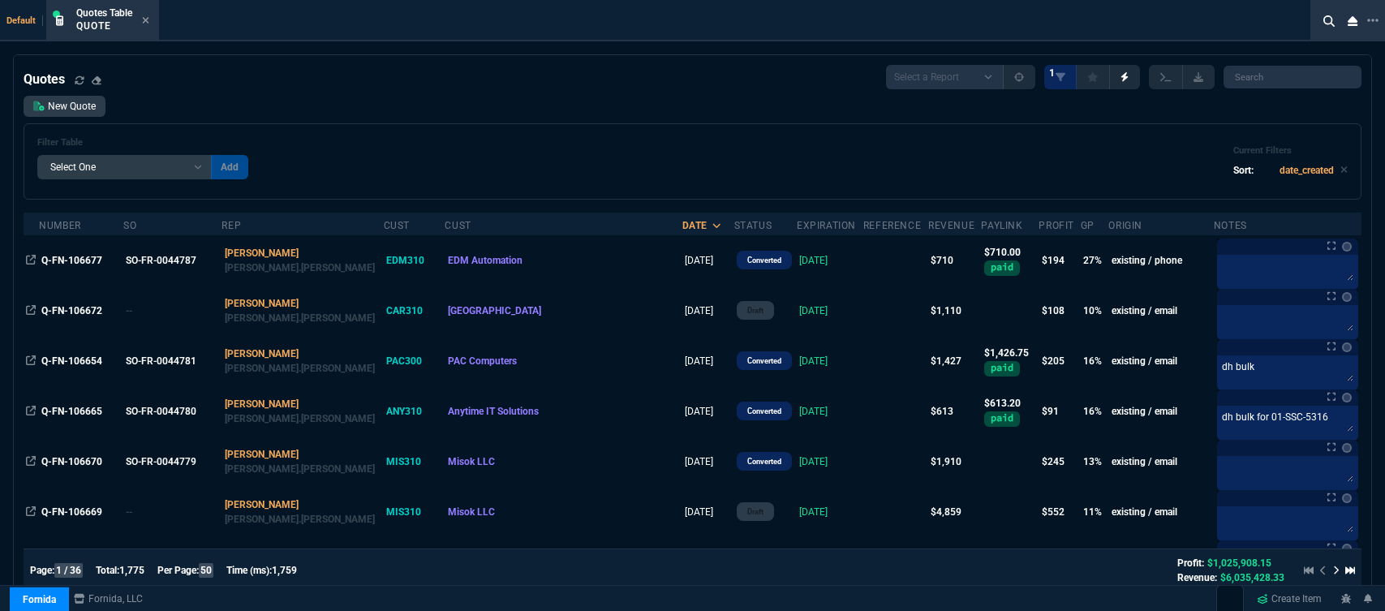
select select "12: [PERSON_NAME]"
select select
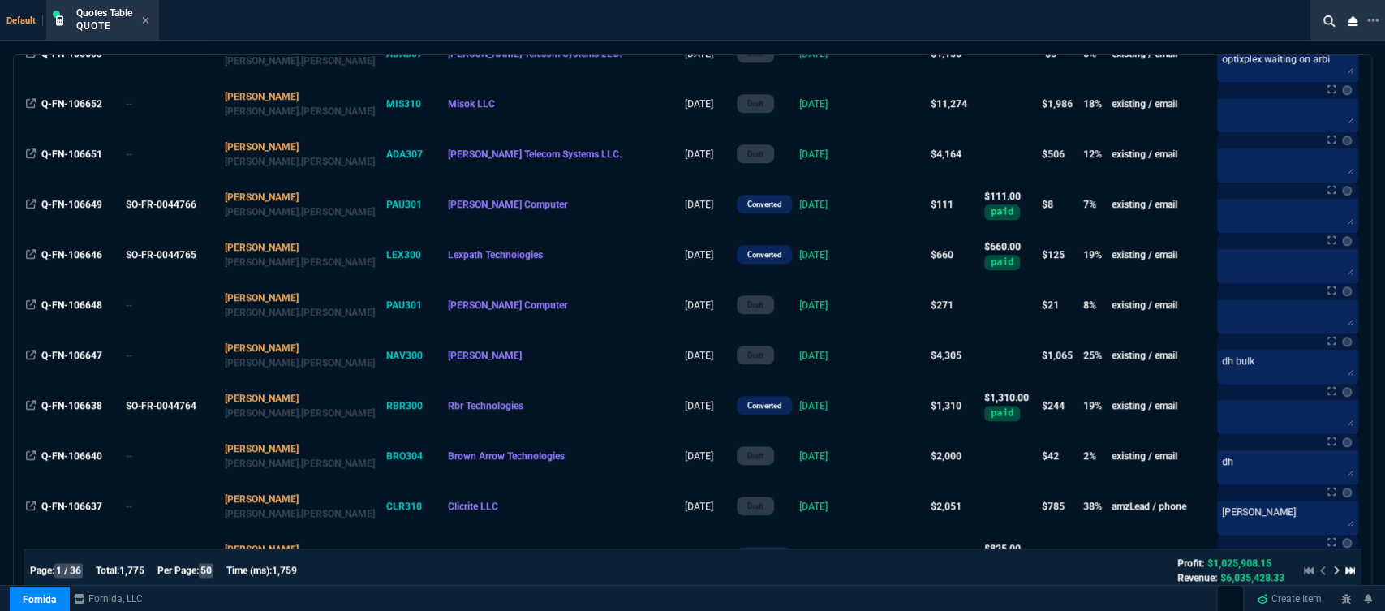
scroll to position [812, 0]
click at [147, 22] on icon at bounding box center [145, 20] width 7 height 10
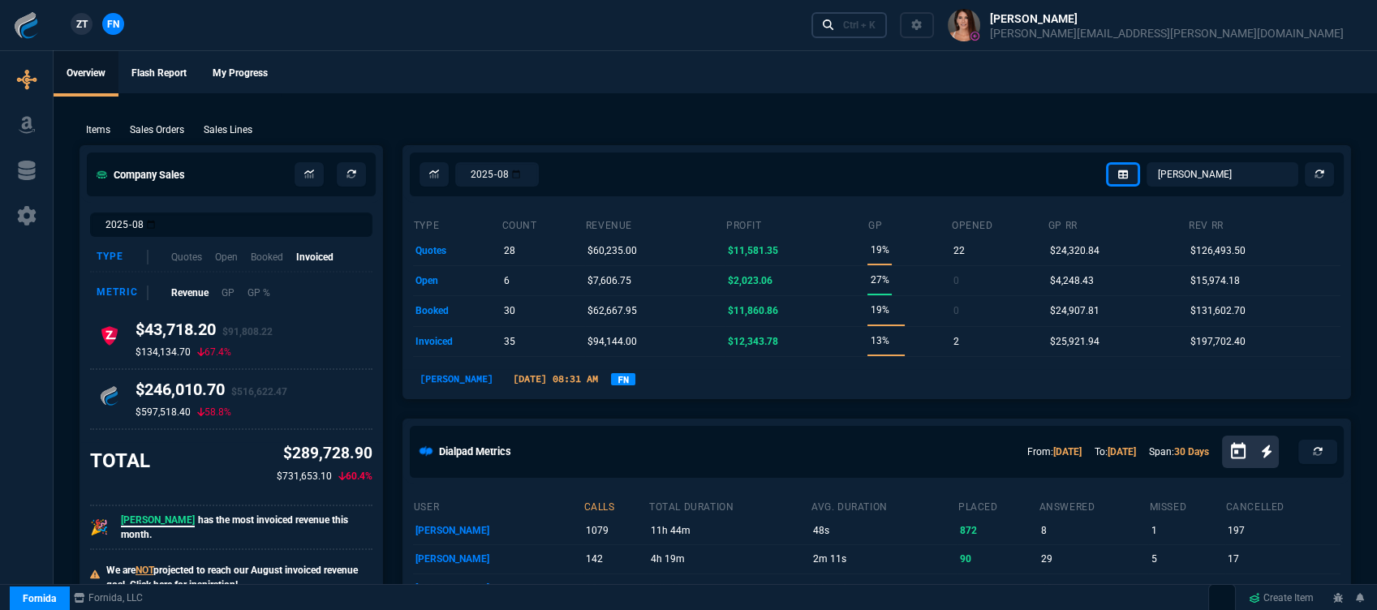
click at [888, 37] on link "Ctrl + K" at bounding box center [850, 24] width 76 height 25
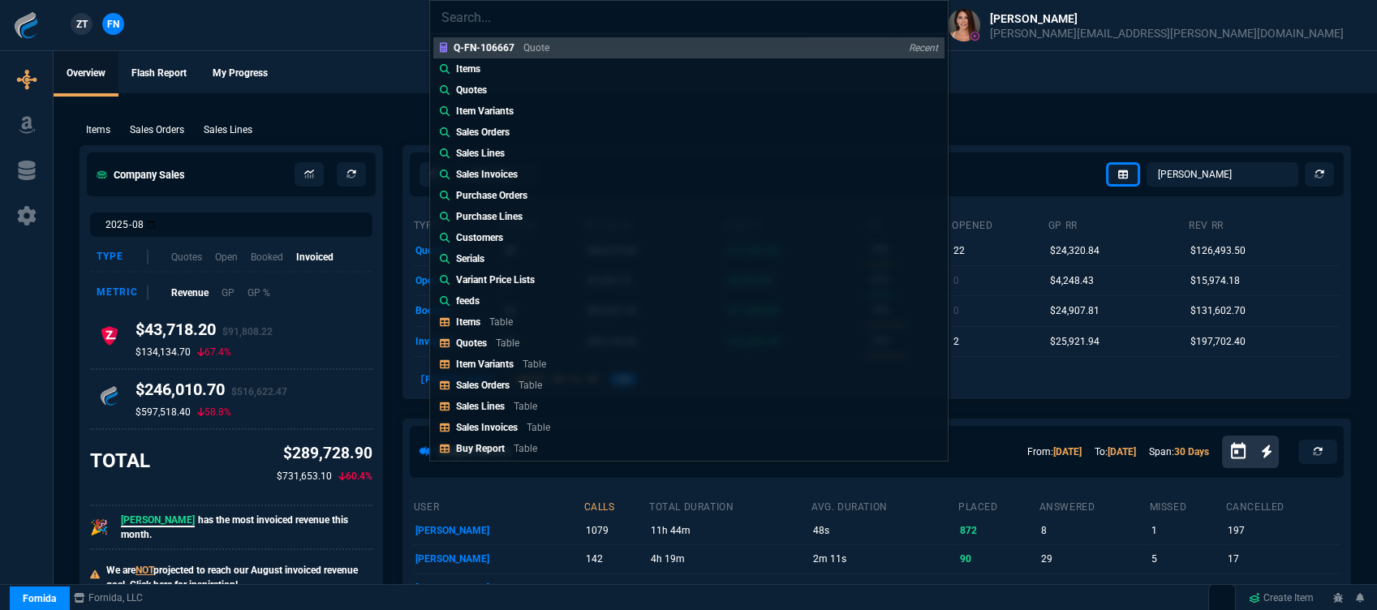
click at [1077, 26] on div "Q-FN-106667 Quote Recent Items Quotes Item Variants Sales Orders Sales Lines Sa…" at bounding box center [688, 305] width 1377 height 610
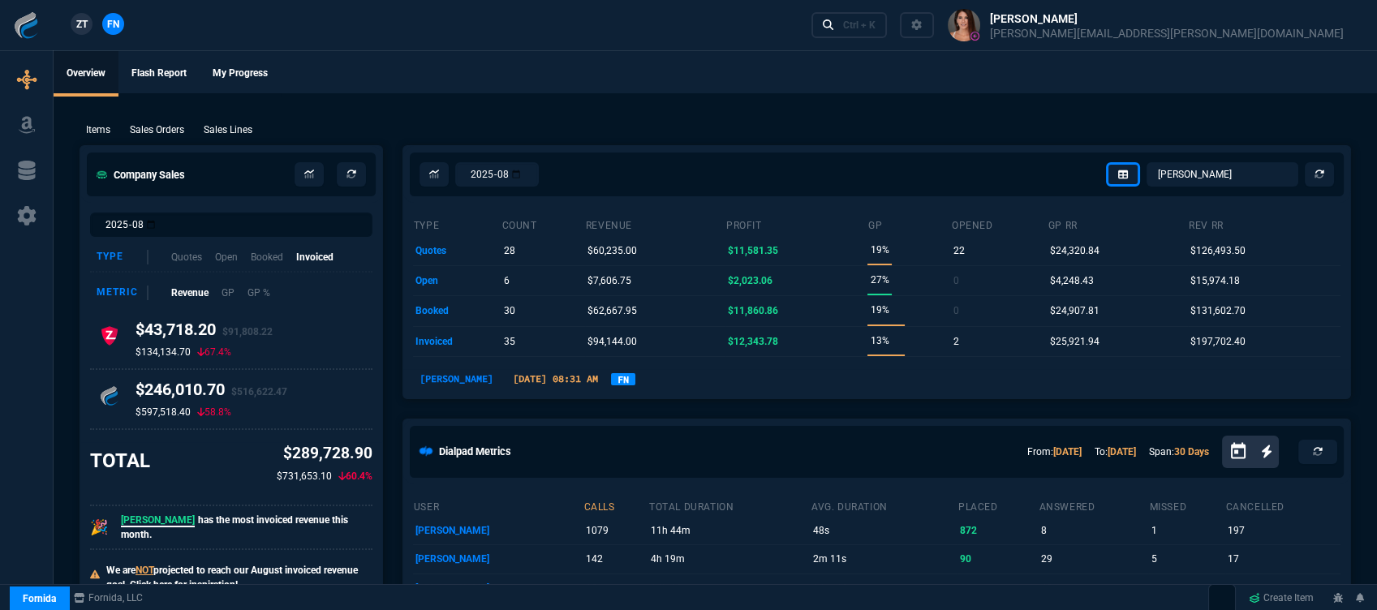
click at [876, 26] on div "Ctrl + K" at bounding box center [859, 25] width 32 height 13
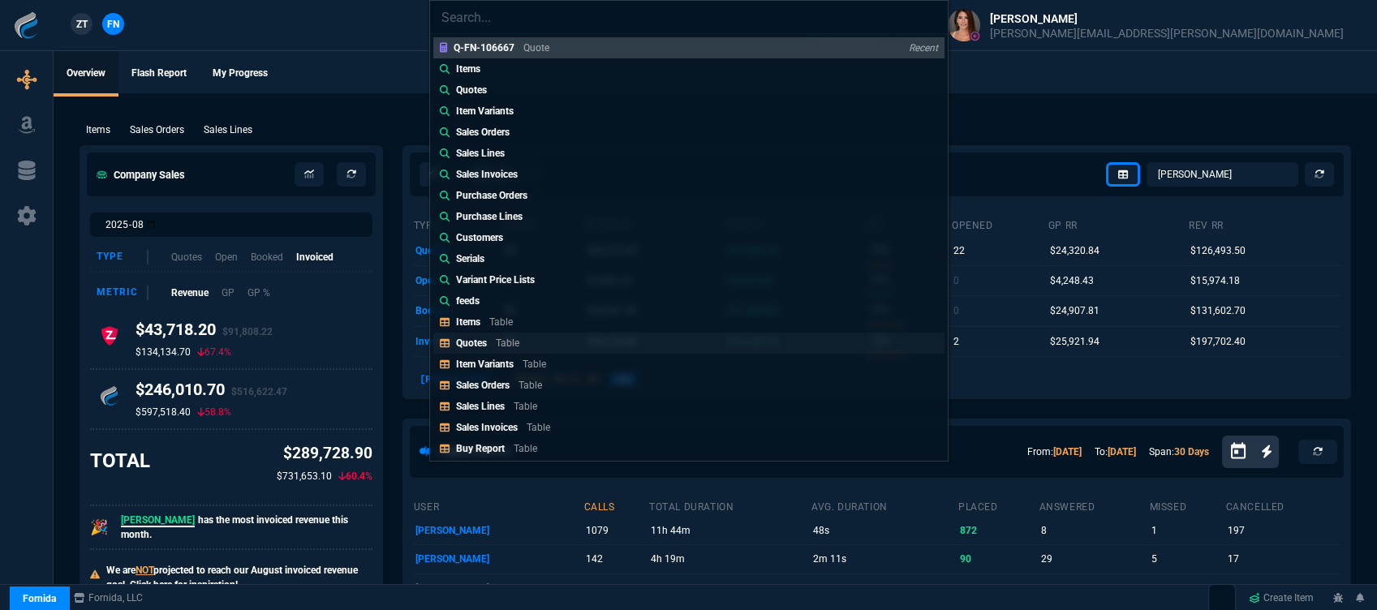
click at [529, 342] on link "Quotes Table" at bounding box center [688, 343] width 511 height 21
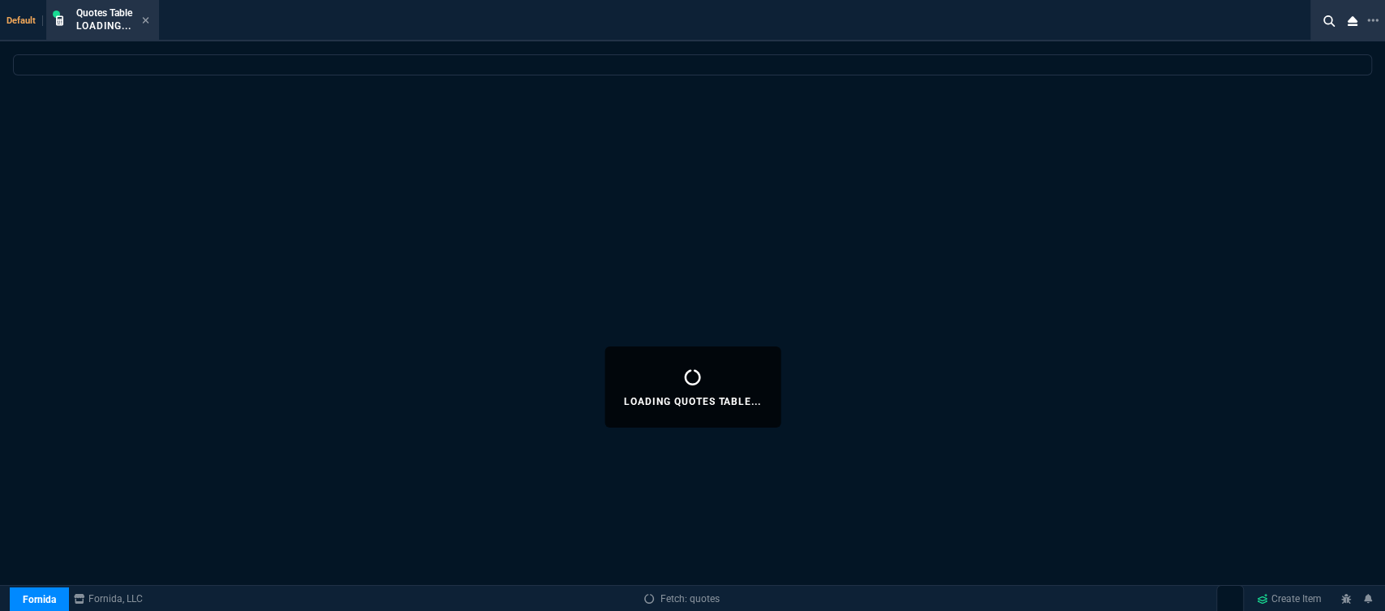
select select
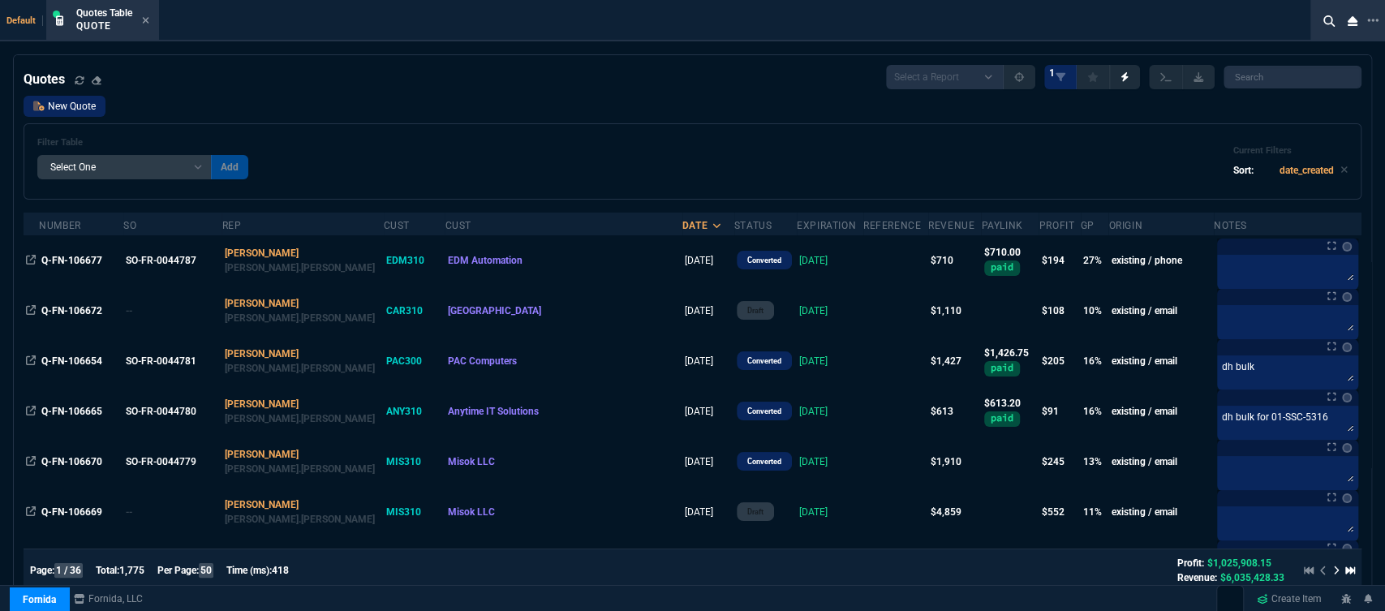
click at [74, 112] on link "New Quote" at bounding box center [65, 106] width 82 height 21
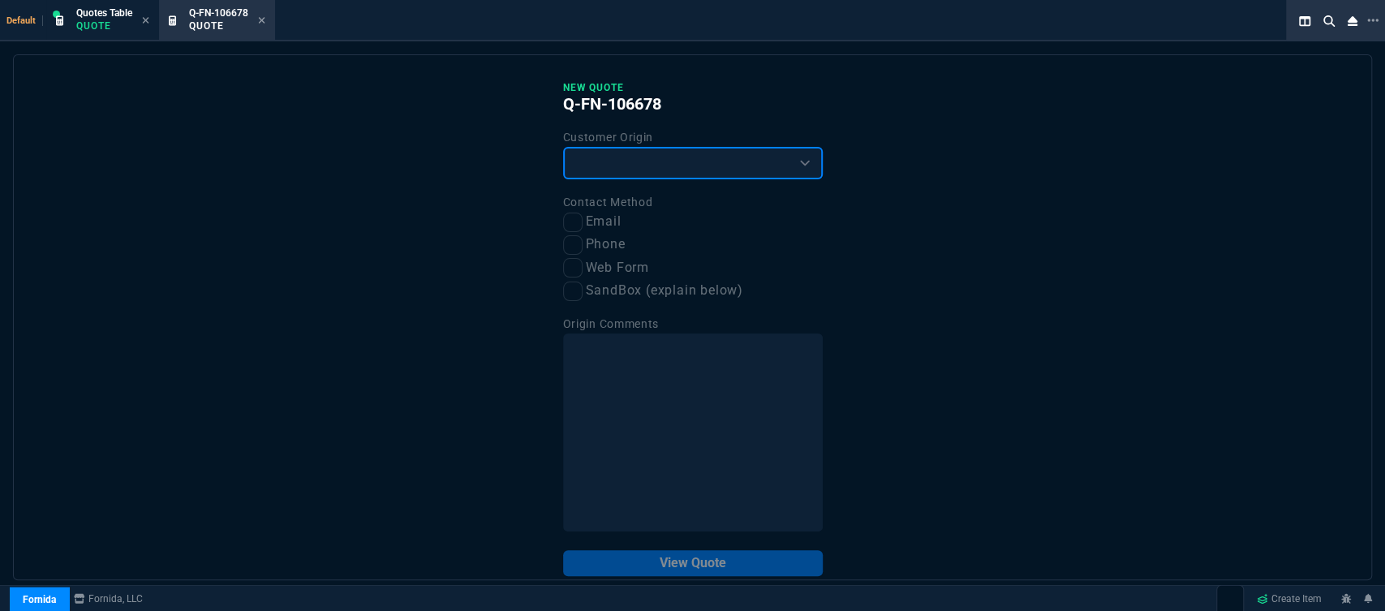
click at [629, 160] on select "Existing Customer Amazon Lead (first order) Website Lead (first order) Called (…" at bounding box center [693, 163] width 260 height 32
select select "existing"
click at [563, 148] on select "Existing Customer Amazon Lead (first order) Website Lead (first order) Called (…" at bounding box center [693, 163] width 260 height 32
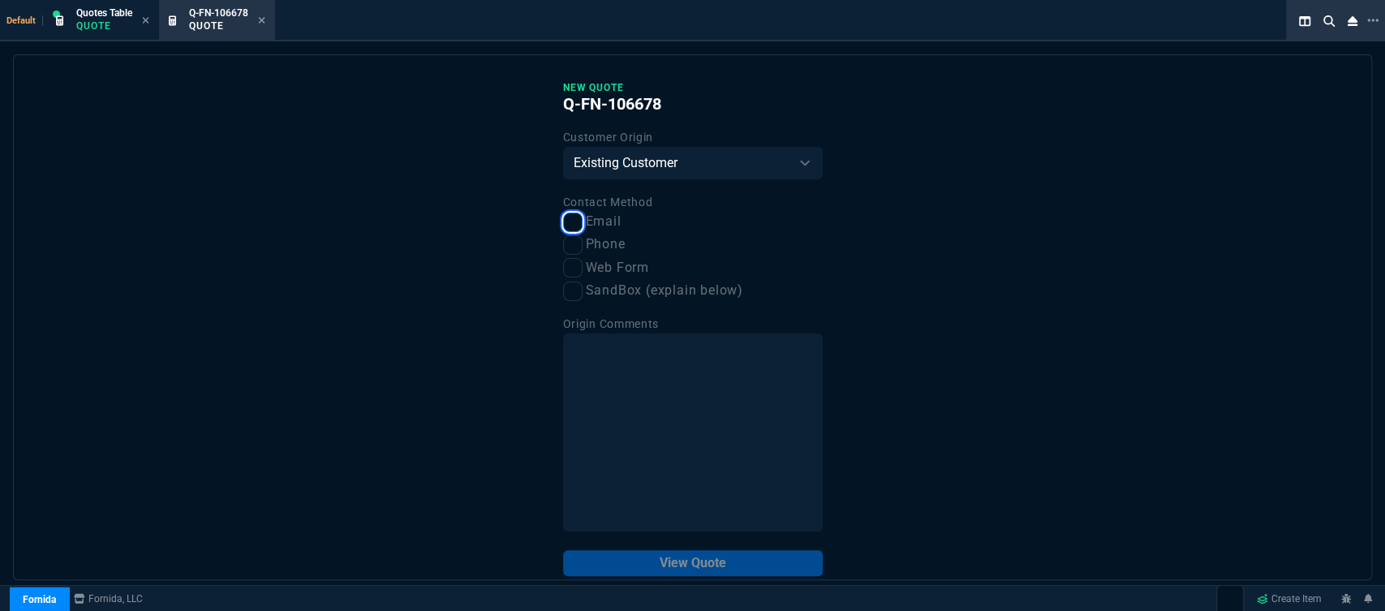
click at [569, 226] on input "Email" at bounding box center [572, 222] width 19 height 19
checkbox input "true"
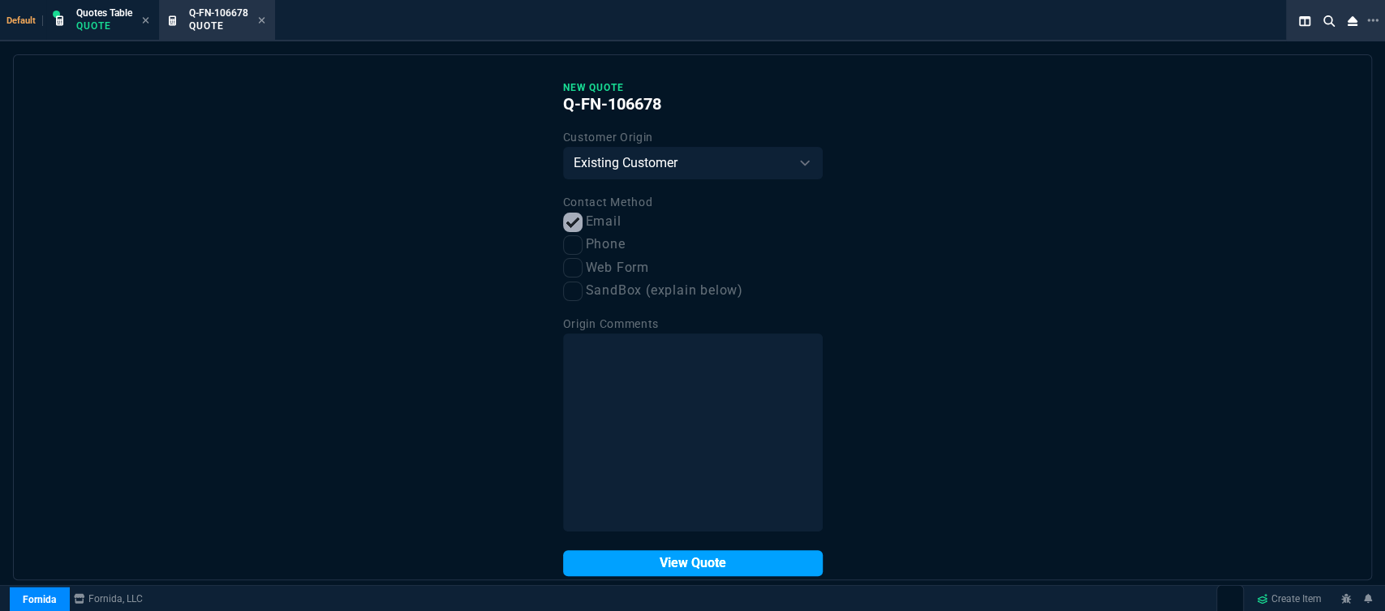
click at [647, 565] on button "View Quote" at bounding box center [693, 563] width 260 height 26
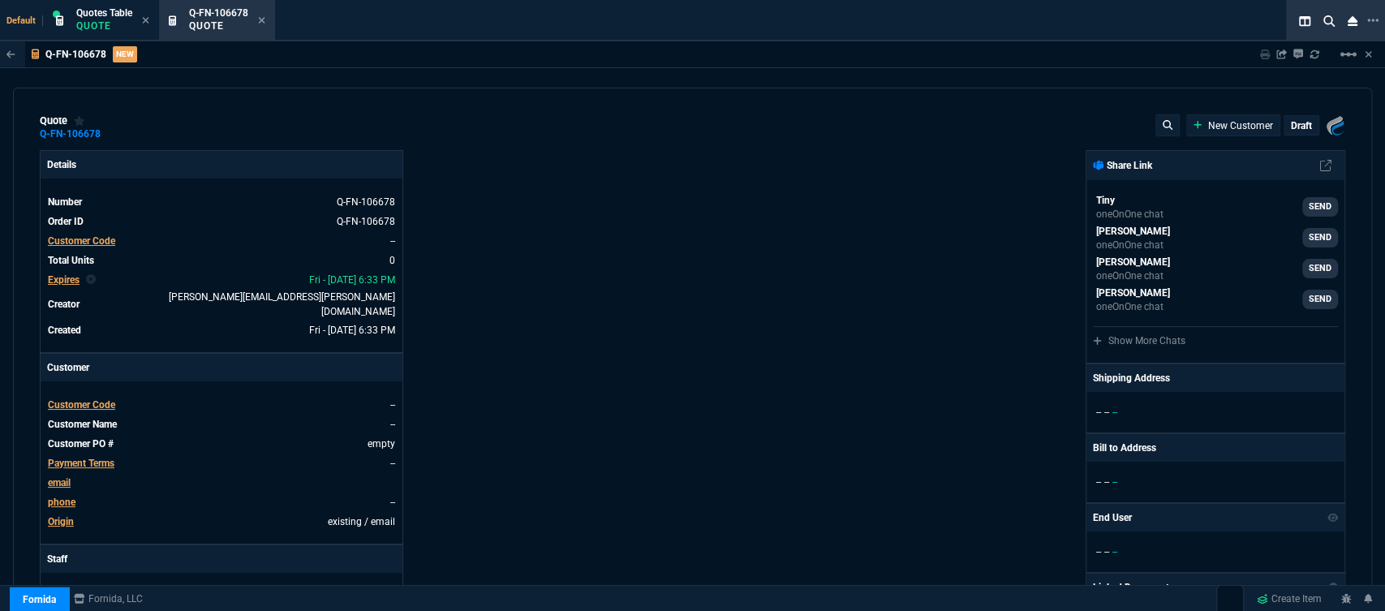
click at [84, 399] on span "Customer Code" at bounding box center [81, 404] width 67 height 11
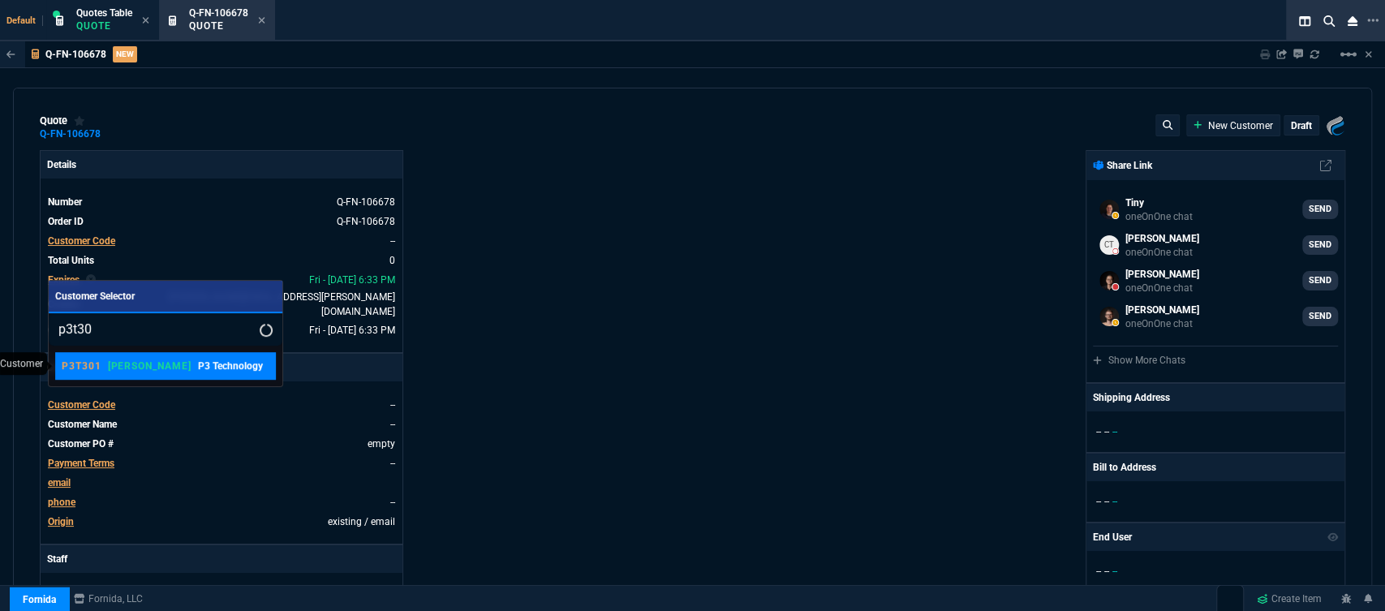
type input "p3t30"
click at [136, 368] on div "P3T301 ROSS P3 Technology" at bounding box center [162, 366] width 201 height 15
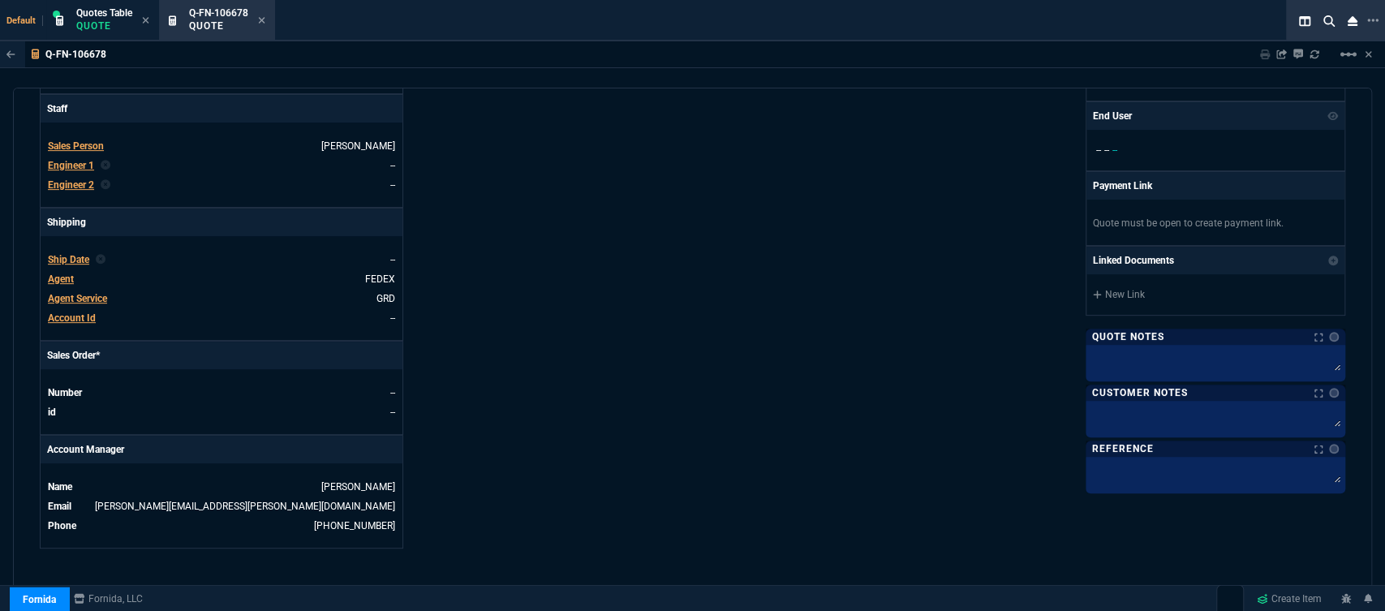
scroll to position [728, 0]
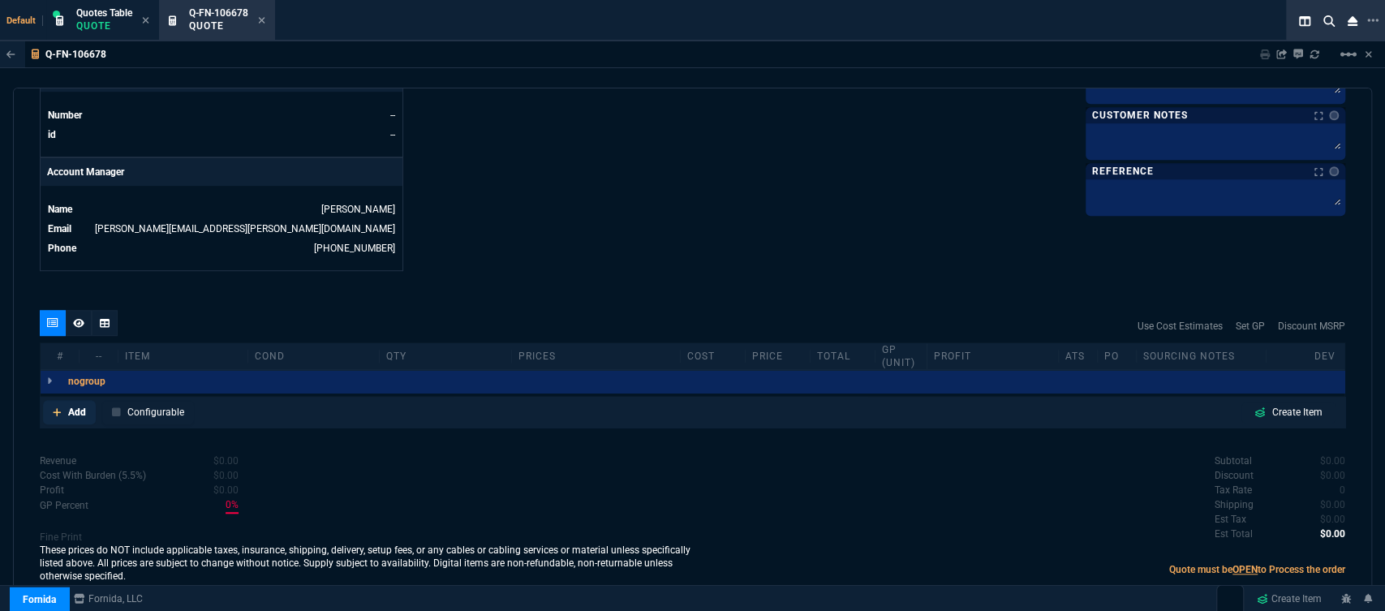
click at [57, 408] on icon at bounding box center [57, 412] width 8 height 8
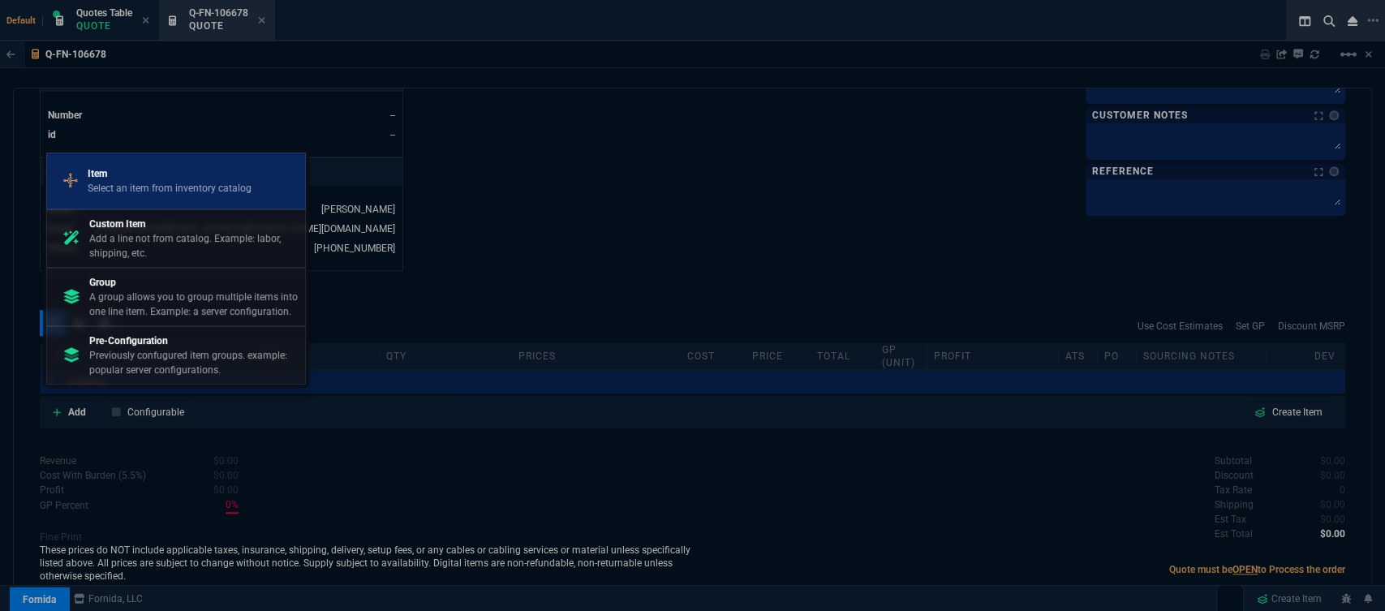
click at [144, 169] on p "Item" at bounding box center [170, 173] width 164 height 15
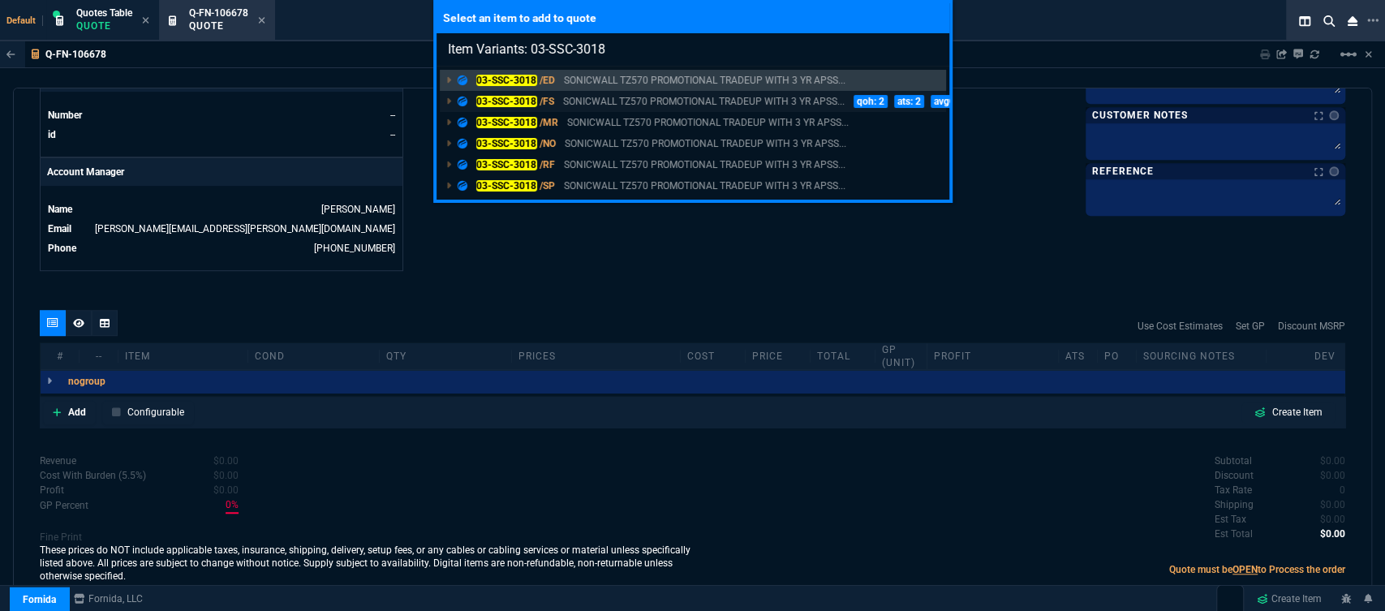
type input "Item Variants: 03-SSC-3018"
click at [736, 100] on p "SONICWALL TZ570 PROMOTIONAL TRADEUP WITH 3 YR APSS..." at bounding box center [704, 101] width 282 height 15
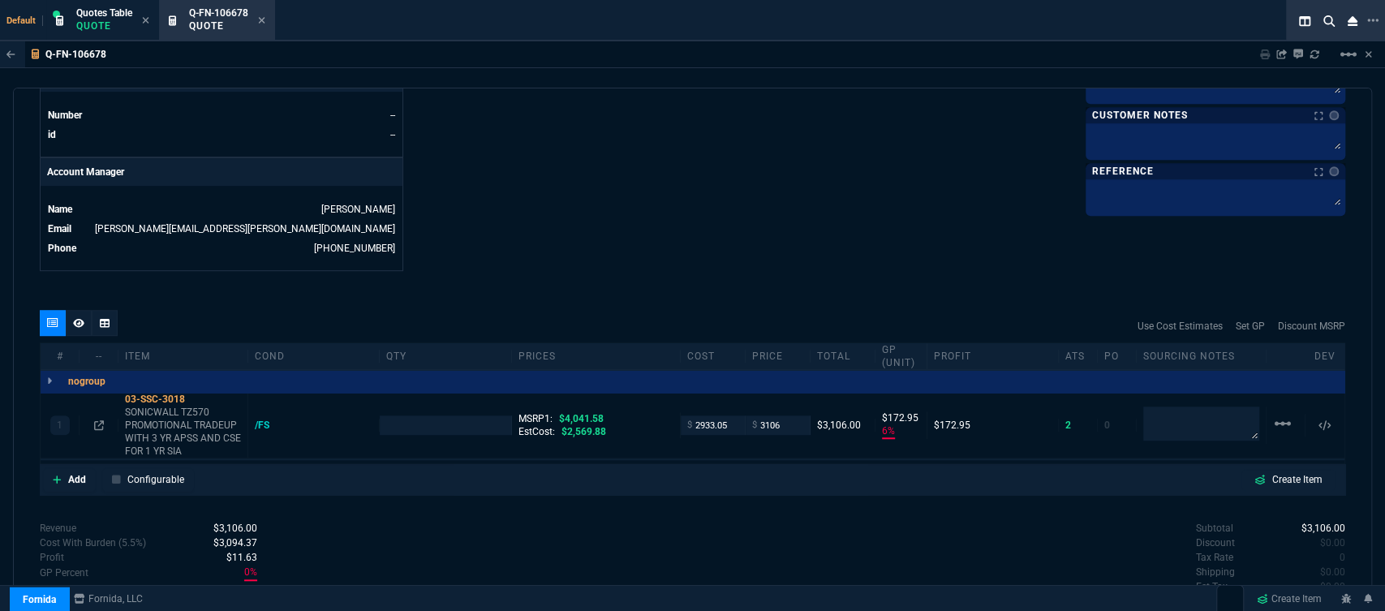
type input "6"
type input "173"
type input "23"
click at [165, 414] on p "SONICWALL TZ570 PROMOTIONAL TRADEUP WITH 3 YR APSS AND CSE FOR 1 YR SIA" at bounding box center [183, 432] width 116 height 52
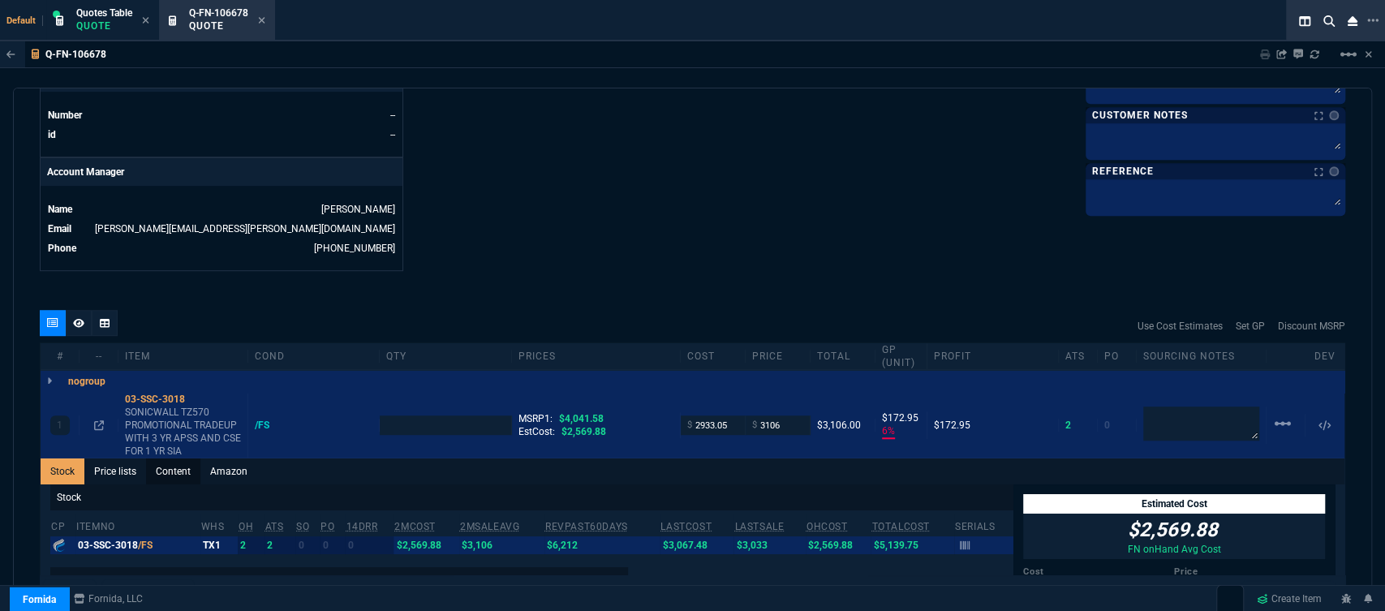
click at [175, 463] on link "Content" at bounding box center [173, 472] width 54 height 26
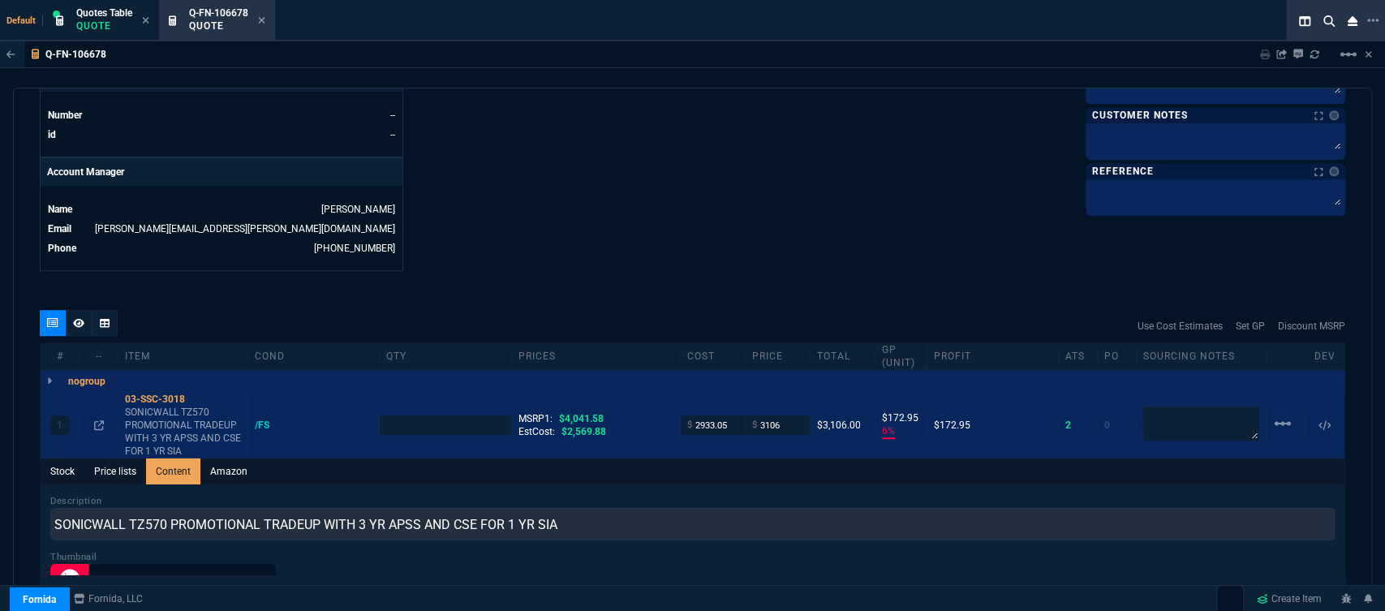
scroll to position [0, 0]
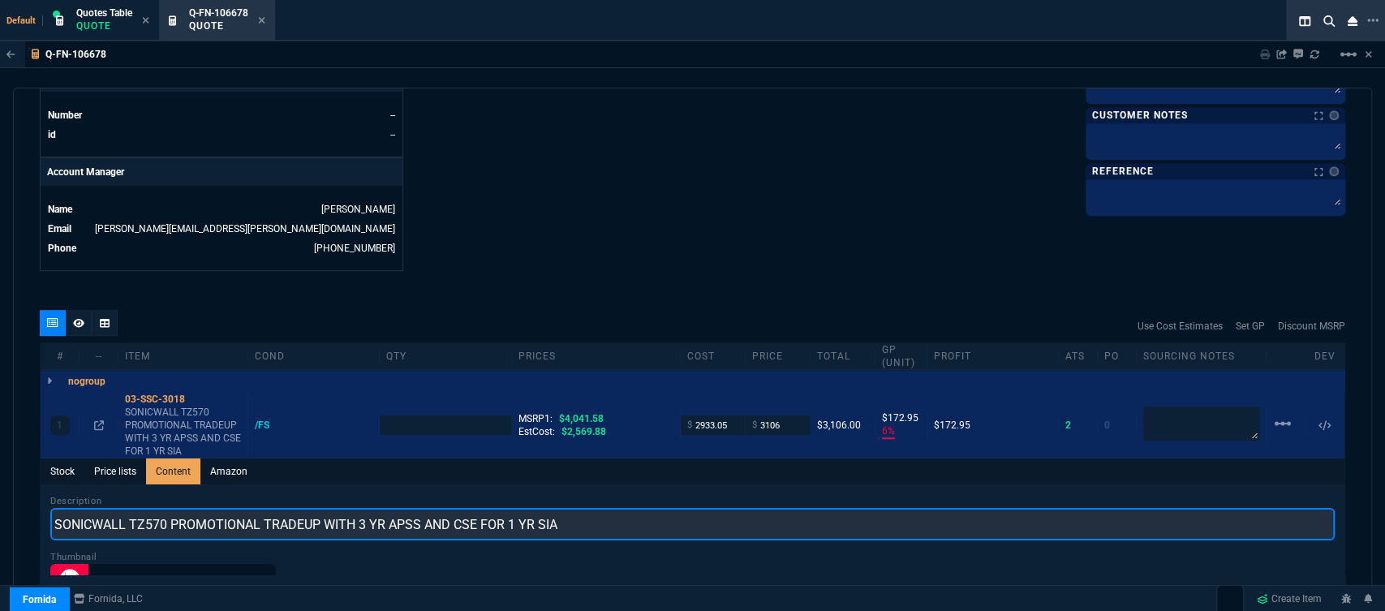
click at [657, 509] on input "SONICWALL TZ570 PROMOTIONAL TRADEUP WITH 3 YR APSS AND CSE FOR 1 YR SIA" at bounding box center [692, 524] width 1285 height 32
type input "SONICWALL TZ570 PROMO WITH 3 YR ADVANCED AND CSE FOR 1 YR"
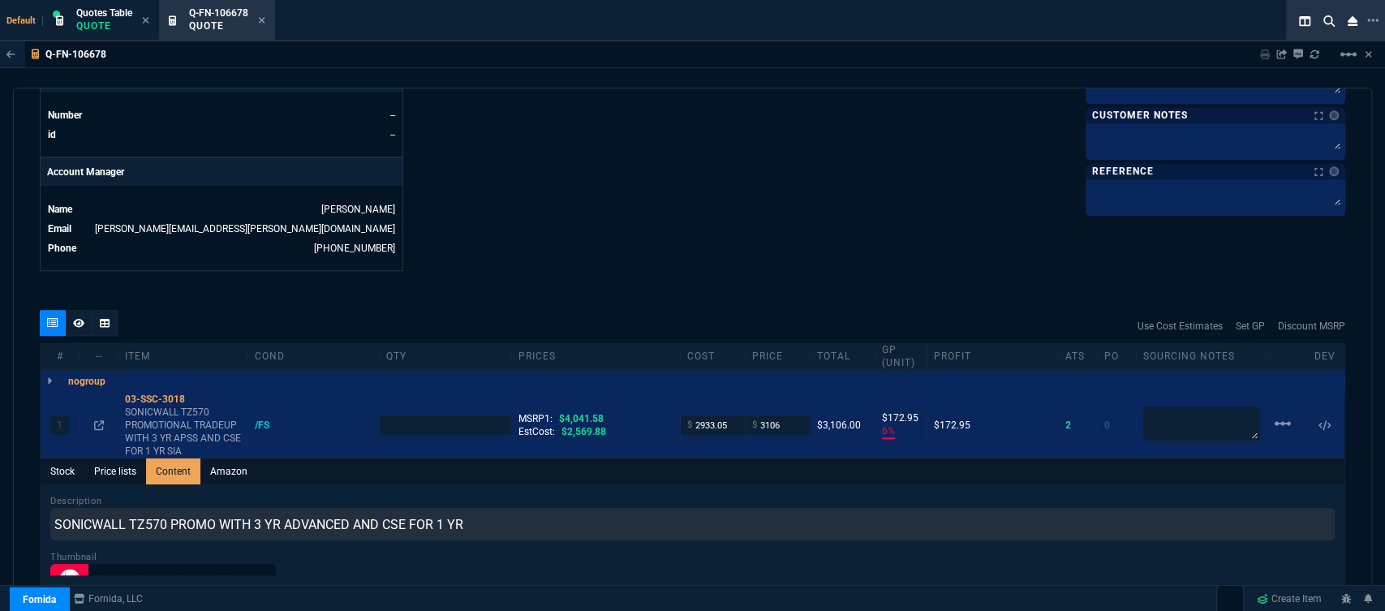
type input "1"
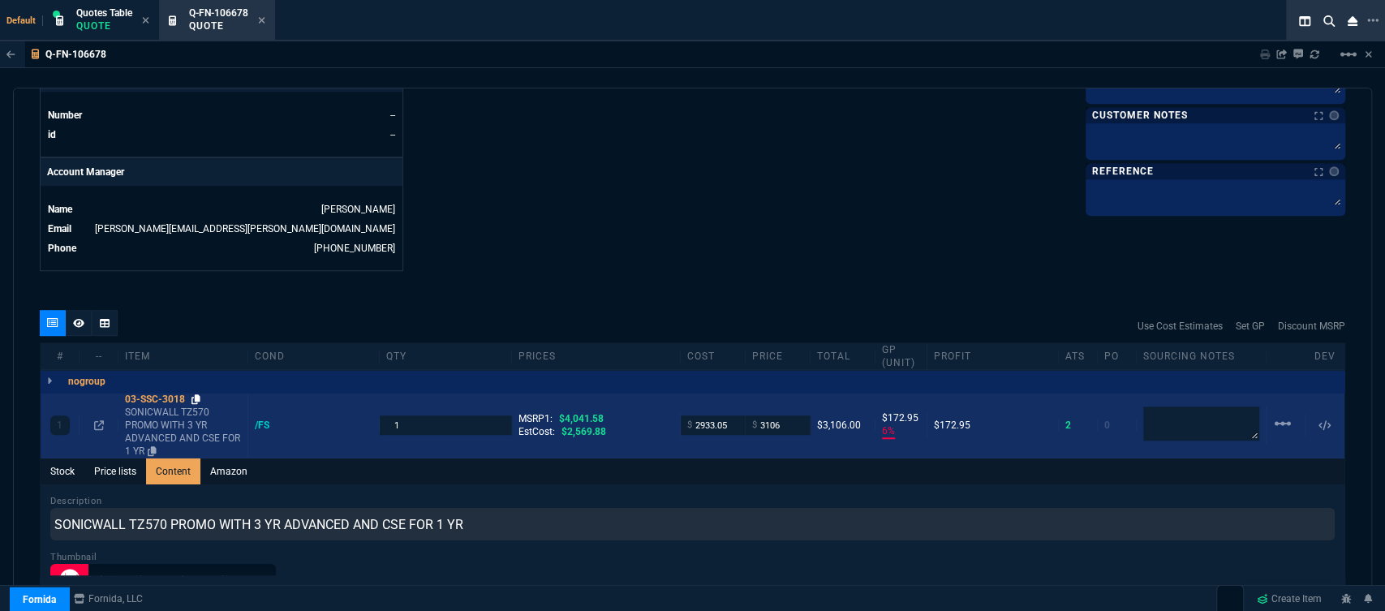
click at [195, 394] on fa-icon at bounding box center [196, 399] width 9 height 11
click at [729, 416] on input "2933.05" at bounding box center [712, 425] width 51 height 19
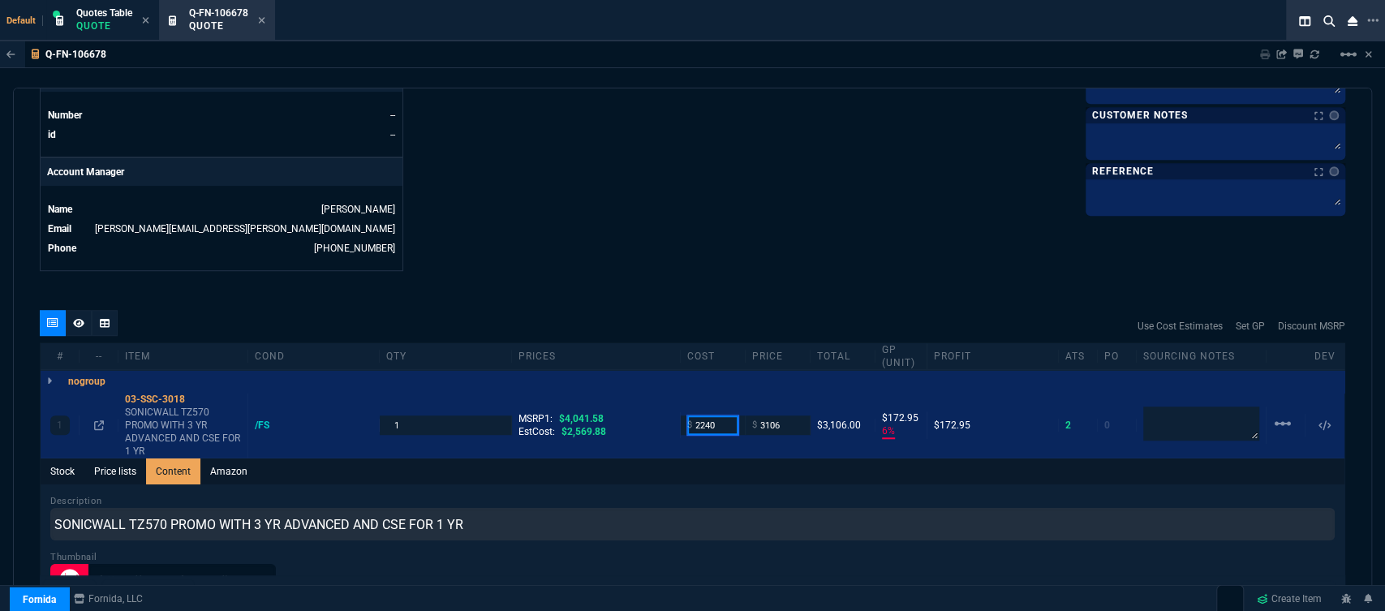
type input "2240"
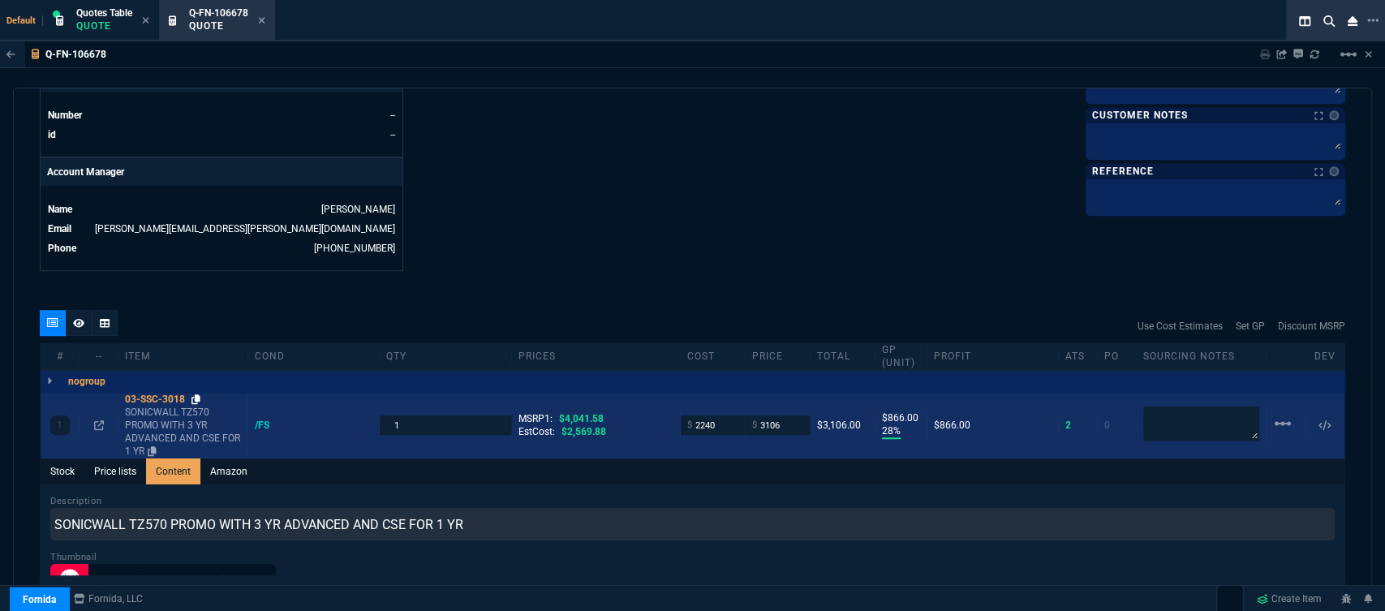
click at [200, 394] on icon at bounding box center [196, 399] width 9 height 10
click at [786, 416] on input "3106" at bounding box center [777, 425] width 51 height 19
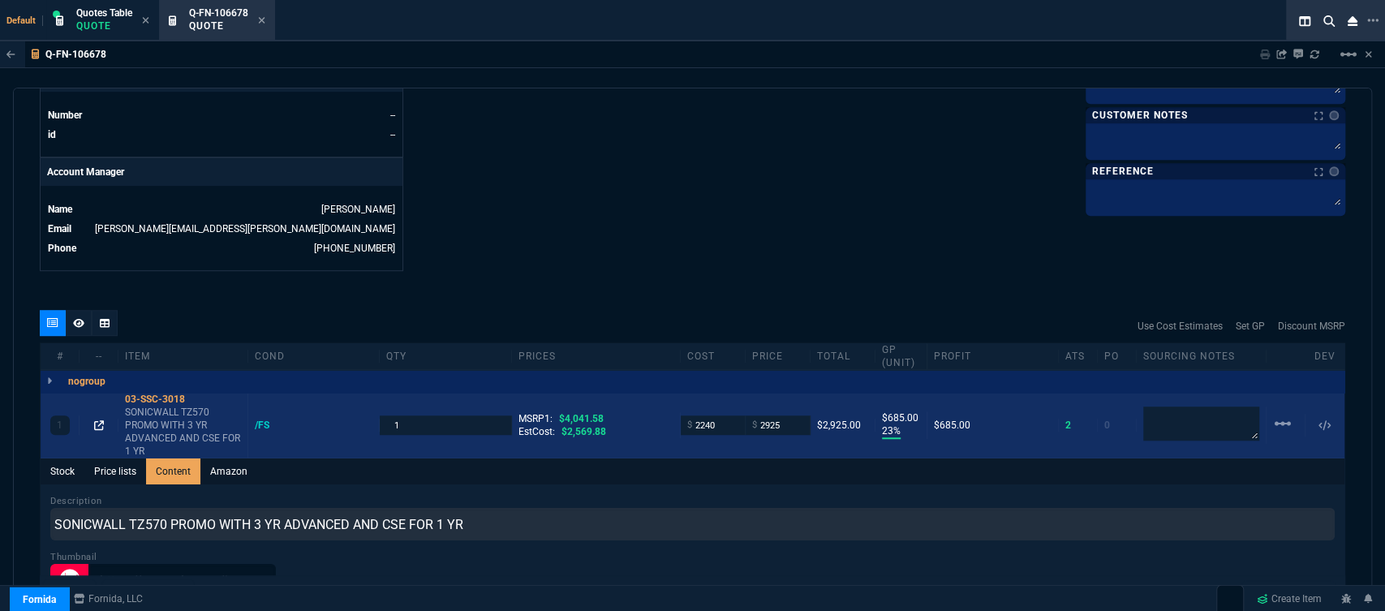
click at [97, 420] on icon at bounding box center [99, 425] width 10 height 10
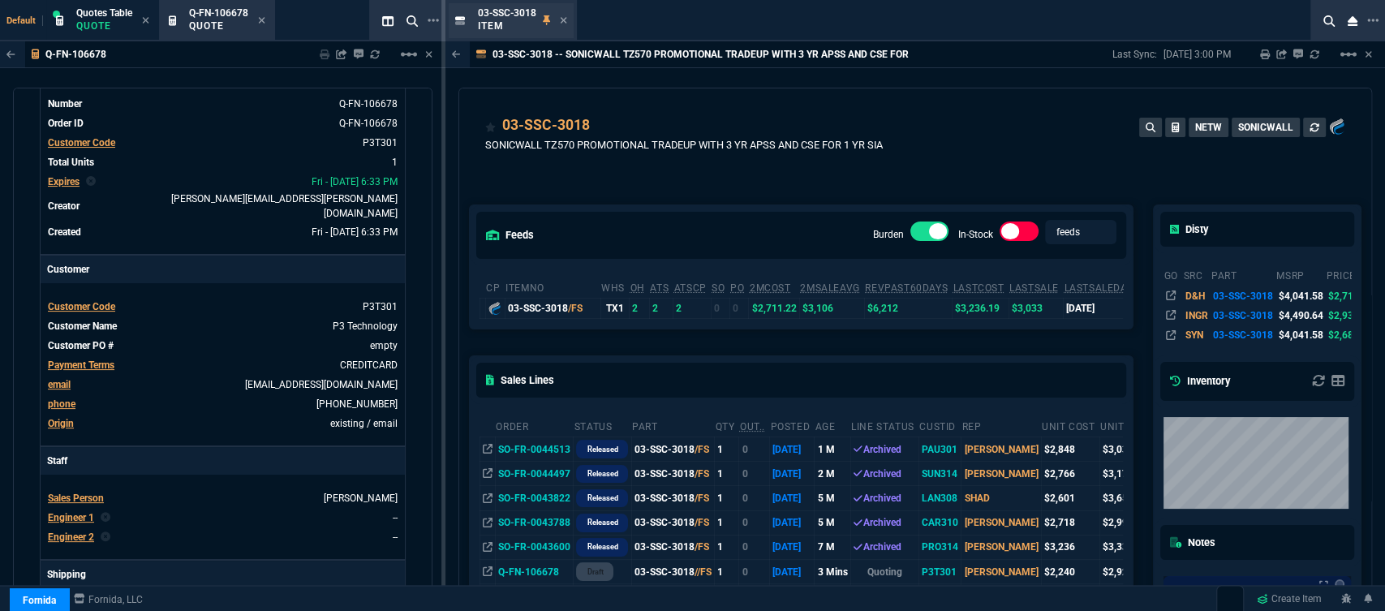
click at [558, 19] on div "03-SSC-3018 Item" at bounding box center [522, 20] width 89 height 28
click at [563, 22] on icon at bounding box center [563, 20] width 7 height 10
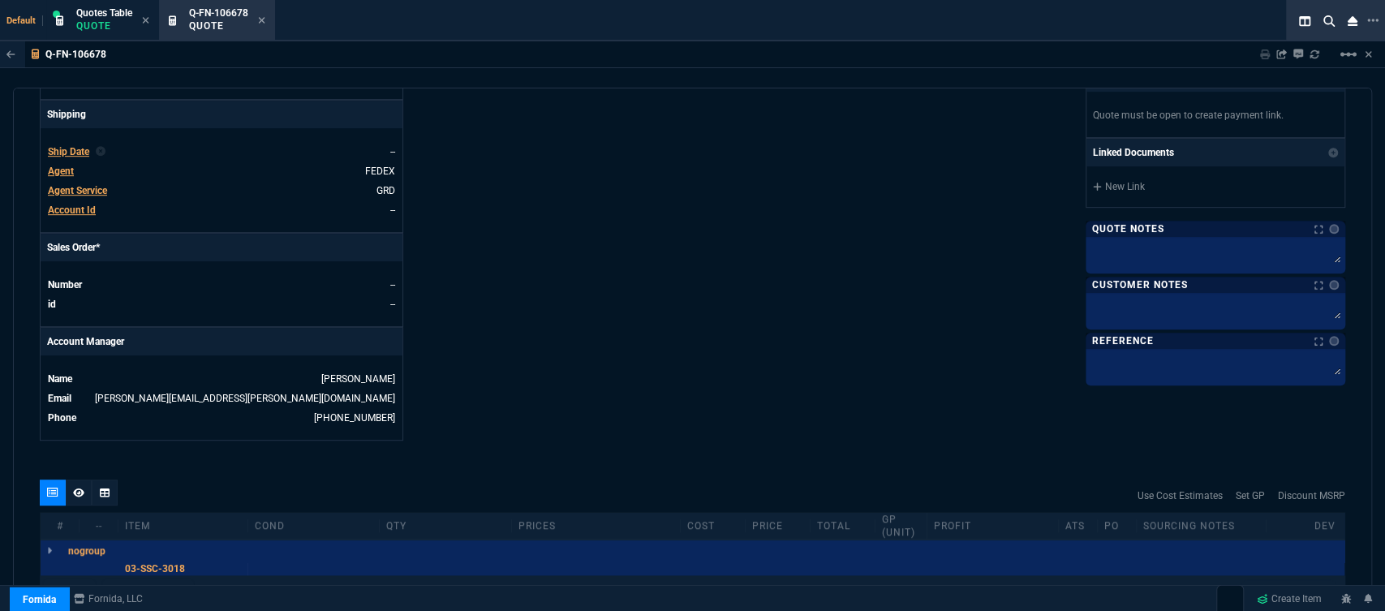
scroll to position [830, 0]
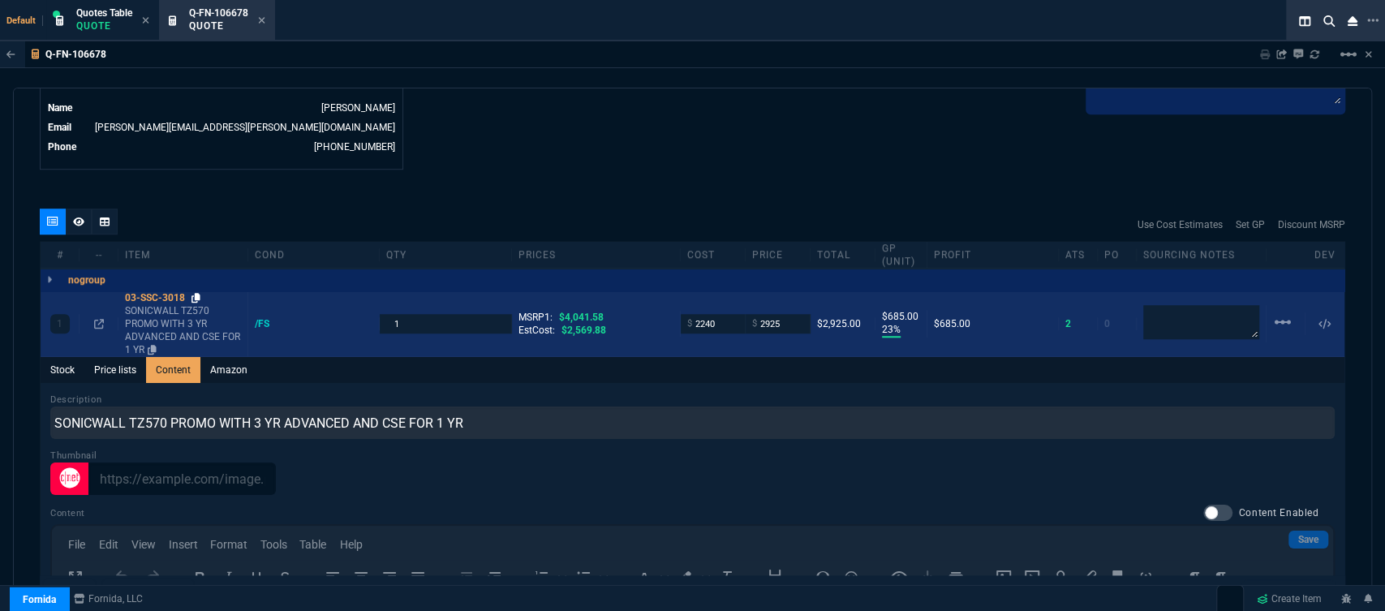
click at [198, 293] on icon at bounding box center [196, 298] width 9 height 10
click at [786, 314] on input "2925" at bounding box center [777, 323] width 51 height 19
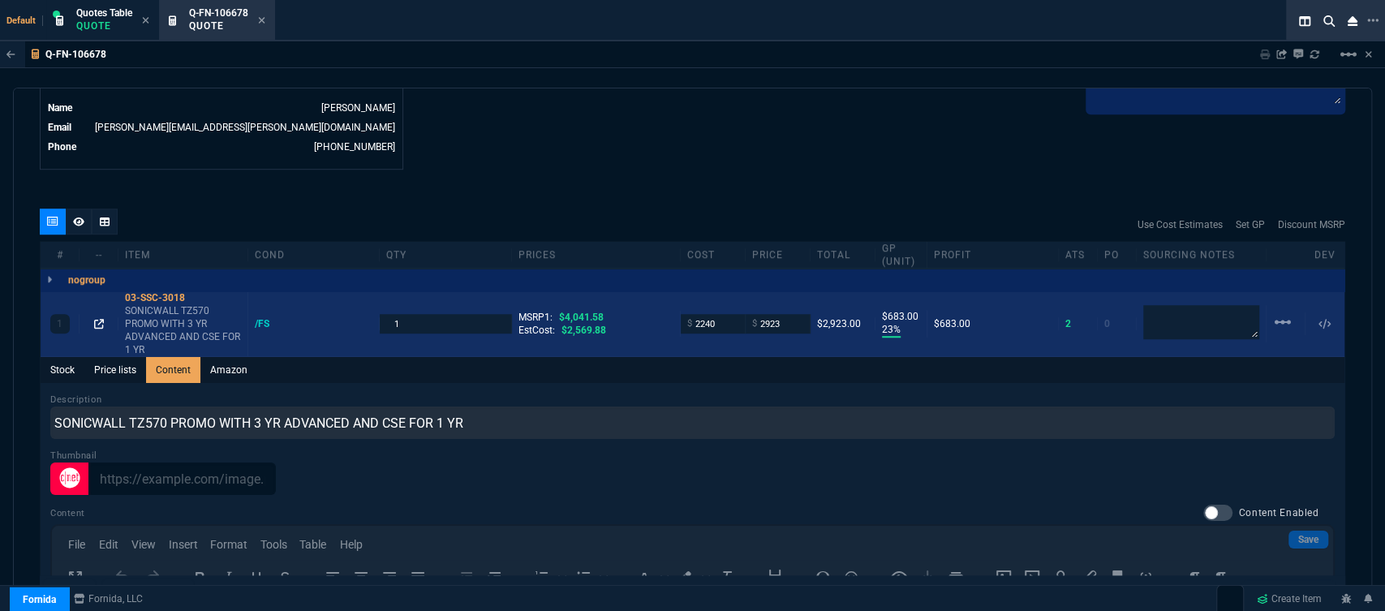
click at [100, 319] on icon at bounding box center [99, 324] width 10 height 10
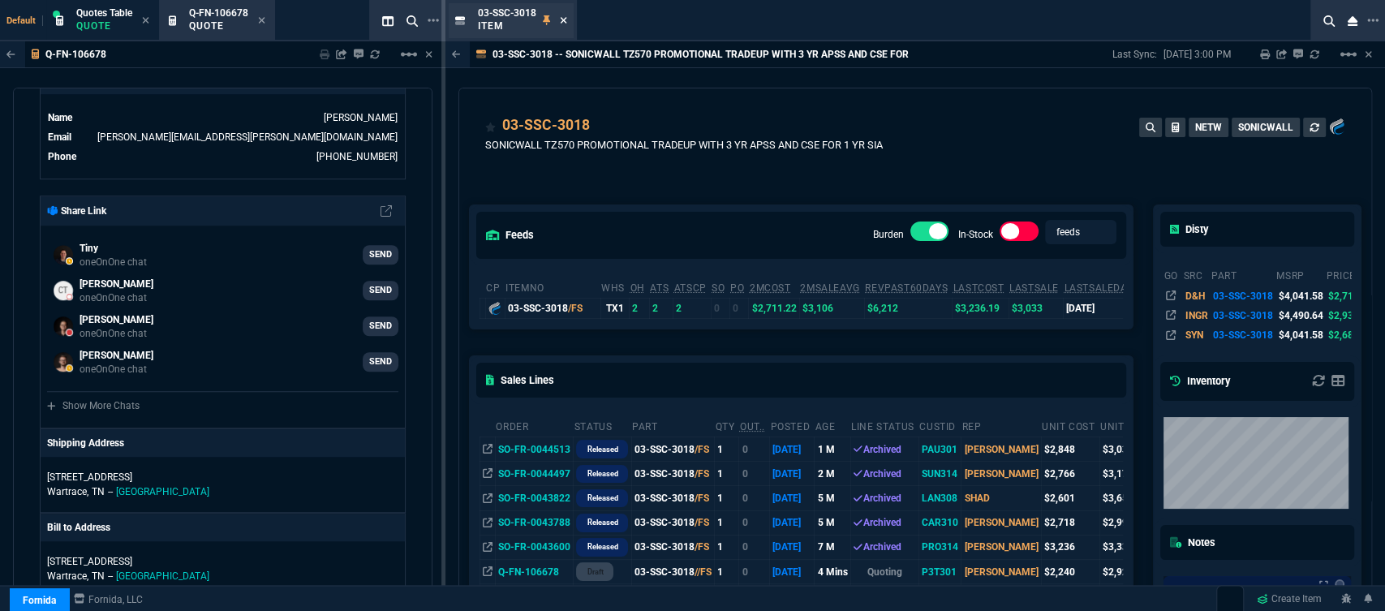
click at [562, 19] on icon at bounding box center [563, 20] width 6 height 6
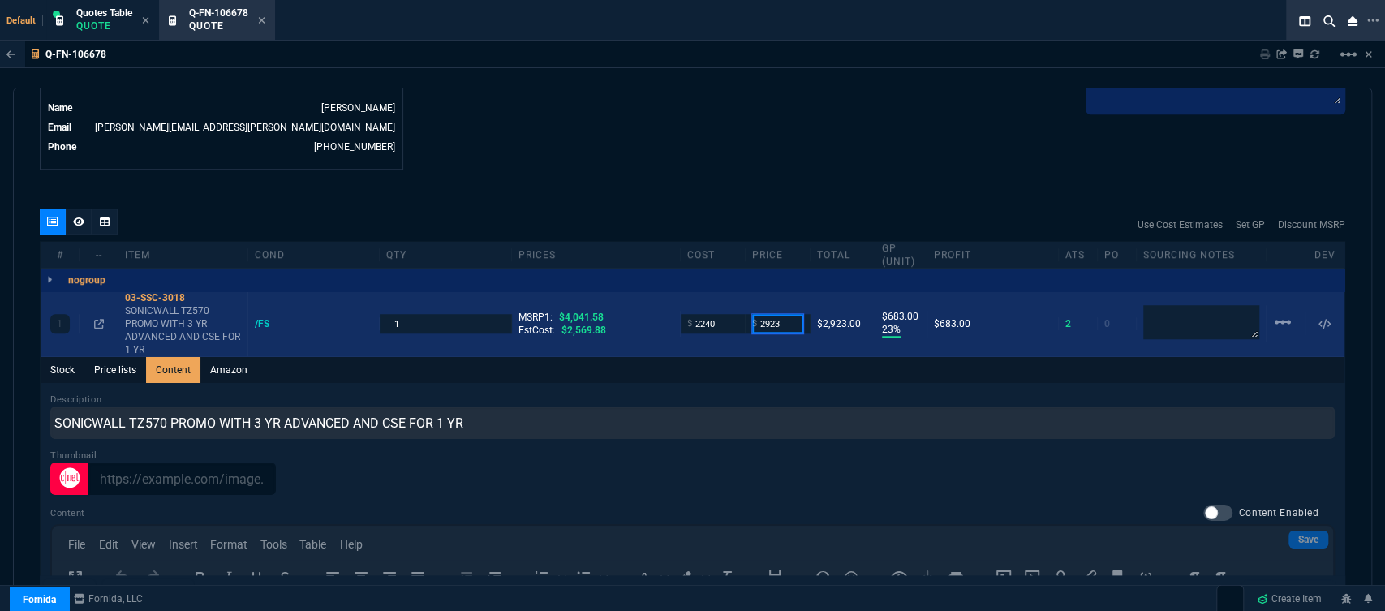
click at [786, 316] on input "2923" at bounding box center [777, 323] width 51 height 19
click at [786, 314] on input "2923" at bounding box center [777, 323] width 51 height 19
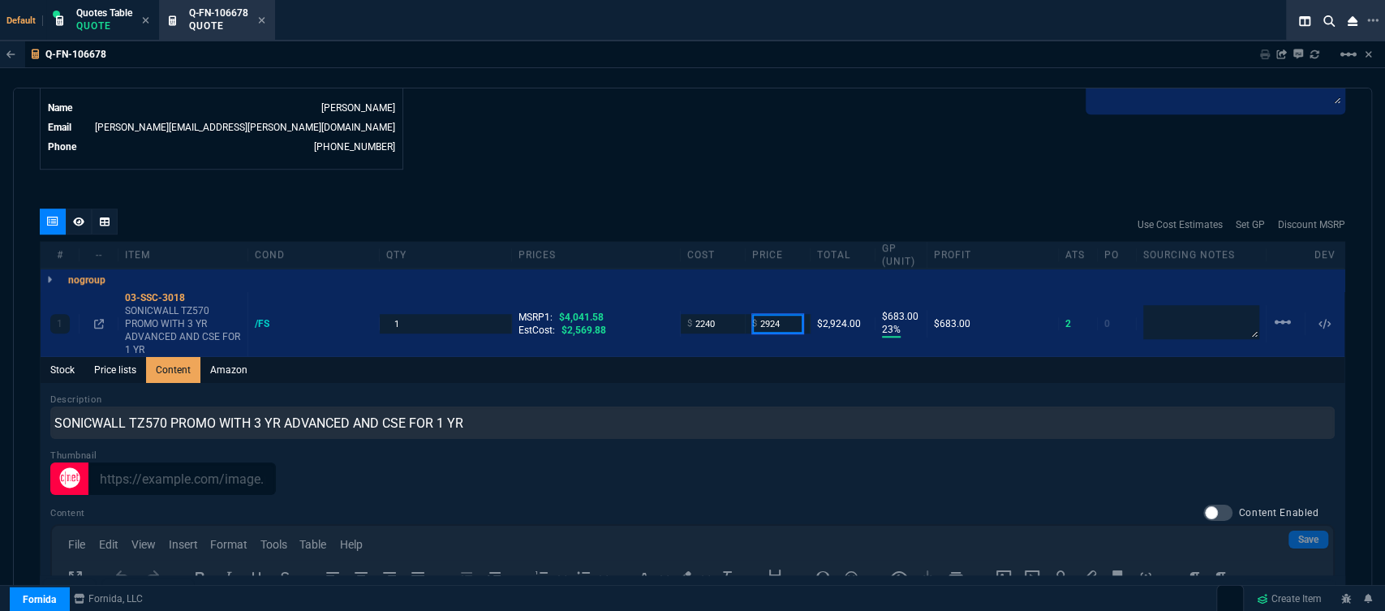
type input "2924"
click at [78, 216] on fa-icon at bounding box center [78, 221] width 11 height 11
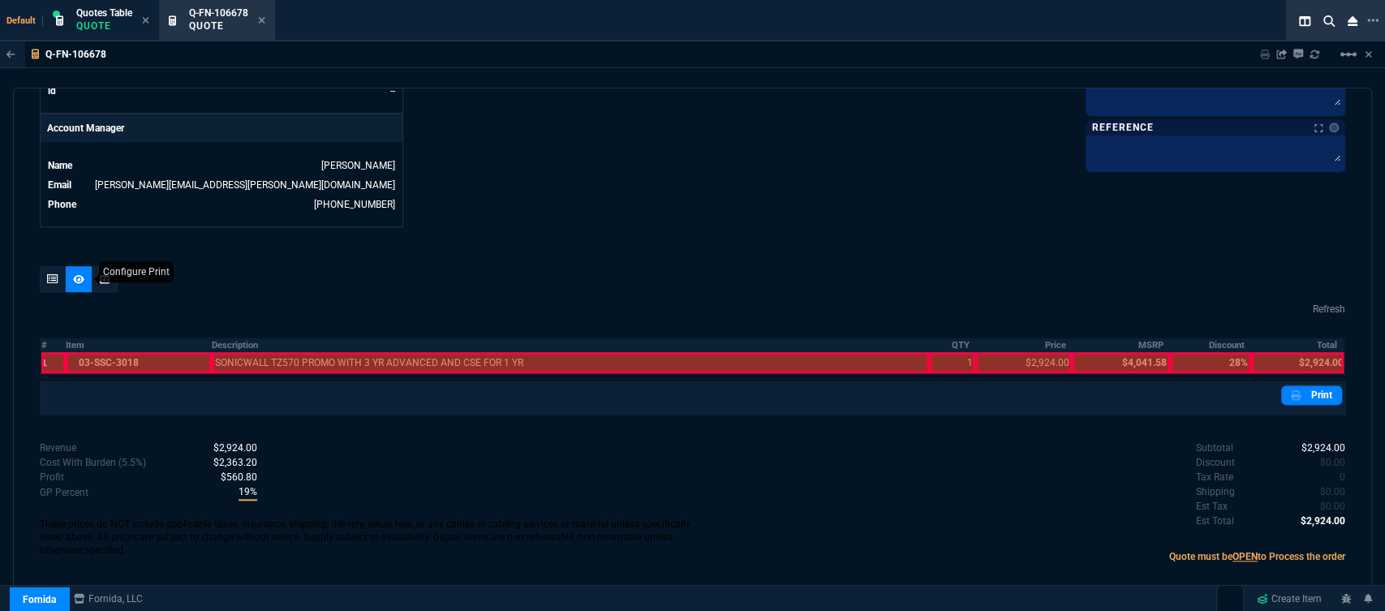
scroll to position [732, 0]
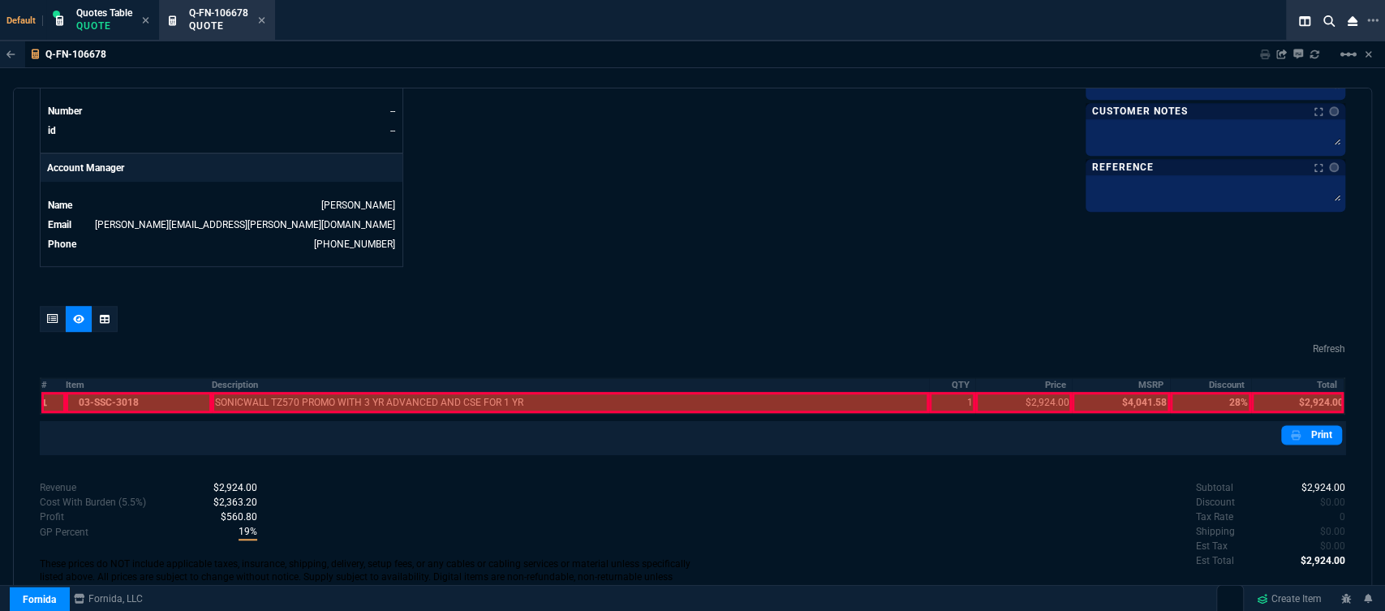
click at [162, 392] on div at bounding box center [139, 402] width 146 height 21
click at [262, 379] on th "Description" at bounding box center [570, 385] width 717 height 14
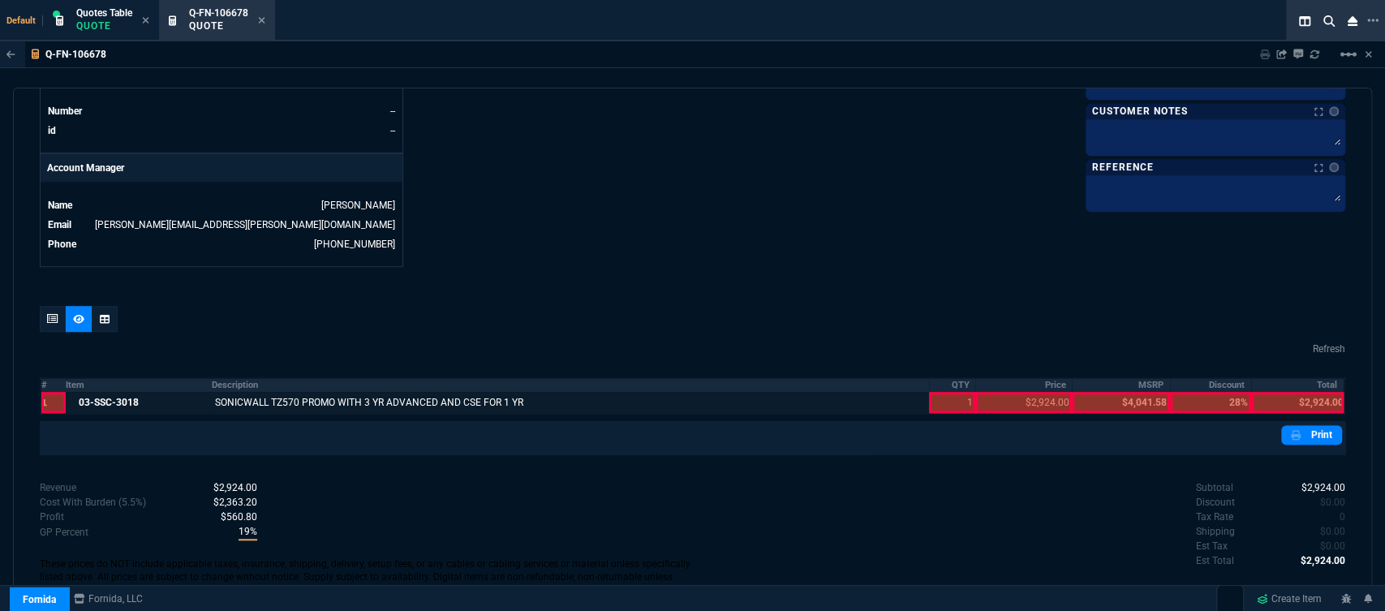
click at [929, 392] on div at bounding box center [952, 402] width 47 height 21
click at [1006, 392] on div at bounding box center [1024, 402] width 97 height 21
click at [1298, 395] on div at bounding box center [1298, 402] width 93 height 21
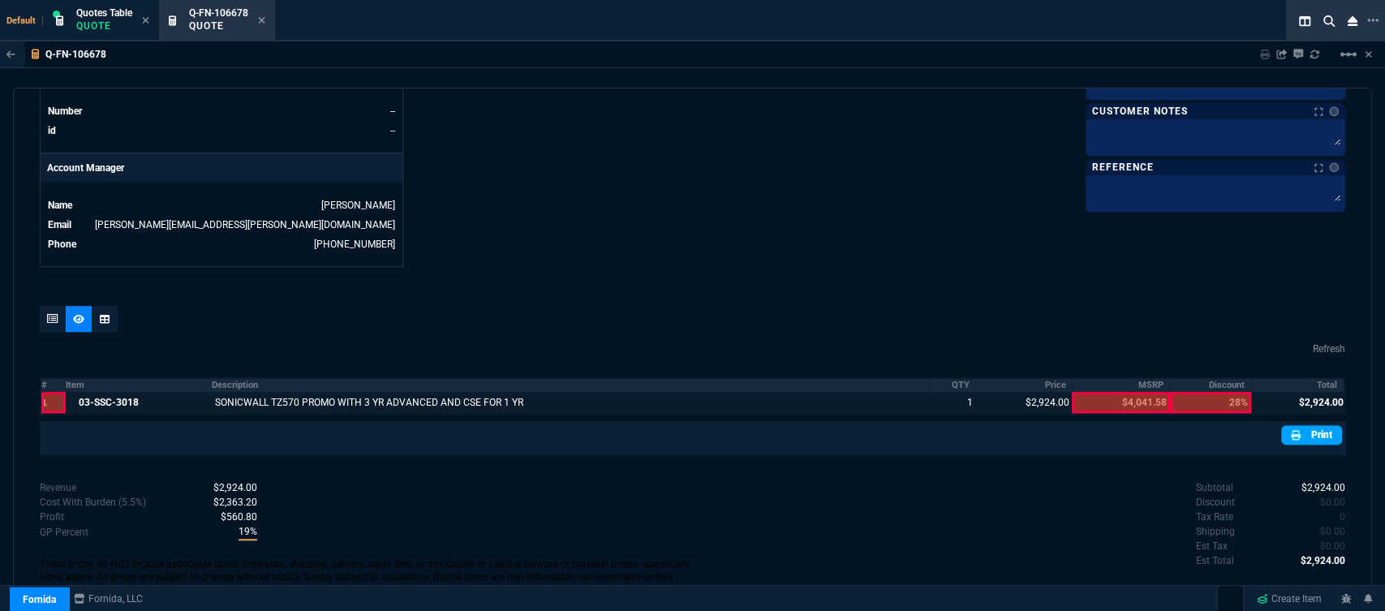
click at [1295, 428] on nx-icon at bounding box center [1297, 435] width 13 height 15
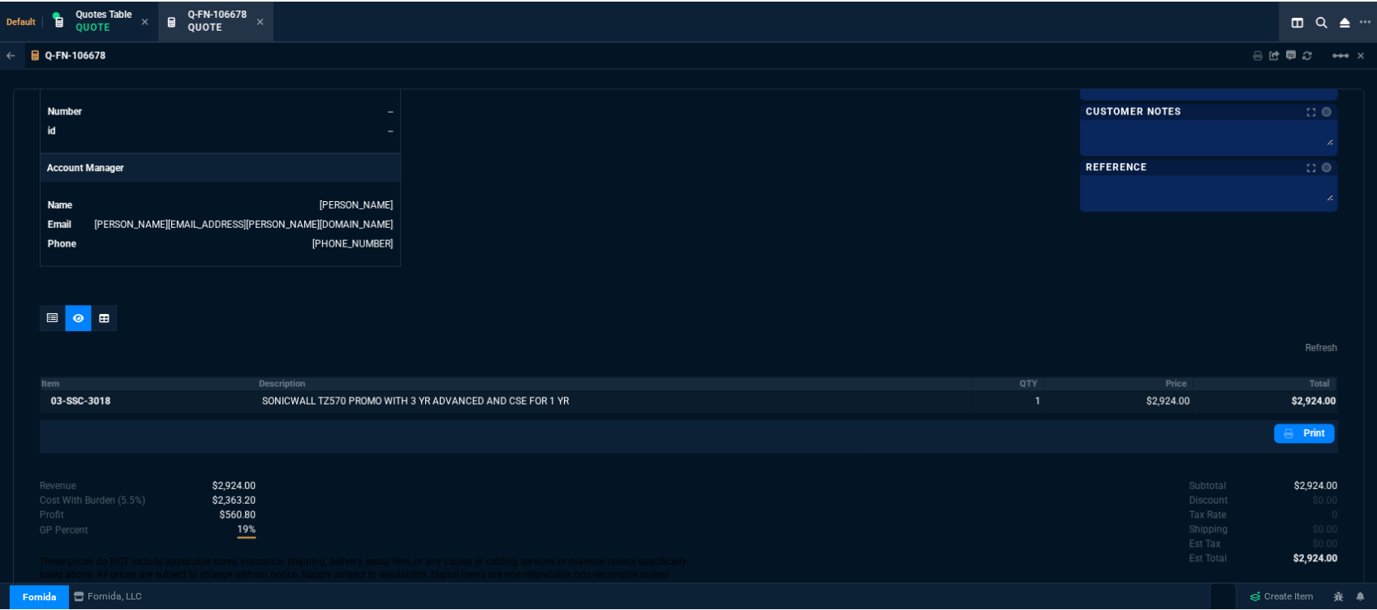
scroll to position [759, 0]
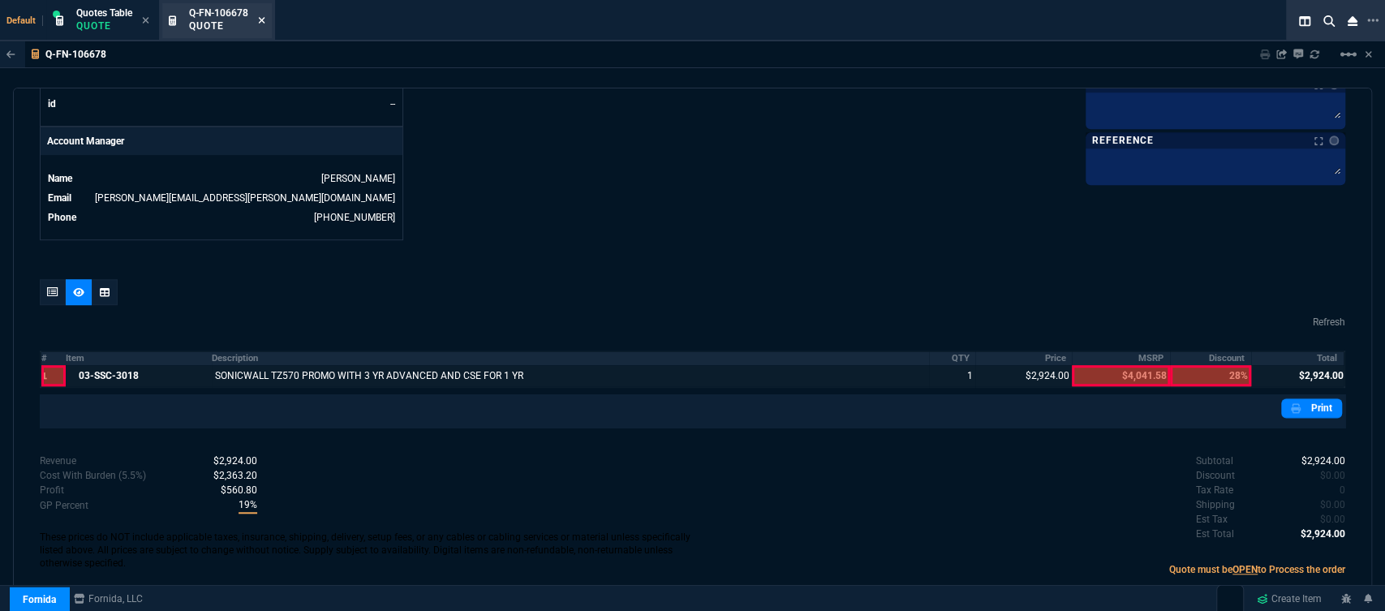
click at [265, 19] on icon at bounding box center [262, 20] width 6 height 6
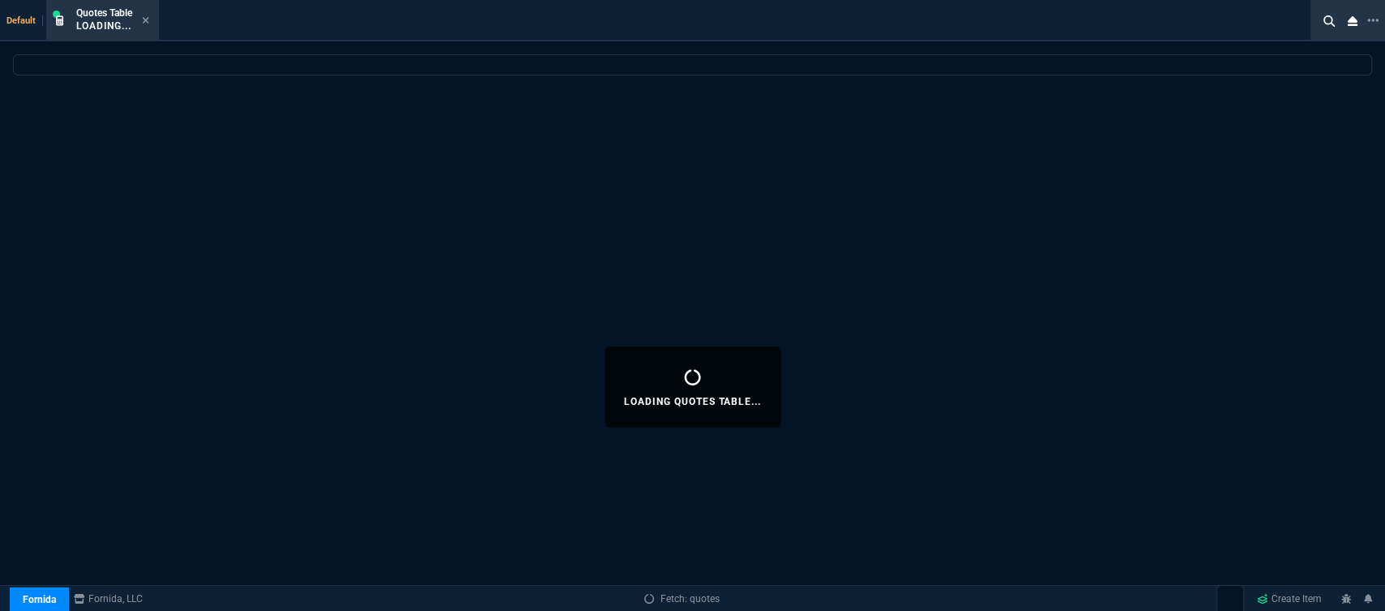
select select
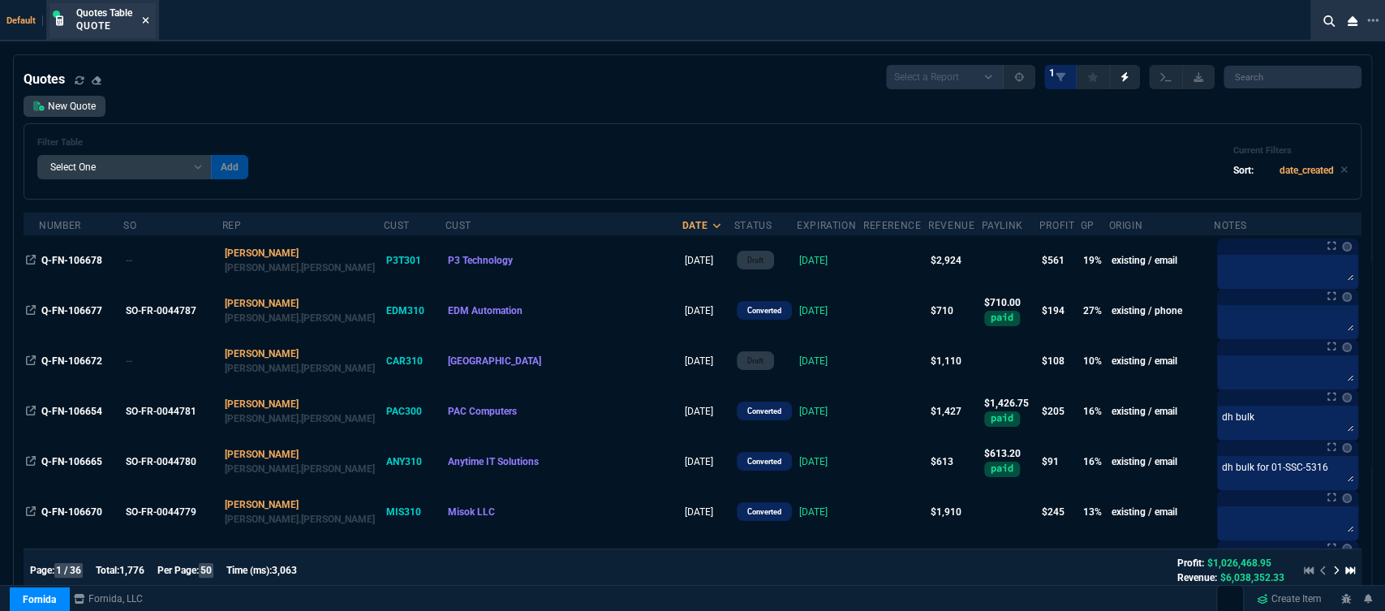
click at [147, 20] on icon at bounding box center [146, 20] width 6 height 6
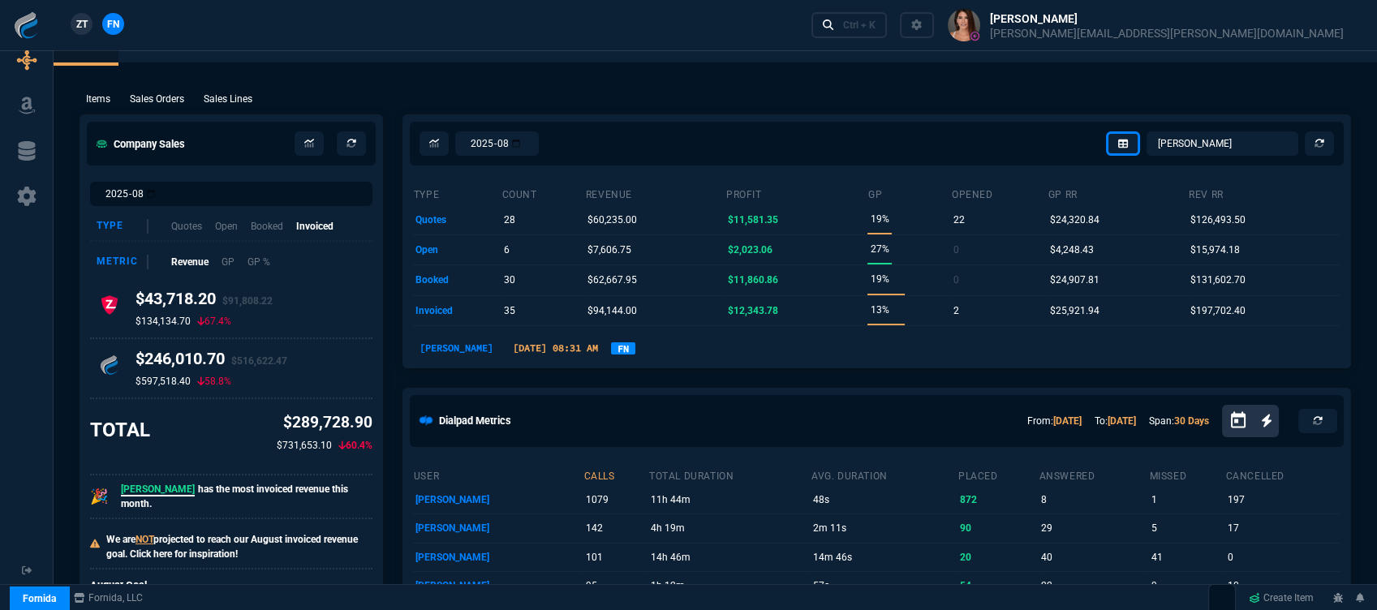
scroll to position [0, 0]
